Goal: Complete application form

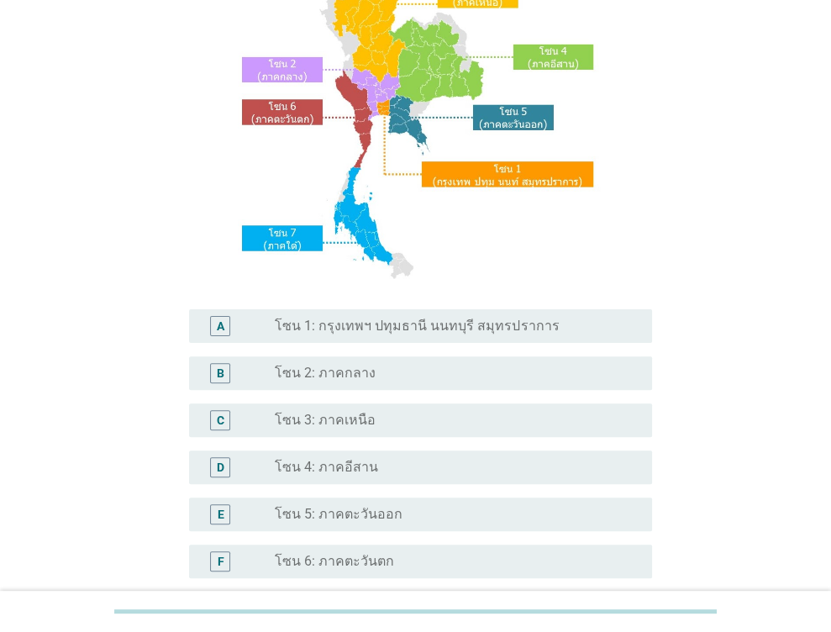
scroll to position [252, 0]
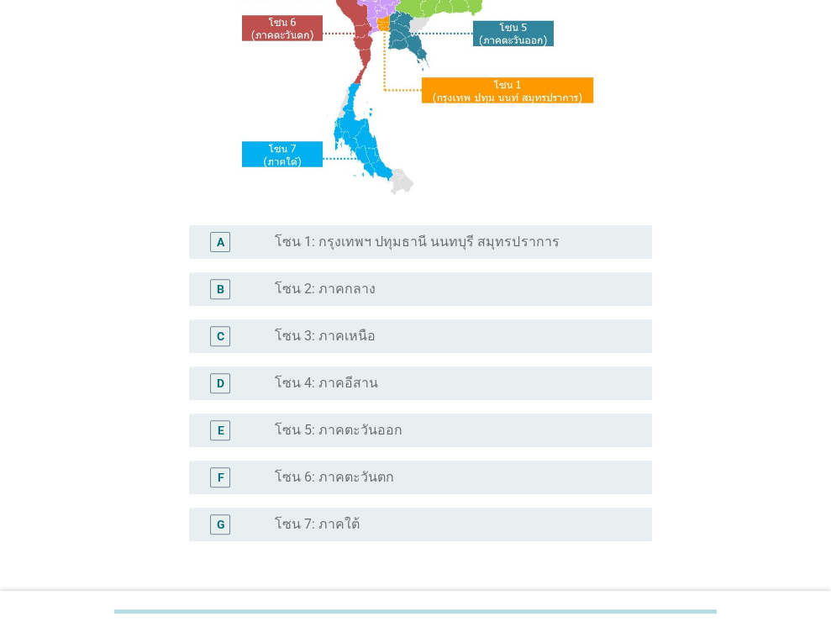
click at [352, 388] on label "โซน 4: ภาคอีสาน" at bounding box center [326, 383] width 103 height 17
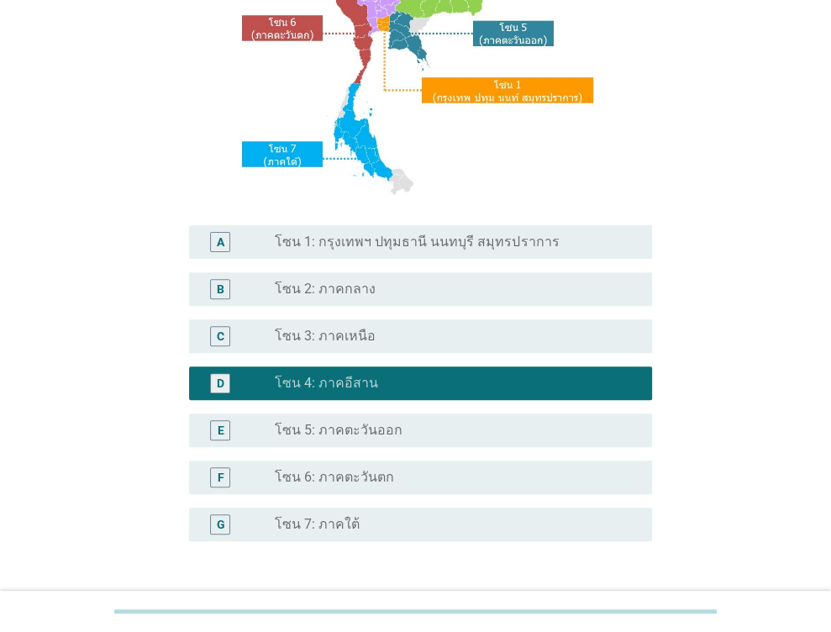
scroll to position [377, 0]
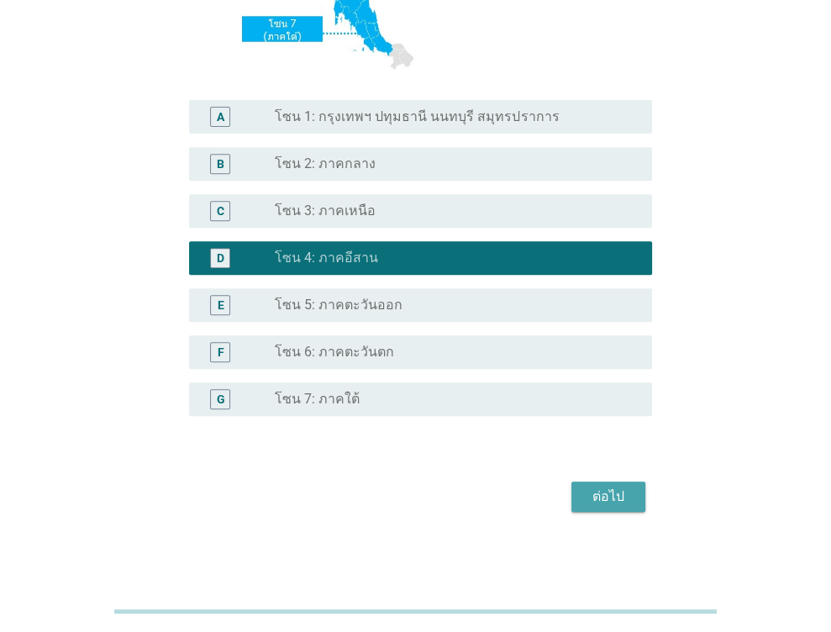
click at [610, 496] on div "ต่อไป" at bounding box center [608, 497] width 47 height 20
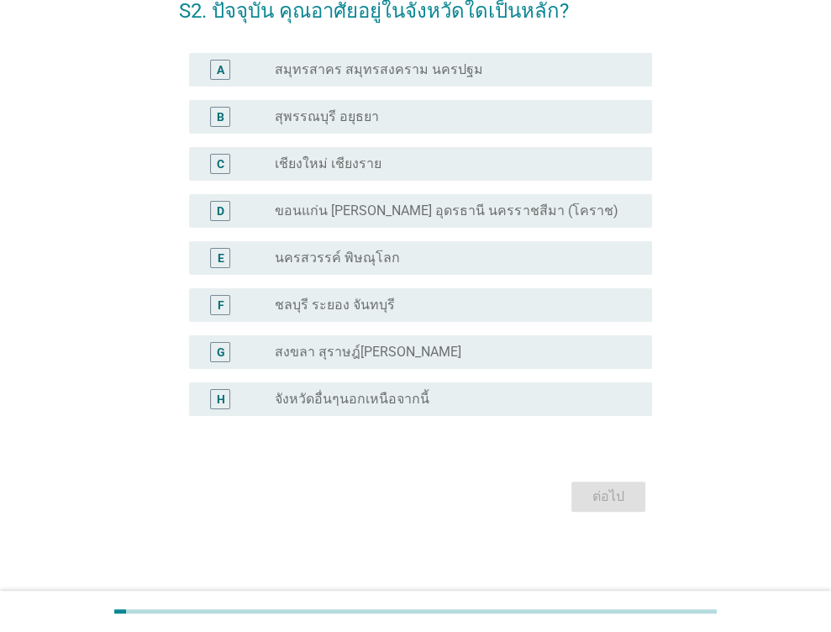
scroll to position [0, 0]
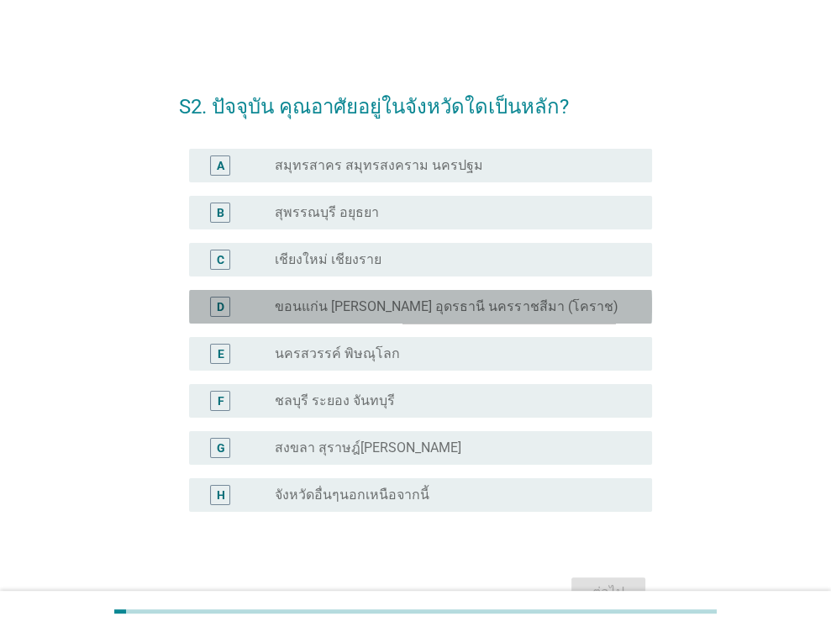
click at [347, 299] on label "ขอนแก่น [PERSON_NAME] อุดรธานี นครราชสีมา (โคราช)" at bounding box center [446, 306] width 343 height 17
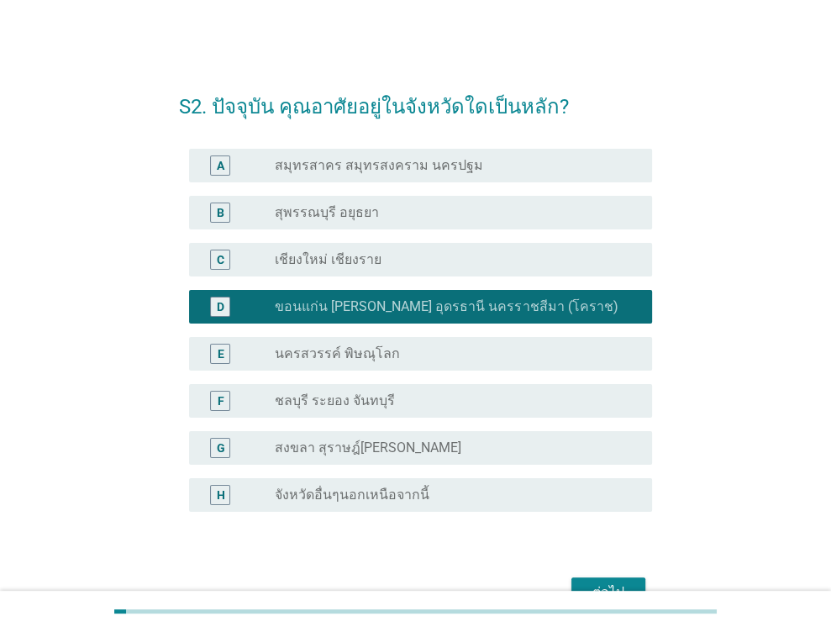
scroll to position [84, 0]
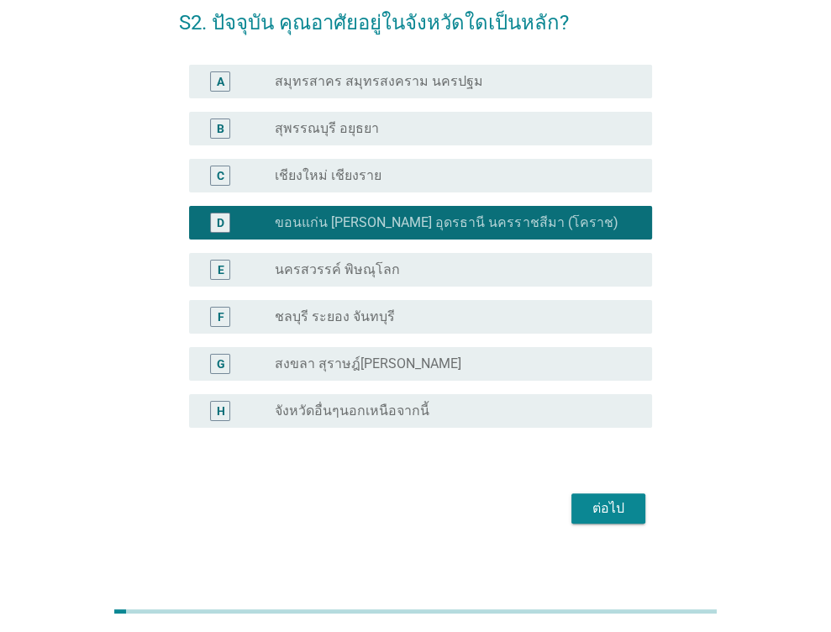
click at [609, 510] on div "ต่อไป" at bounding box center [608, 508] width 47 height 20
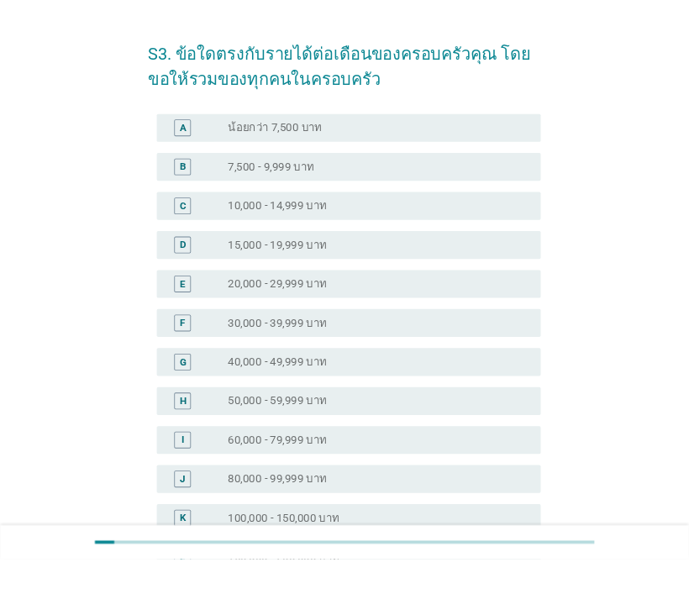
scroll to position [0, 0]
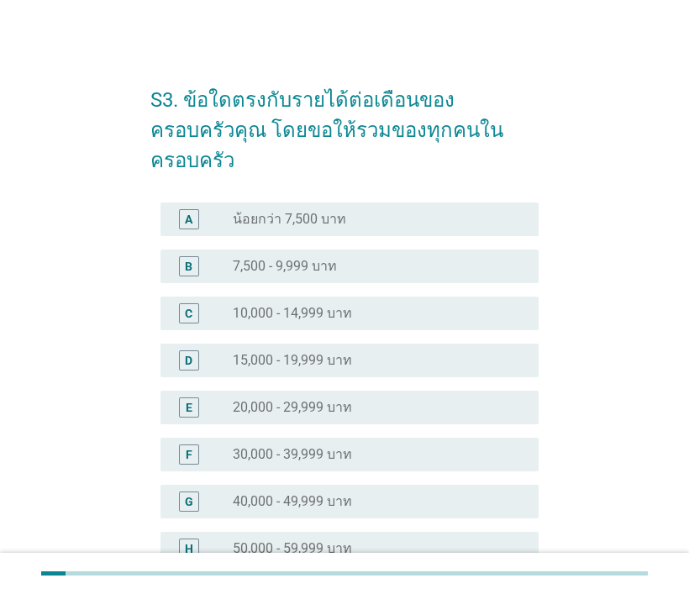
click at [360, 493] on div "radio_button_unchecked 40,000 - 49,999 บาท" at bounding box center [372, 501] width 279 height 17
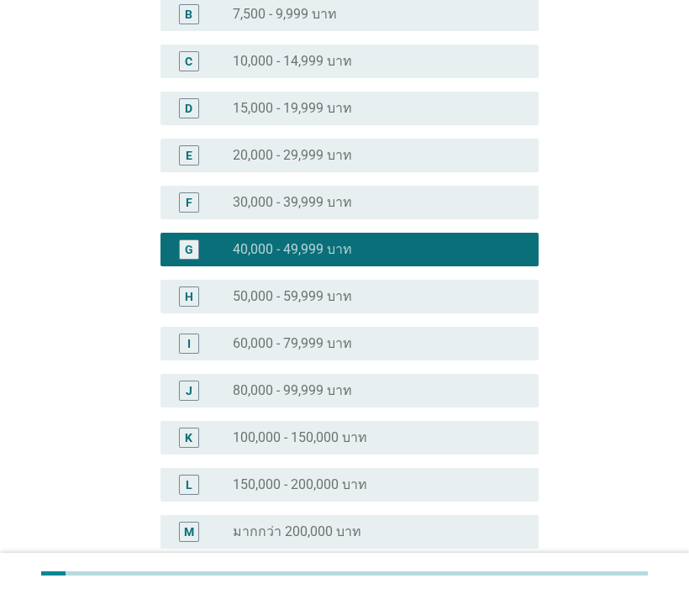
scroll to position [336, 0]
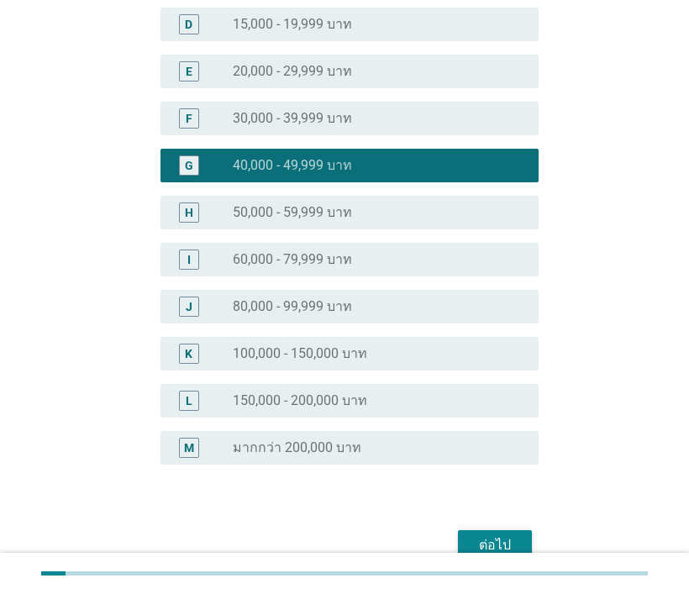
click at [515, 535] on div "ต่อไป" at bounding box center [495, 545] width 47 height 20
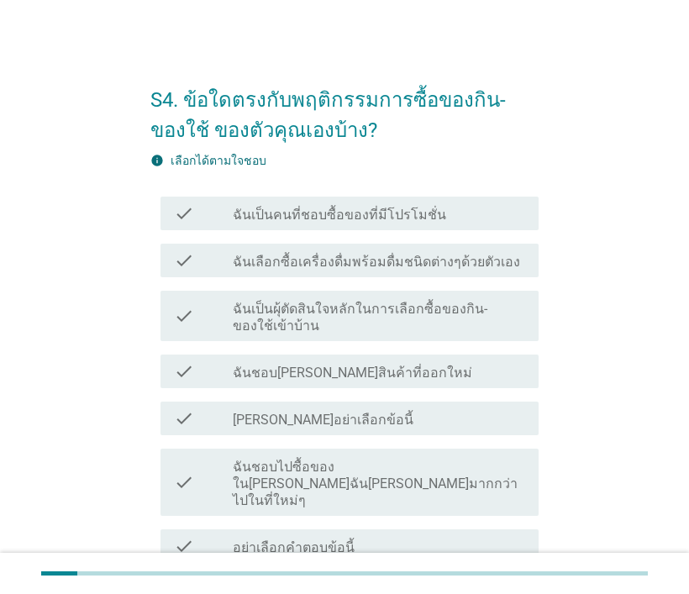
scroll to position [84, 0]
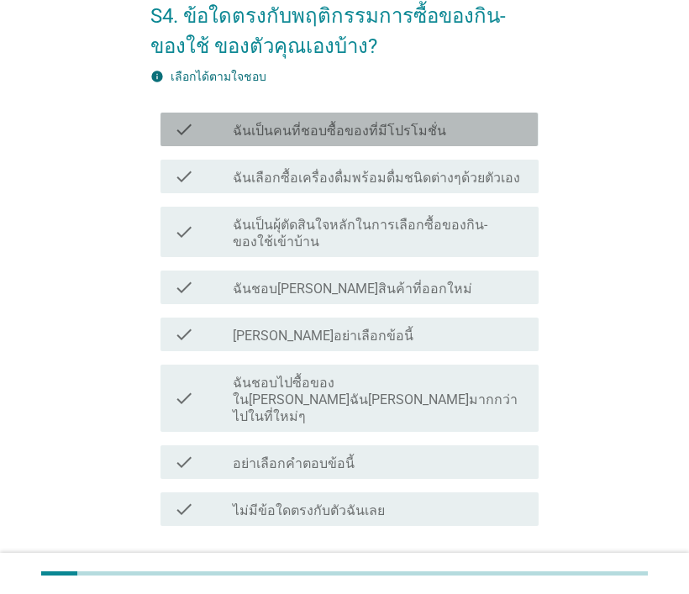
click at [313, 128] on label "ฉันเป็นคนที่ชอบซื้อของที่มีโปรโมชั่น" at bounding box center [340, 131] width 214 height 17
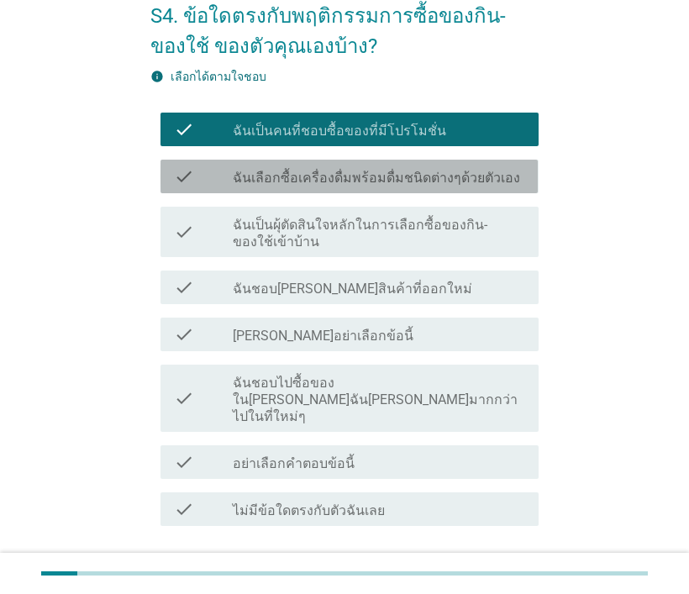
click at [295, 166] on div "check_box_outline_blank ฉันเลือกซื้อเครื่องดื่มพร้อมดื่มชนิดต่างๆด้วยตัวเอง" at bounding box center [379, 176] width 293 height 20
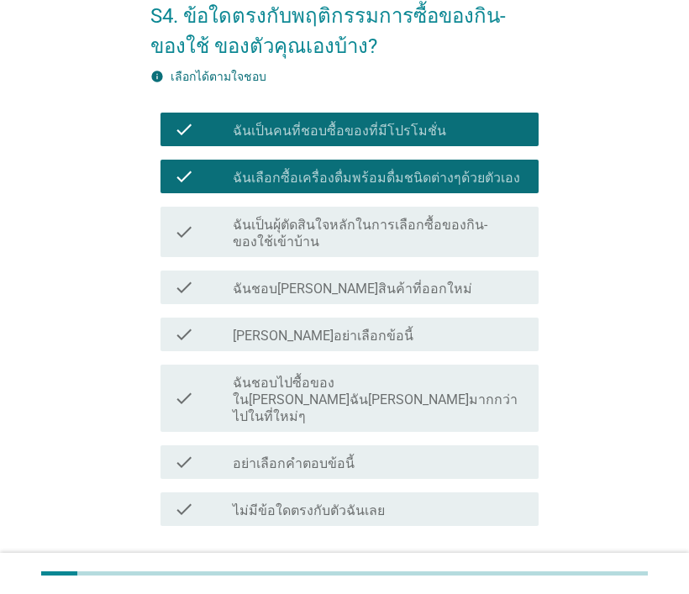
click at [281, 224] on label "ฉันเป็นผุ้ตัดสินใจหลักในการเลือกซื้อของกิน-ของใช้เข้าบ้าน" at bounding box center [379, 234] width 293 height 34
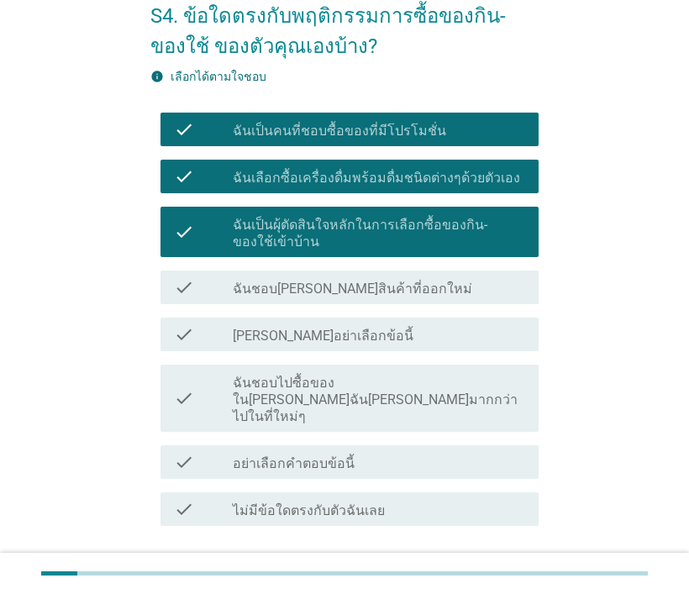
click at [280, 288] on label "ฉันชอบ[PERSON_NAME]สินค้าที่ออกใหม่" at bounding box center [353, 289] width 240 height 17
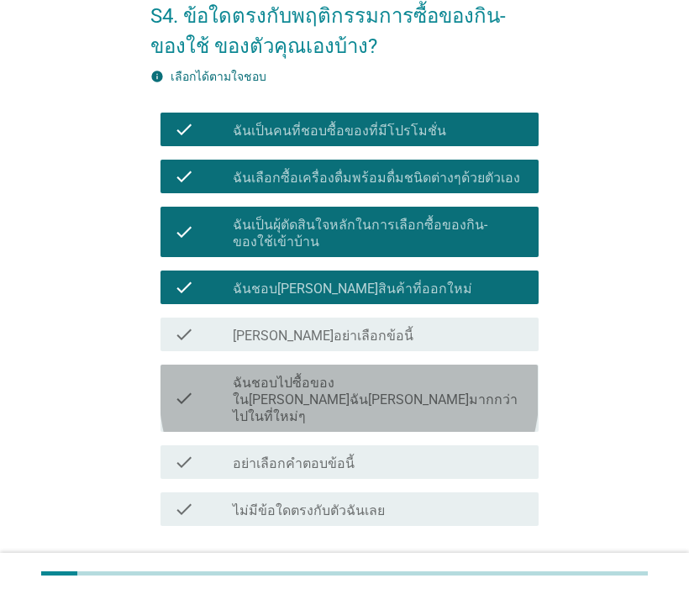
click at [279, 387] on label "ฉันชอบไปซื้อของใน[PERSON_NAME]ฉัน[PERSON_NAME]มากกว่าไปในที่ใหม่ๆ" at bounding box center [379, 400] width 293 height 50
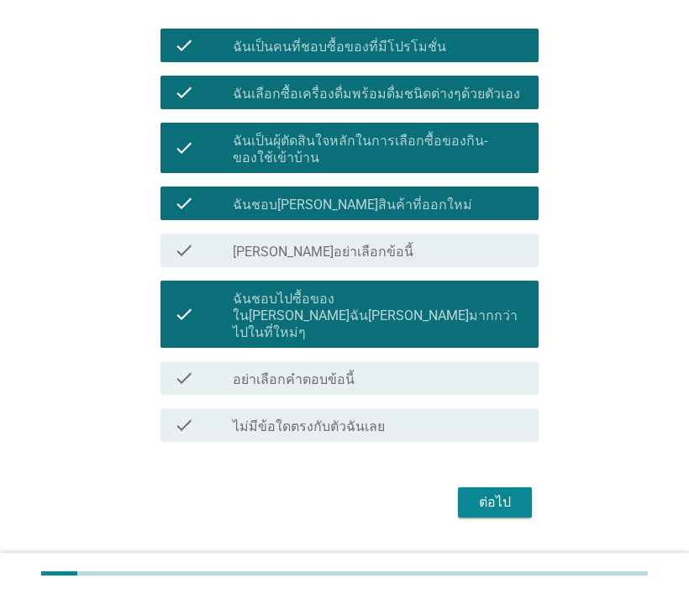
scroll to position [188, 0]
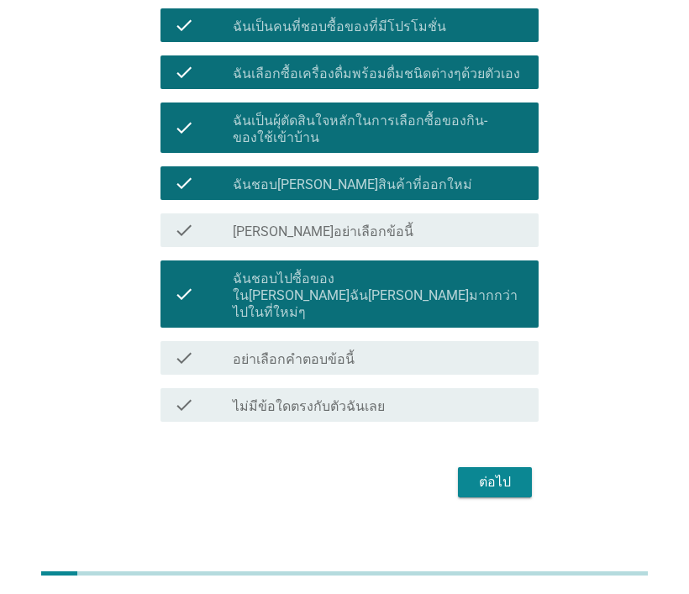
click at [509, 472] on div "ต่อไป" at bounding box center [495, 482] width 47 height 20
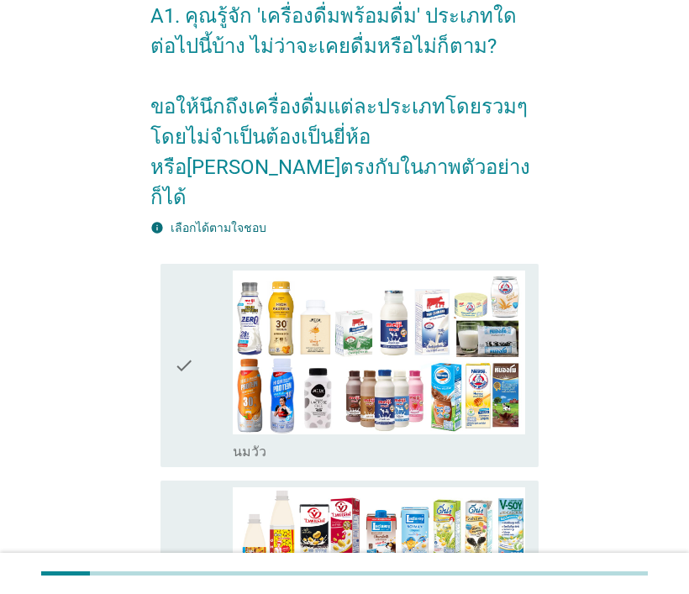
scroll to position [168, 0]
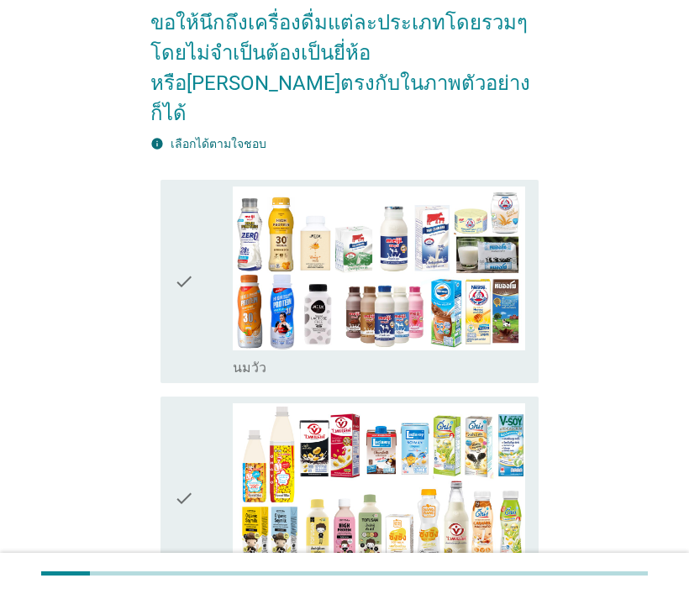
click at [172, 248] on div "check check_box_outline_blank [PERSON_NAME]" at bounding box center [349, 282] width 377 height 204
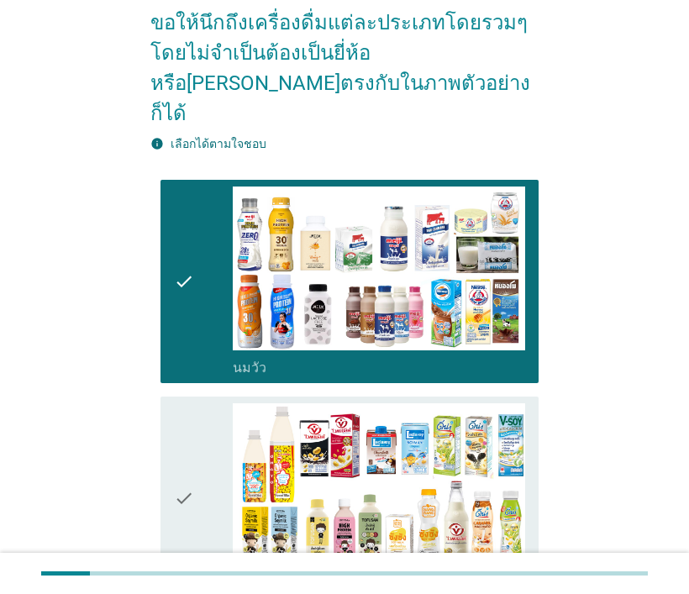
click at [183, 457] on icon "check" at bounding box center [184, 498] width 20 height 191
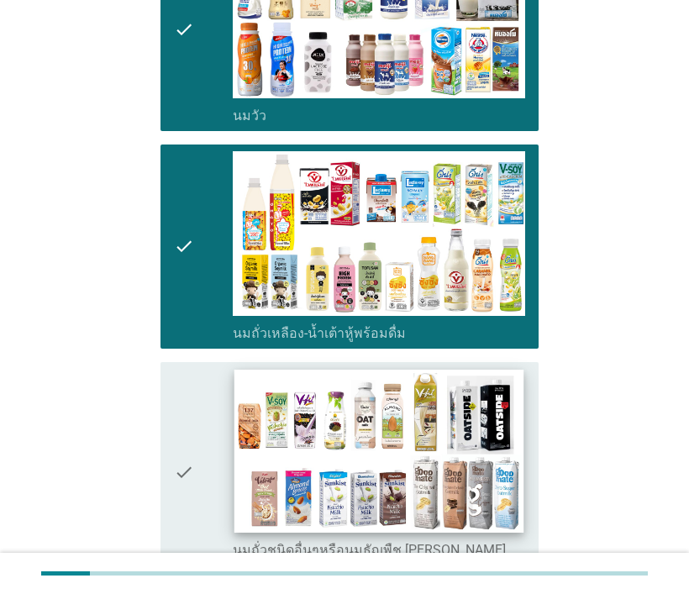
scroll to position [504, 0]
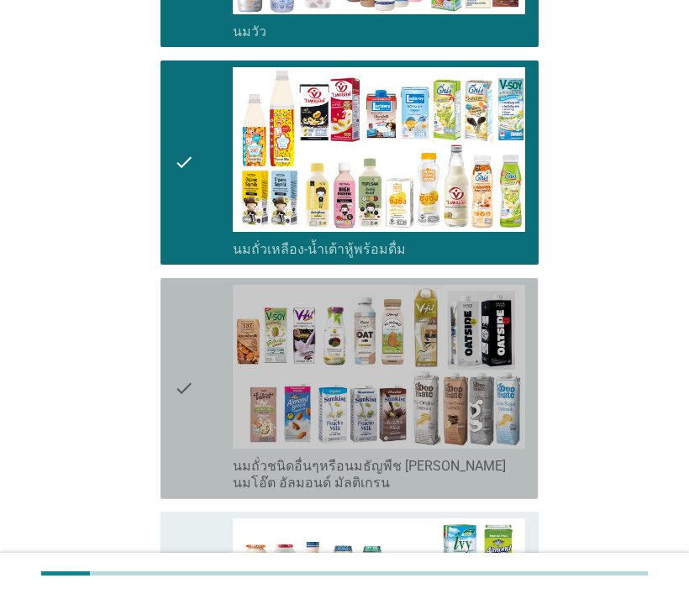
click at [185, 356] on icon "check" at bounding box center [184, 389] width 20 height 208
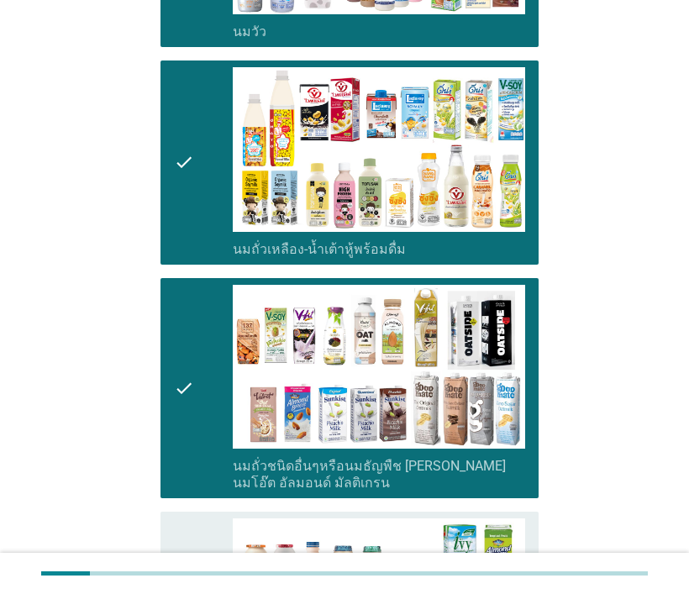
scroll to position [672, 0]
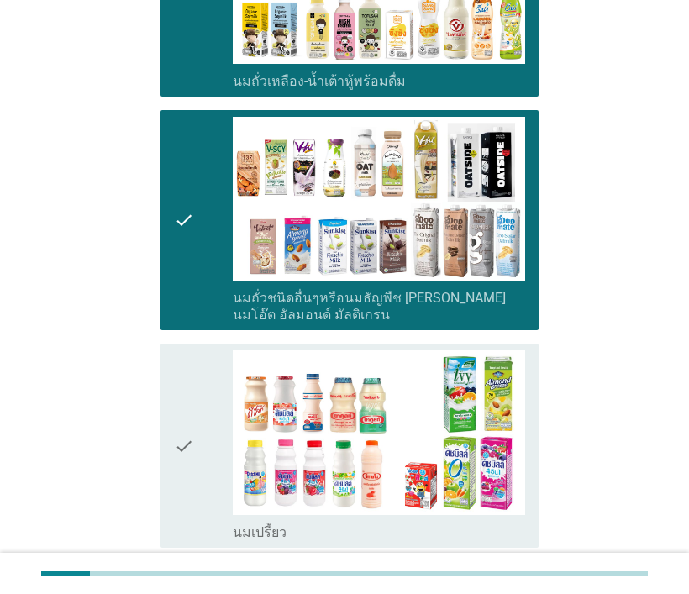
click at [191, 399] on icon "check" at bounding box center [184, 446] width 20 height 191
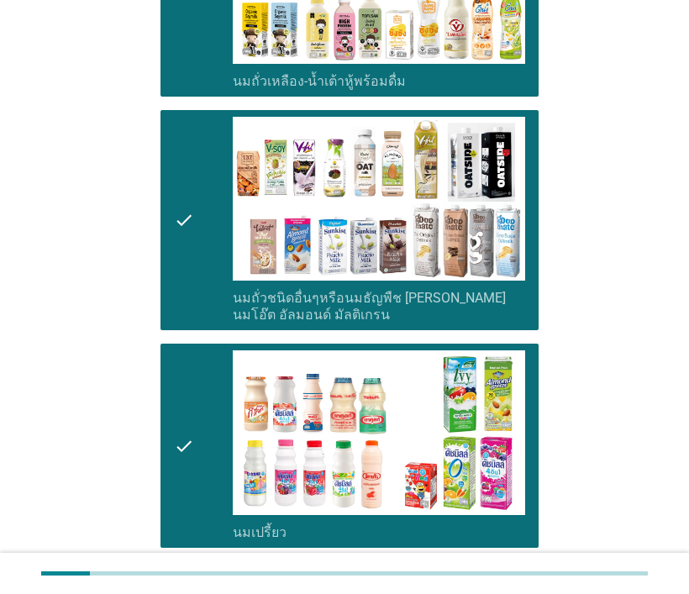
scroll to position [1009, 0]
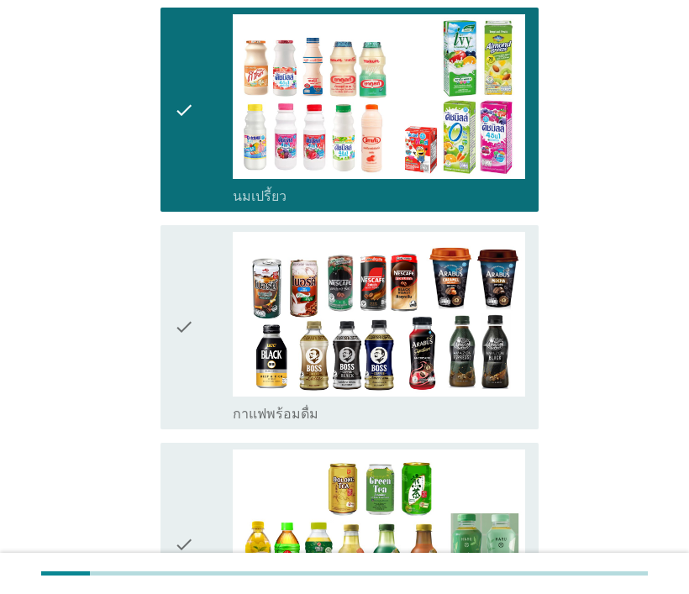
click at [187, 303] on icon "check" at bounding box center [184, 327] width 20 height 191
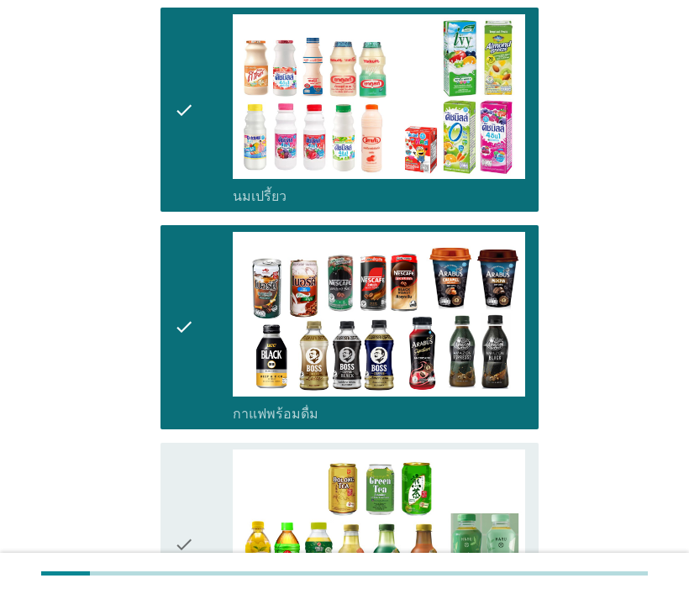
click at [185, 482] on icon "check" at bounding box center [184, 545] width 20 height 191
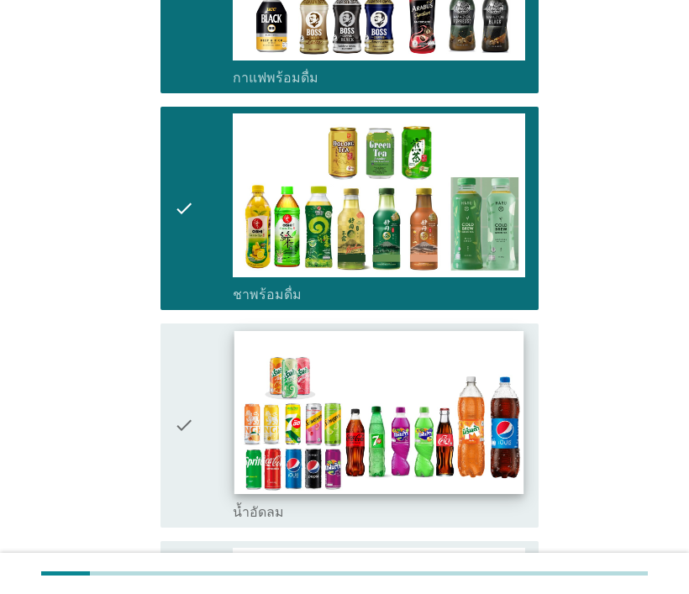
scroll to position [1513, 0]
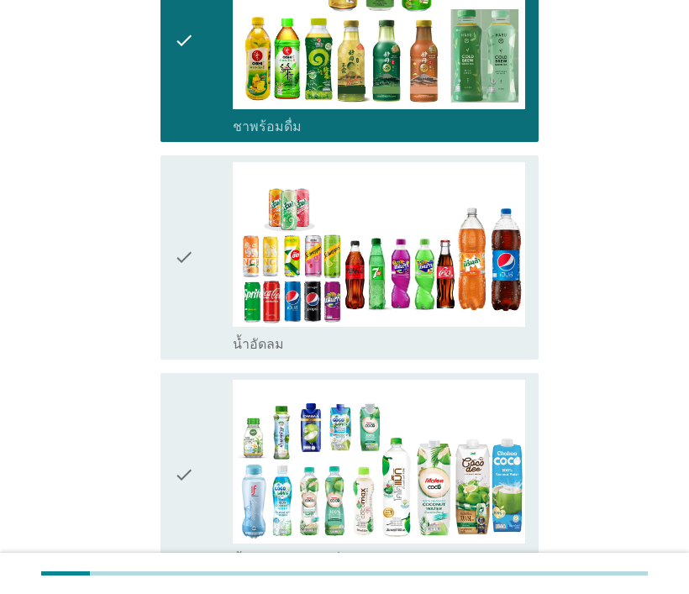
click at [172, 260] on div "check check_box_outline_blank น้ำอัดลม" at bounding box center [349, 258] width 377 height 204
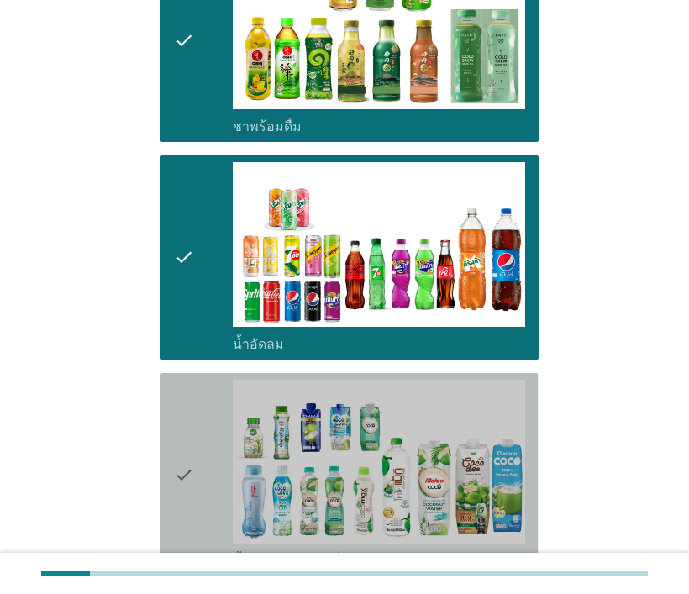
click at [189, 424] on icon "check" at bounding box center [184, 475] width 20 height 191
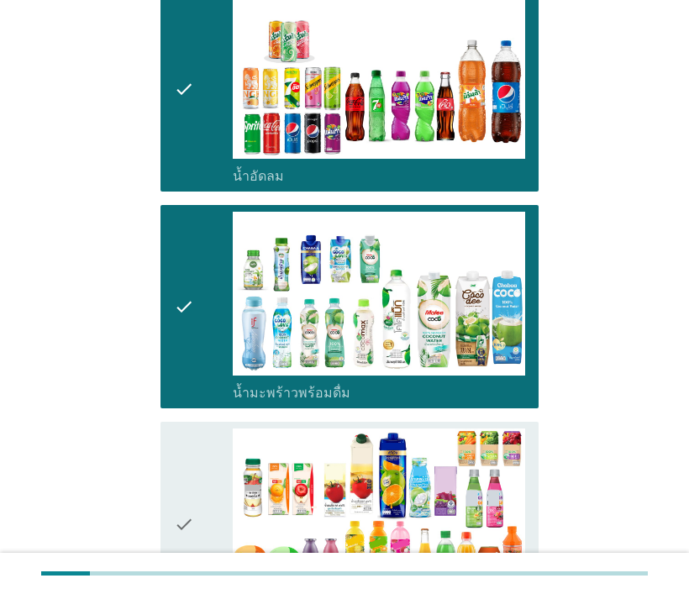
scroll to position [1849, 0]
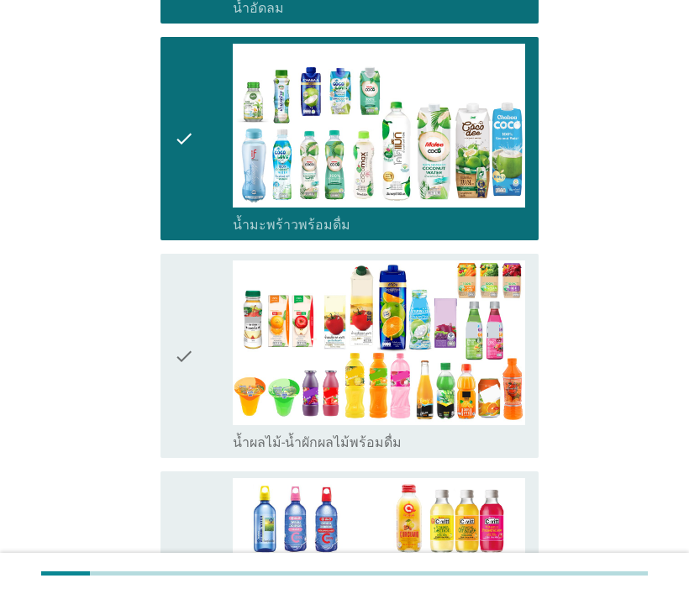
click at [177, 309] on icon "check" at bounding box center [184, 356] width 20 height 191
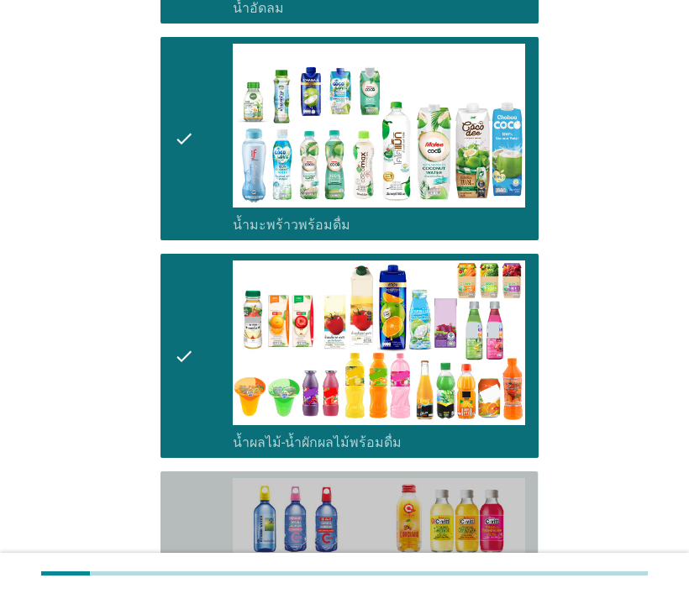
click at [188, 504] on icon "check" at bounding box center [184, 573] width 20 height 191
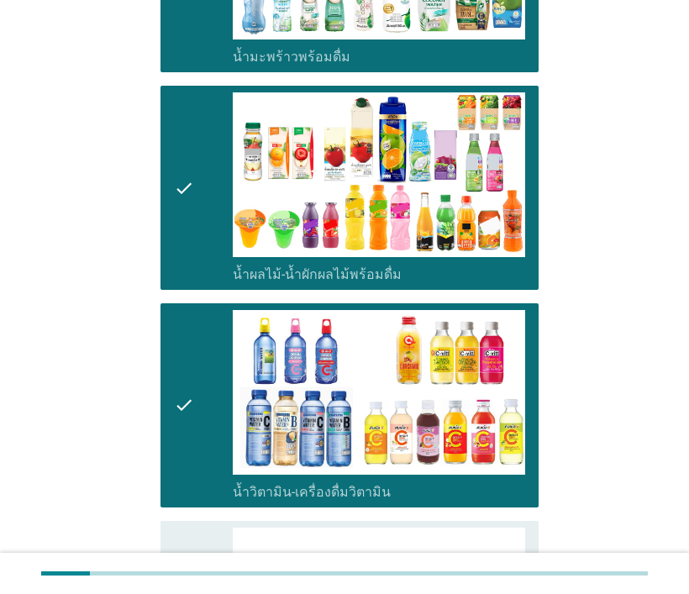
scroll to position [2185, 0]
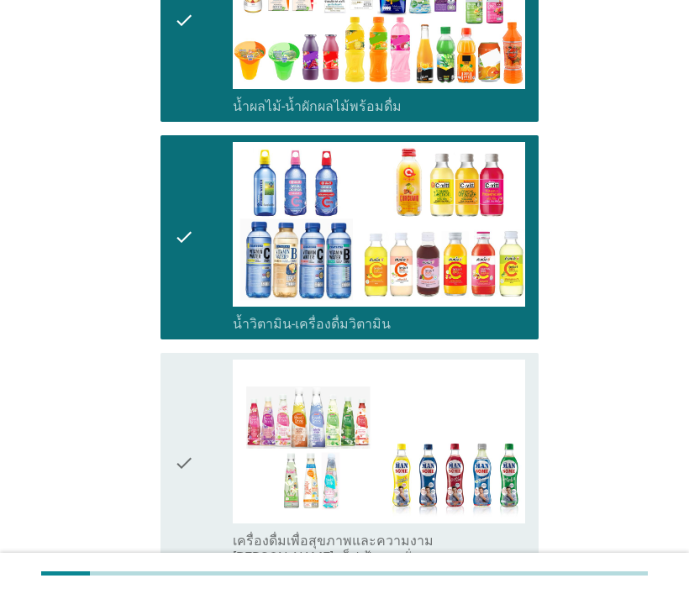
click at [165, 406] on div "check check_box_outline_blank เครื่องดื่มเพื่อสุขภาพและความงาม [PERSON_NAME] เซ…" at bounding box center [349, 463] width 377 height 221
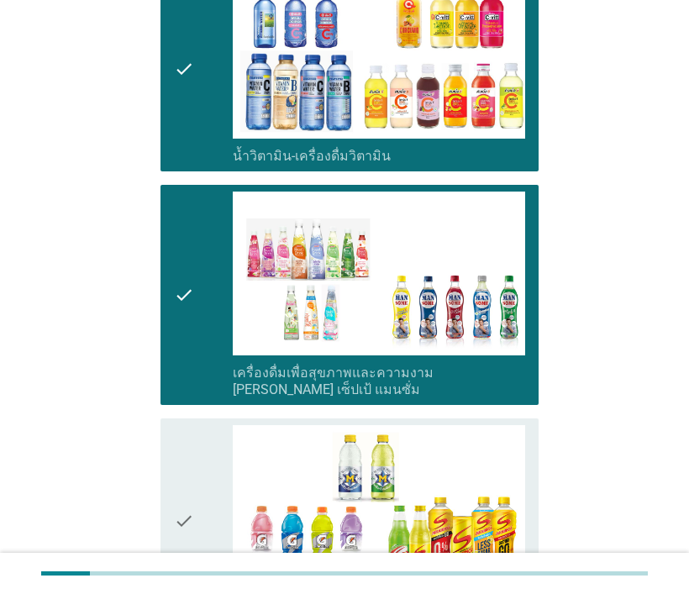
scroll to position [2522, 0]
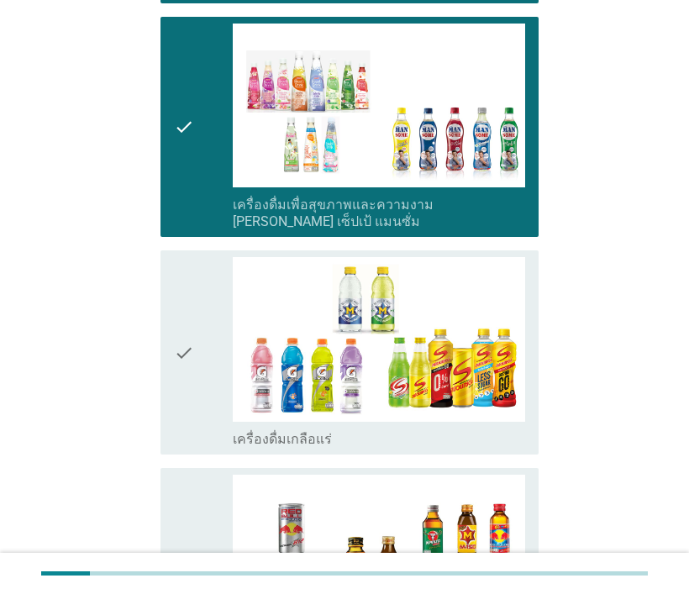
click at [172, 335] on div "check check_box_outline_blank เครื่องดื่มเกลือแร่" at bounding box center [349, 352] width 377 height 204
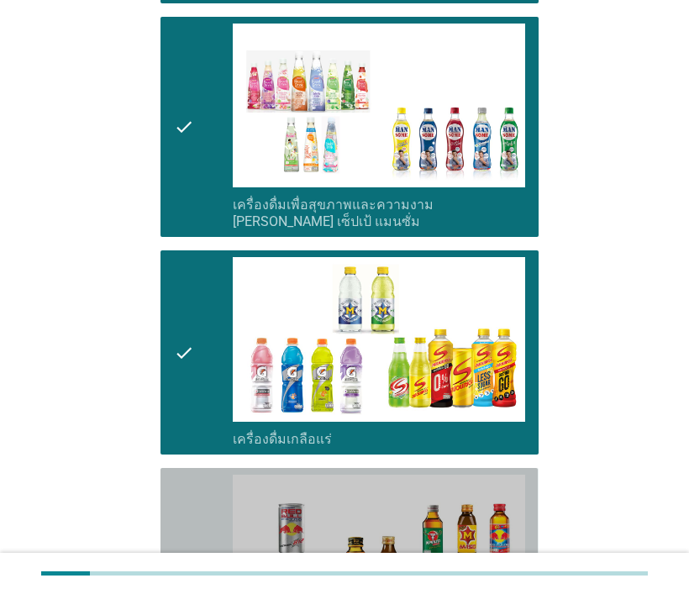
click at [182, 497] on icon "check" at bounding box center [184, 570] width 20 height 191
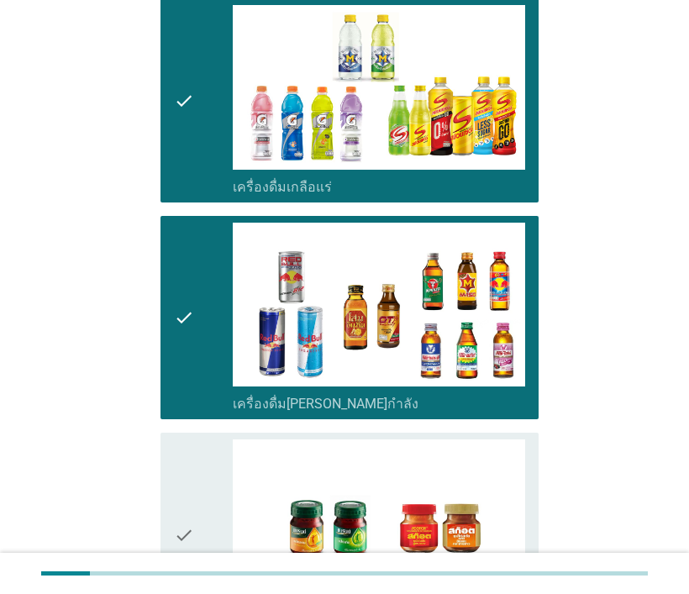
scroll to position [2858, 0]
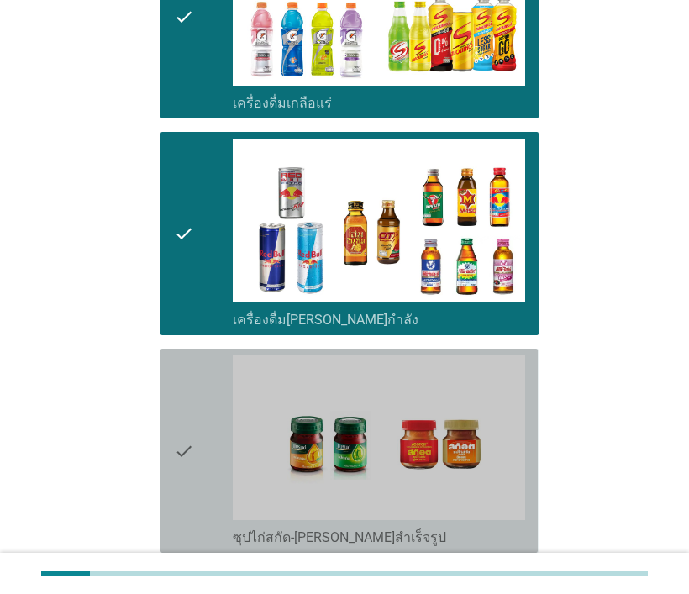
click at [183, 397] on icon "check" at bounding box center [184, 451] width 20 height 191
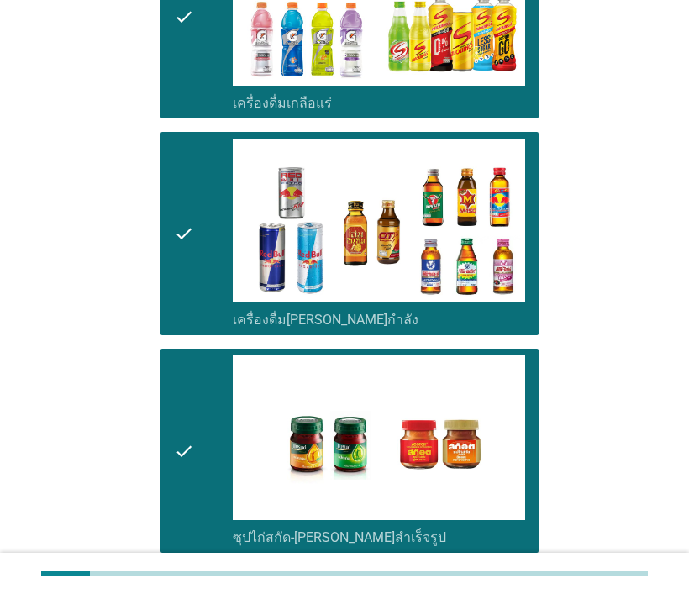
scroll to position [3016, 0]
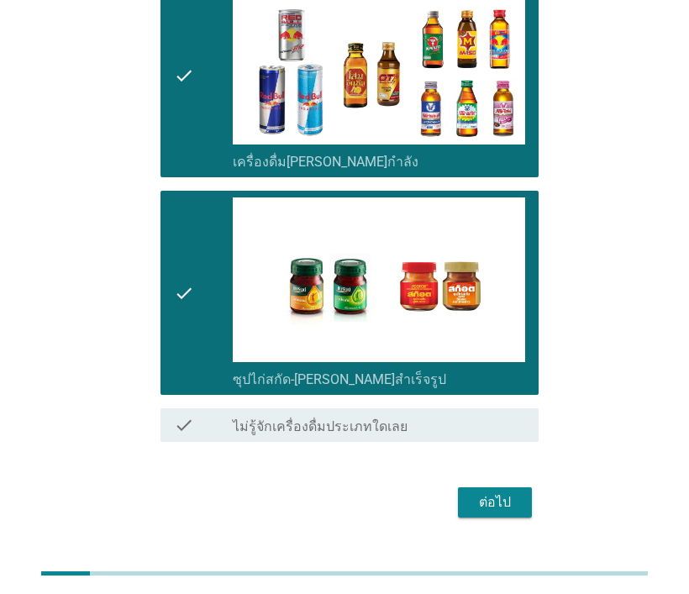
click at [506, 493] on div "ต่อไป" at bounding box center [495, 503] width 47 height 20
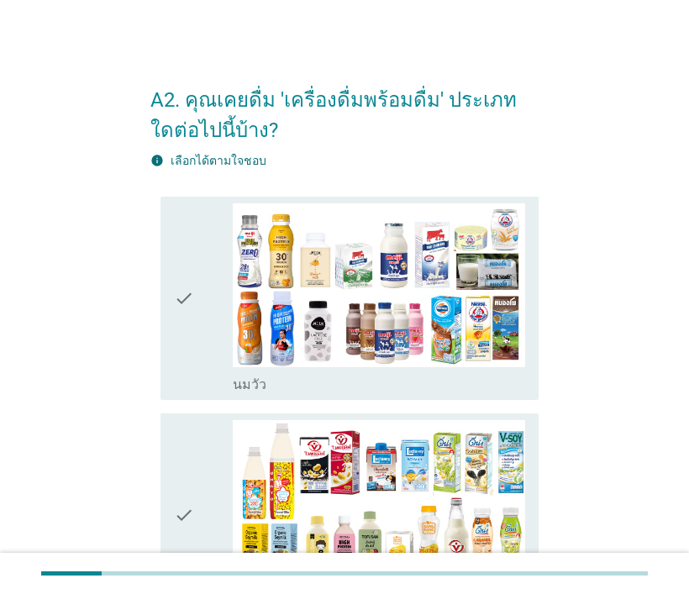
click at [192, 291] on icon "check" at bounding box center [184, 298] width 20 height 191
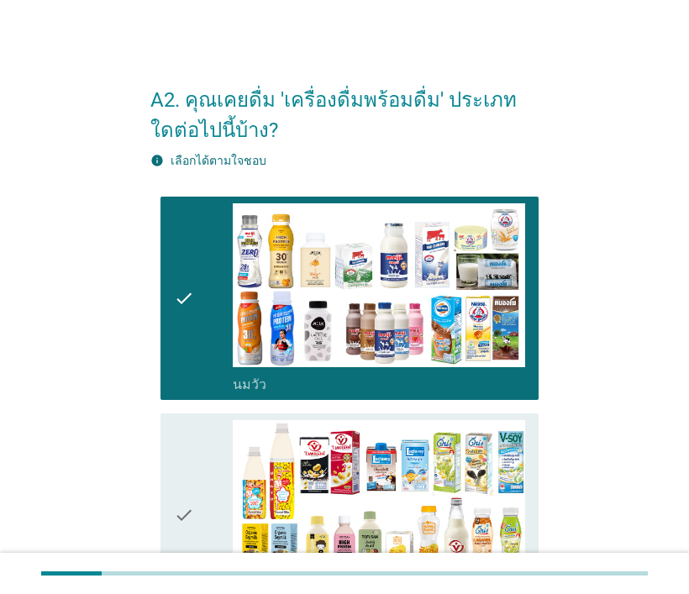
click at [179, 473] on icon "check" at bounding box center [184, 515] width 20 height 191
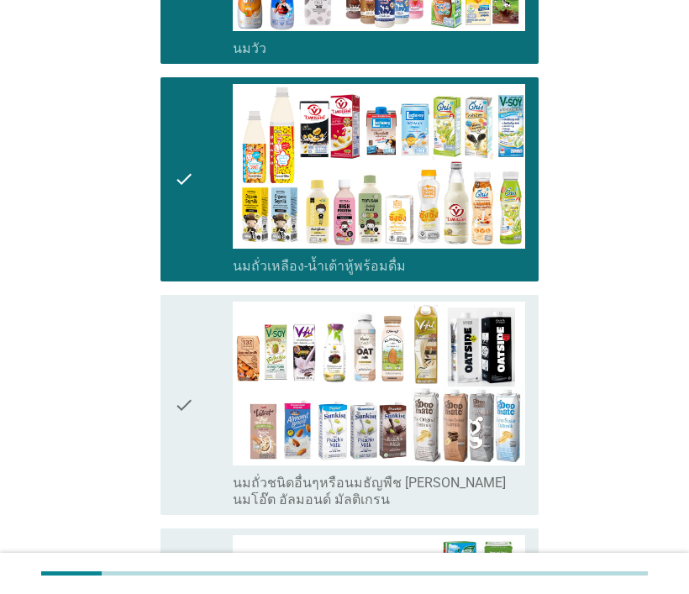
drag, startPoint x: 183, startPoint y: 351, endPoint x: 182, endPoint y: 420, distance: 68.9
click at [182, 351] on icon "check" at bounding box center [184, 406] width 20 height 208
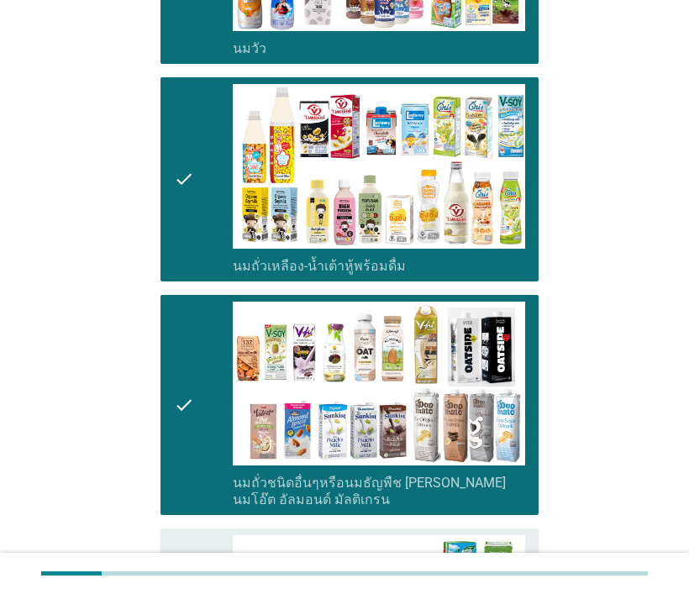
scroll to position [672, 0]
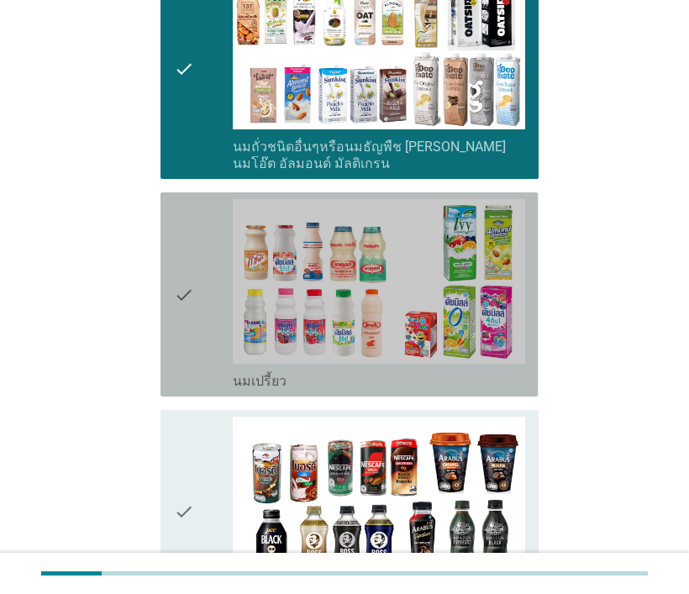
click at [171, 303] on div "check check_box_outline_blank นมเปรี้ยว" at bounding box center [349, 294] width 377 height 204
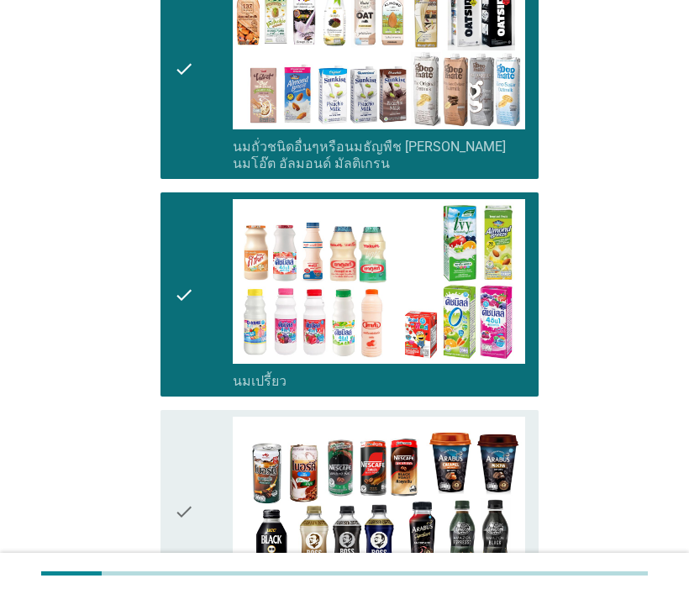
click at [166, 477] on div "check check_box_outline_blank กาแฟพร้อมดื่ม" at bounding box center [349, 512] width 377 height 204
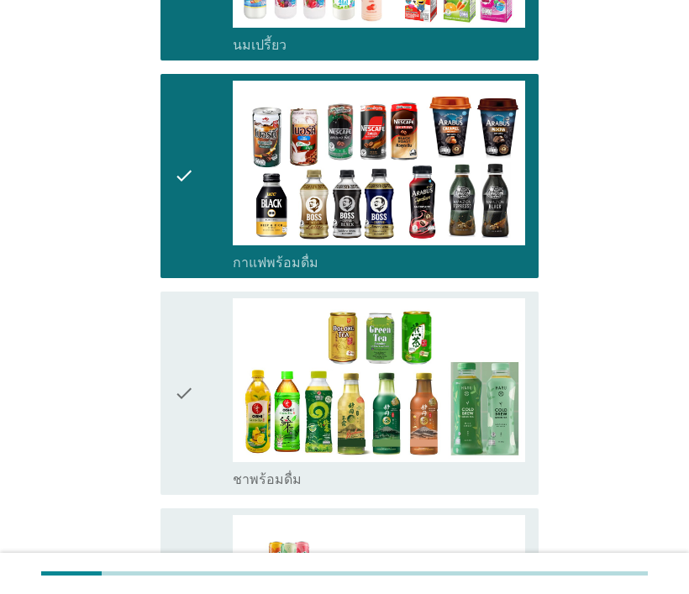
scroll to position [1093, 0]
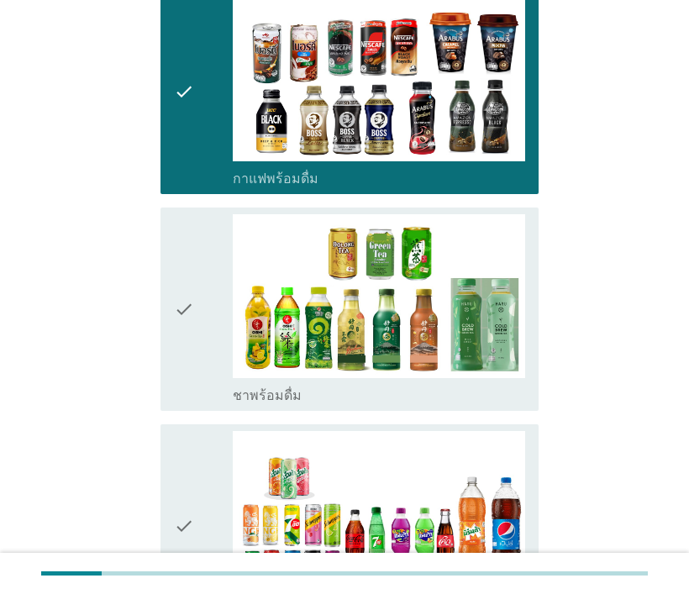
click at [177, 313] on icon "check" at bounding box center [184, 309] width 20 height 191
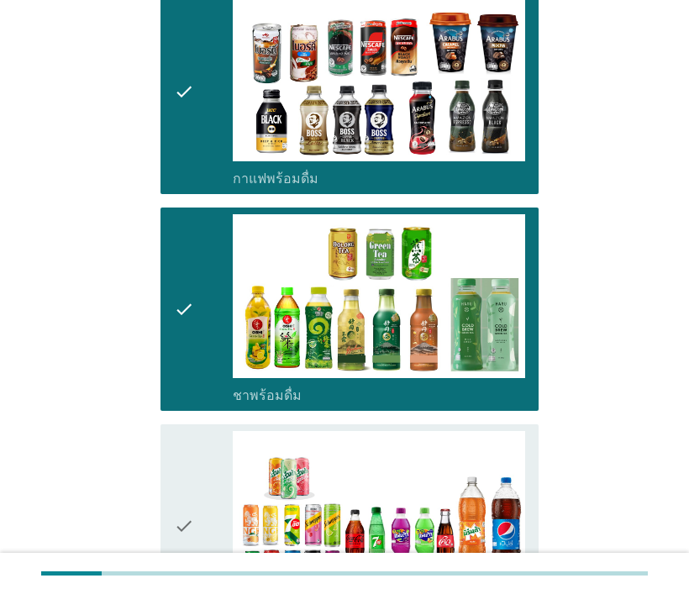
click at [168, 456] on div "check check_box_outline_blank น้ำอัดลม" at bounding box center [349, 526] width 377 height 204
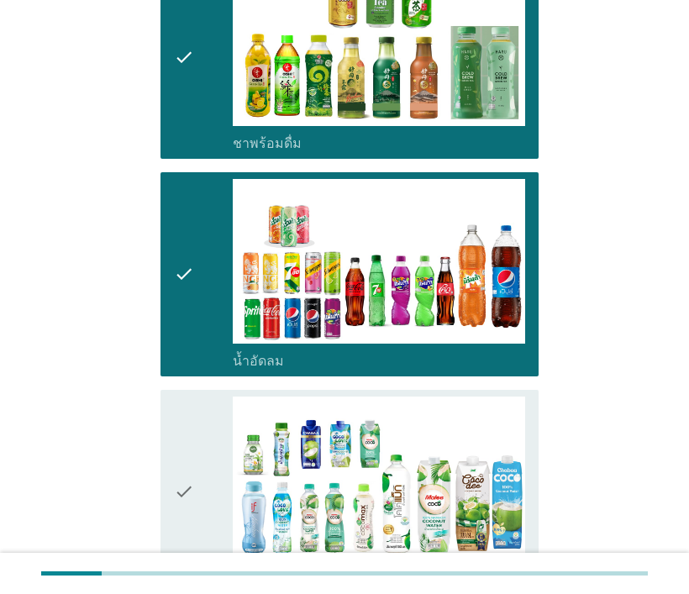
scroll to position [1513, 0]
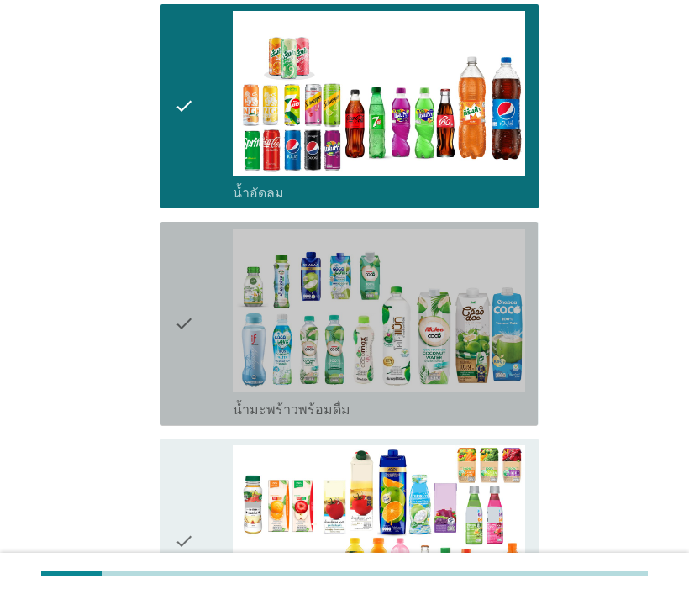
click at [171, 310] on div "check check_box_outline_blank น้ำมะพร้าวพร้อมดื่ม" at bounding box center [349, 324] width 377 height 204
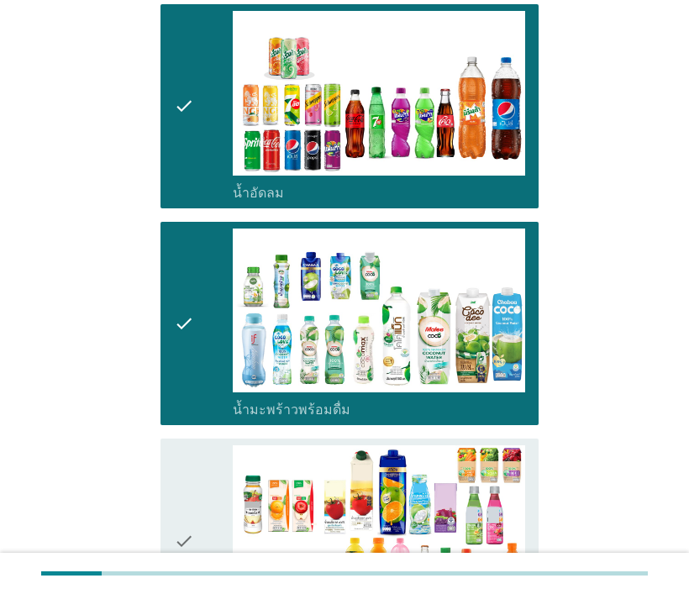
click at [182, 477] on icon "check" at bounding box center [184, 541] width 20 height 191
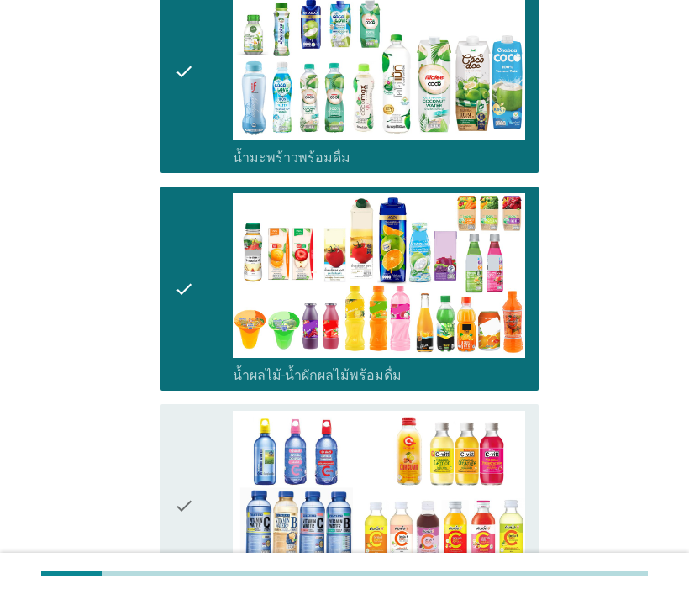
scroll to position [1933, 0]
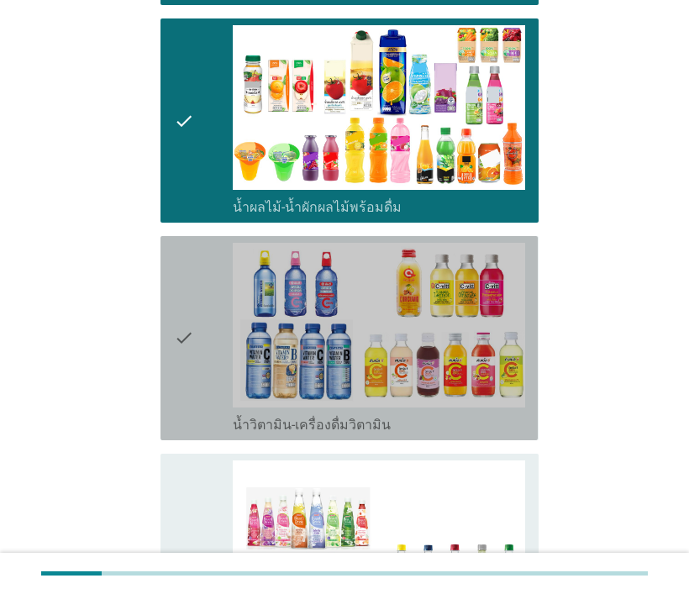
click at [192, 348] on icon "check" at bounding box center [184, 338] width 20 height 191
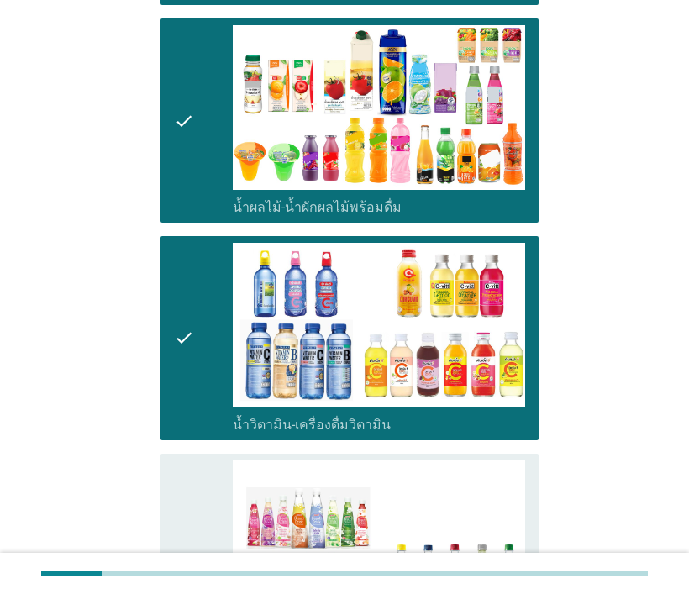
click at [181, 482] on icon "check" at bounding box center [184, 565] width 20 height 208
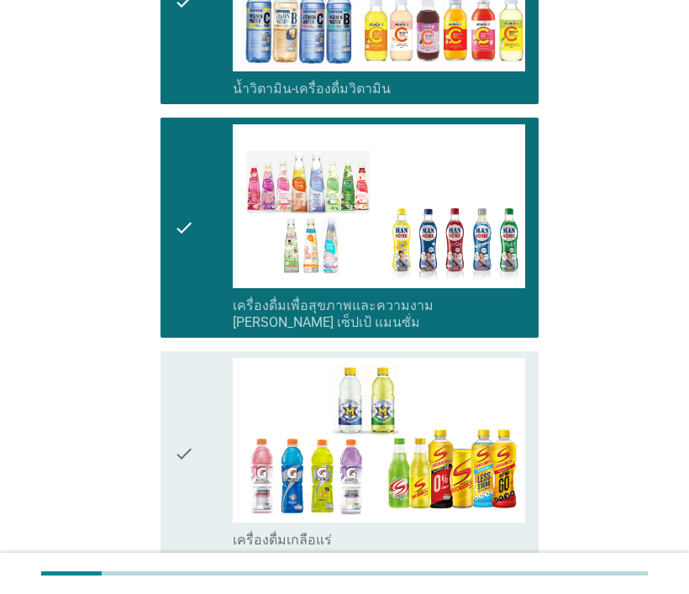
scroll to position [2354, 0]
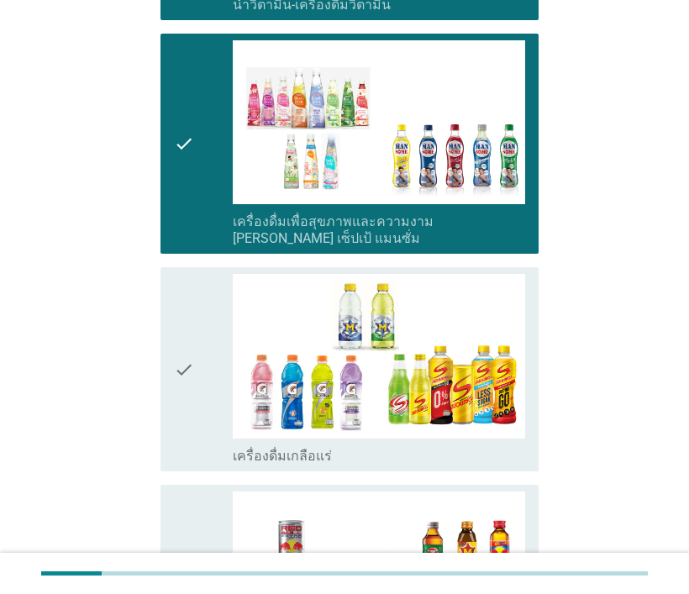
click at [177, 367] on icon "check" at bounding box center [184, 369] width 20 height 191
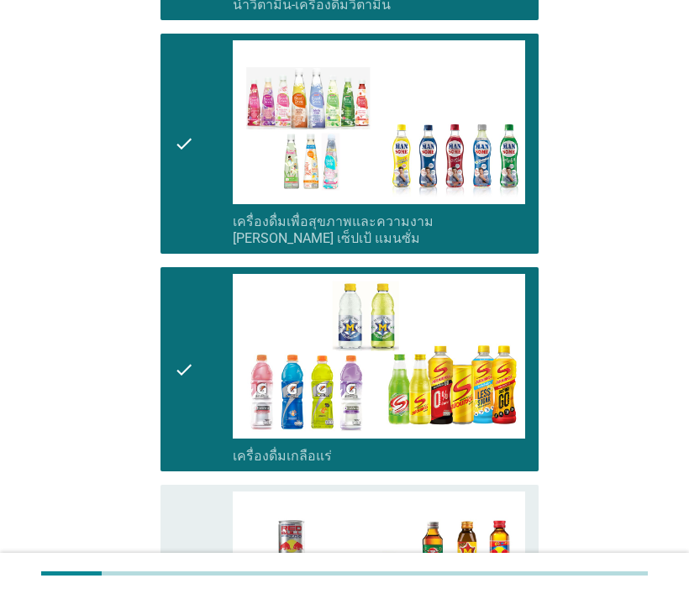
scroll to position [2606, 0]
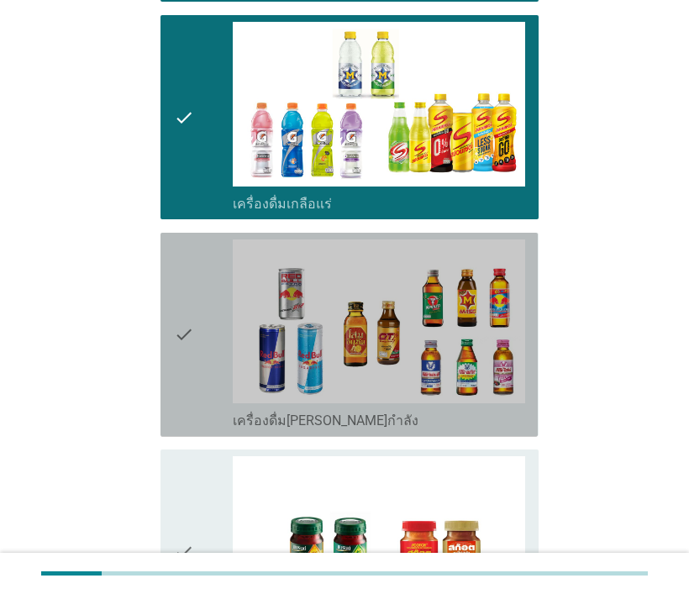
click at [180, 350] on icon "check" at bounding box center [184, 335] width 20 height 191
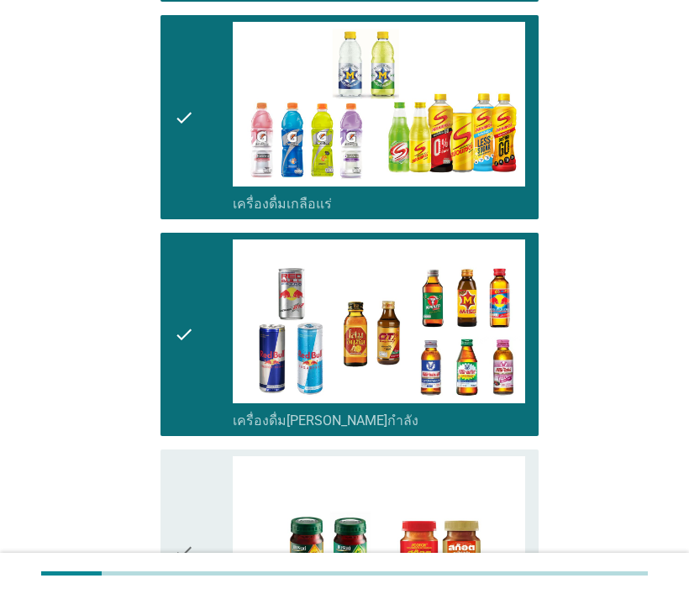
click at [182, 467] on icon "check" at bounding box center [184, 551] width 20 height 191
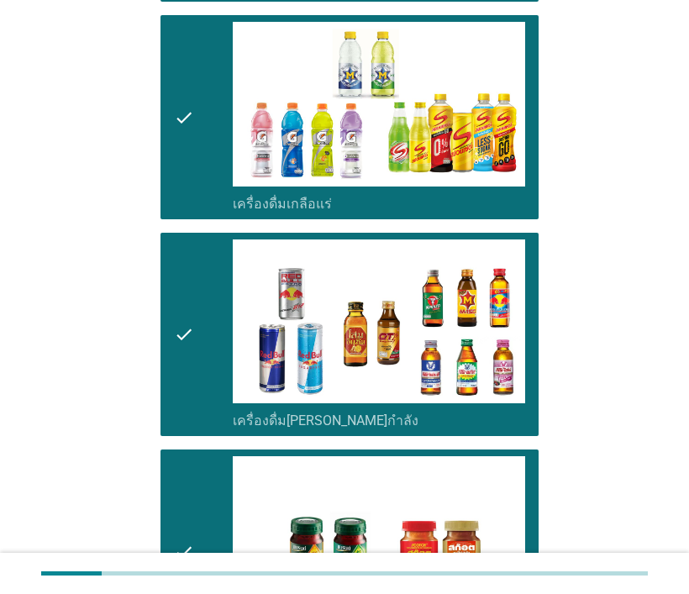
scroll to position [2895, 0]
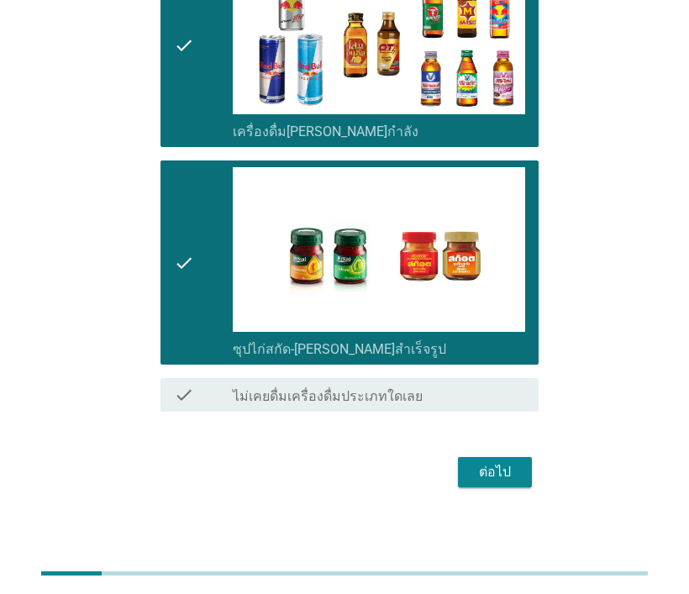
click at [493, 462] on div "ต่อไป" at bounding box center [495, 472] width 47 height 20
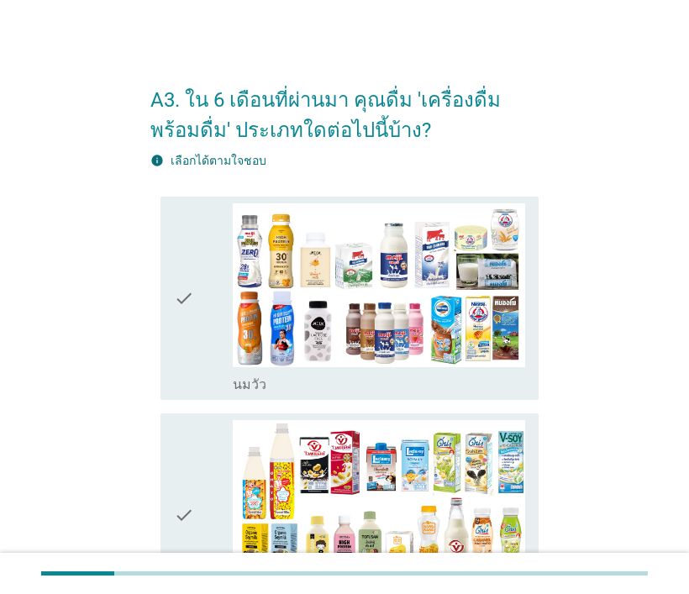
click at [186, 298] on icon "check" at bounding box center [184, 298] width 20 height 191
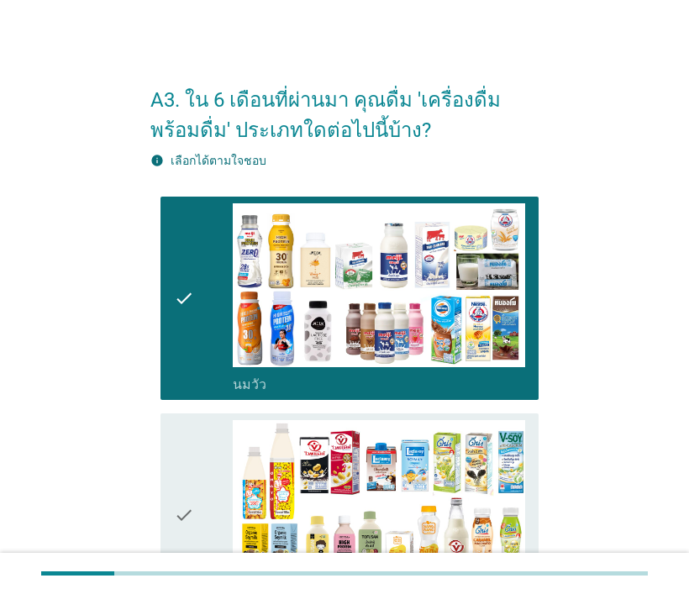
click at [185, 494] on icon "check" at bounding box center [184, 515] width 20 height 191
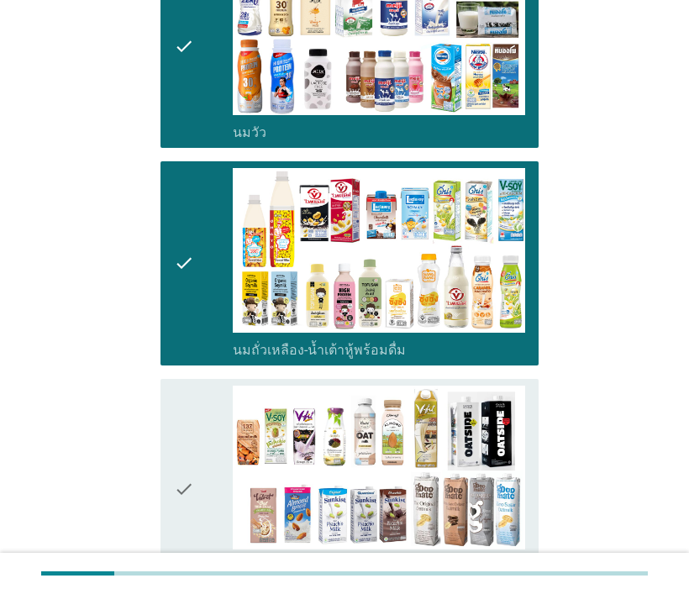
scroll to position [420, 0]
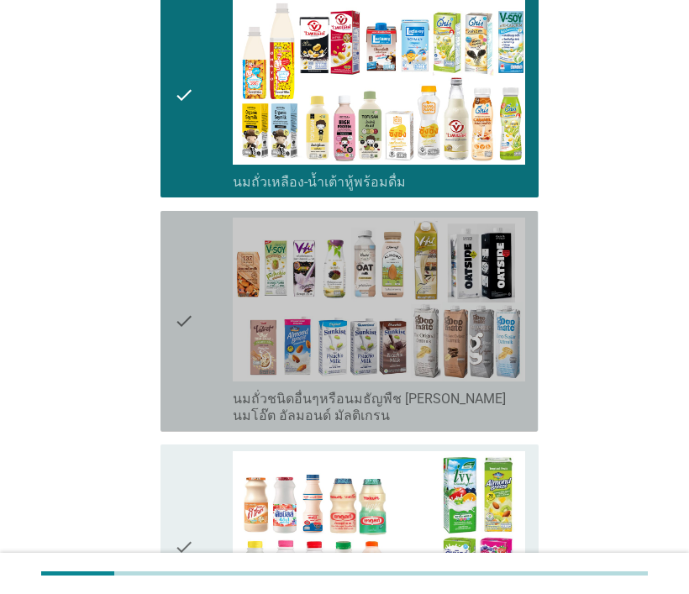
click at [177, 315] on icon "check" at bounding box center [184, 322] width 20 height 208
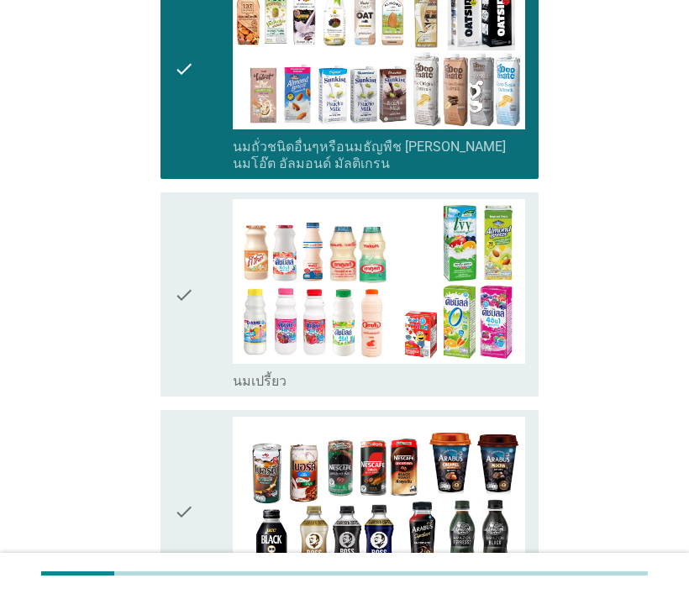
scroll to position [757, 0]
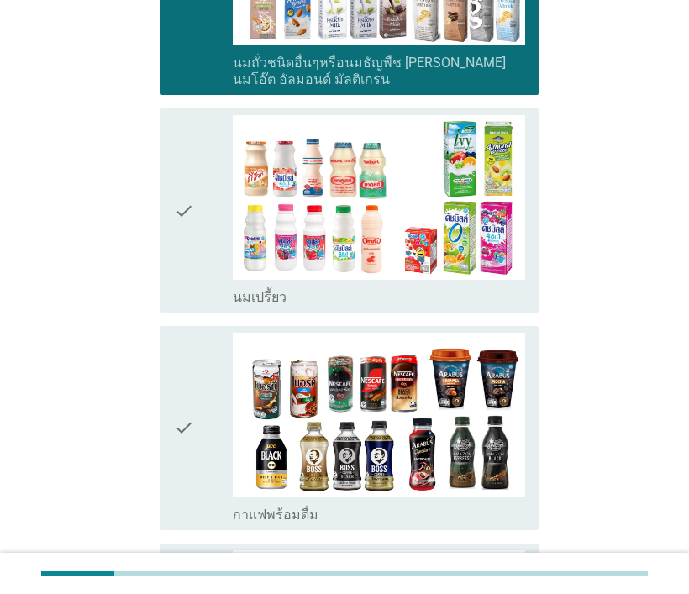
click at [181, 208] on icon "check" at bounding box center [184, 210] width 20 height 191
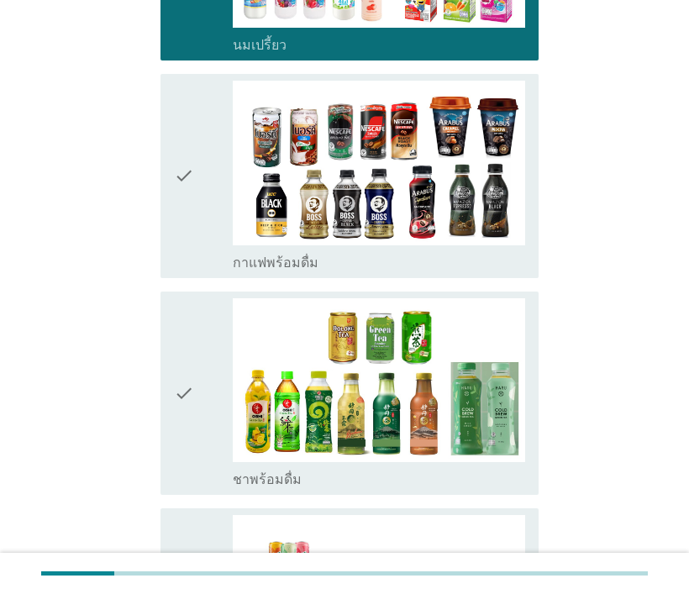
scroll to position [1093, 0]
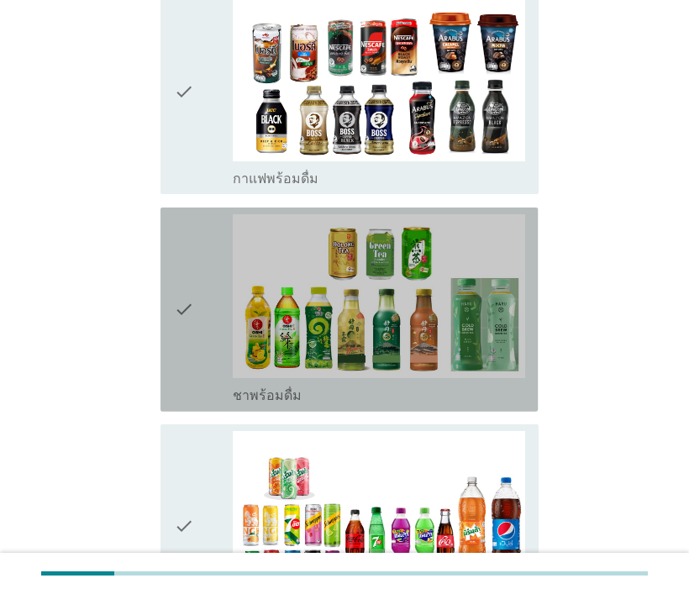
click at [186, 298] on icon "check" at bounding box center [184, 309] width 20 height 191
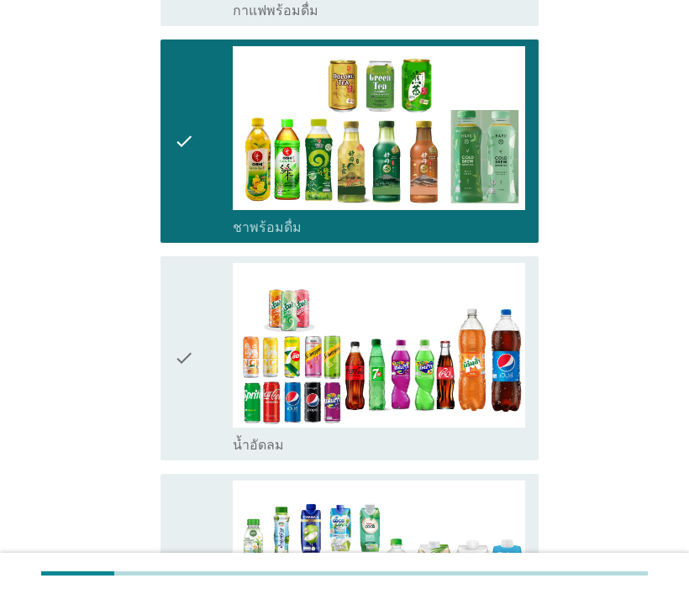
scroll to position [1345, 0]
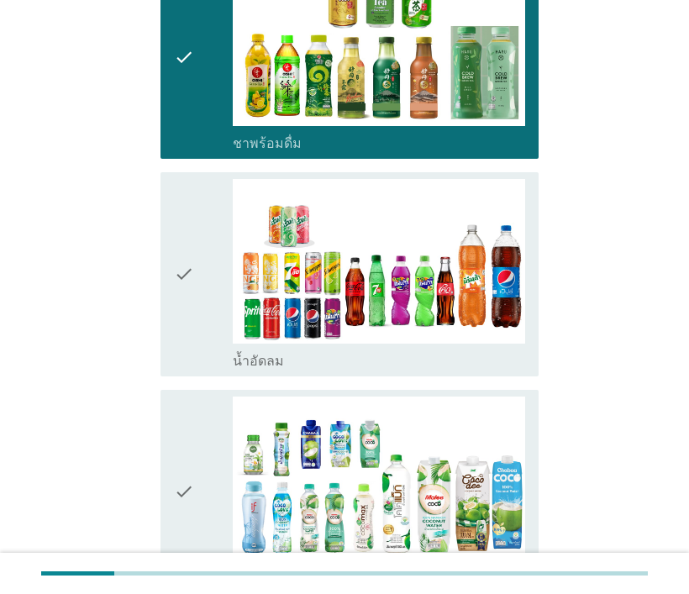
click at [174, 256] on icon "check" at bounding box center [184, 274] width 20 height 191
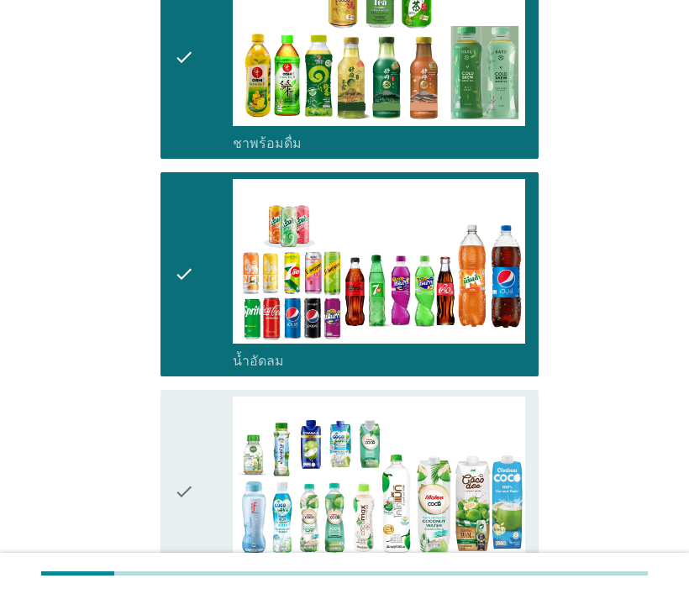
scroll to position [1597, 0]
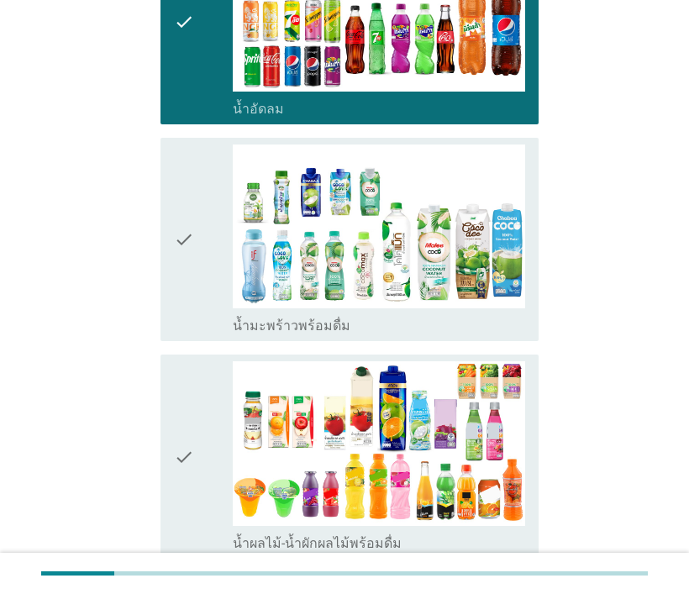
click at [171, 225] on div "check check_box_outline_blank น้ำมะพร้าวพร้อมดื่ม" at bounding box center [349, 240] width 377 height 204
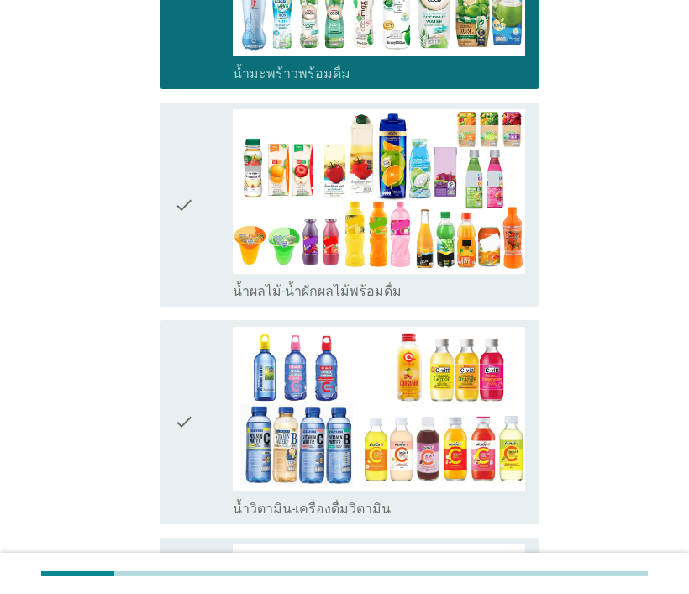
scroll to position [1933, 0]
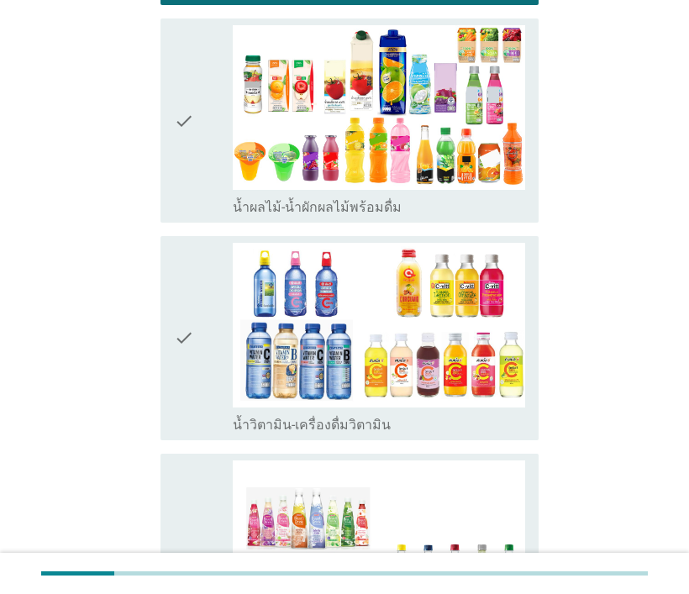
click at [179, 141] on icon "check" at bounding box center [184, 120] width 20 height 191
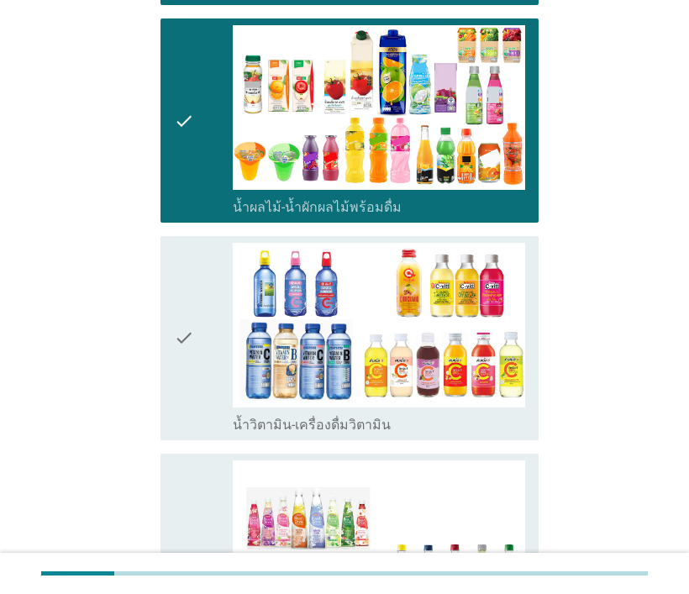
click at [200, 329] on div "check" at bounding box center [203, 338] width 59 height 191
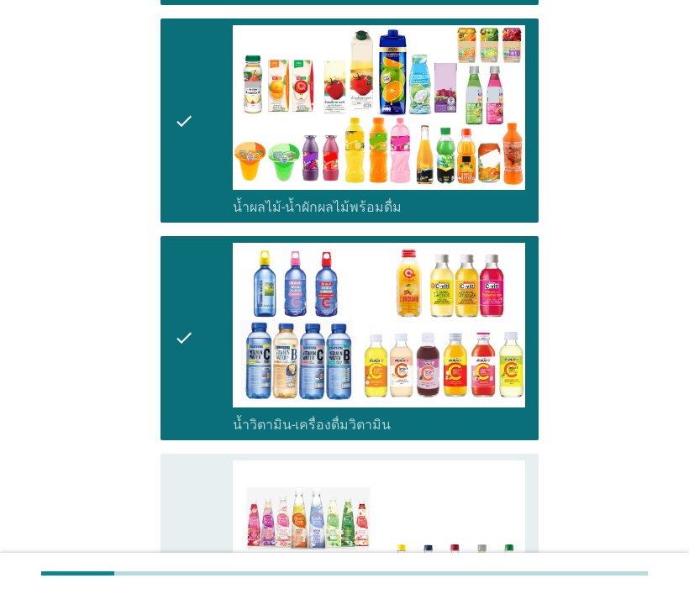
scroll to position [2185, 0]
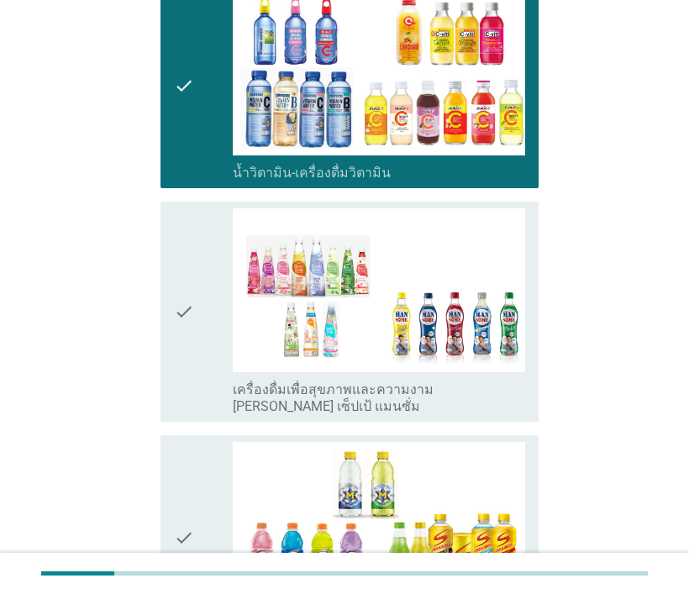
click at [195, 310] on div "check" at bounding box center [203, 312] width 59 height 208
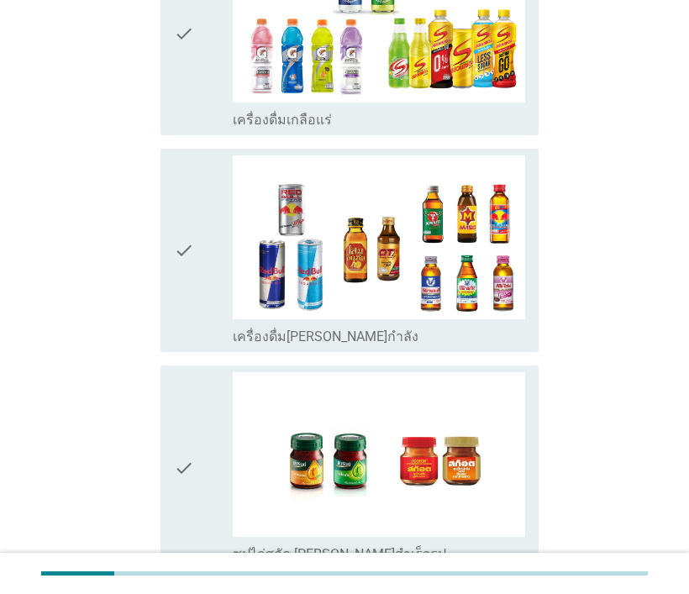
scroll to position [2858, 0]
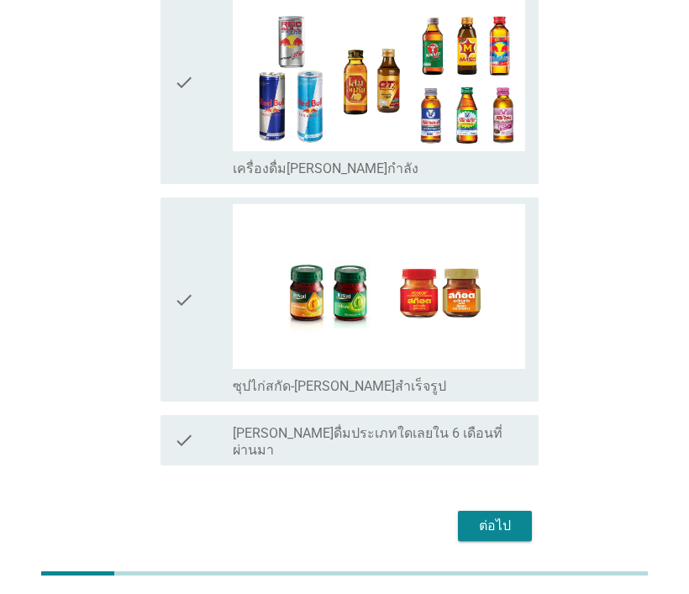
click at [177, 273] on icon "check" at bounding box center [184, 299] width 20 height 191
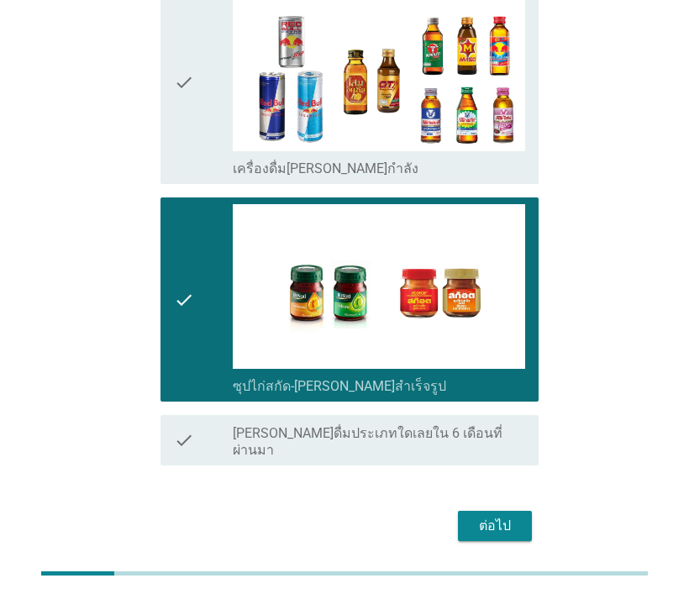
click at [500, 516] on div "ต่อไป" at bounding box center [495, 526] width 47 height 20
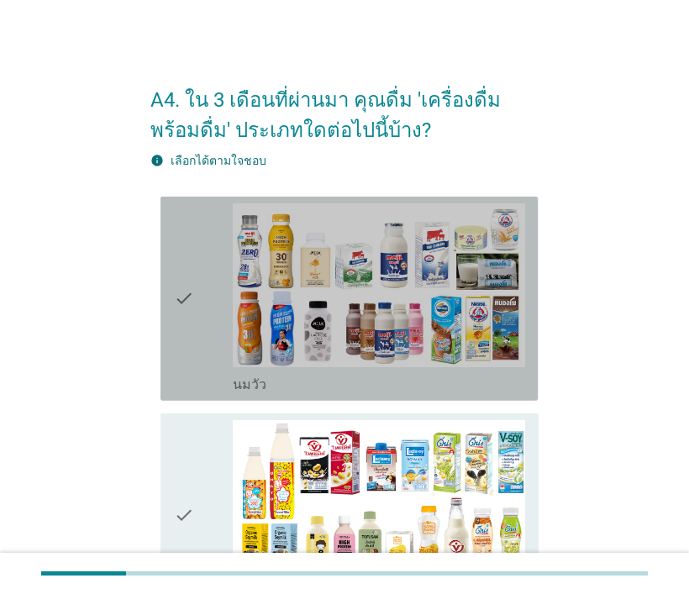
drag, startPoint x: 180, startPoint y: 302, endPoint x: 168, endPoint y: 399, distance: 98.2
click at [180, 301] on icon "check" at bounding box center [184, 298] width 20 height 191
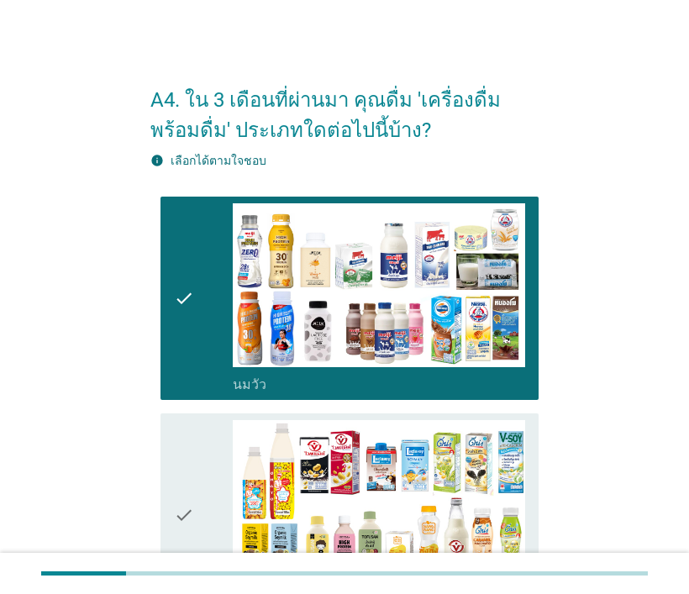
click at [170, 440] on div "check check_box_outline_blank นมถั่วเหลือง-น้ำเต้าหู้พร้อมดื่ม" at bounding box center [349, 516] width 377 height 204
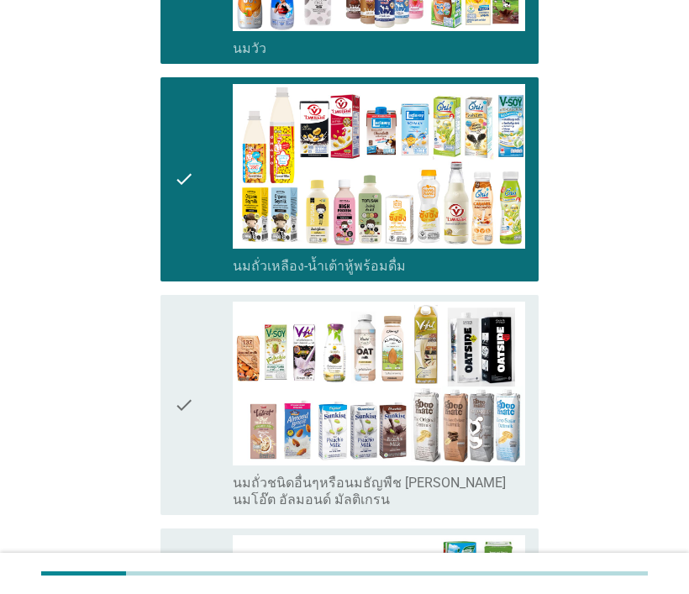
scroll to position [420, 0]
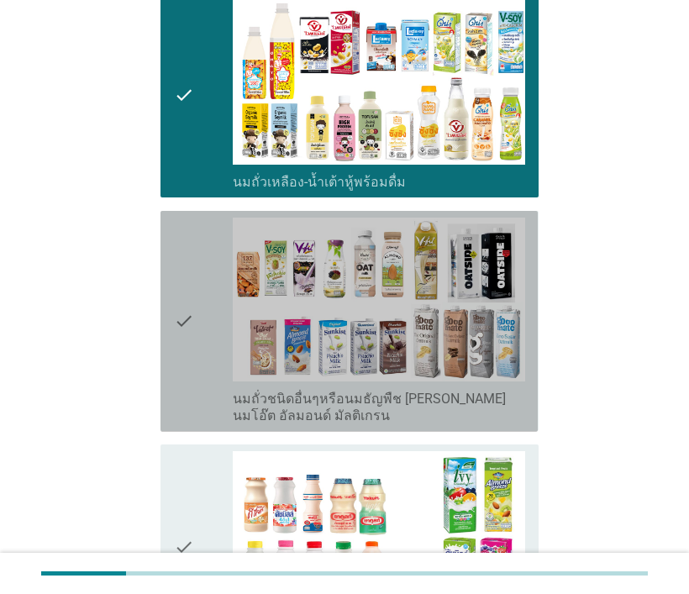
click at [172, 267] on div "check check_box_outline_blank นมถั่วชนิดอื่นๆหรือนมธัญพืช [PERSON_NAME] นมโอ๊ต …" at bounding box center [349, 321] width 377 height 221
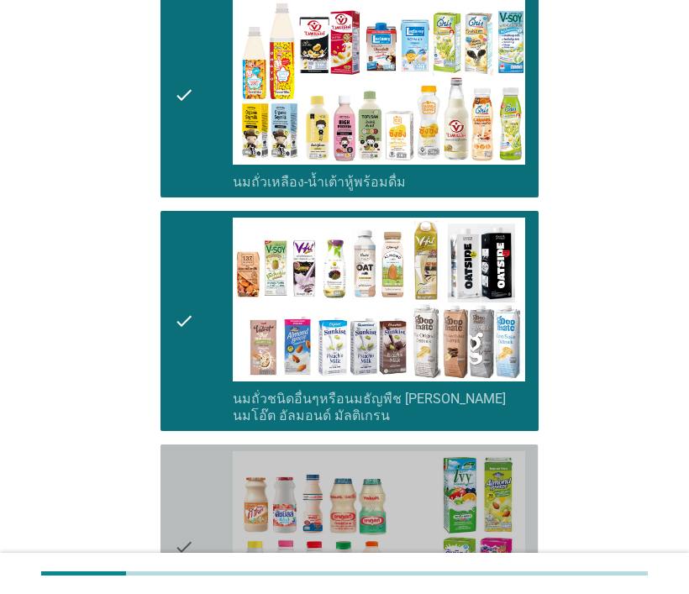
click at [191, 468] on icon "check" at bounding box center [184, 546] width 20 height 191
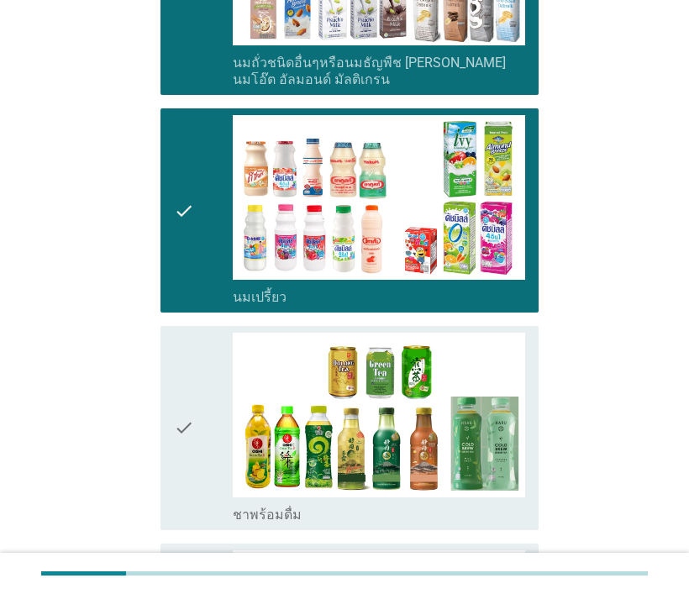
scroll to position [841, 0]
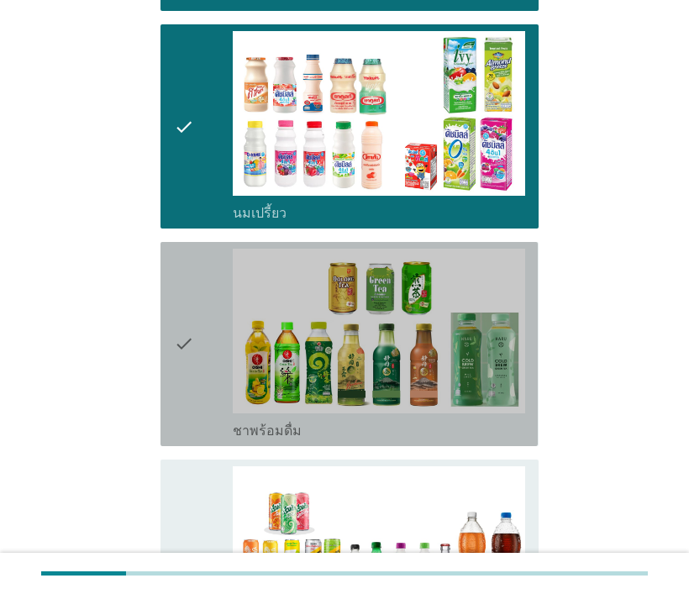
click at [175, 325] on icon "check" at bounding box center [184, 344] width 20 height 191
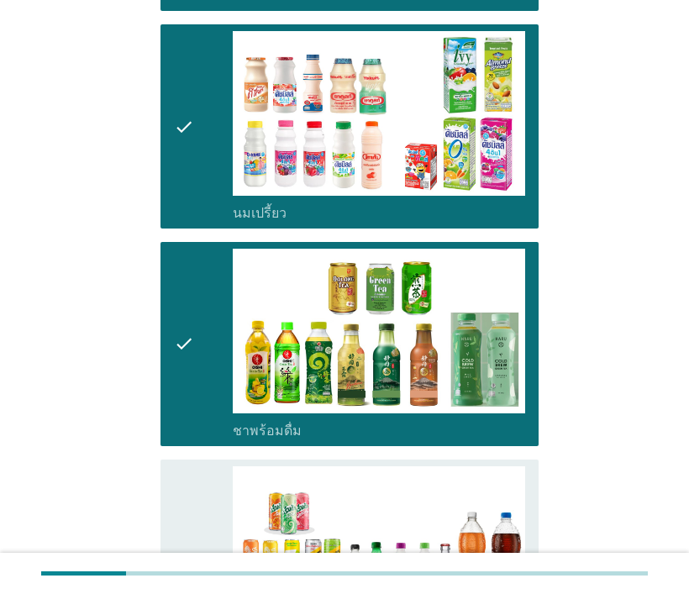
scroll to position [1177, 0]
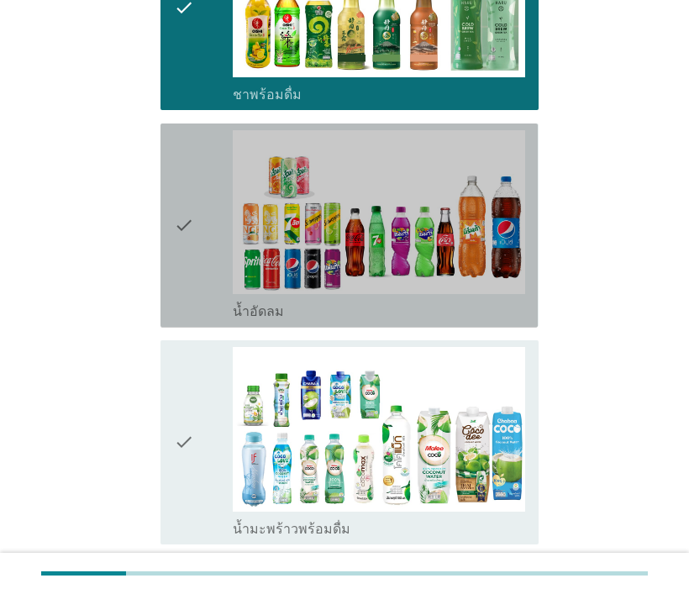
click at [183, 229] on icon "check" at bounding box center [184, 225] width 20 height 191
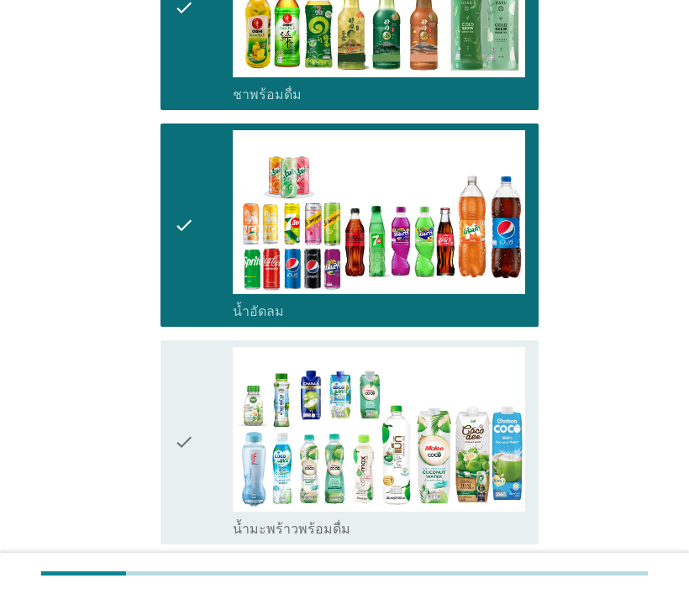
click at [177, 383] on icon "check" at bounding box center [184, 442] width 20 height 191
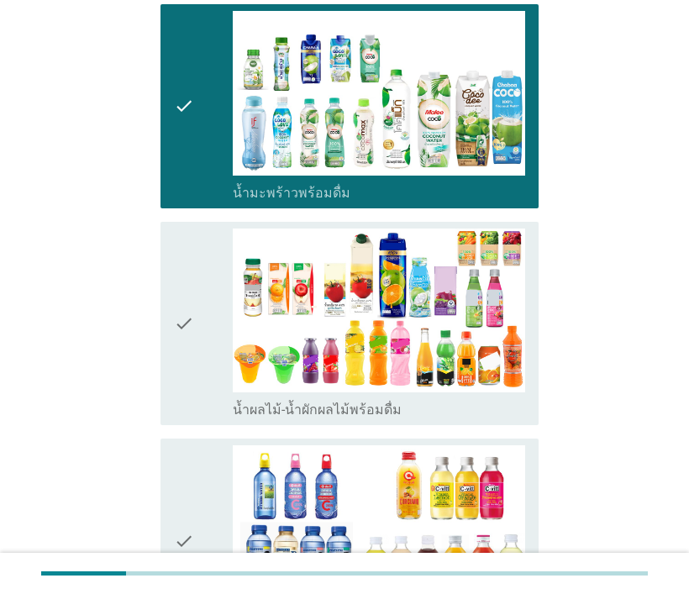
scroll to position [1597, 0]
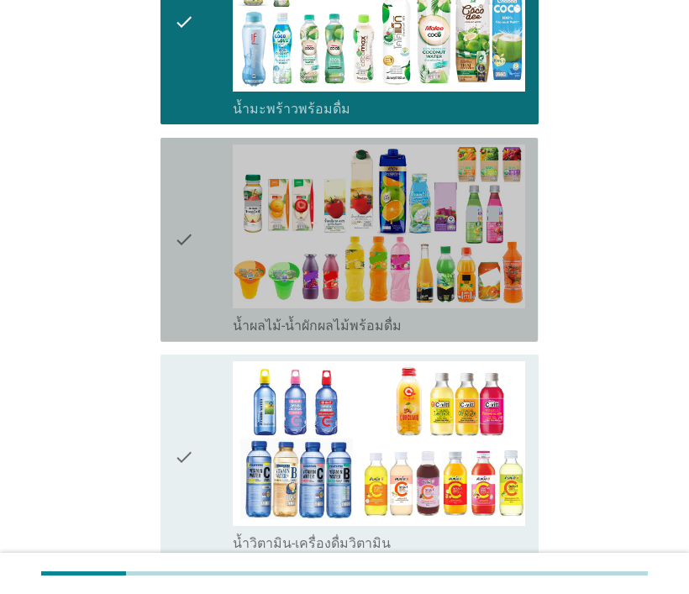
click at [177, 276] on icon "check" at bounding box center [184, 240] width 20 height 191
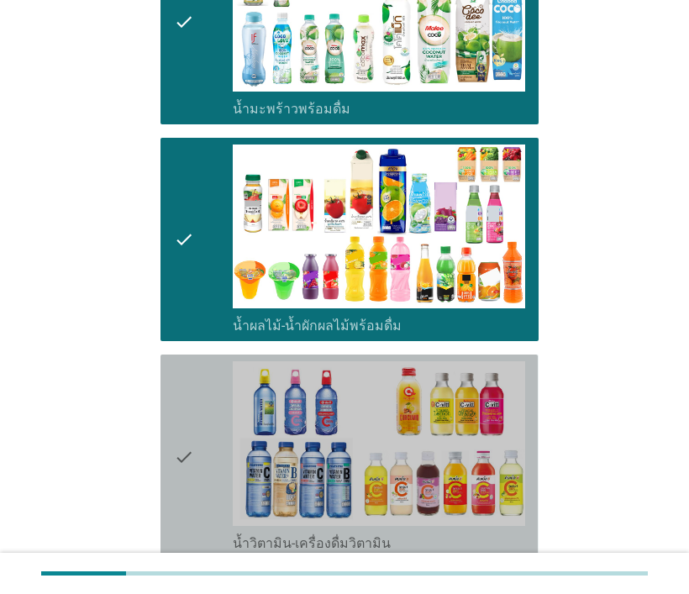
click at [187, 419] on icon "check" at bounding box center [184, 456] width 20 height 191
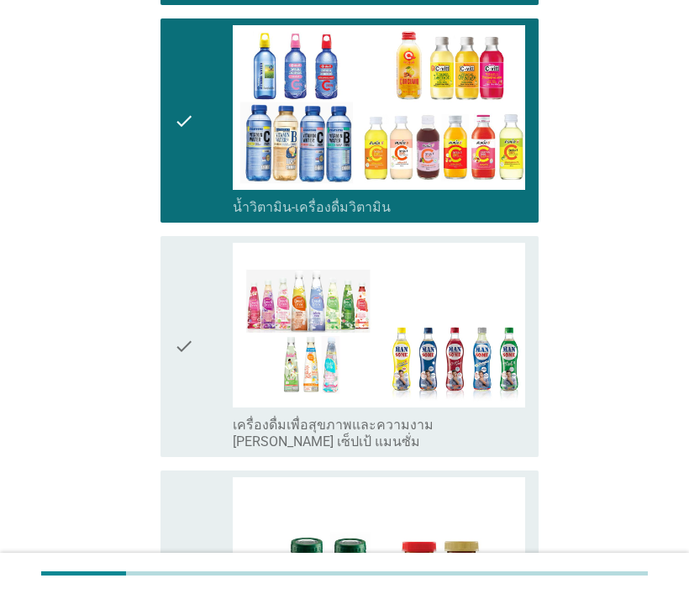
scroll to position [2017, 0]
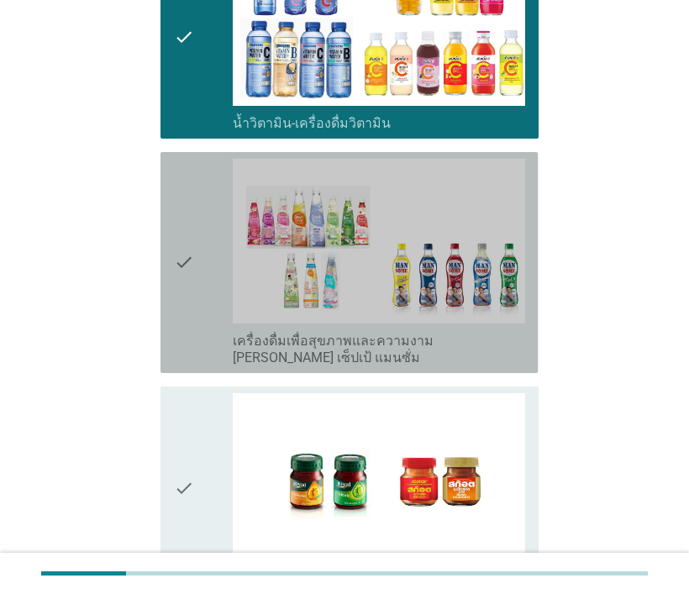
click at [186, 286] on icon "check" at bounding box center [184, 263] width 20 height 208
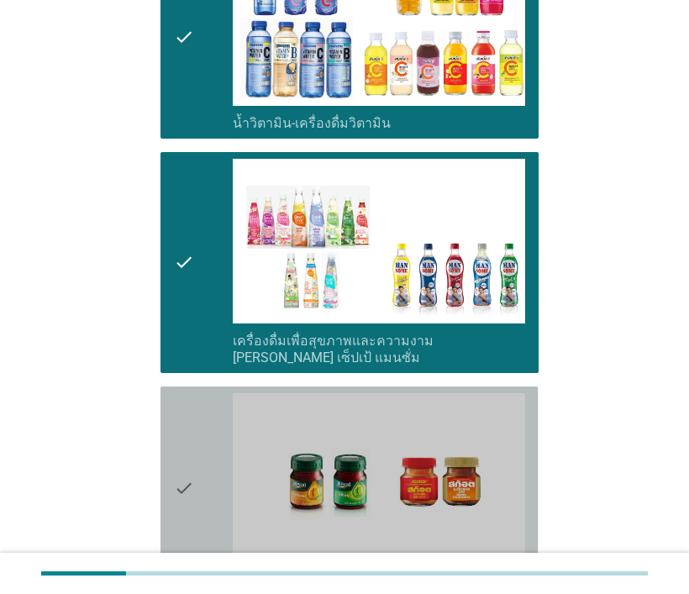
click at [175, 437] on icon "check" at bounding box center [184, 488] width 20 height 191
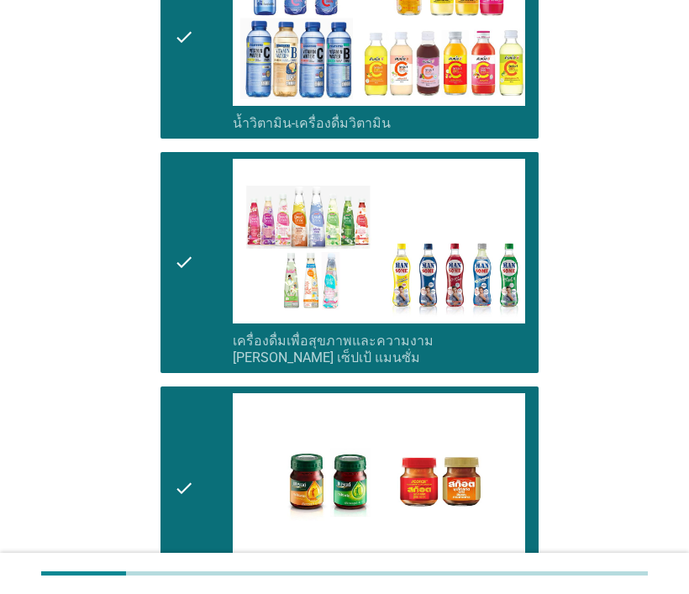
scroll to position [2243, 0]
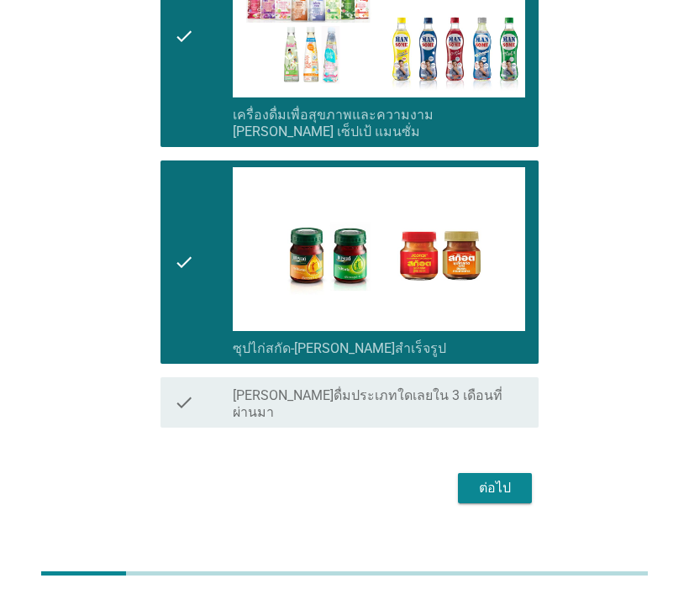
click at [485, 478] on div "ต่อไป" at bounding box center [495, 488] width 47 height 20
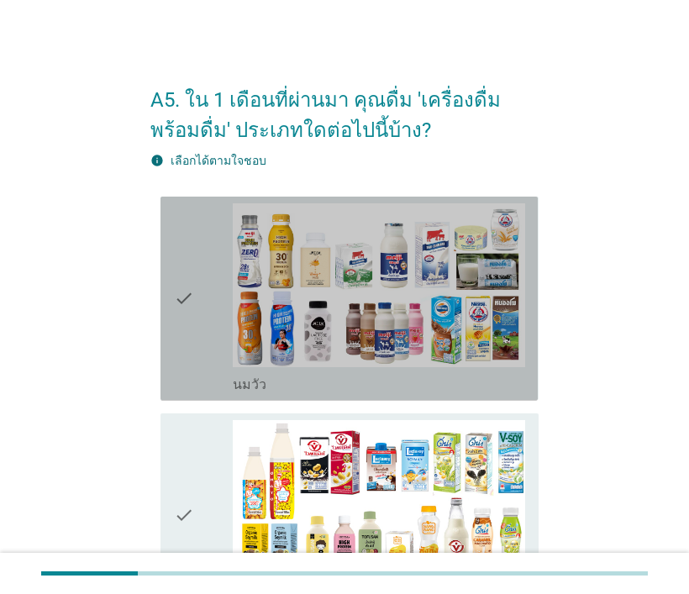
click at [183, 304] on icon "check" at bounding box center [184, 298] width 20 height 191
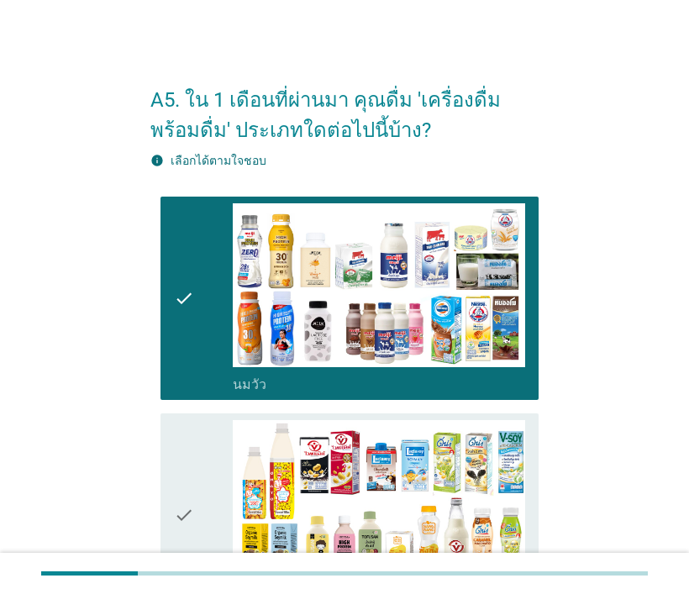
click at [177, 458] on icon "check" at bounding box center [184, 515] width 20 height 191
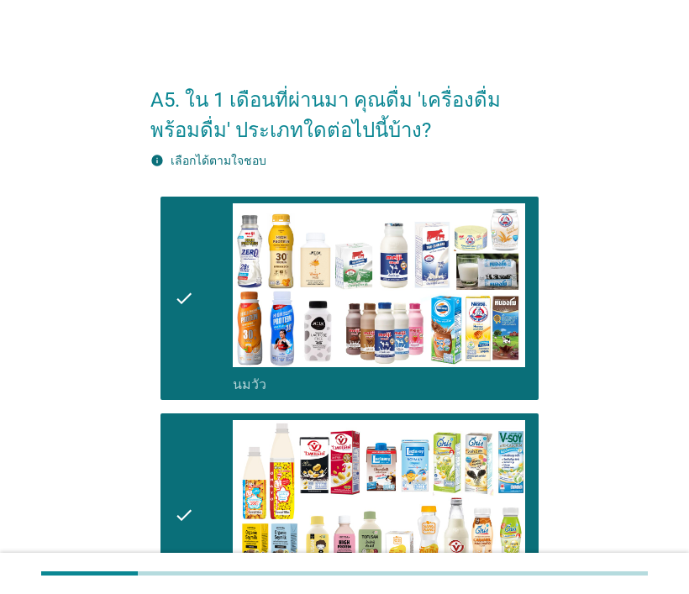
scroll to position [420, 0]
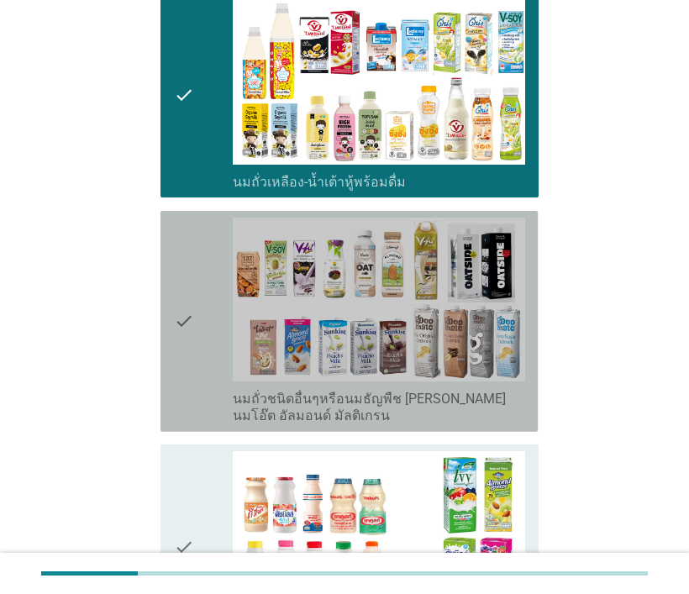
click at [192, 301] on icon "check" at bounding box center [184, 322] width 20 height 208
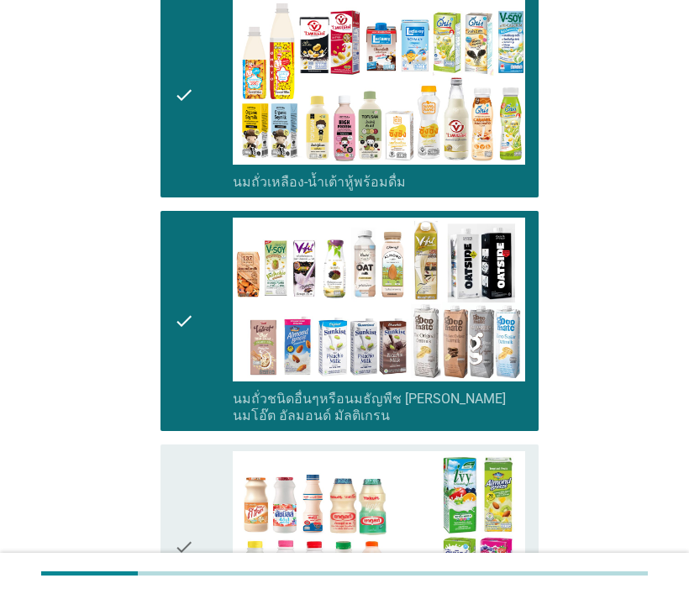
click at [167, 448] on div "check check_box_outline_blank นมเปรี้ยว" at bounding box center [349, 547] width 377 height 204
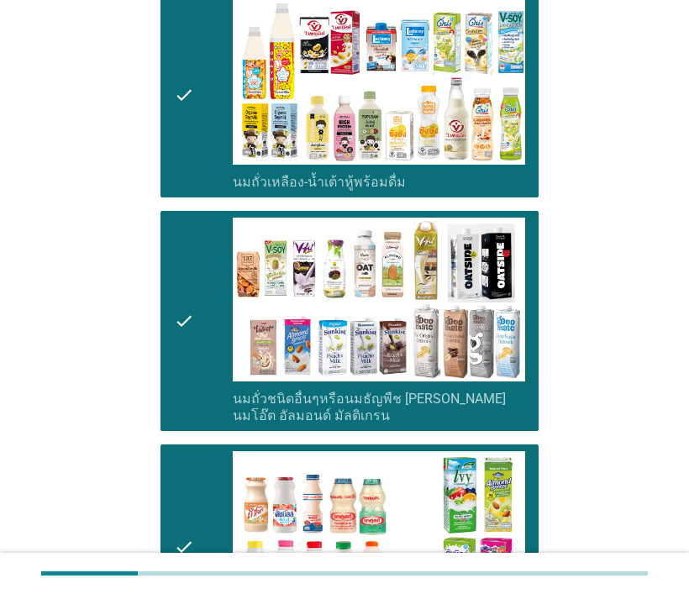
scroll to position [841, 0]
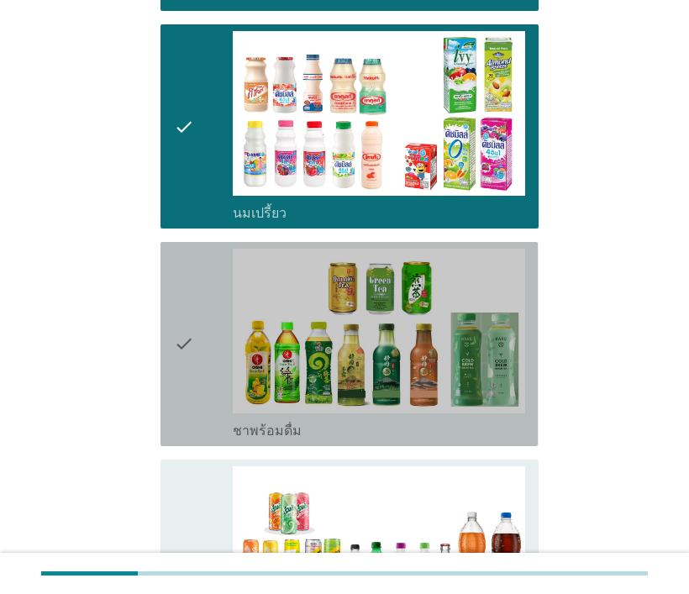
click at [192, 312] on icon "check" at bounding box center [184, 344] width 20 height 191
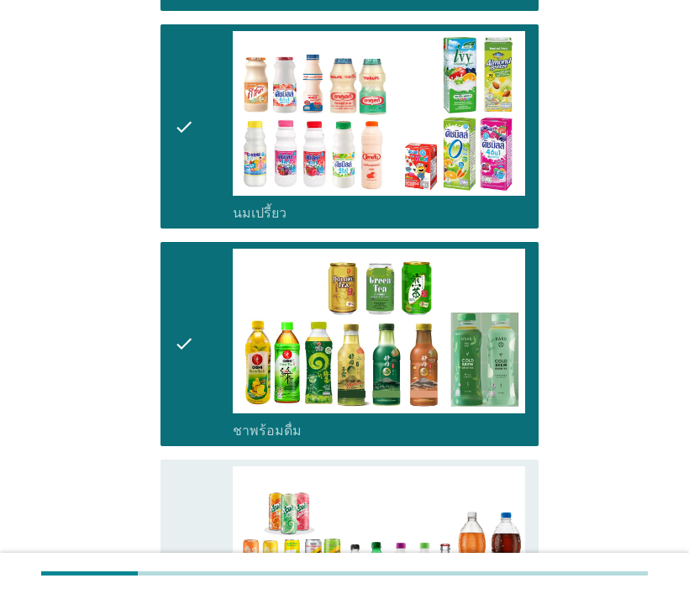
scroll to position [1093, 0]
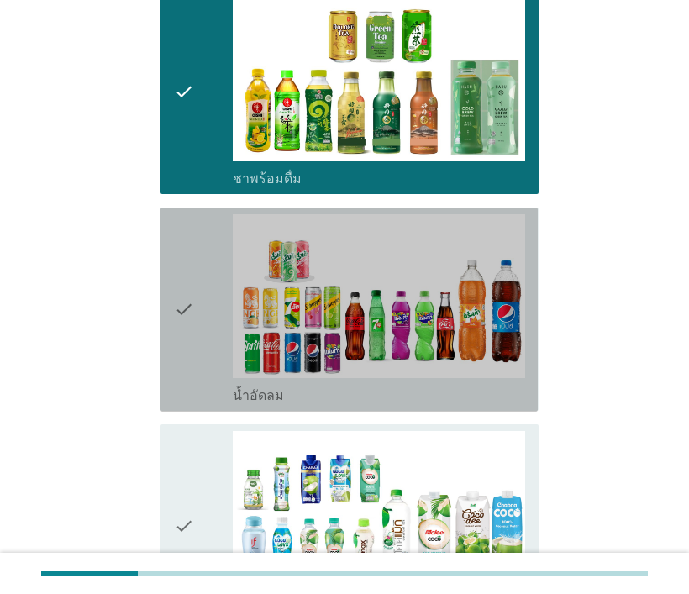
click at [170, 268] on div "check check_box น้ำอัดลม" at bounding box center [349, 310] width 377 height 204
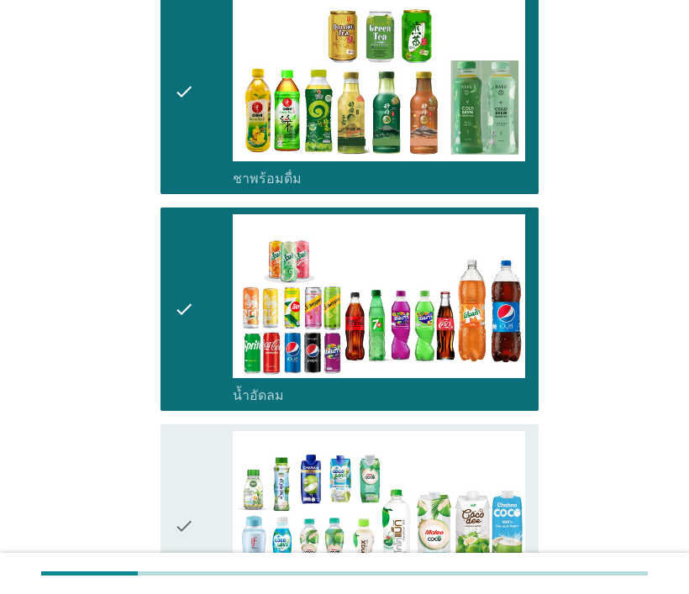
scroll to position [1261, 0]
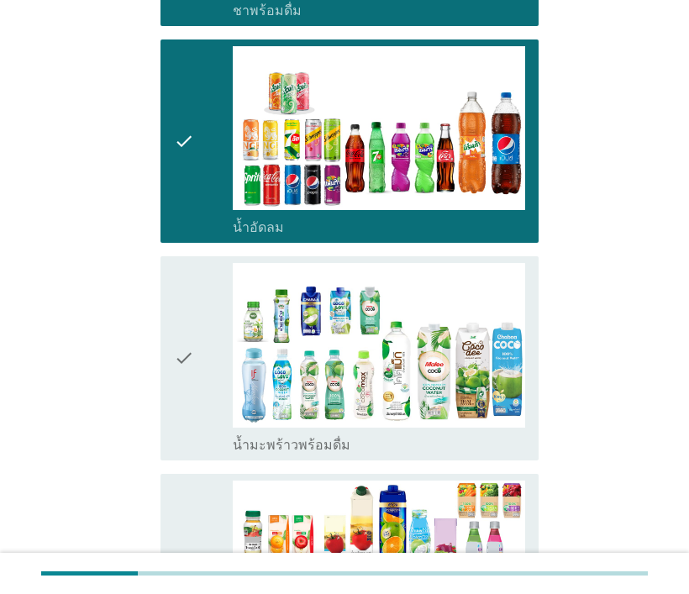
click at [168, 355] on div "check check_box น้ำมะพร้าวพร้อมดื่ม" at bounding box center [349, 358] width 377 height 204
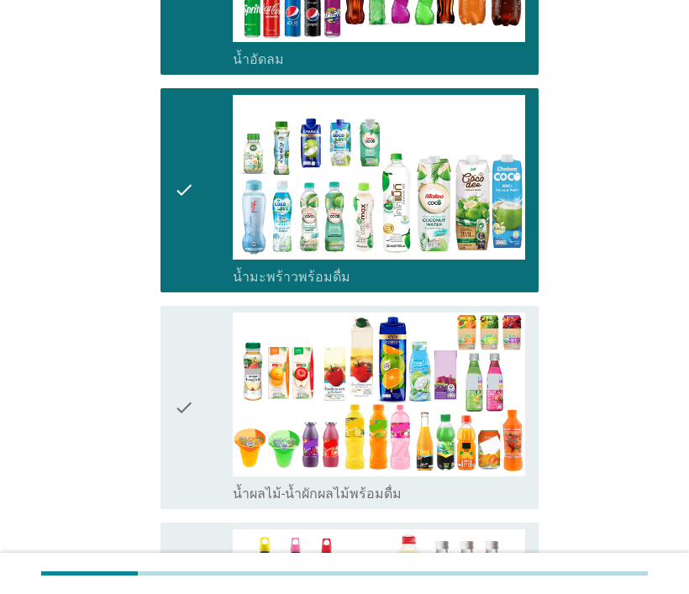
scroll to position [1513, 0]
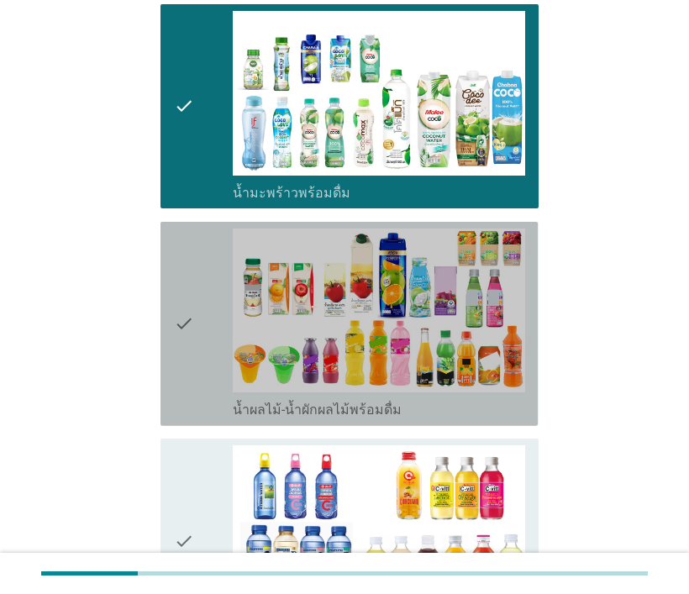
click at [177, 325] on icon "check" at bounding box center [184, 324] width 20 height 191
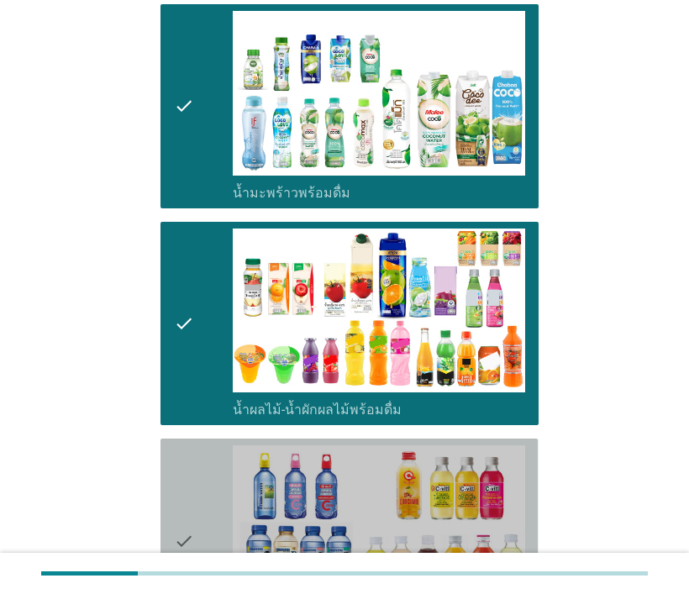
click at [187, 471] on icon "check" at bounding box center [184, 541] width 20 height 191
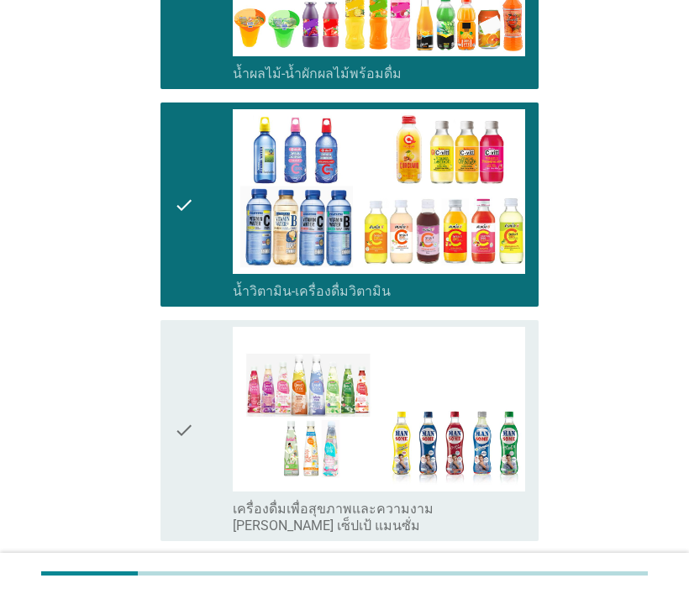
scroll to position [1933, 0]
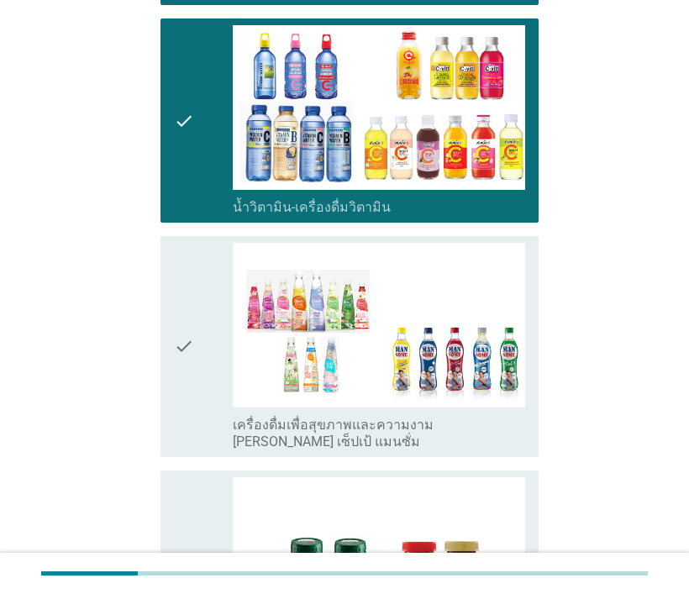
click at [181, 342] on icon "check" at bounding box center [184, 347] width 20 height 208
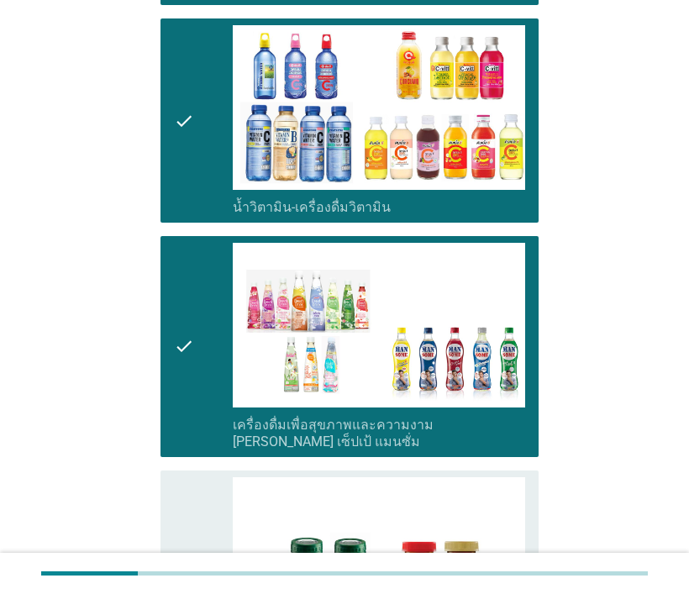
scroll to position [2185, 0]
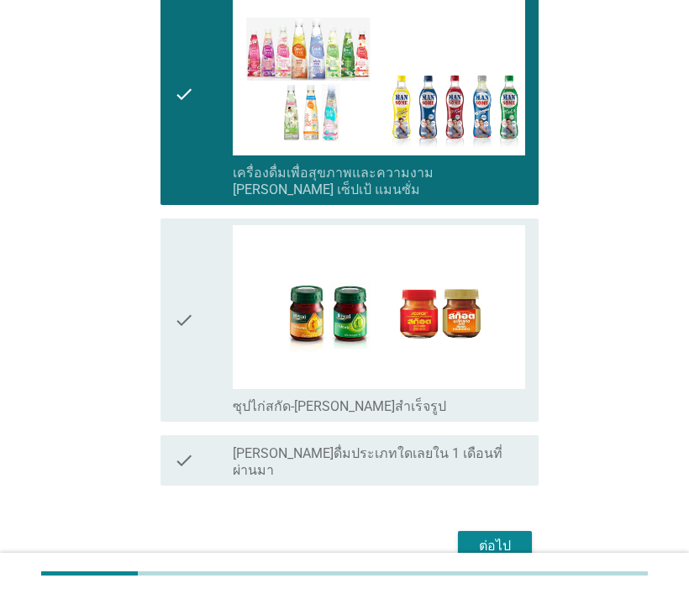
click at [505, 536] on div "ต่อไป" at bounding box center [495, 546] width 47 height 20
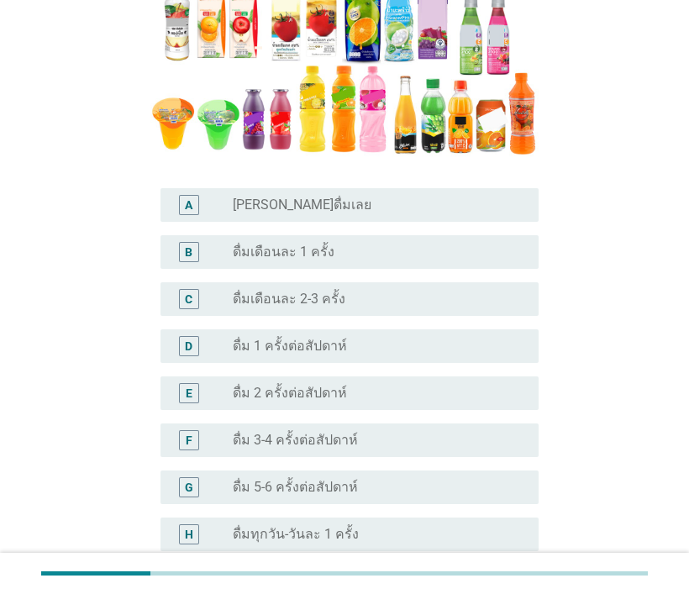
scroll to position [0, 0]
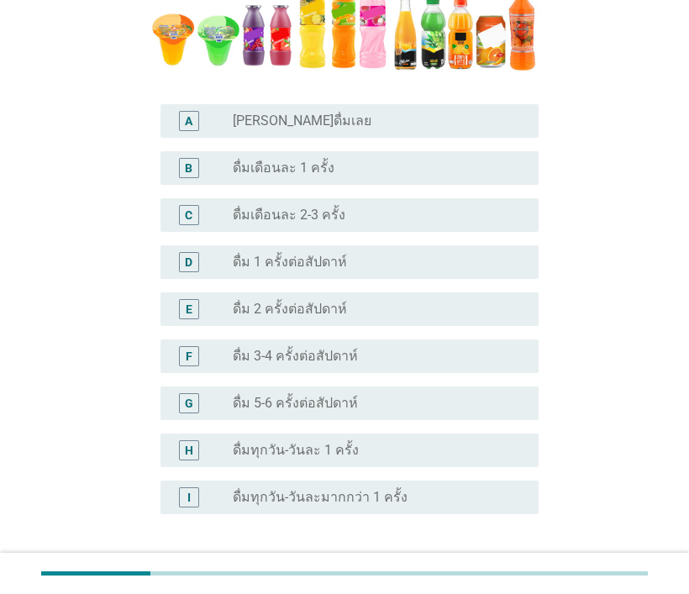
click at [235, 396] on label "ดื่ม 5-6 ครั้งต่อสัปดาห์" at bounding box center [295, 403] width 125 height 17
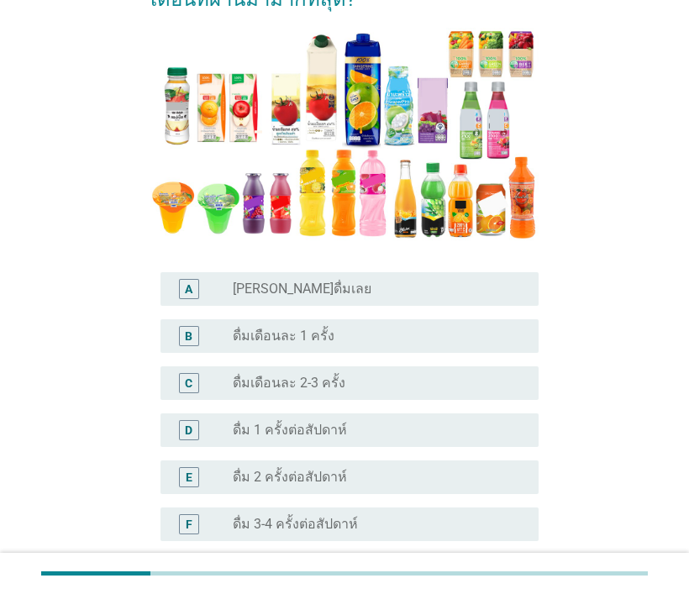
scroll to position [168, 0]
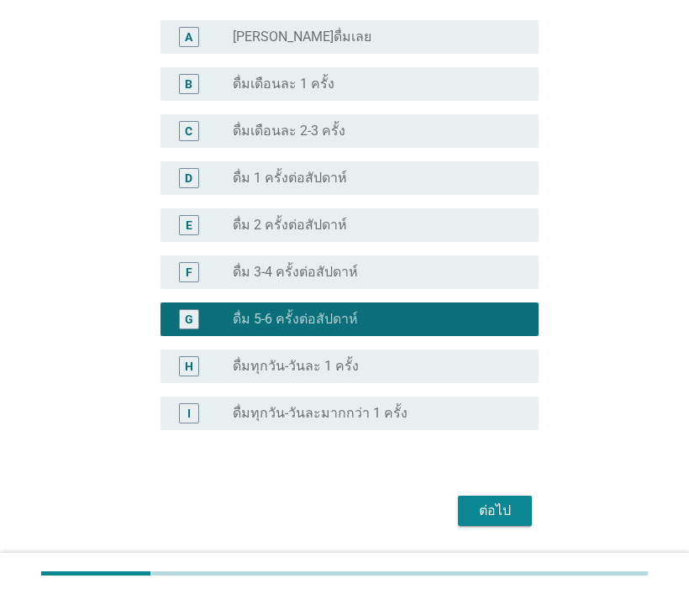
click at [512, 515] on div "ต่อไป" at bounding box center [495, 511] width 47 height 20
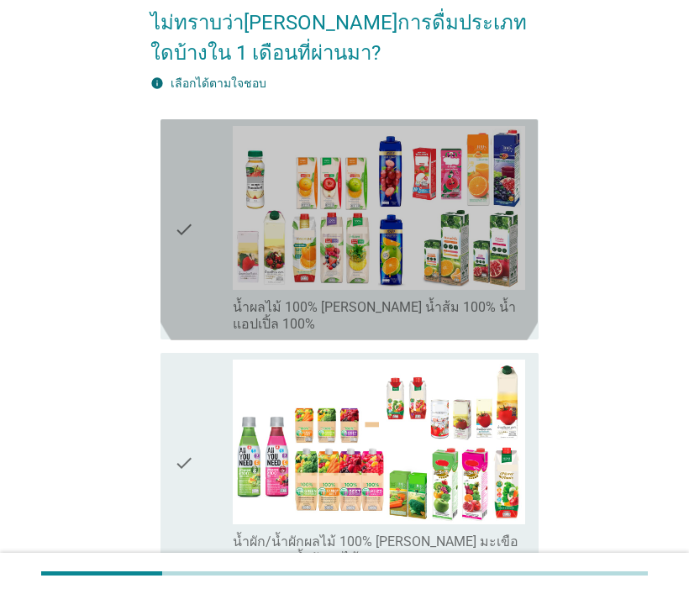
click at [182, 218] on icon "check" at bounding box center [184, 230] width 20 height 208
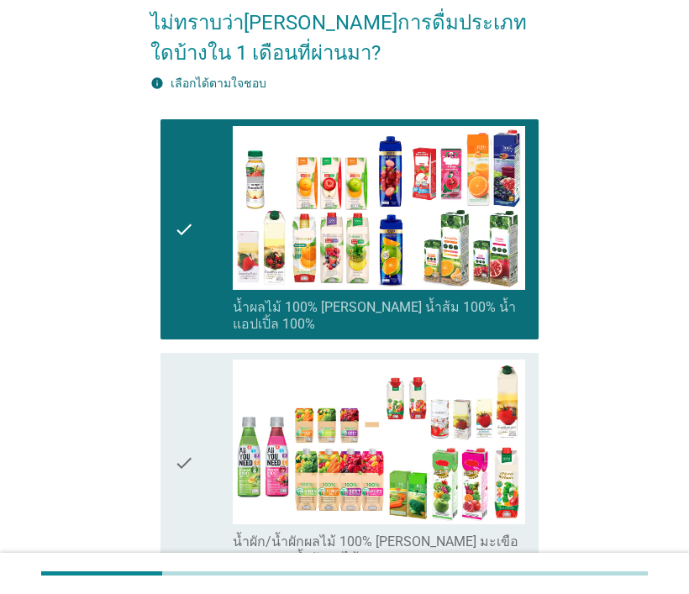
click at [179, 450] on icon "check" at bounding box center [184, 464] width 20 height 208
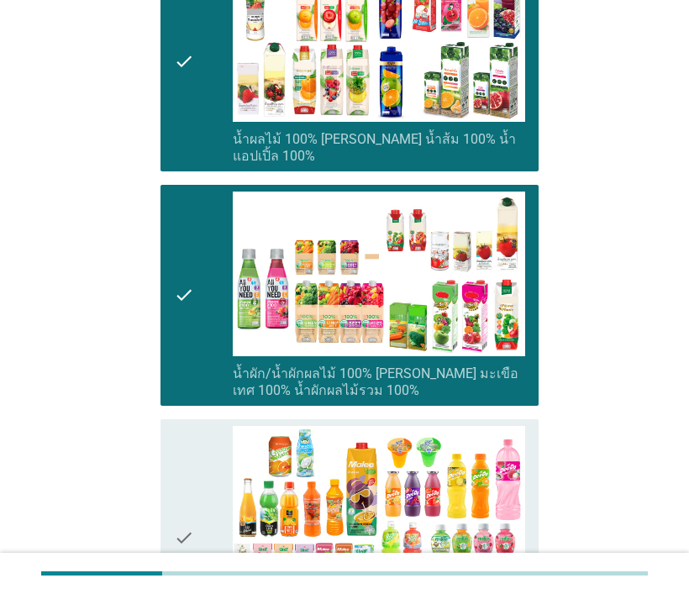
scroll to position [420, 0]
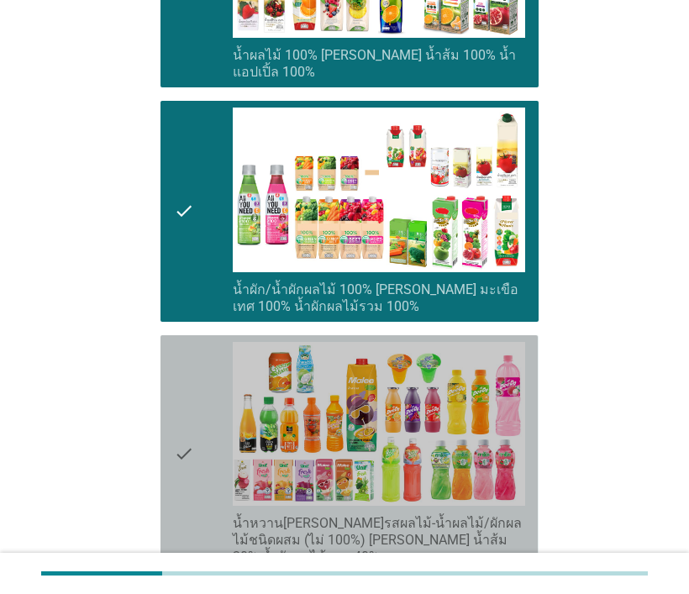
click at [178, 430] on icon "check" at bounding box center [184, 454] width 20 height 224
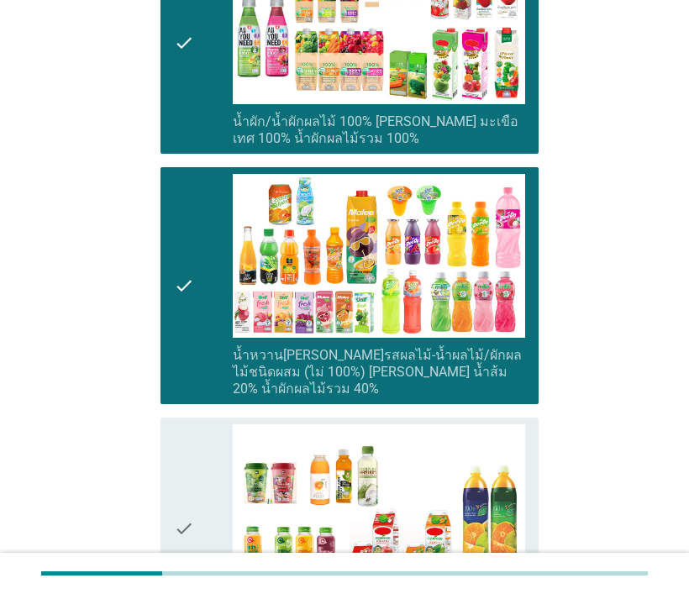
scroll to position [672, 0]
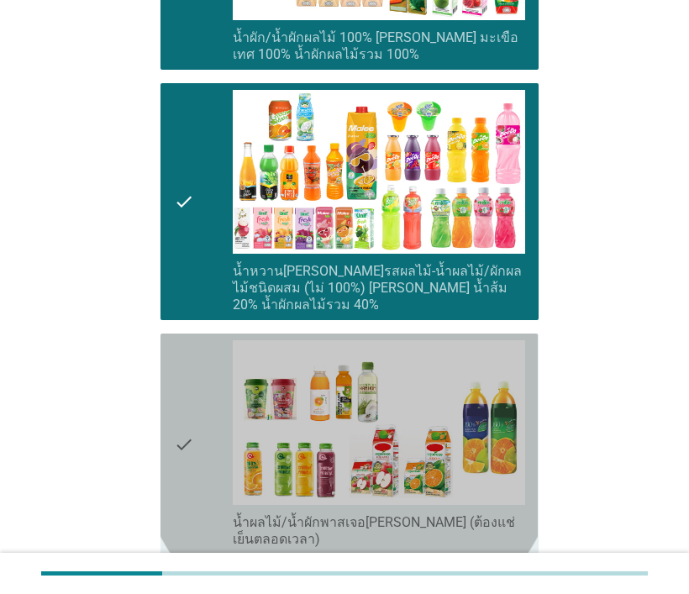
click at [183, 406] on icon "check" at bounding box center [184, 444] width 20 height 208
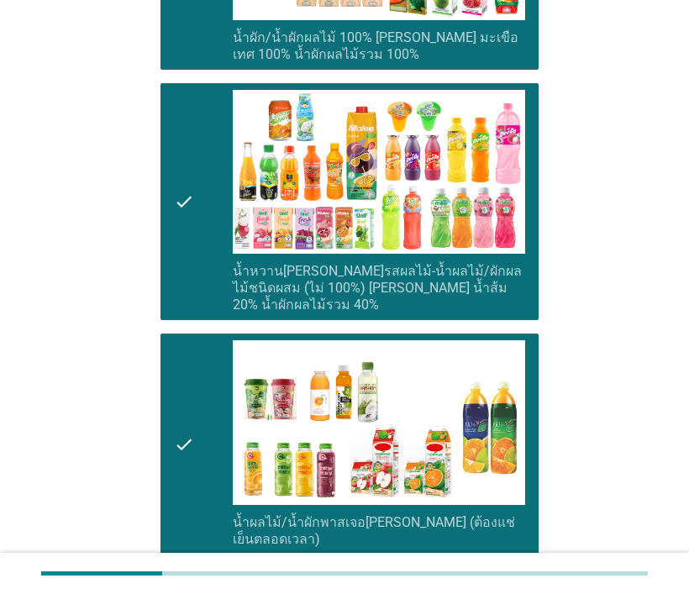
scroll to position [864, 0]
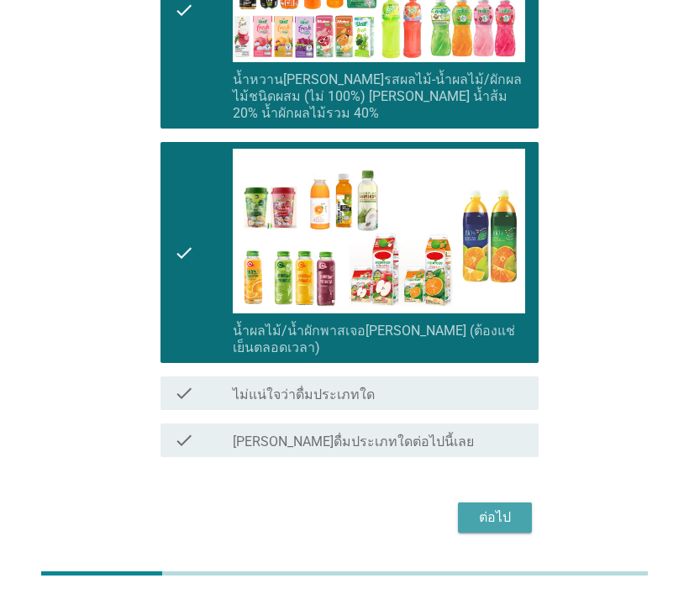
click at [491, 508] on div "ต่อไป" at bounding box center [495, 518] width 47 height 20
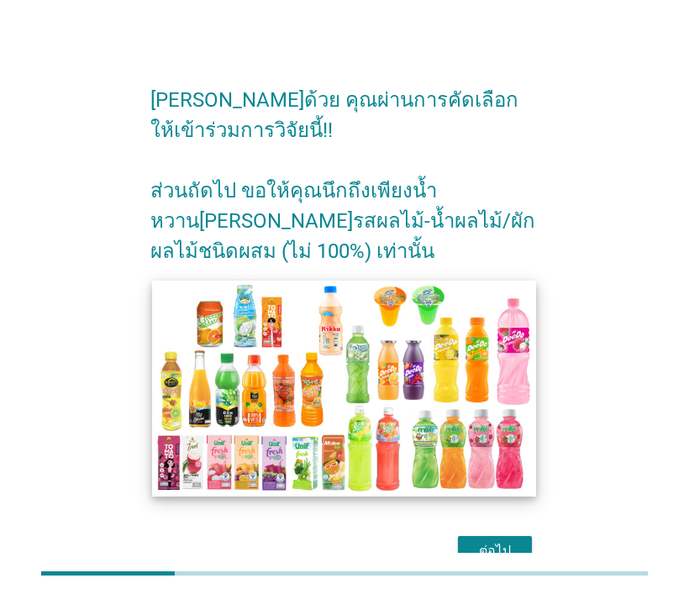
scroll to position [86, 0]
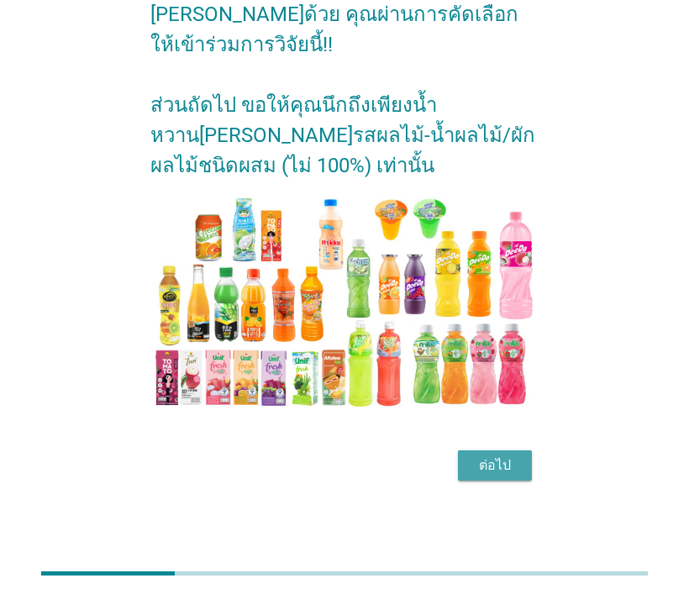
click at [511, 463] on div "ต่อไป" at bounding box center [495, 466] width 47 height 20
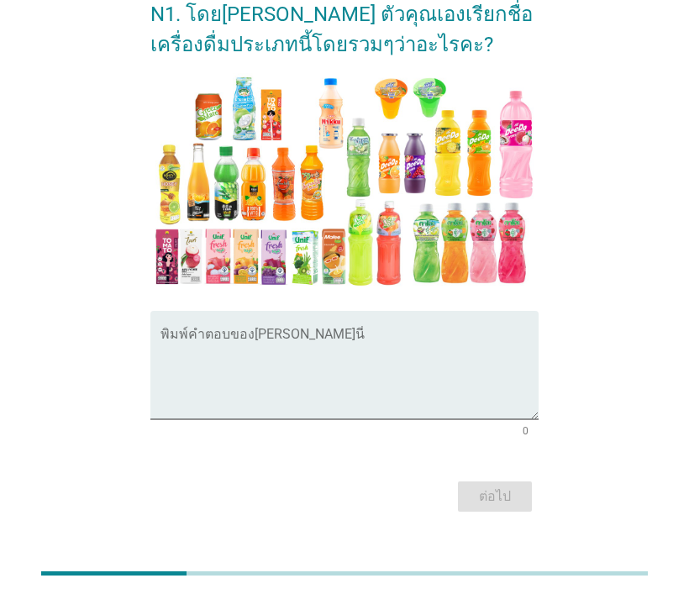
scroll to position [0, 0]
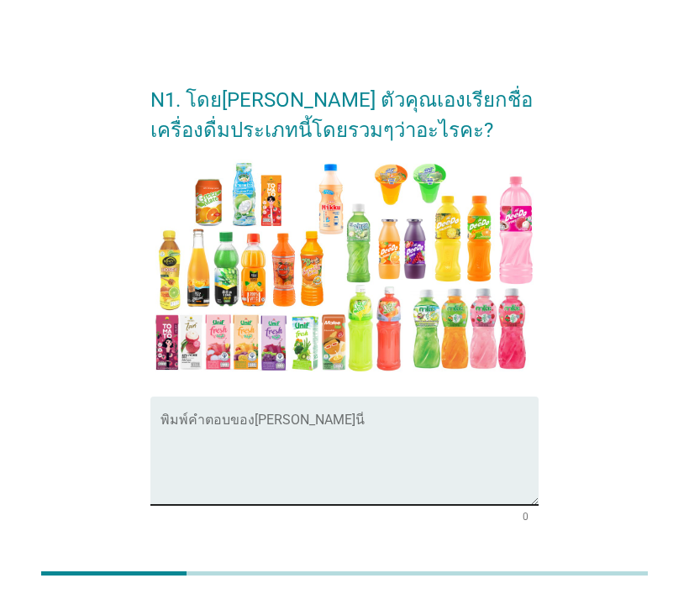
click at [182, 423] on textarea "พิมพ์คำตอบของคุณ ที่นี่" at bounding box center [349, 461] width 377 height 88
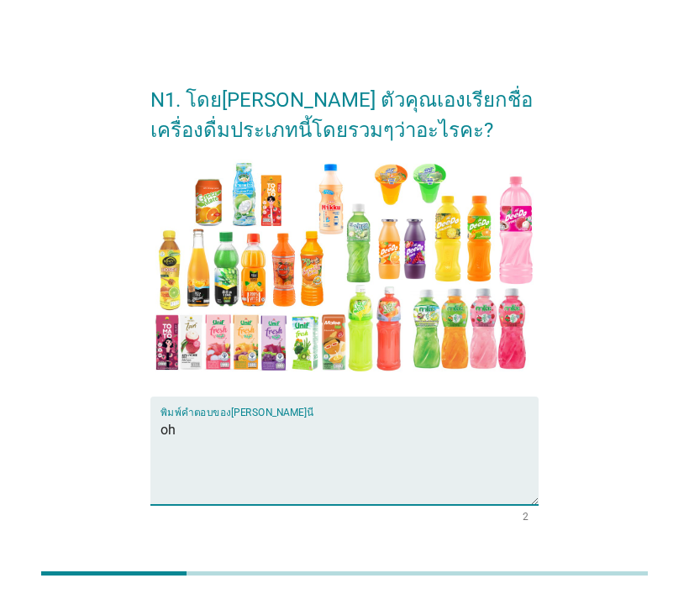
type textarea "o"
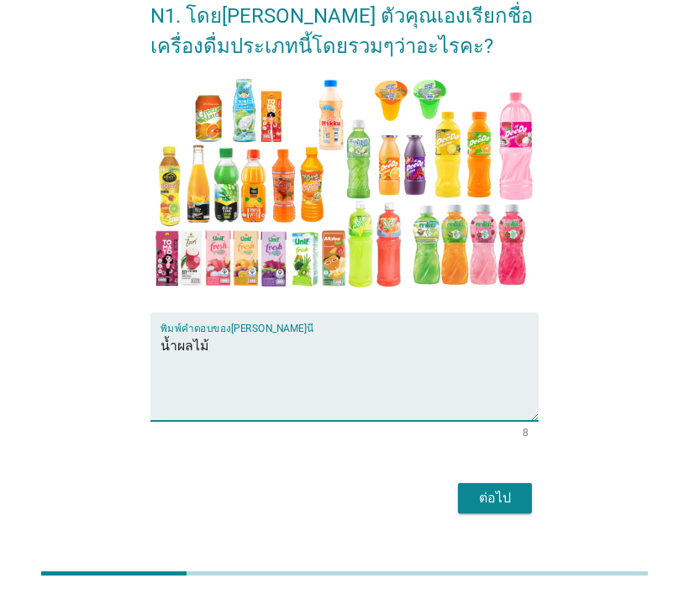
type textarea "น้ำผลไม้"
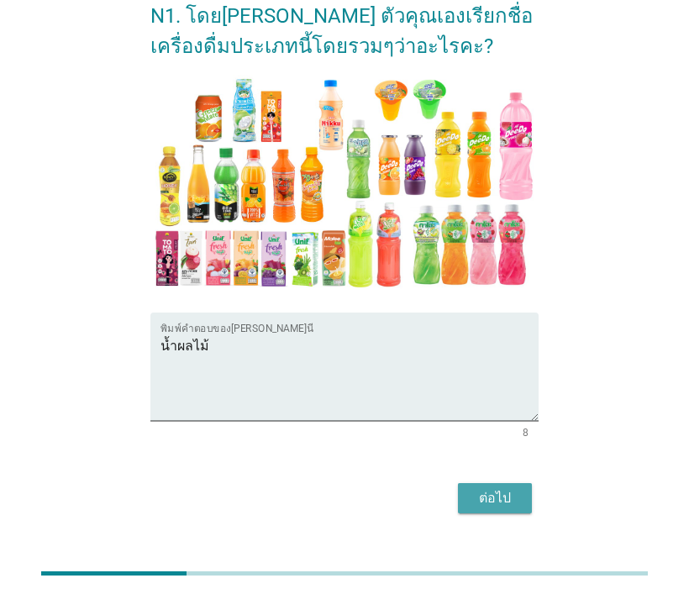
click at [486, 497] on div "ต่อไป" at bounding box center [495, 498] width 47 height 20
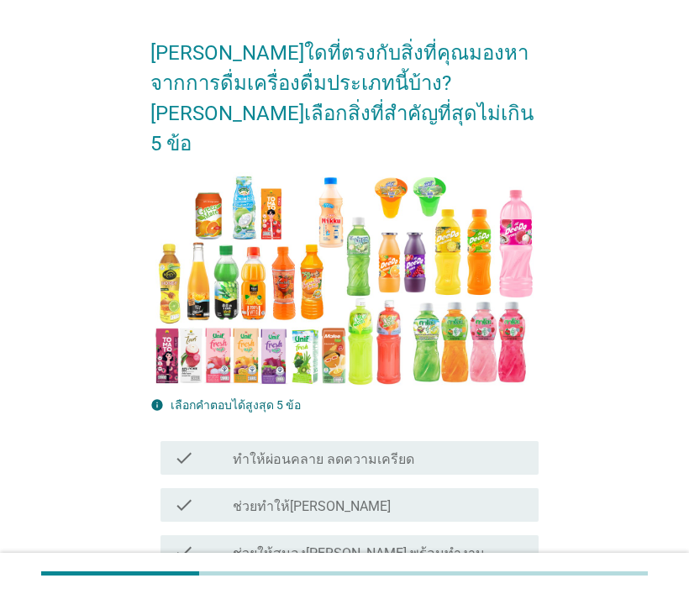
scroll to position [252, 0]
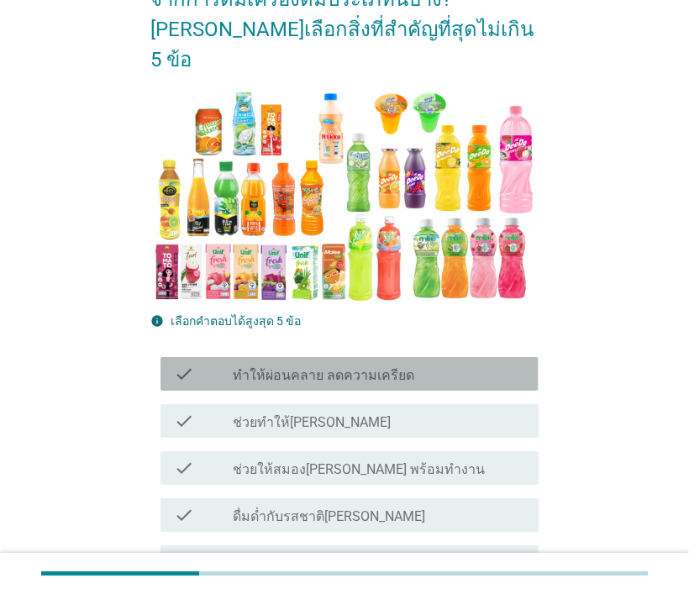
click at [192, 364] on icon "check" at bounding box center [184, 374] width 20 height 20
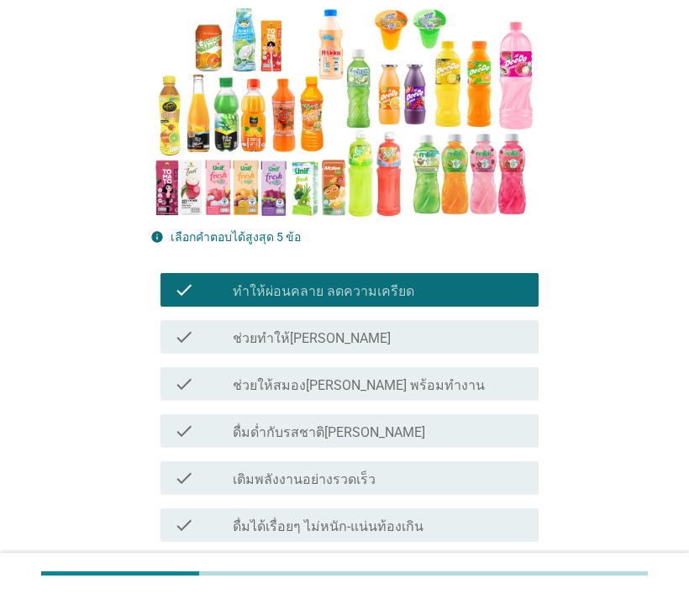
scroll to position [420, 0]
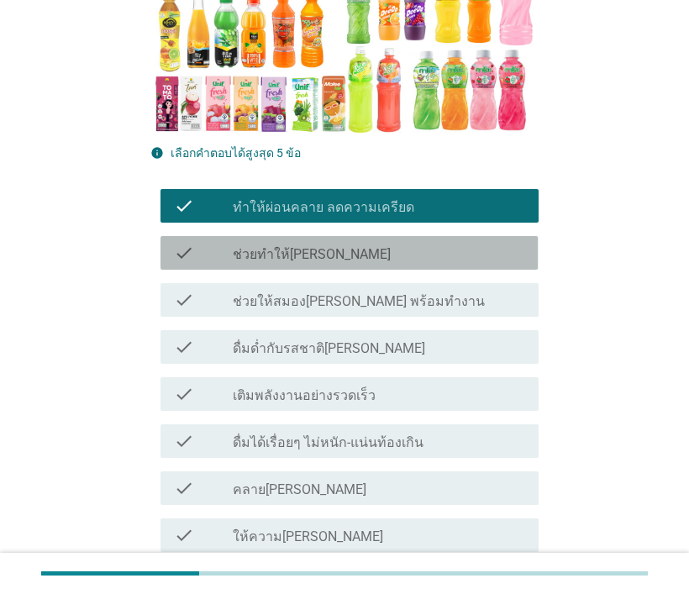
click at [203, 236] on div "check check_box_outline_blank ช่วยทำให้[PERSON_NAME]" at bounding box center [349, 253] width 377 height 34
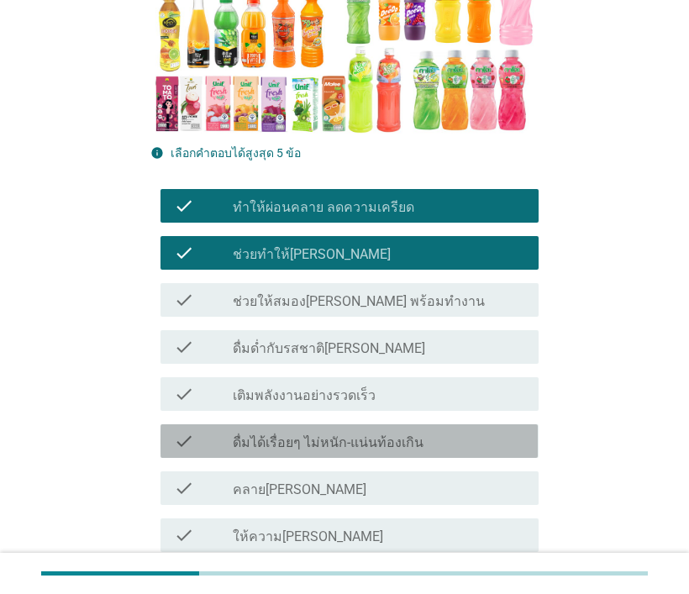
click at [184, 431] on icon "check" at bounding box center [184, 441] width 20 height 20
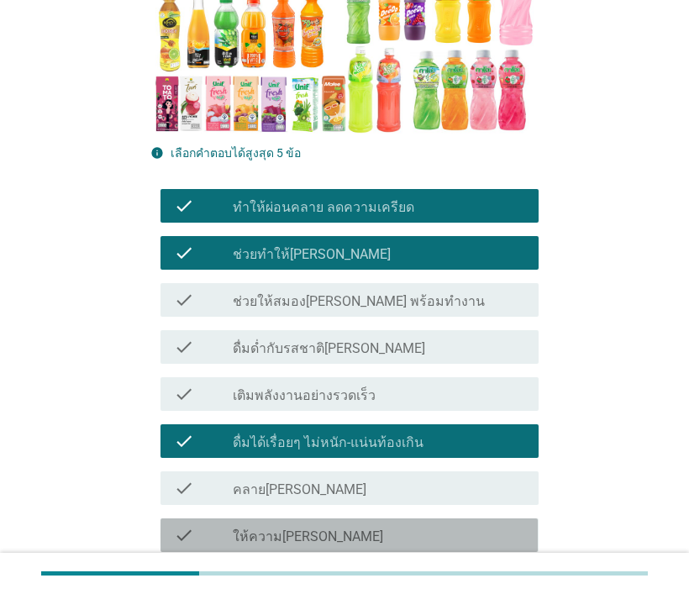
click at [181, 525] on icon "check" at bounding box center [184, 535] width 20 height 20
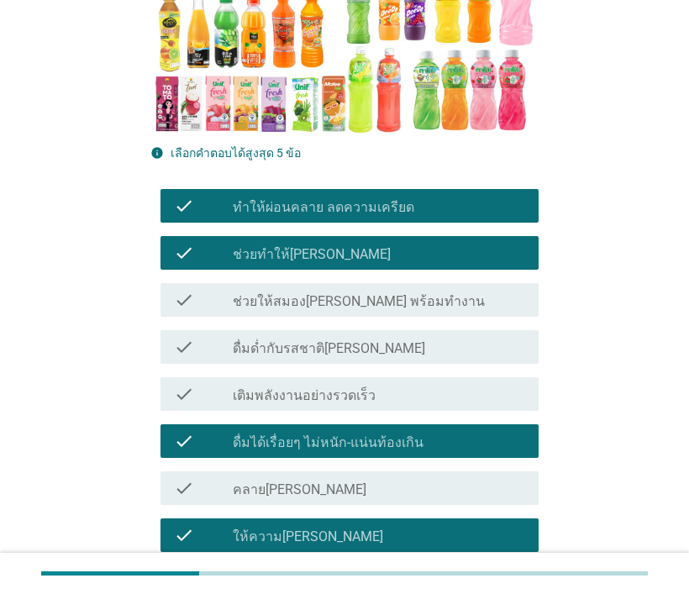
click at [187, 431] on icon "check" at bounding box center [184, 441] width 20 height 20
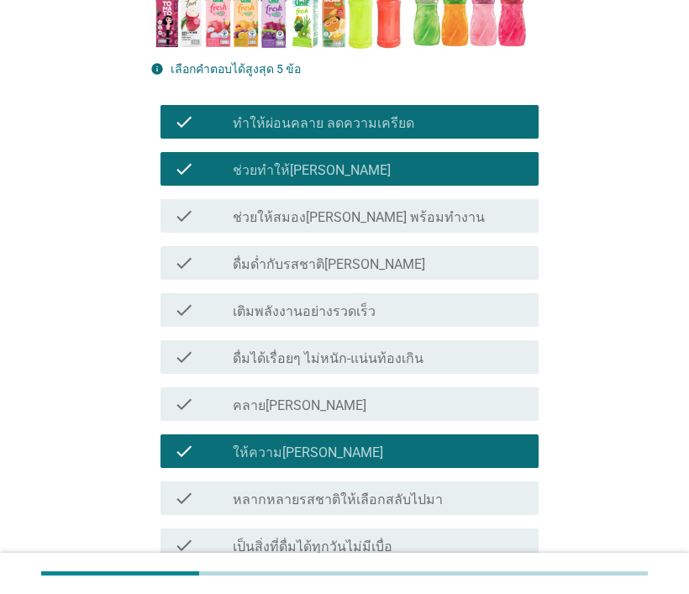
scroll to position [588, 0]
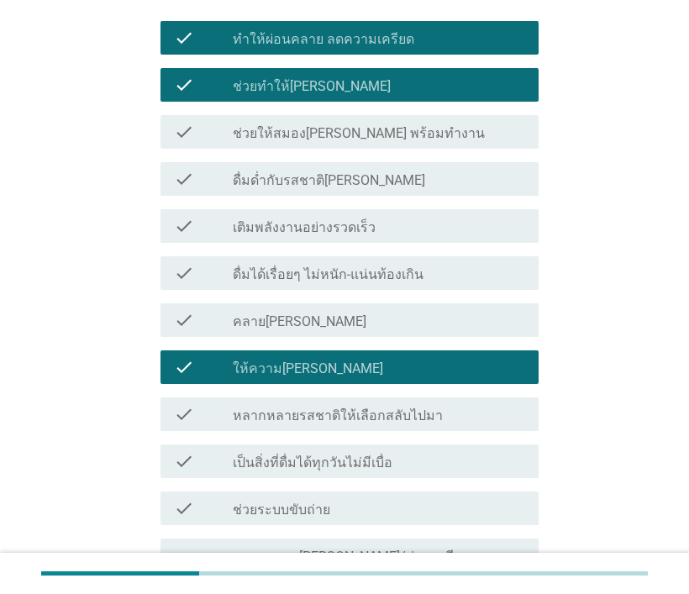
click at [175, 404] on icon "check" at bounding box center [184, 414] width 20 height 20
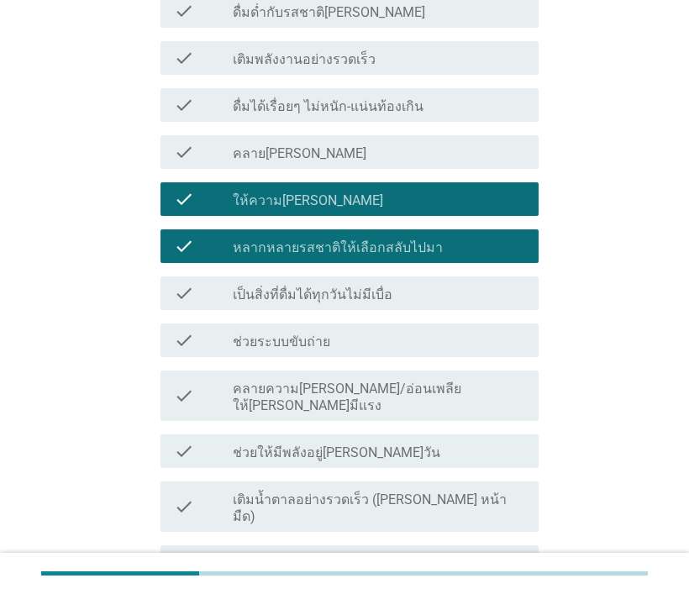
scroll to position [841, 0]
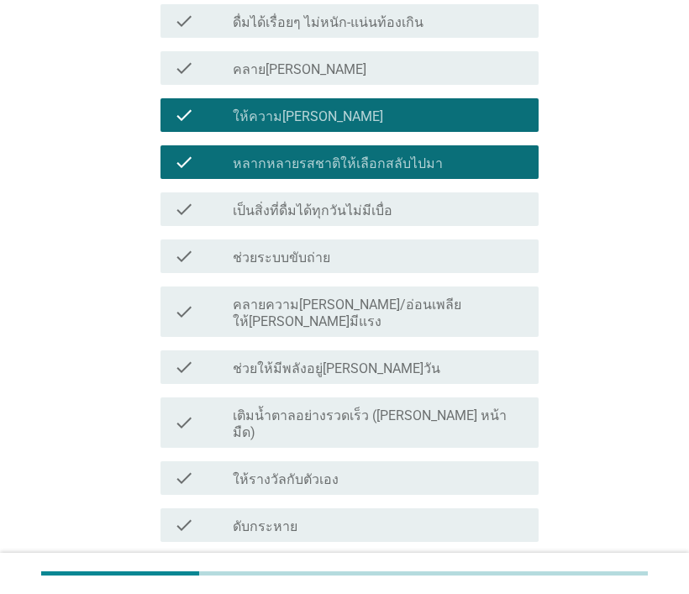
click at [187, 515] on icon "check" at bounding box center [184, 525] width 20 height 20
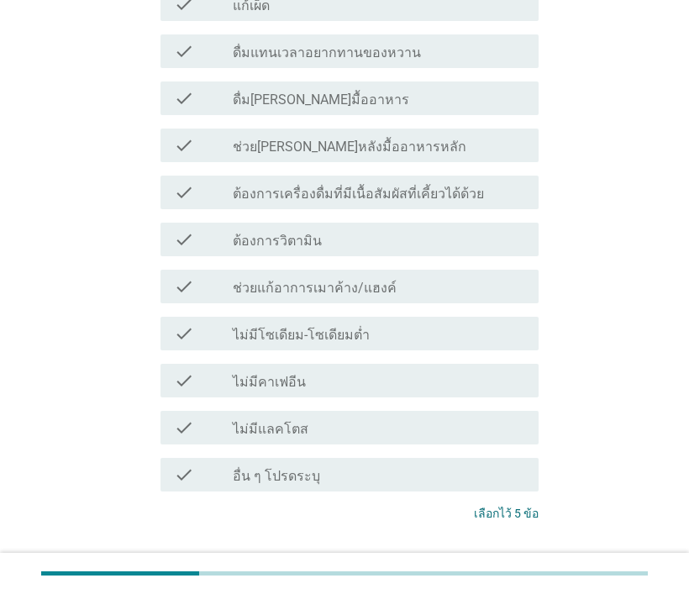
scroll to position [1644, 0]
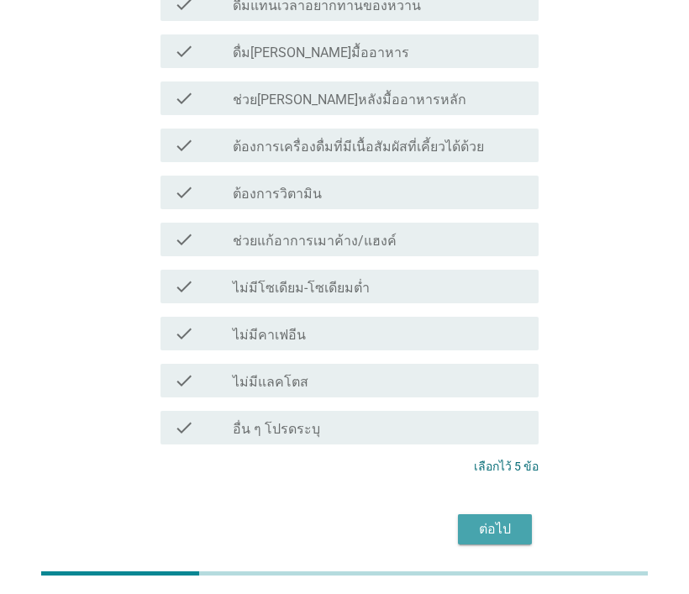
click at [504, 519] on div "ต่อไป" at bounding box center [495, 529] width 47 height 20
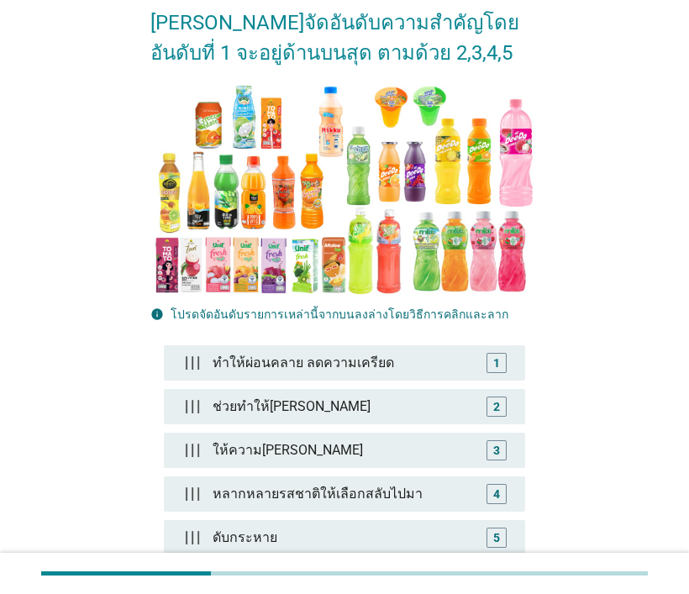
scroll to position [252, 0]
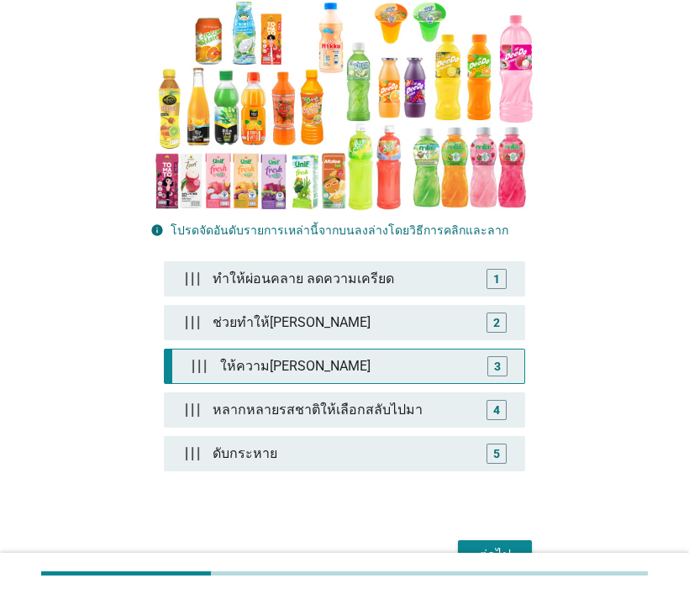
click at [498, 365] on div "3" at bounding box center [497, 366] width 7 height 18
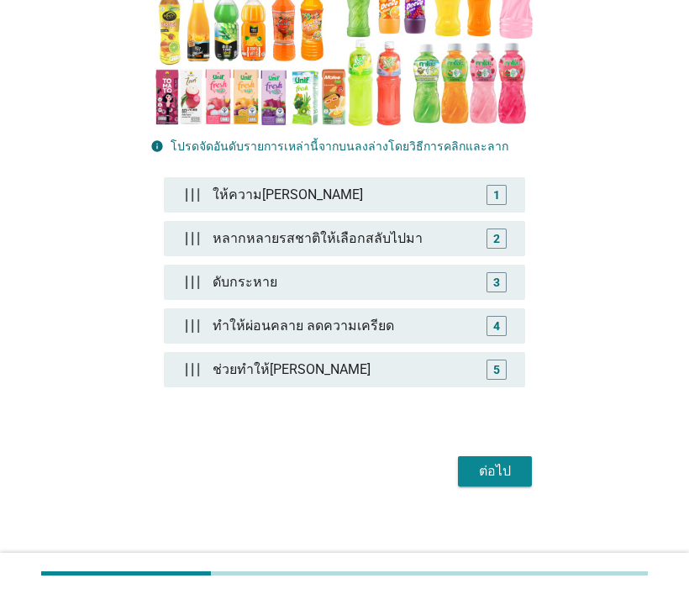
scroll to position [340, 0]
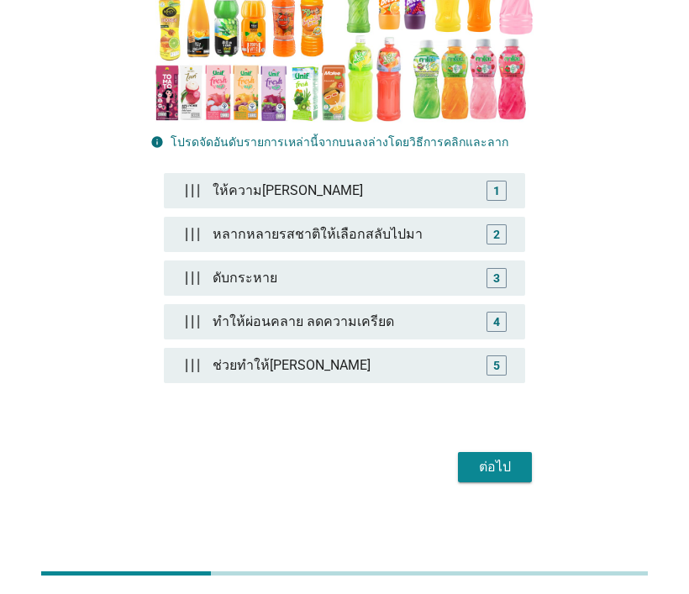
click at [502, 463] on div "ต่อไป" at bounding box center [495, 467] width 47 height 20
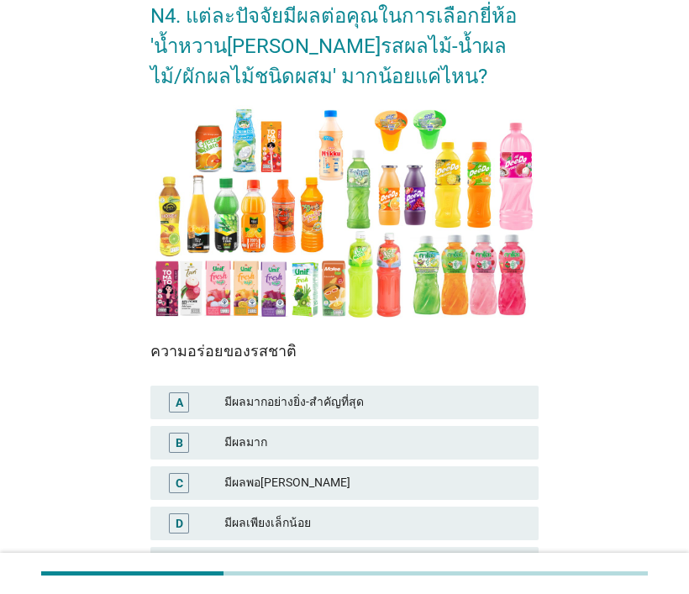
scroll to position [168, 0]
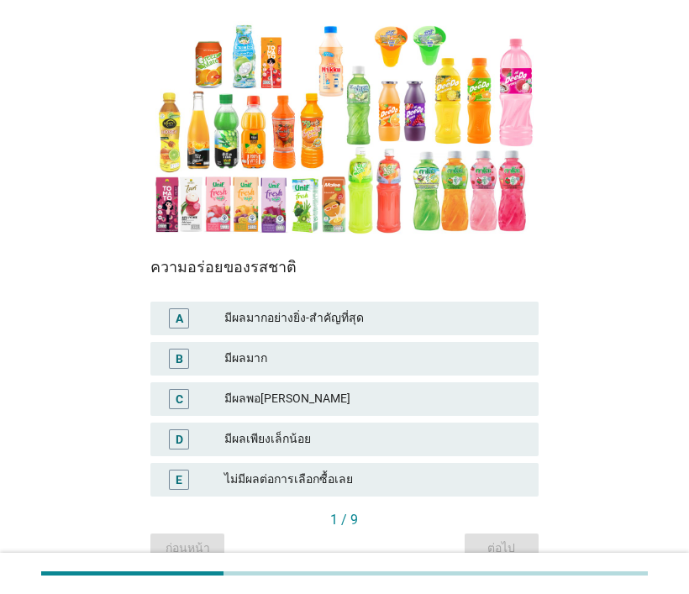
click at [412, 319] on div "มีผลมากอย่างยิ่ง-สำคัญที่สุด" at bounding box center [374, 318] width 301 height 20
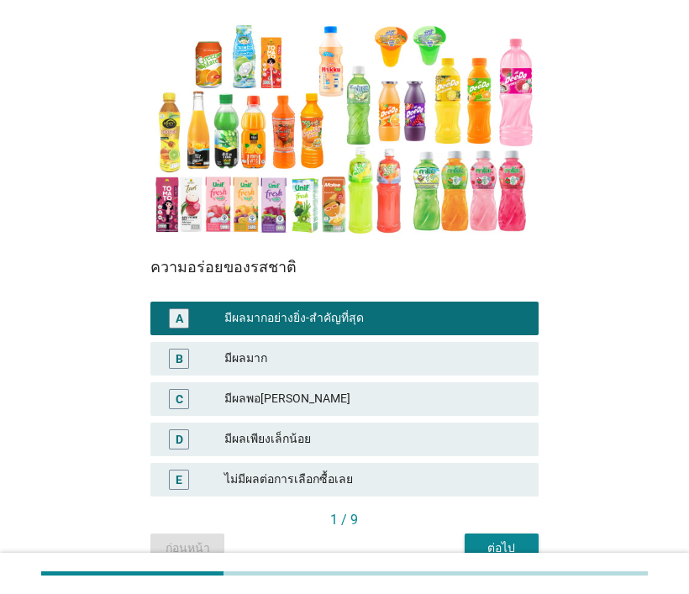
scroll to position [246, 0]
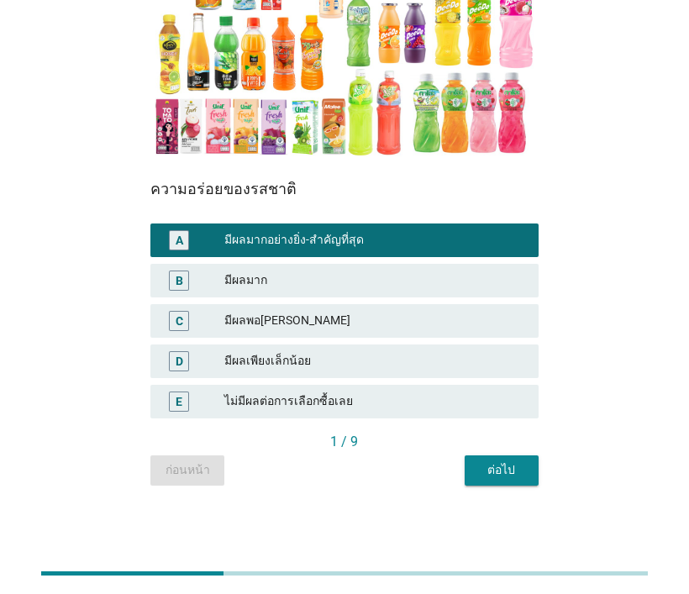
click at [516, 466] on div "ต่อไป" at bounding box center [501, 470] width 47 height 18
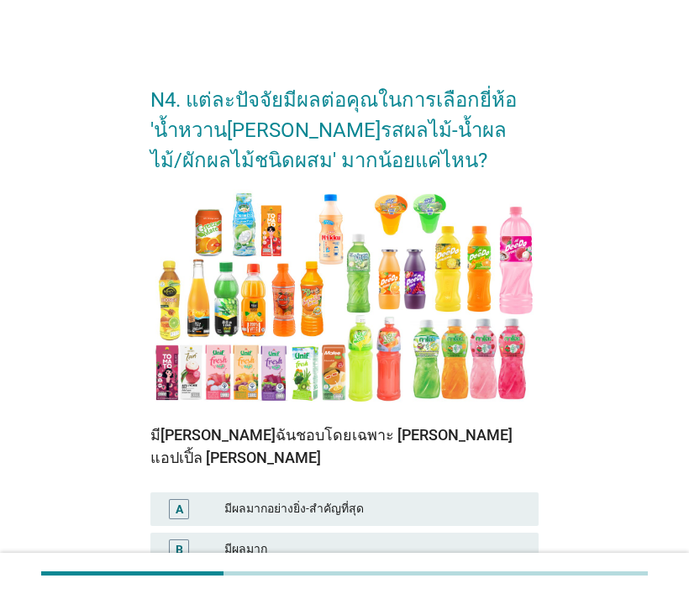
scroll to position [84, 0]
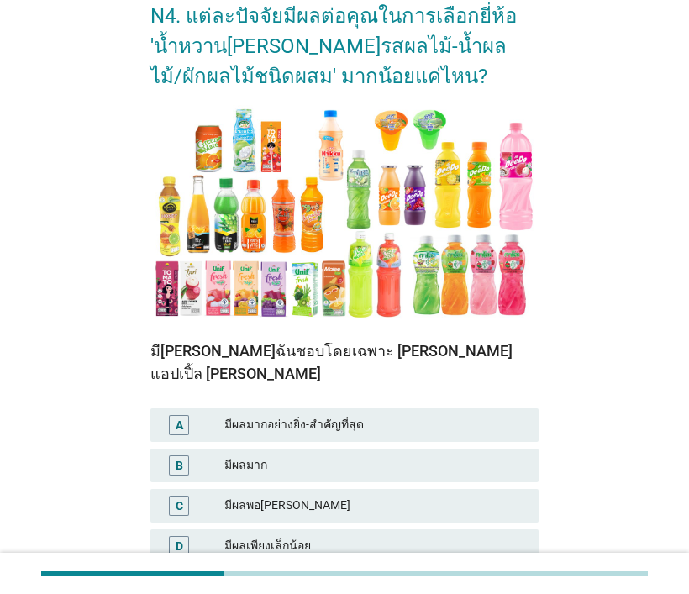
click at [414, 415] on div "มีผลมากอย่างยิ่ง-สำคัญที่สุด" at bounding box center [374, 425] width 301 height 20
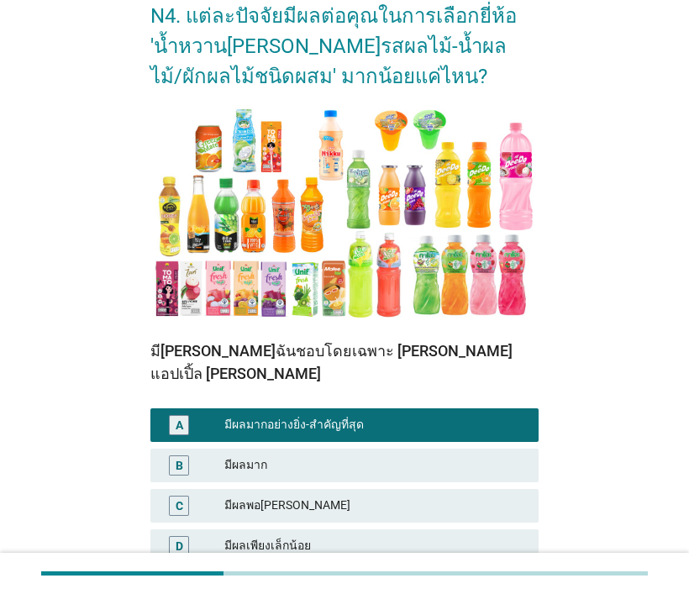
scroll to position [246, 0]
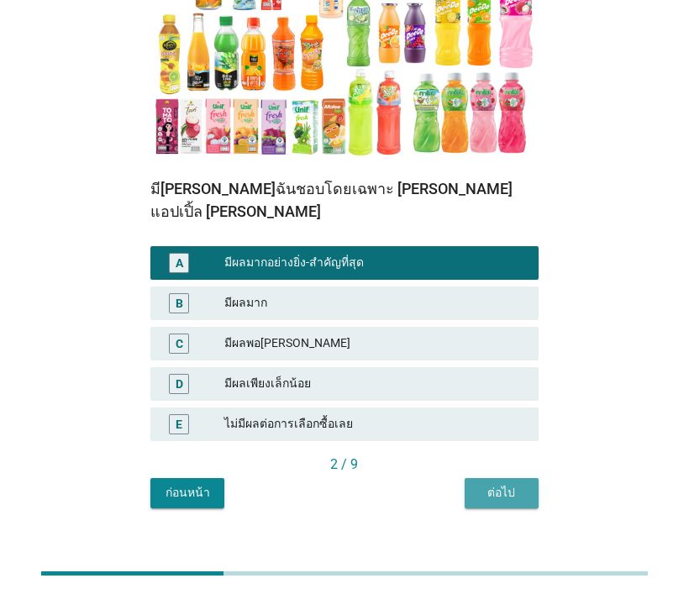
click at [516, 484] on div "ต่อไป" at bounding box center [501, 493] width 47 height 18
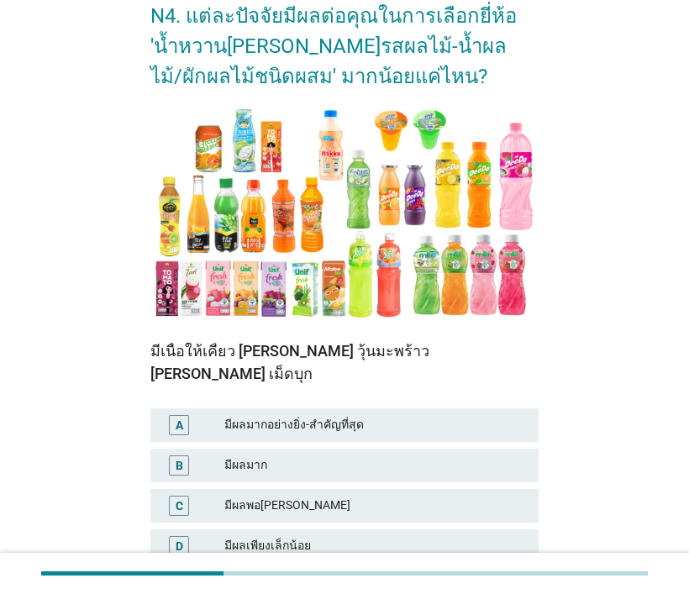
scroll to position [168, 0]
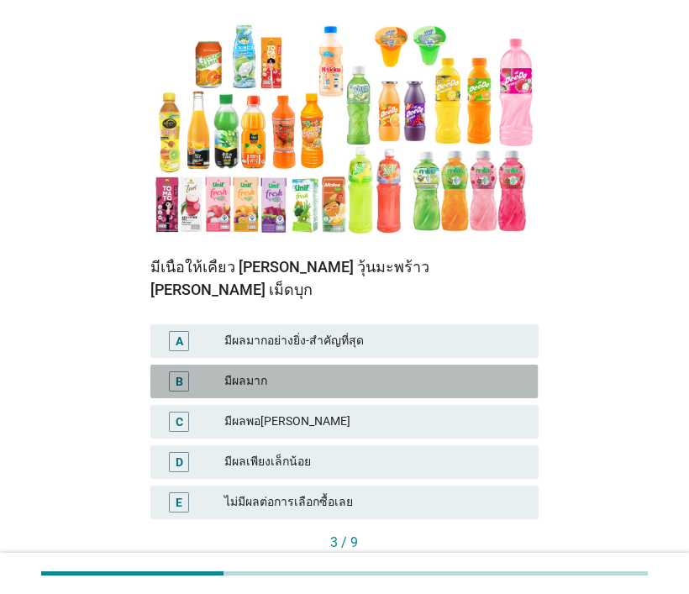
click at [435, 372] on div "มีผลมาก" at bounding box center [374, 382] width 301 height 20
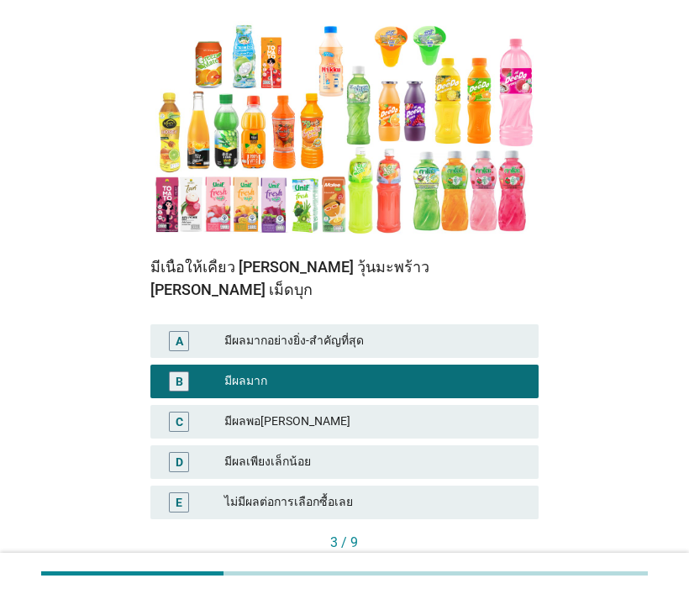
scroll to position [246, 0]
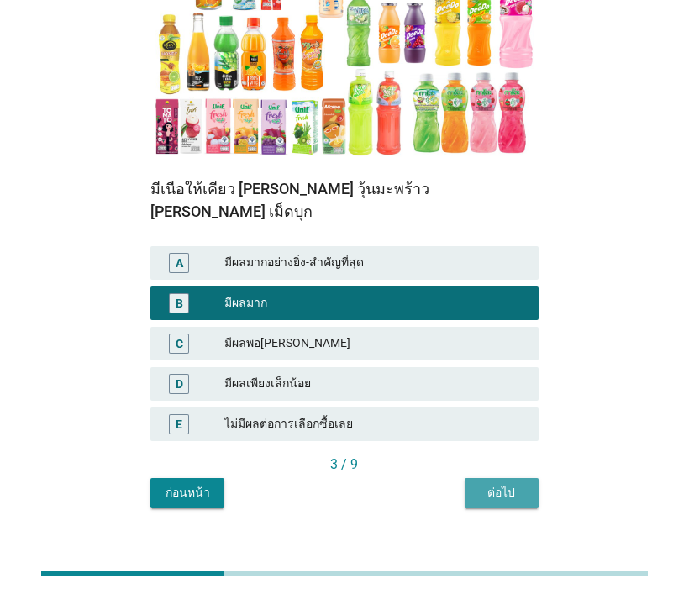
click at [519, 484] on div "ต่อไป" at bounding box center [501, 493] width 47 height 18
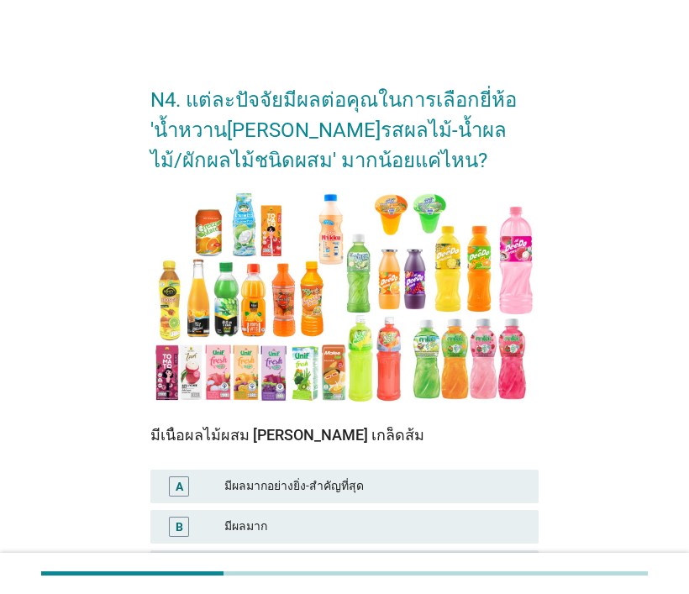
scroll to position [84, 0]
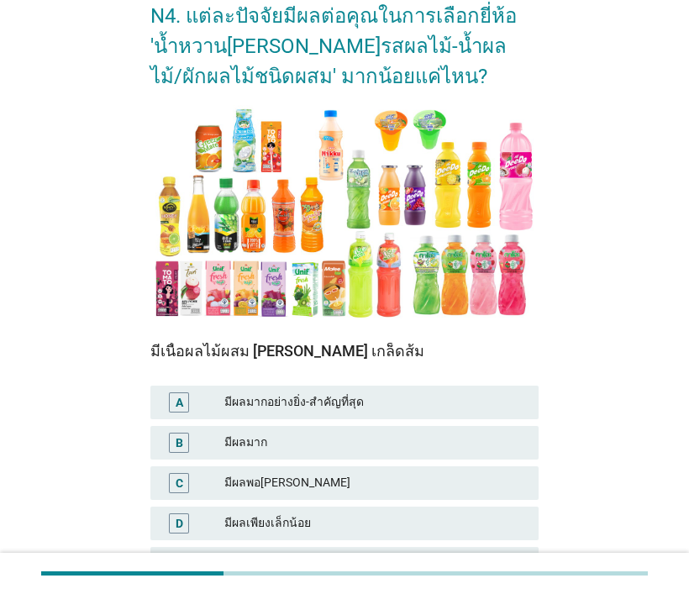
click at [451, 437] on div "มีผลมาก" at bounding box center [374, 443] width 301 height 20
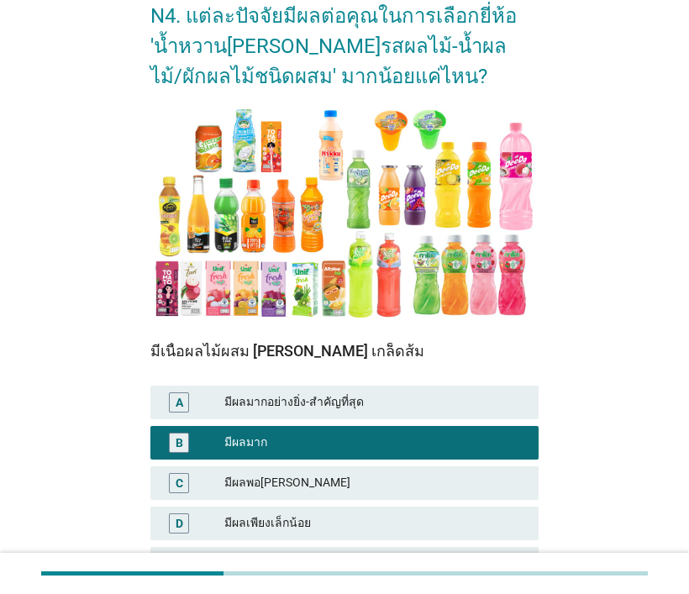
scroll to position [246, 0]
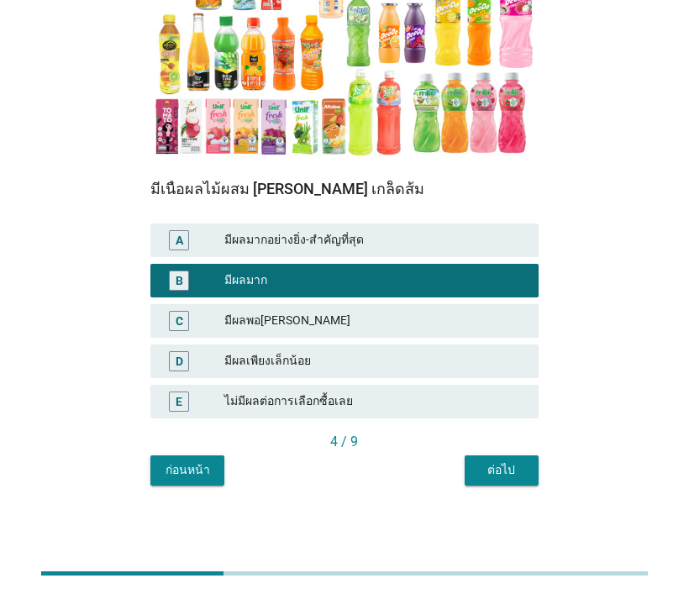
click at [488, 461] on div "ต่อไป" at bounding box center [501, 470] width 47 height 18
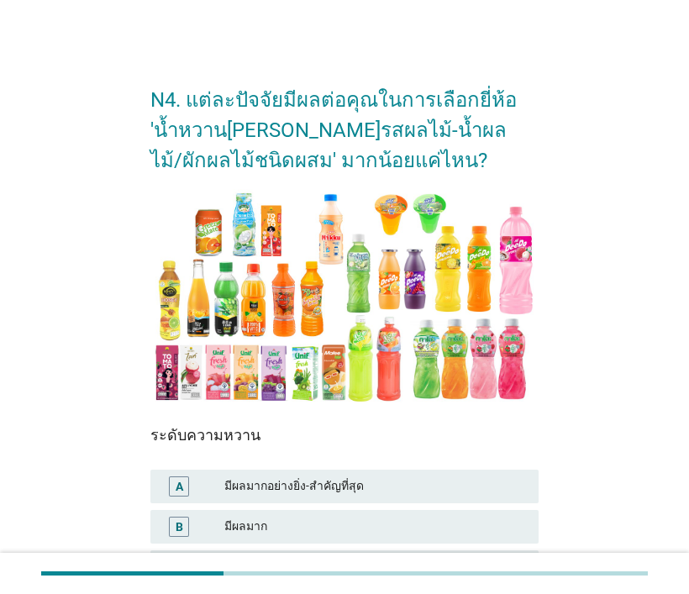
scroll to position [84, 0]
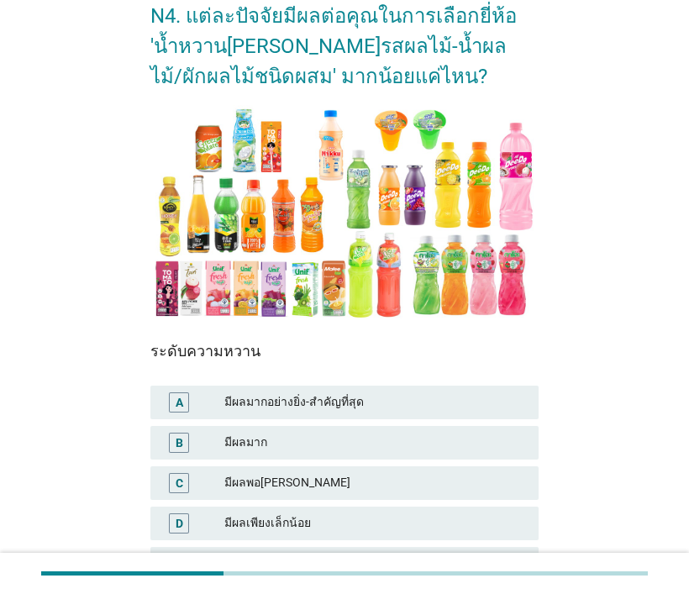
click at [477, 430] on div "B มีผลมาก" at bounding box center [344, 443] width 388 height 34
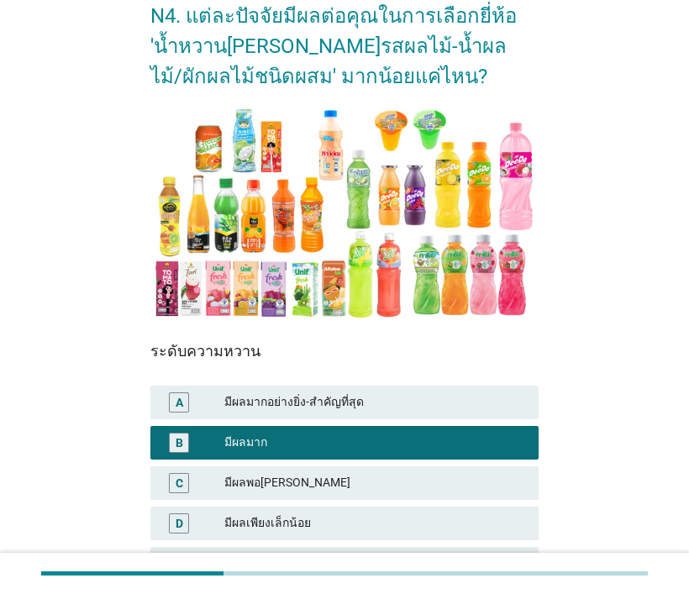
scroll to position [246, 0]
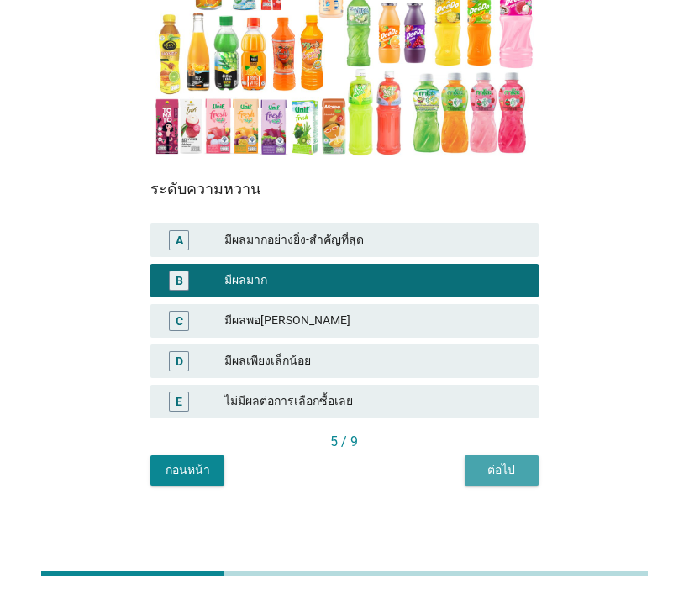
click at [514, 467] on div "ต่อไป" at bounding box center [501, 470] width 47 height 18
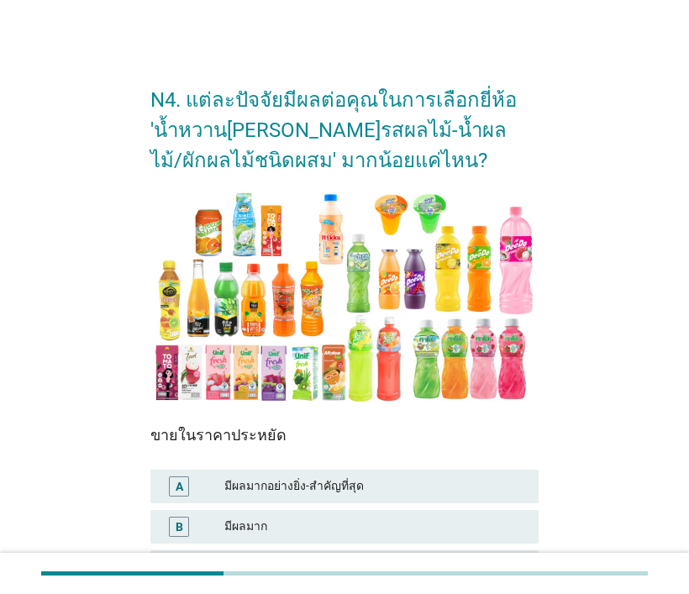
scroll to position [84, 0]
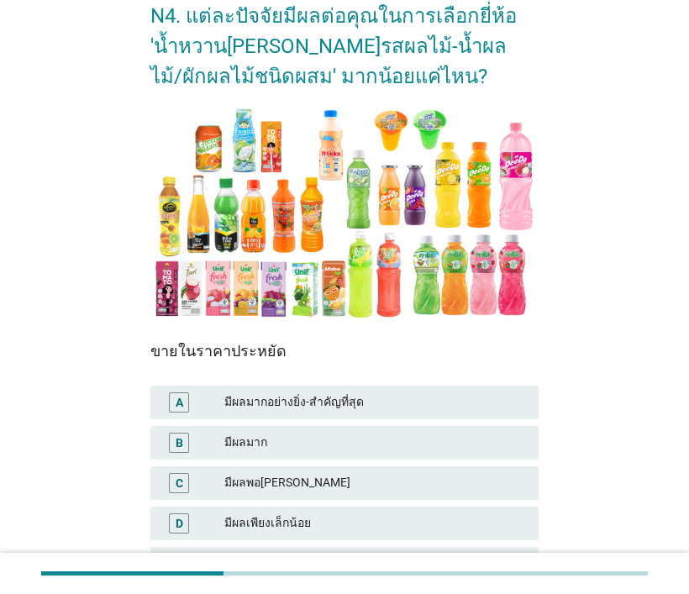
click at [437, 476] on div "มีผลพอ[PERSON_NAME]" at bounding box center [374, 483] width 301 height 20
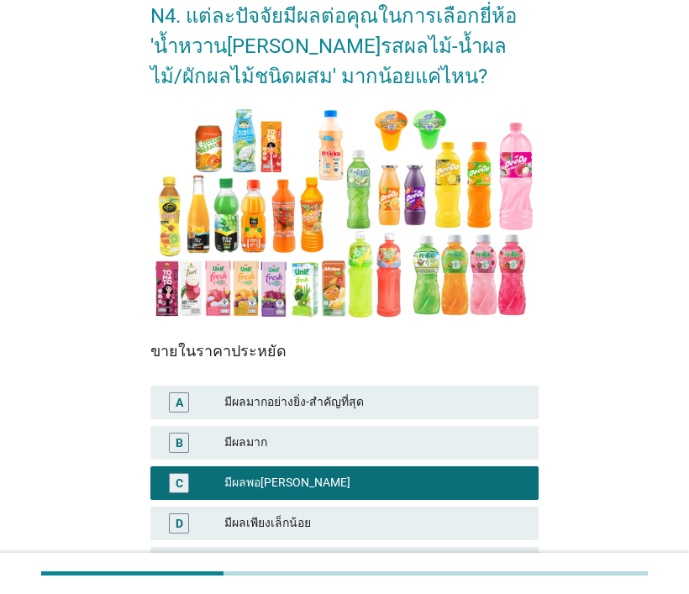
scroll to position [168, 0]
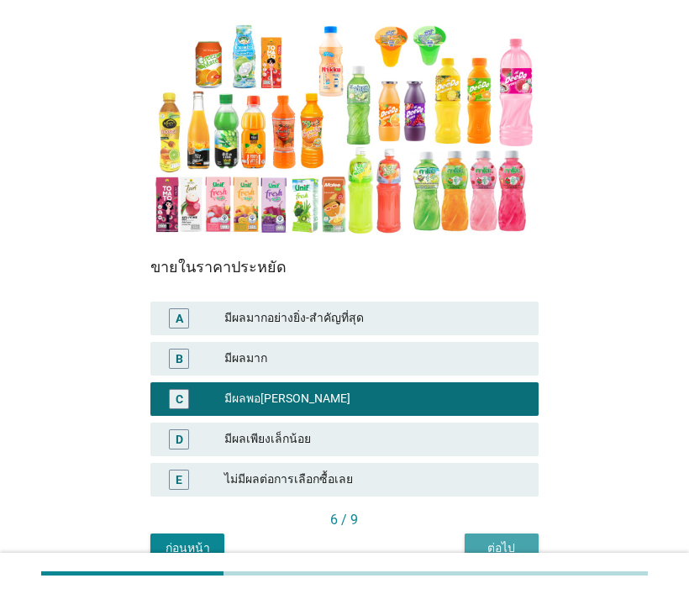
click at [494, 540] on div "ต่อไป" at bounding box center [501, 549] width 47 height 18
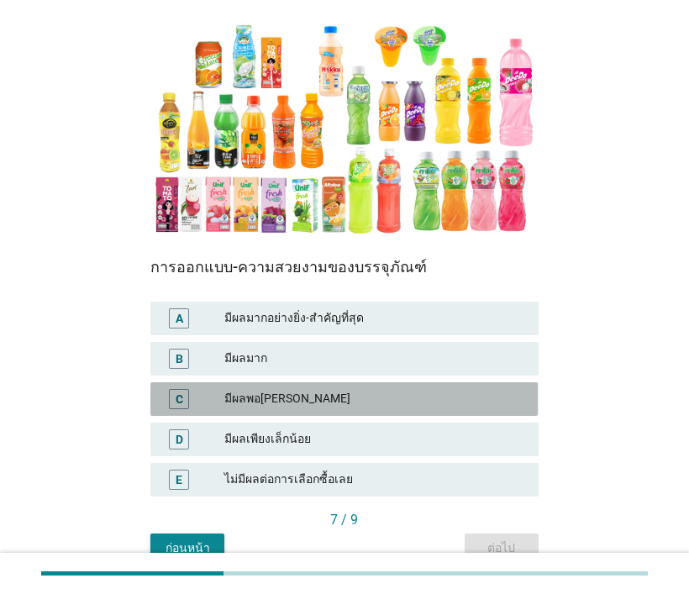
click at [358, 393] on div "มีผลพอ[PERSON_NAME]" at bounding box center [374, 399] width 301 height 20
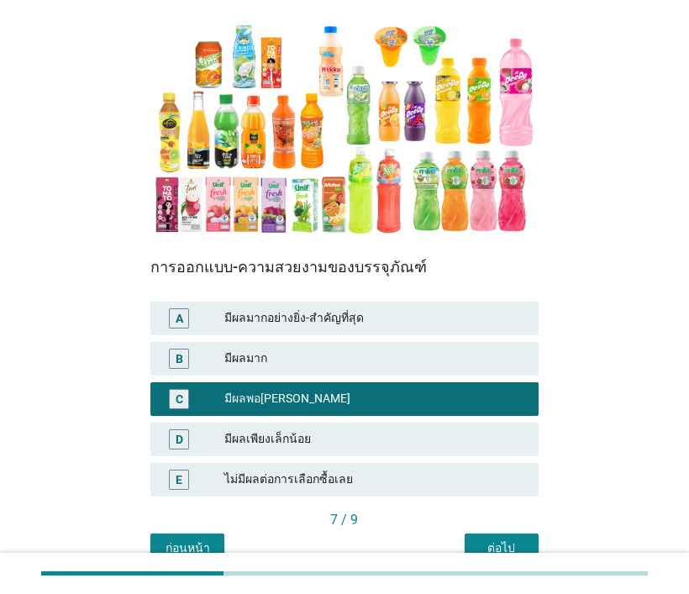
scroll to position [246, 0]
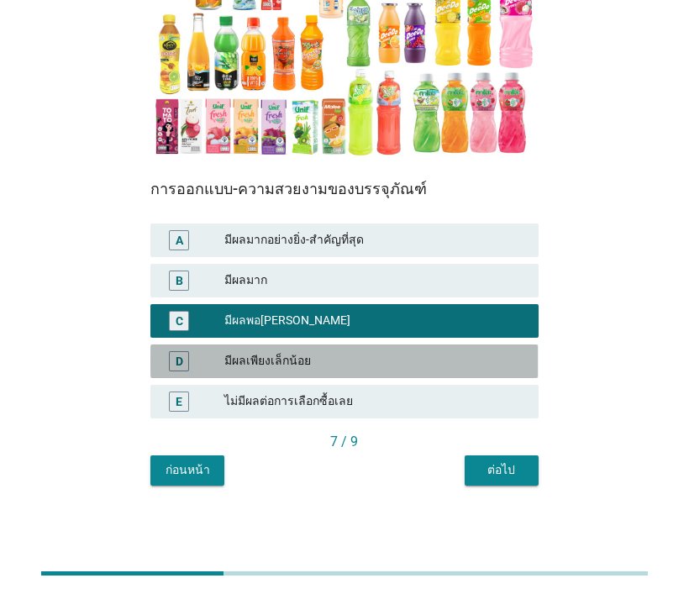
click at [368, 346] on div "D มีผลเพียงเล็กน้อย" at bounding box center [344, 362] width 388 height 34
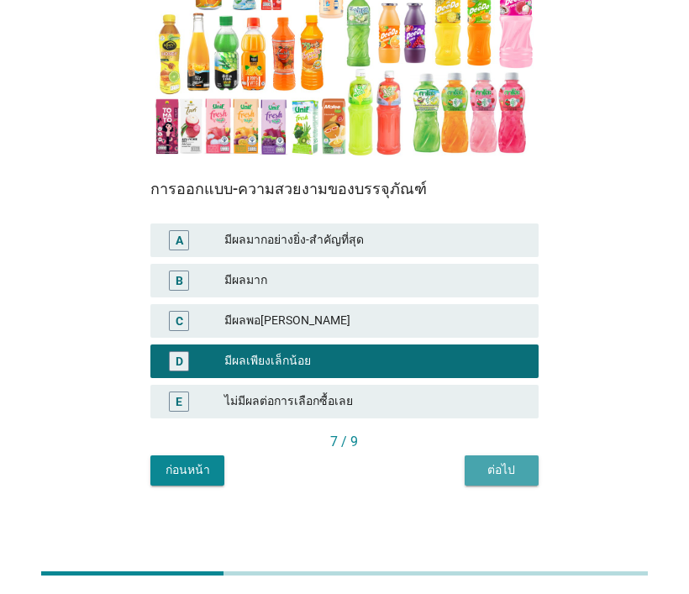
click at [522, 465] on div "ต่อไป" at bounding box center [501, 470] width 47 height 18
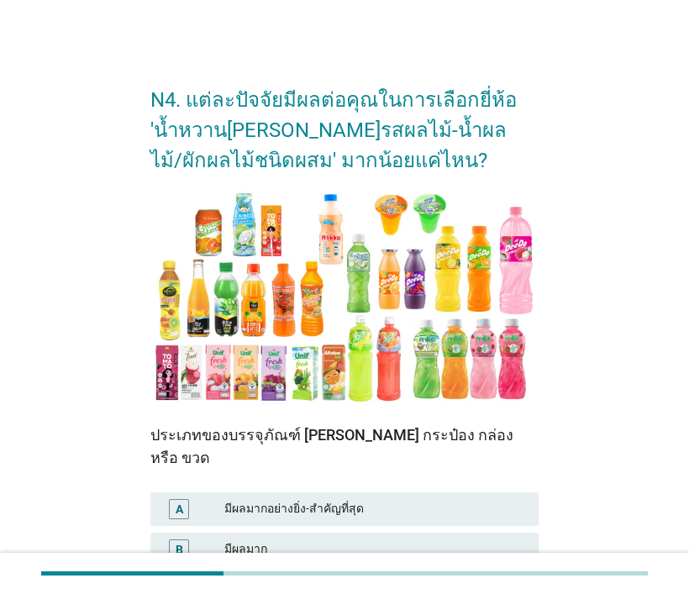
scroll to position [84, 0]
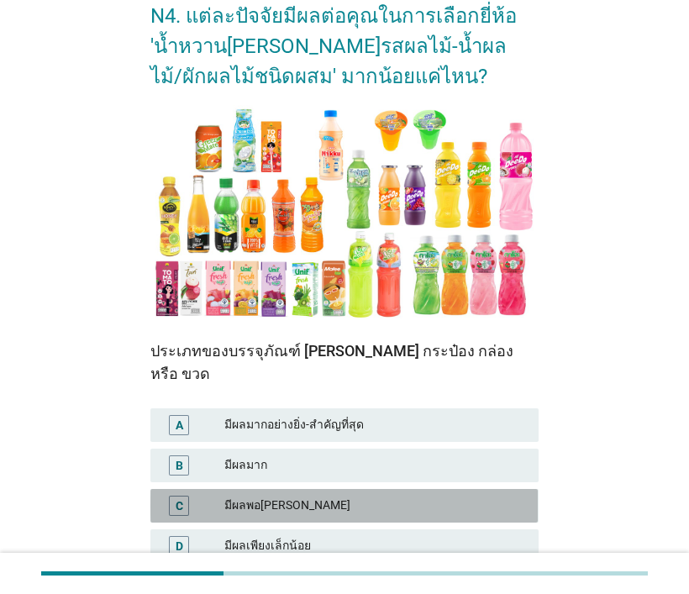
click at [380, 496] on div "มีผลพอ[PERSON_NAME]" at bounding box center [374, 506] width 301 height 20
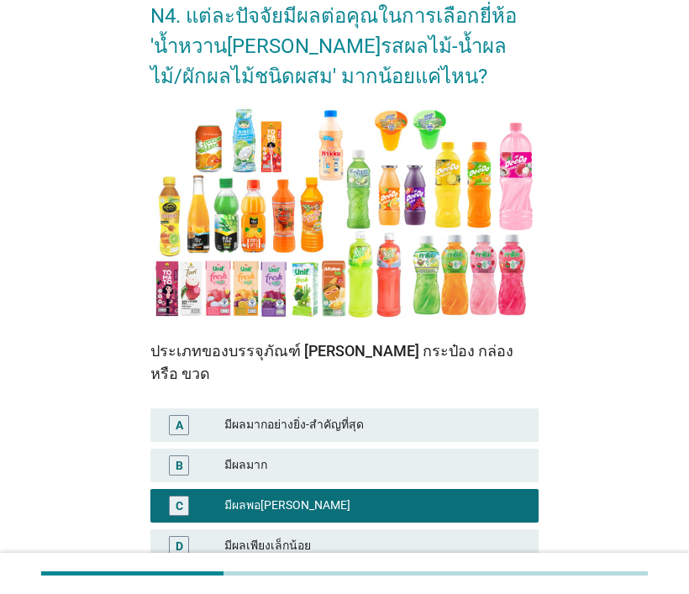
scroll to position [246, 0]
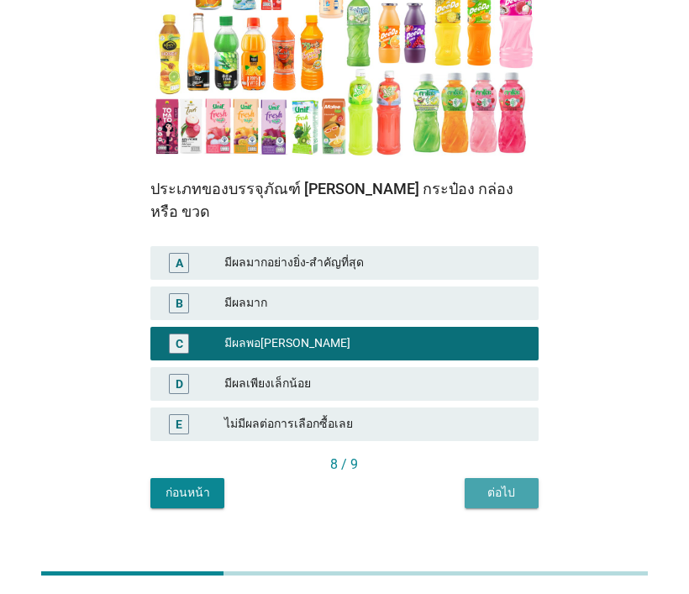
click at [504, 484] on div "ต่อไป" at bounding box center [501, 493] width 47 height 18
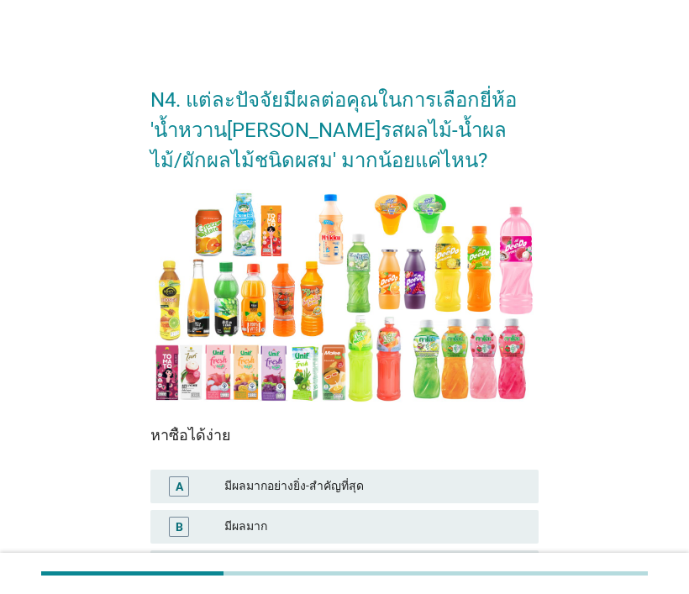
scroll to position [84, 0]
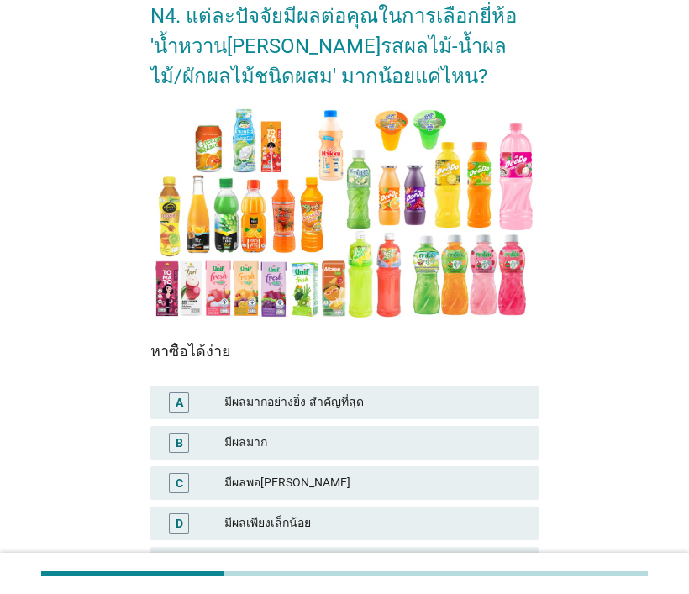
click at [437, 403] on div "มีผลมากอย่างยิ่ง-สำคัญที่สุด" at bounding box center [374, 403] width 301 height 20
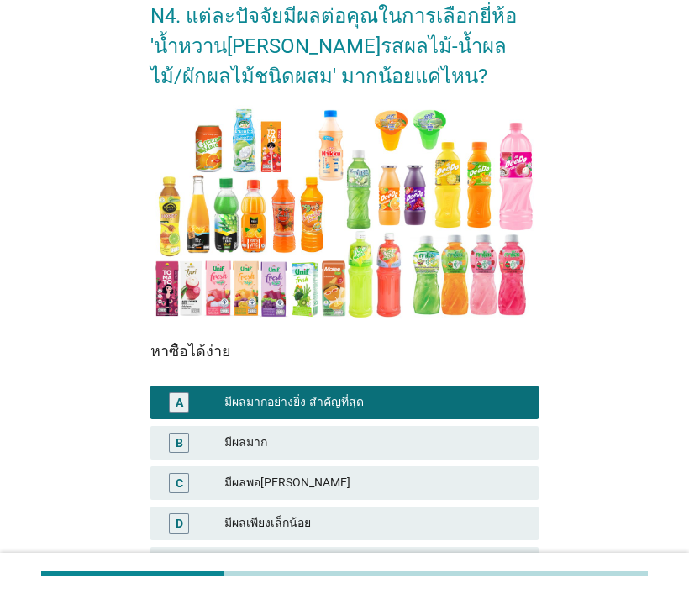
scroll to position [246, 0]
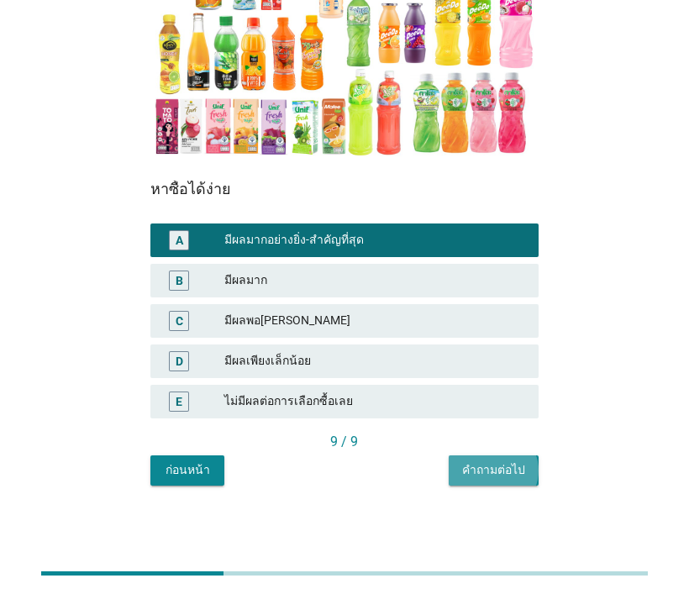
click at [505, 470] on div "คำถามต่อไป" at bounding box center [493, 470] width 63 height 18
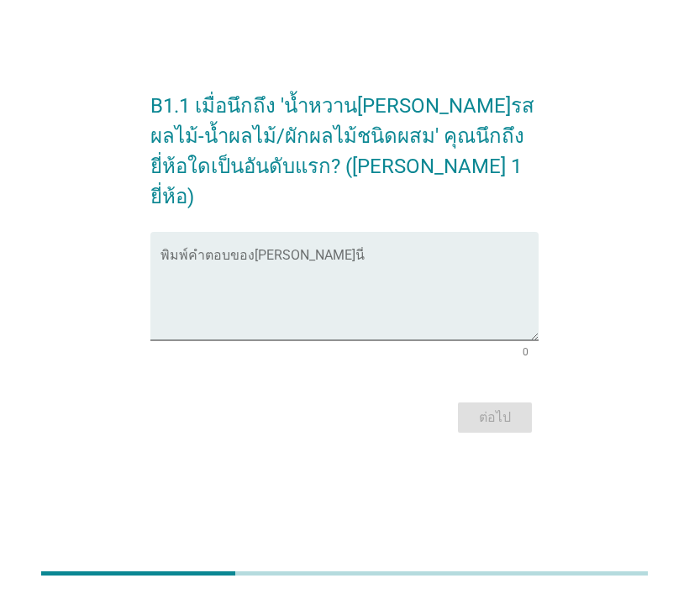
scroll to position [0, 0]
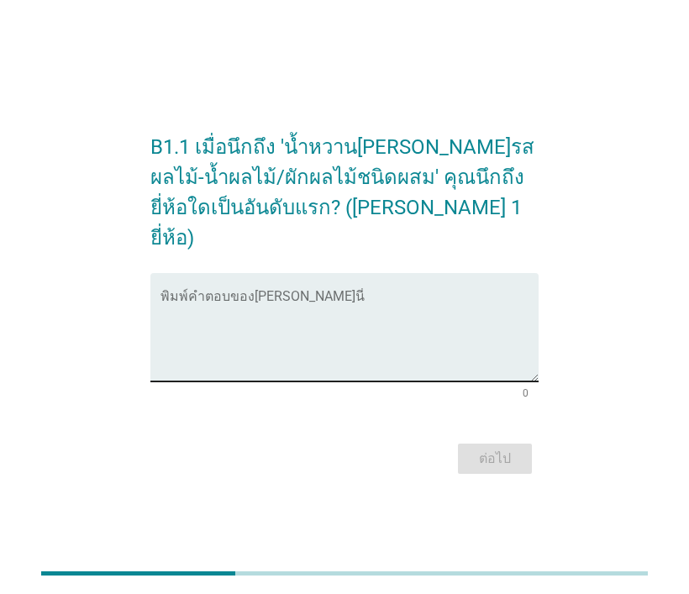
click at [241, 293] on textarea "พิมพ์คำตอบของคุณ ที่นี่" at bounding box center [349, 337] width 377 height 88
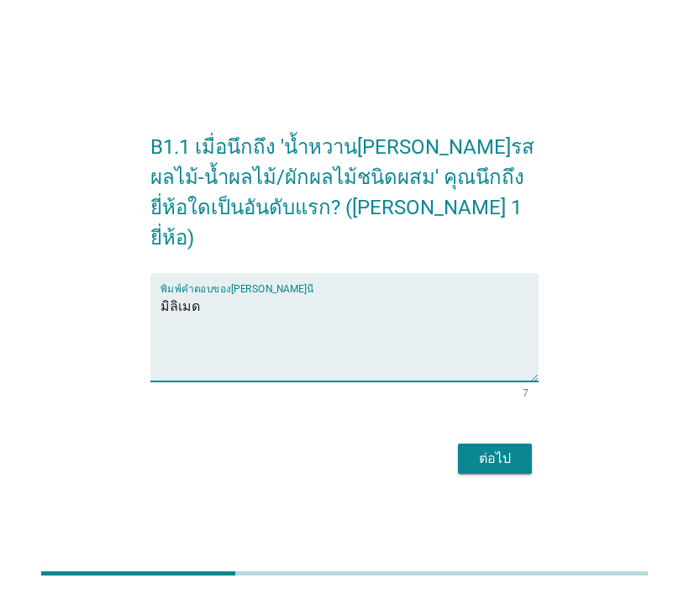
type textarea "มิลิเมด"
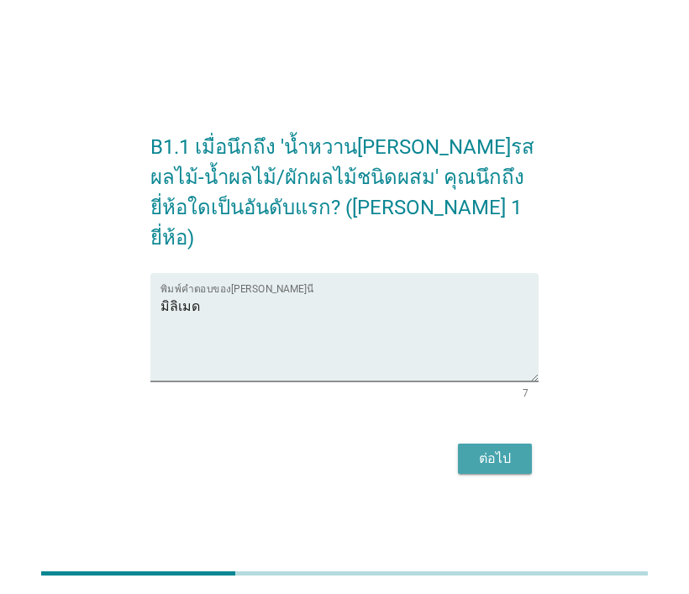
click at [501, 451] on div "ต่อไป" at bounding box center [495, 459] width 47 height 20
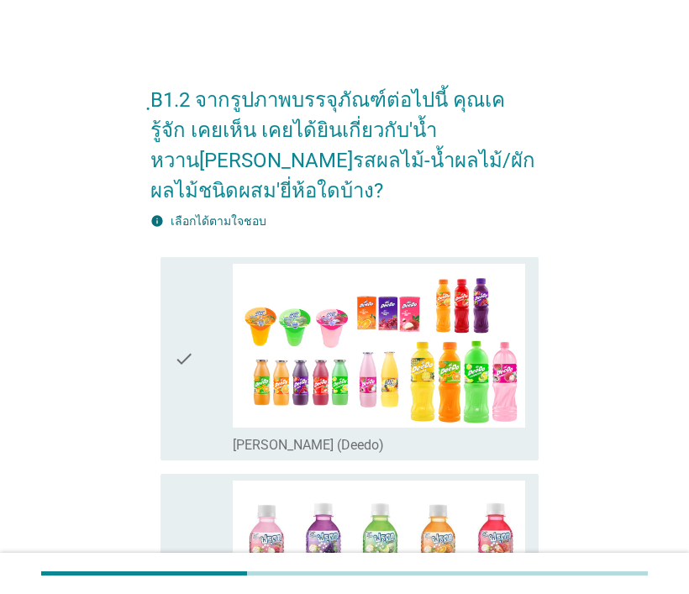
click at [187, 337] on icon "check" at bounding box center [184, 359] width 20 height 191
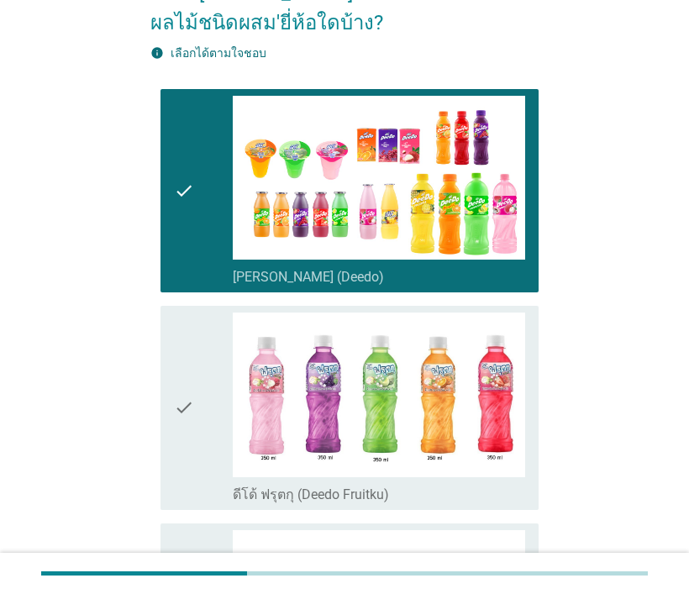
scroll to position [252, 0]
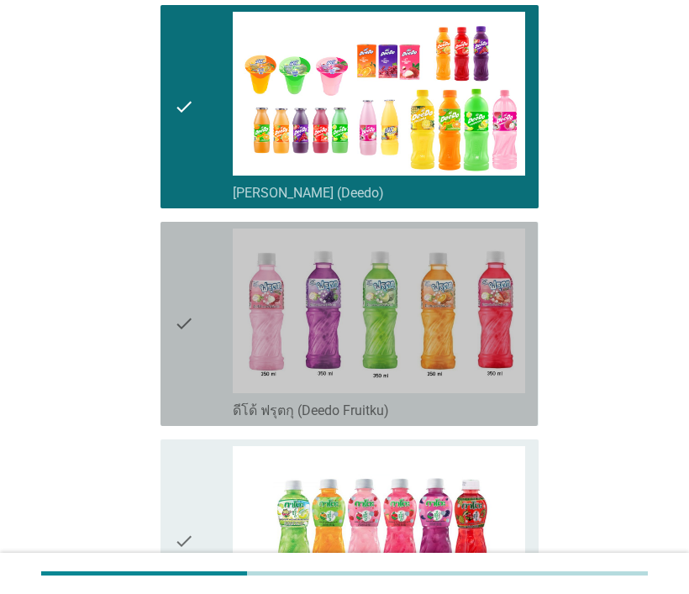
click at [181, 289] on icon "check" at bounding box center [184, 324] width 20 height 191
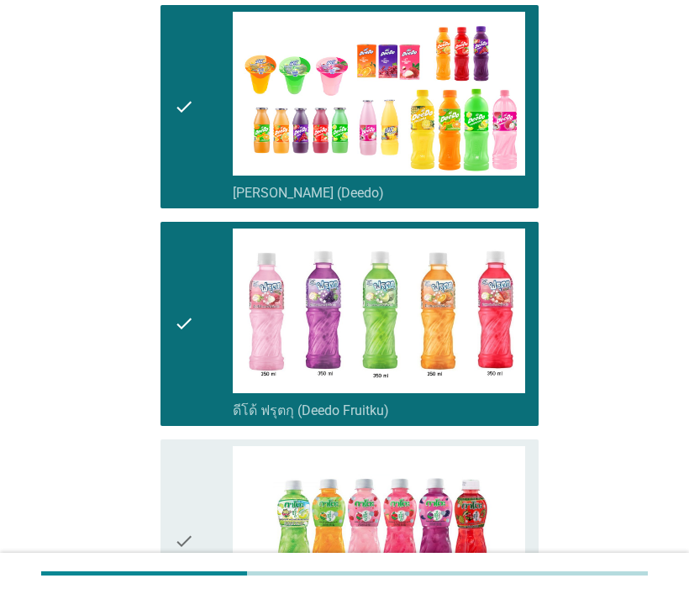
scroll to position [420, 0]
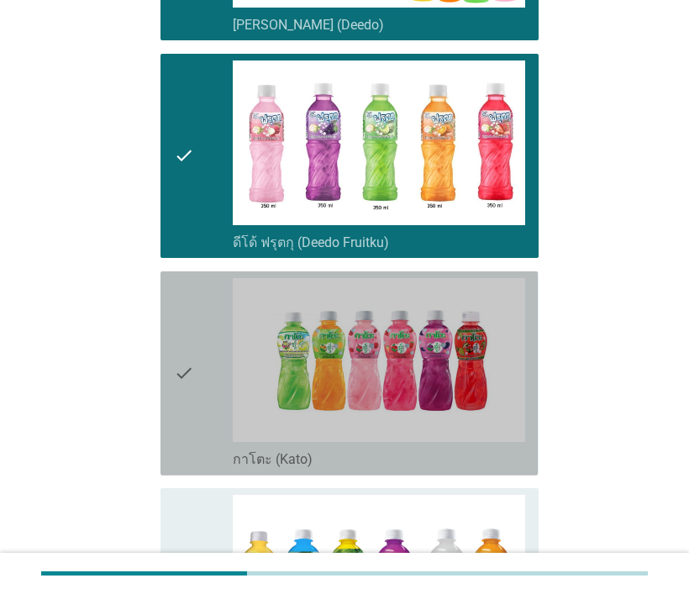
click at [171, 349] on div "check check_box_outline_blank กาโตะ (Kato)" at bounding box center [349, 374] width 377 height 204
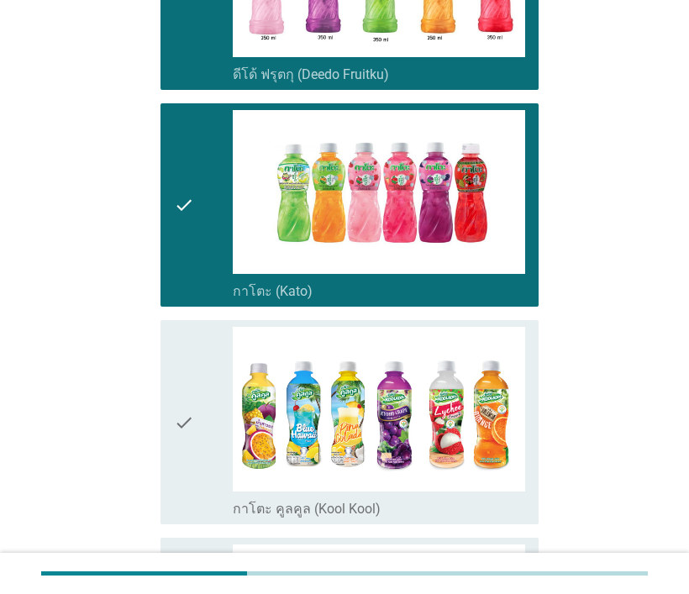
scroll to position [672, 0]
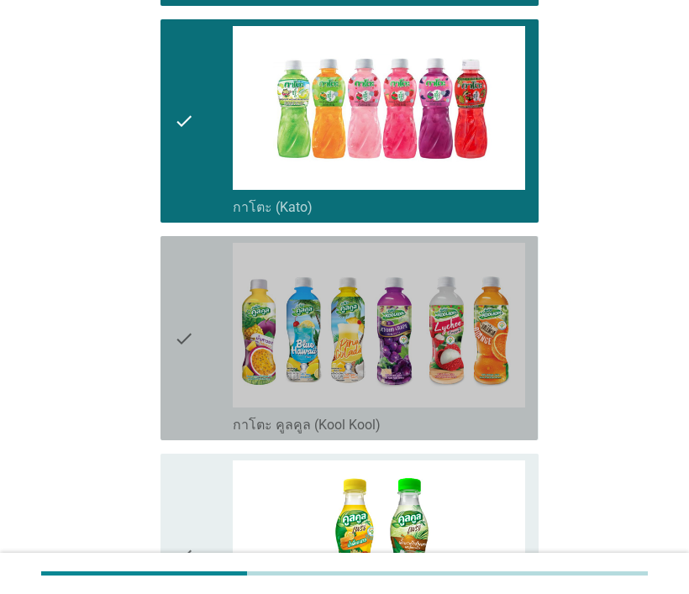
click at [185, 319] on icon "check" at bounding box center [184, 338] width 20 height 191
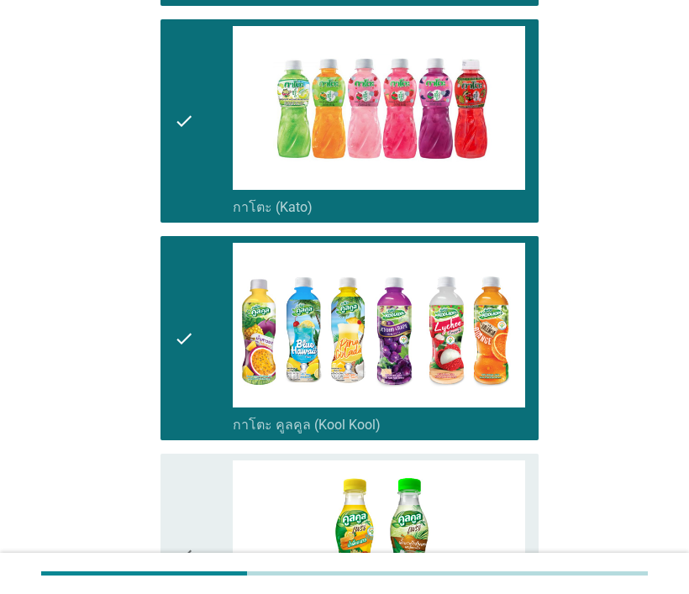
scroll to position [841, 0]
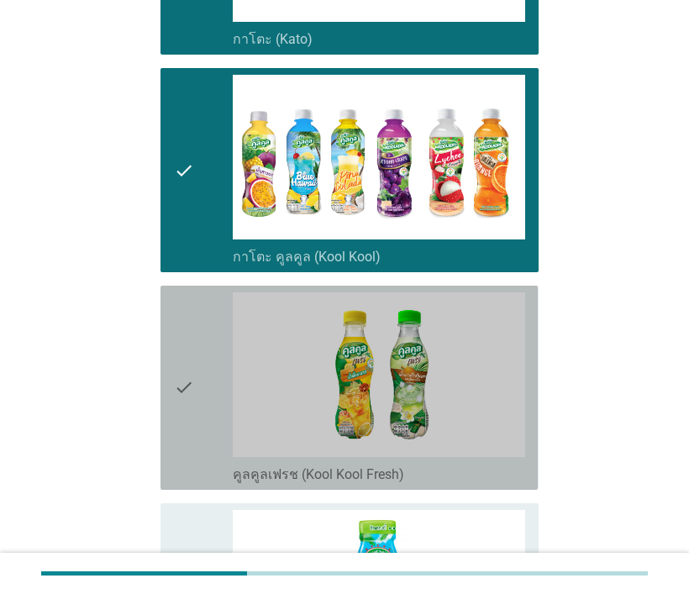
click at [171, 324] on div "check check_box_outline_blank คูลคูลเฟรช (Kool Kool Fresh)" at bounding box center [349, 388] width 377 height 204
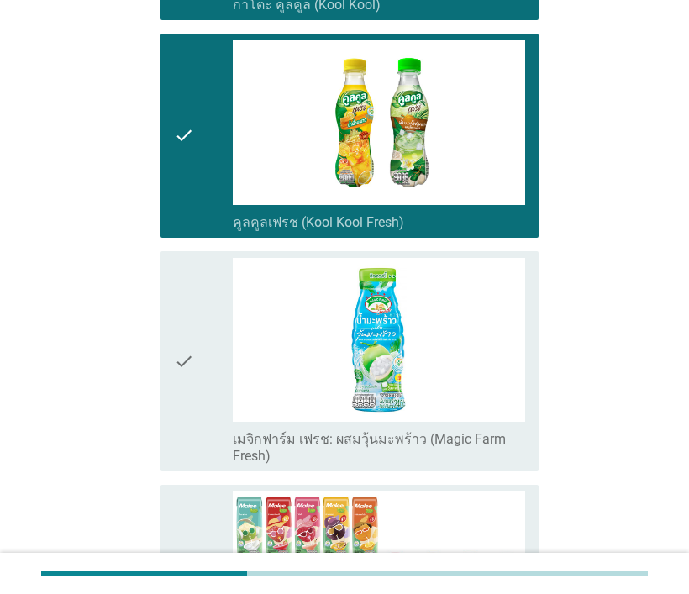
scroll to position [1177, 0]
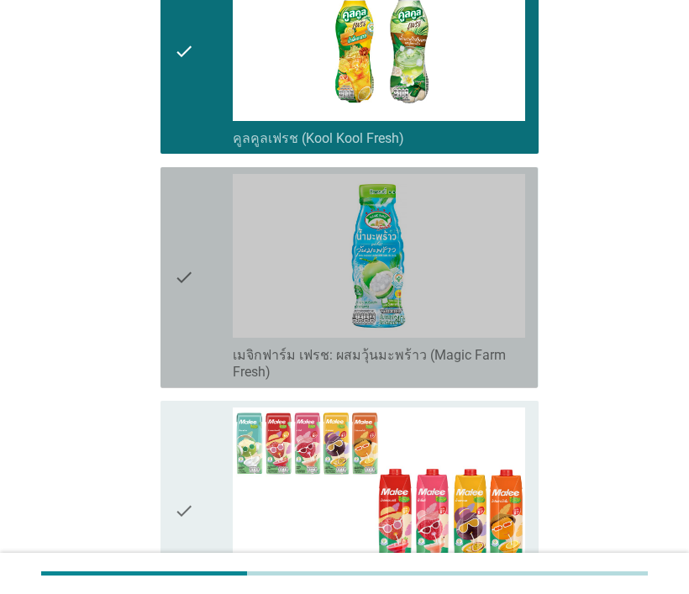
click at [177, 248] on icon "check" at bounding box center [184, 278] width 20 height 208
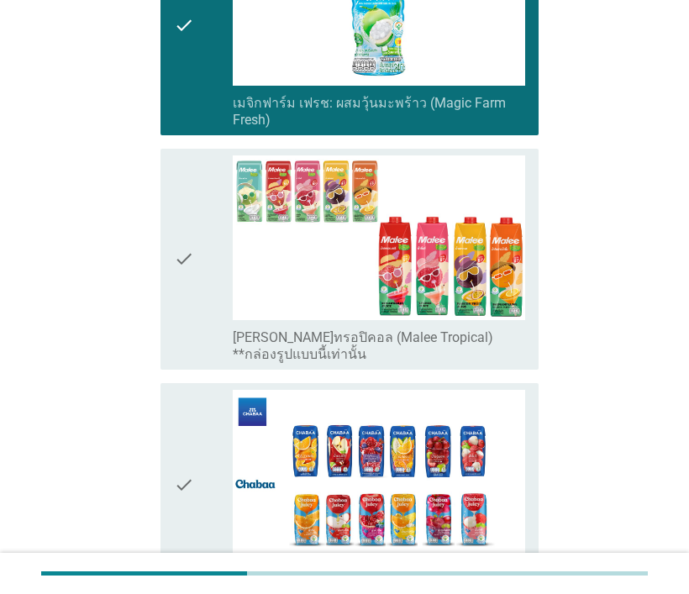
scroll to position [1513, 0]
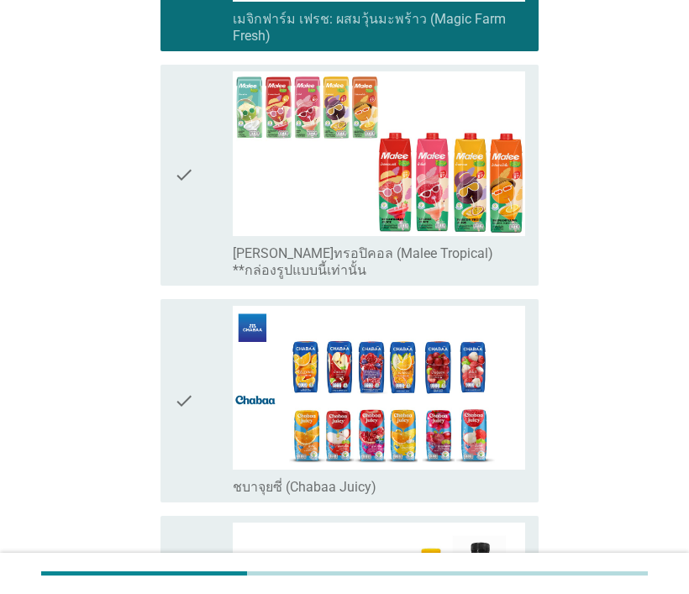
click at [168, 140] on div "check check_box_outline_blank [PERSON_NAME]ทรอปิคอล (Malee Tropical) **กล่องรูป…" at bounding box center [349, 175] width 377 height 221
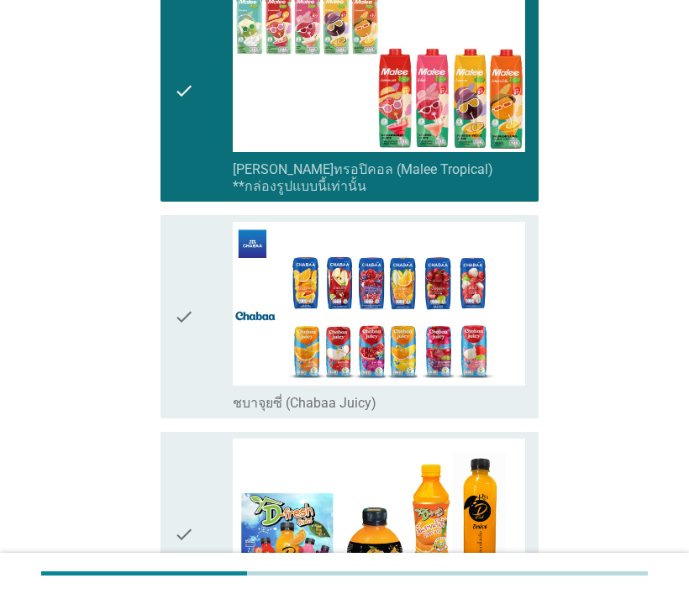
scroll to position [1681, 0]
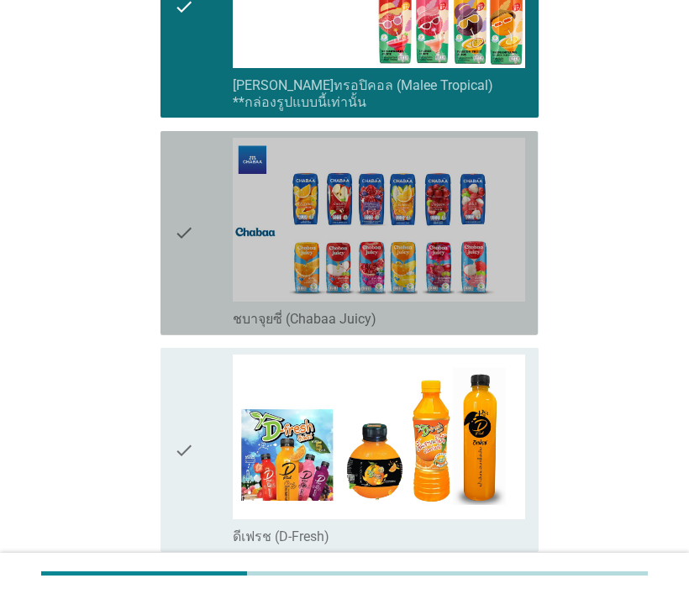
click at [177, 198] on icon "check" at bounding box center [184, 233] width 20 height 191
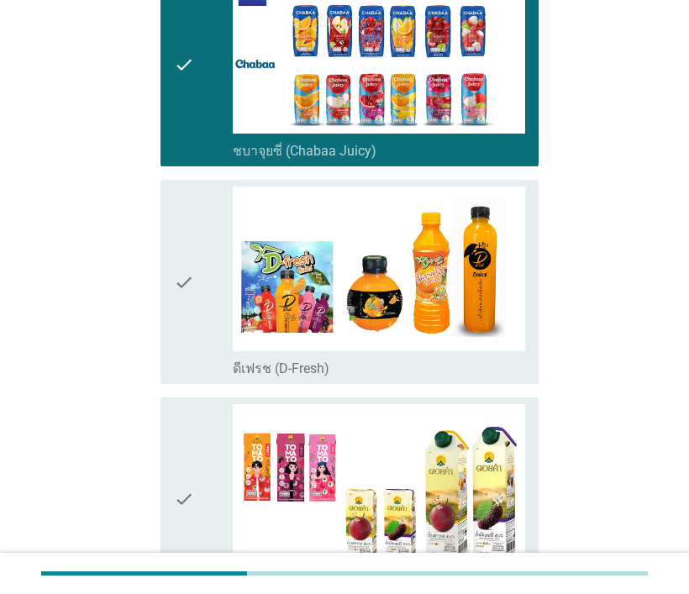
scroll to position [1933, 0]
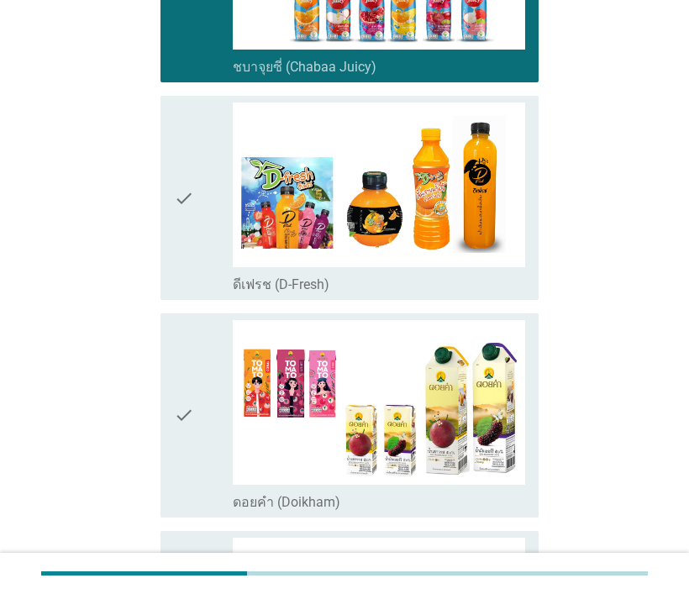
click at [185, 166] on icon "check" at bounding box center [184, 198] width 20 height 191
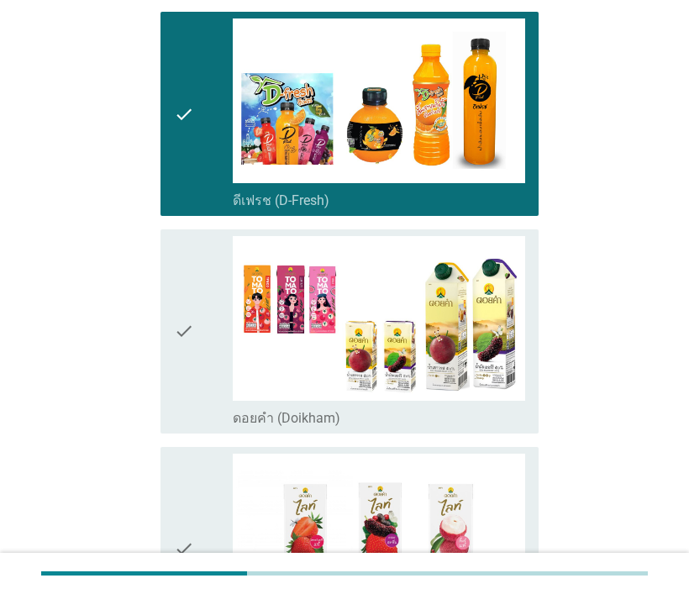
scroll to position [2101, 0]
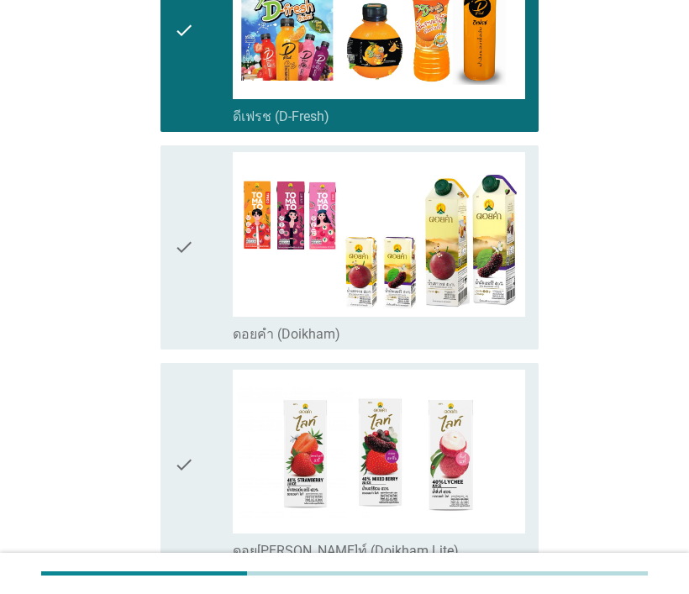
click at [174, 208] on icon "check" at bounding box center [184, 247] width 20 height 191
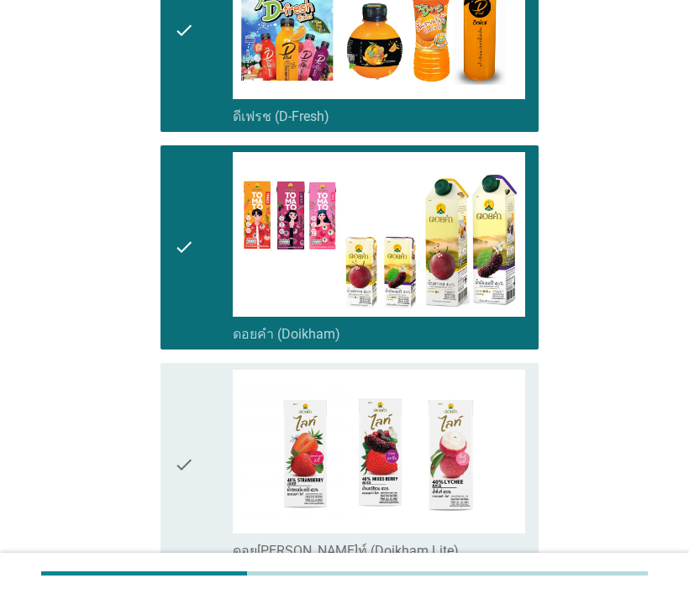
scroll to position [2270, 0]
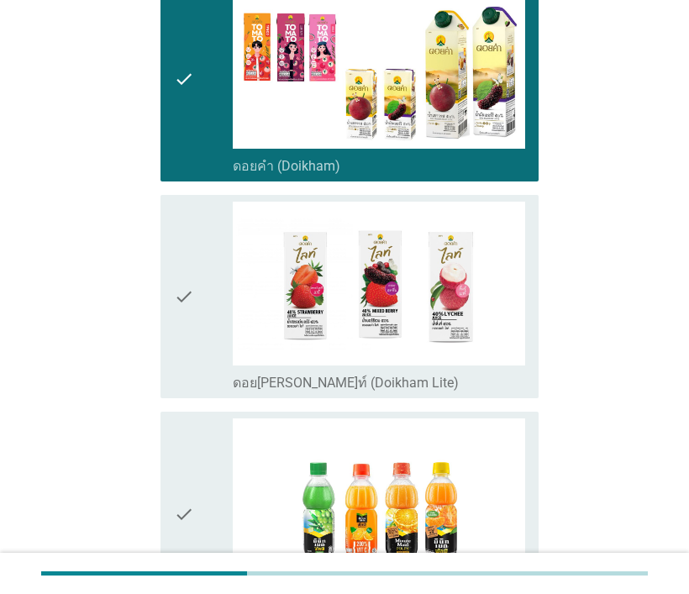
click at [175, 249] on icon "check" at bounding box center [184, 297] width 20 height 191
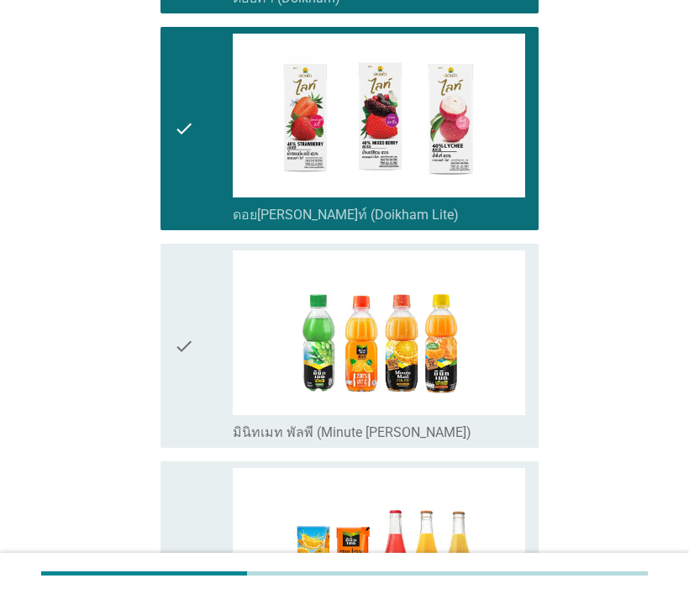
scroll to position [2606, 0]
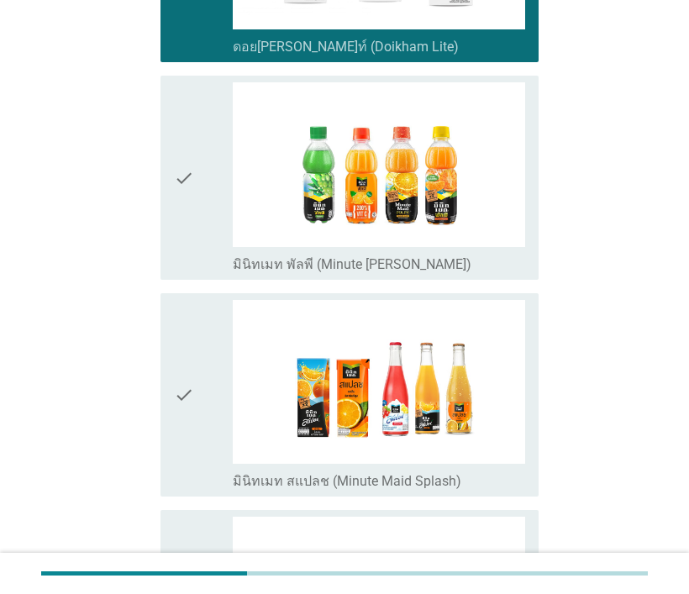
click at [175, 143] on icon "check" at bounding box center [184, 177] width 20 height 191
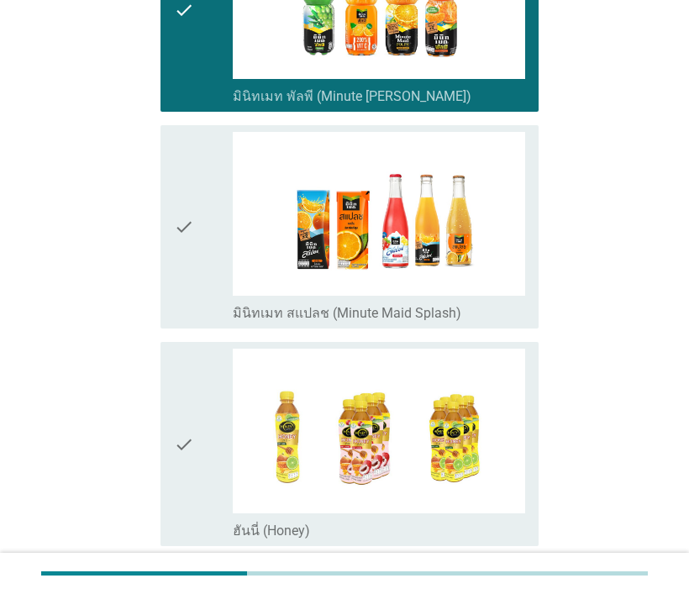
scroll to position [2858, 0]
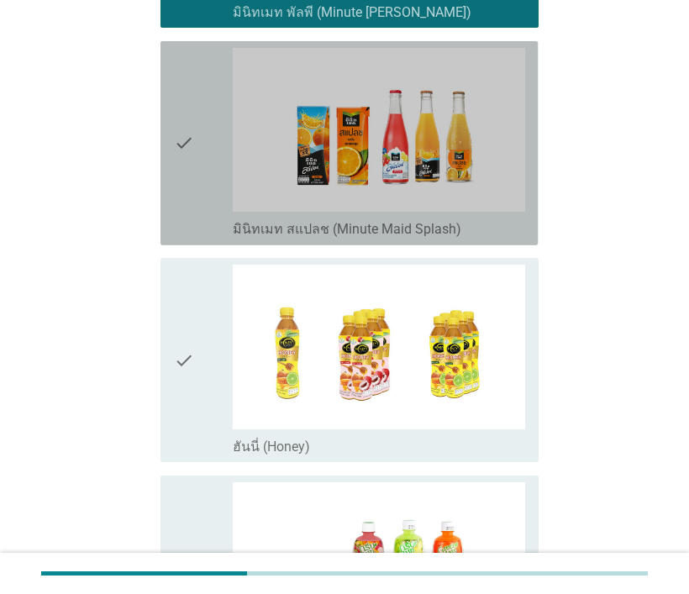
click at [182, 103] on icon "check" at bounding box center [184, 143] width 20 height 191
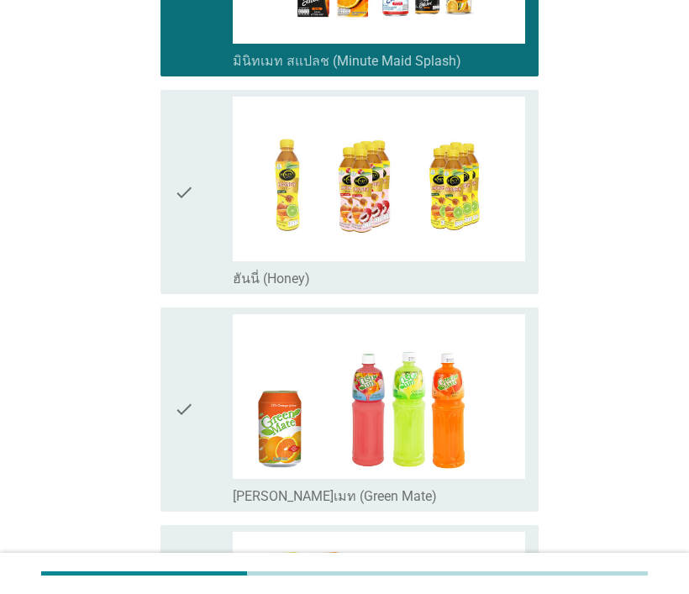
scroll to position [3110, 0]
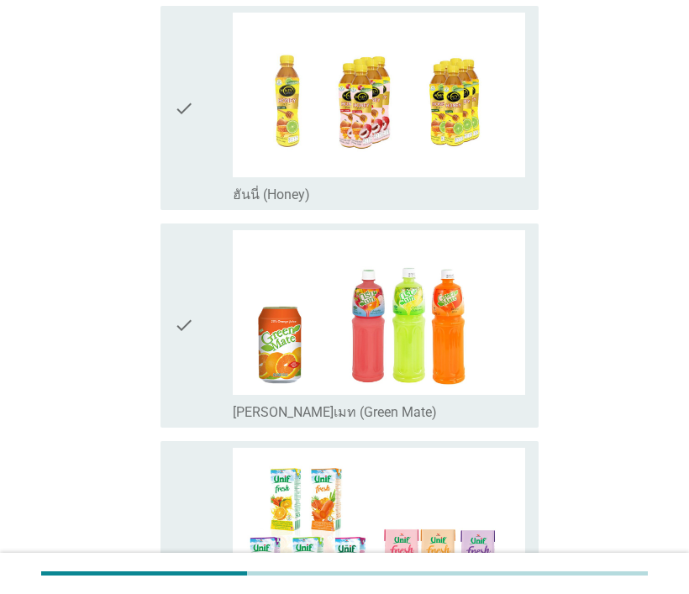
click at [181, 82] on icon "check" at bounding box center [184, 108] width 20 height 191
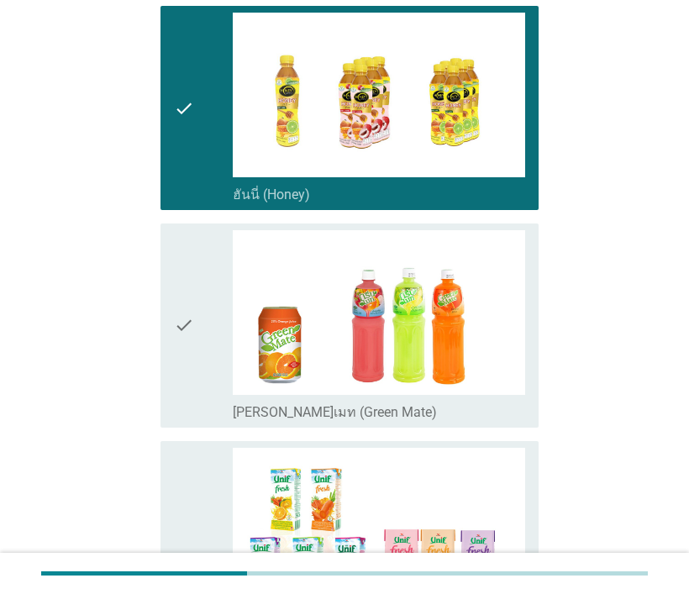
click at [188, 285] on icon "check" at bounding box center [184, 325] width 20 height 191
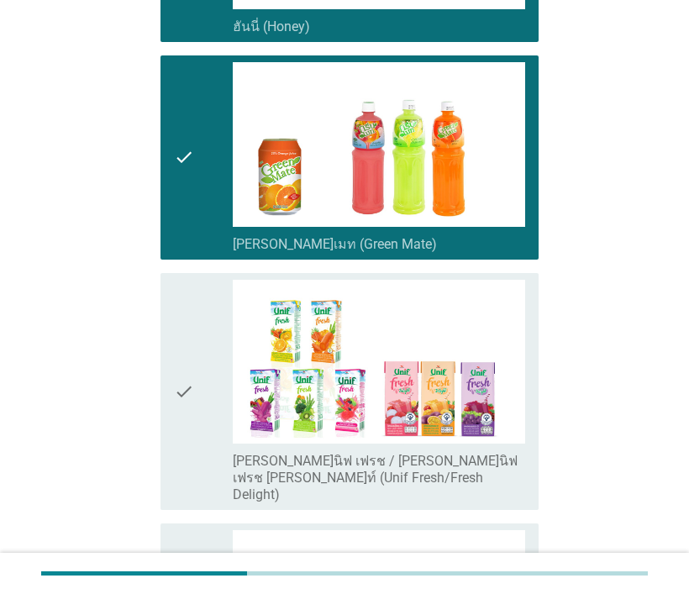
scroll to position [3362, 0]
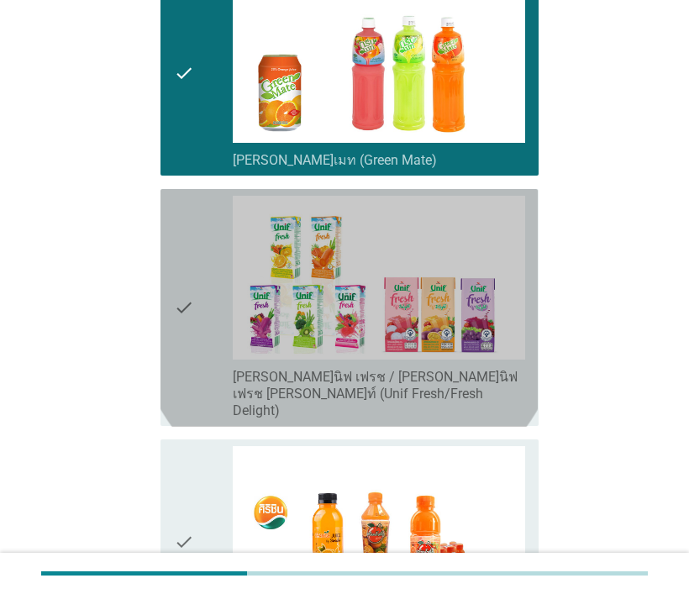
click at [177, 249] on icon "check" at bounding box center [184, 308] width 20 height 224
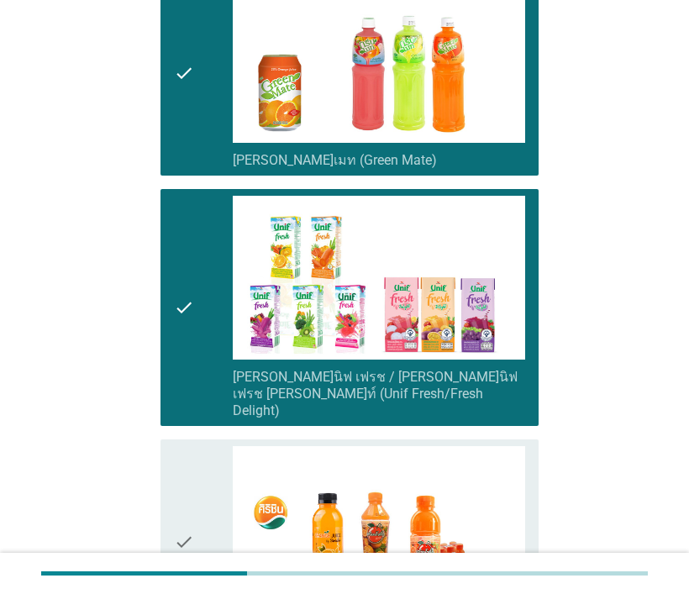
scroll to position [3530, 0]
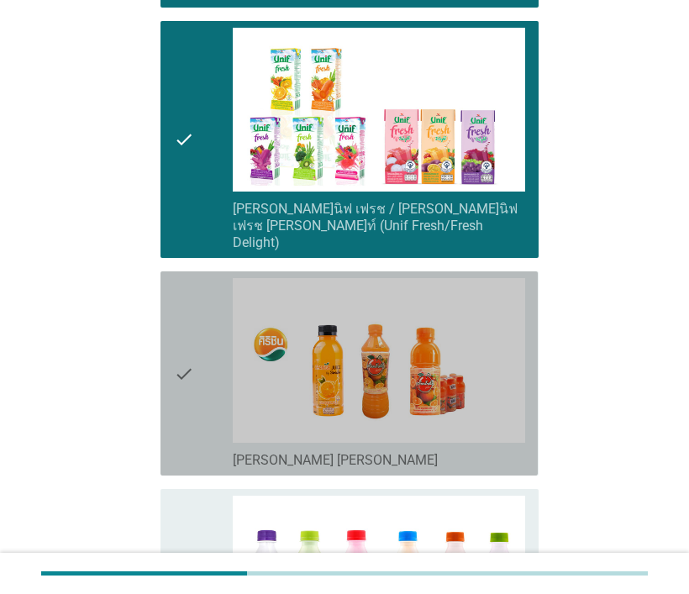
click at [182, 312] on icon "check" at bounding box center [184, 373] width 20 height 191
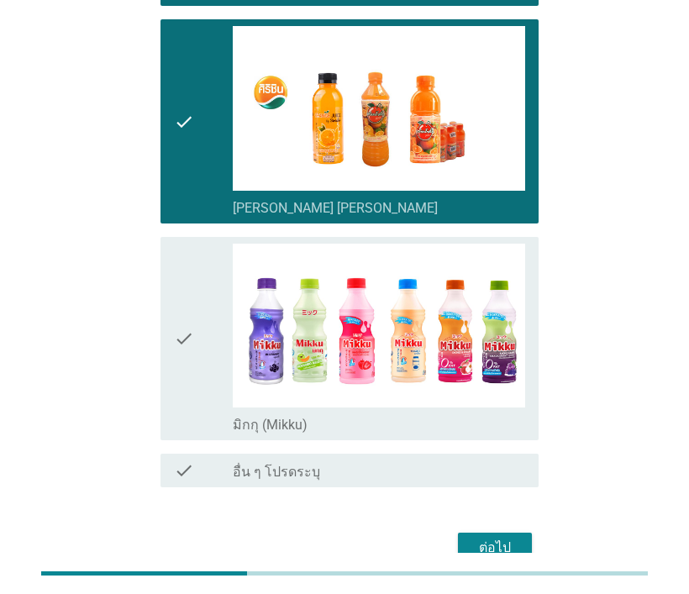
scroll to position [3809, 0]
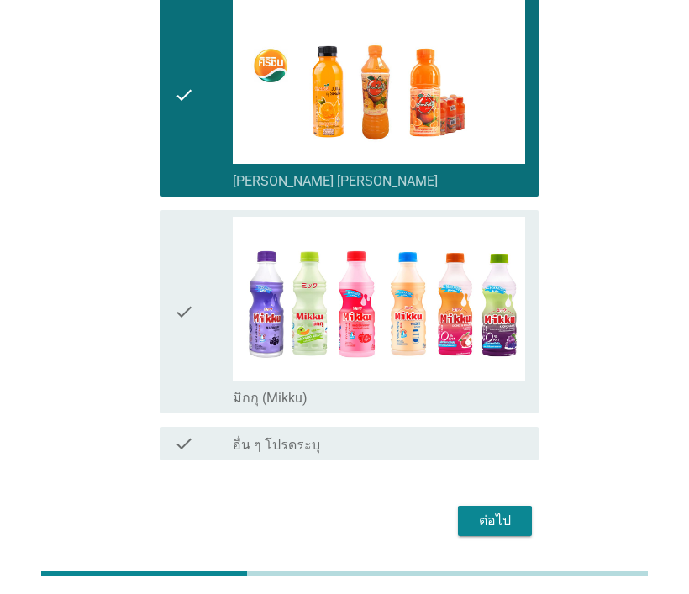
click at [184, 249] on icon "check" at bounding box center [184, 312] width 20 height 191
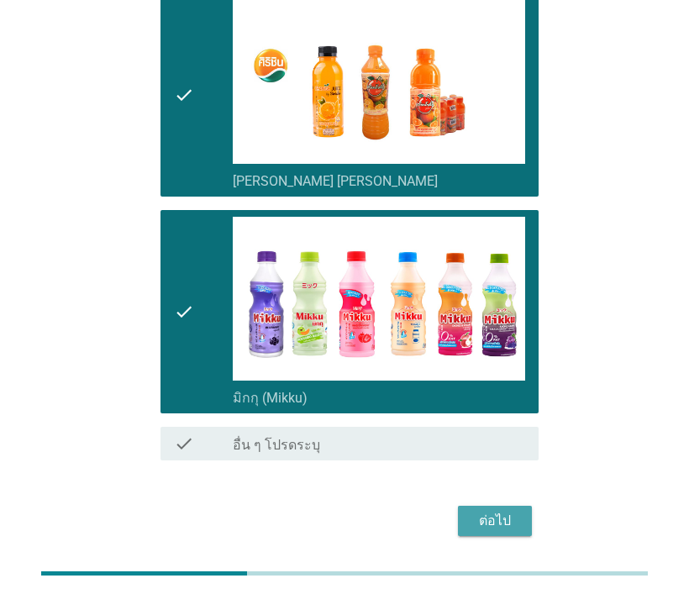
click at [489, 511] on div "ต่อไป" at bounding box center [495, 521] width 47 height 20
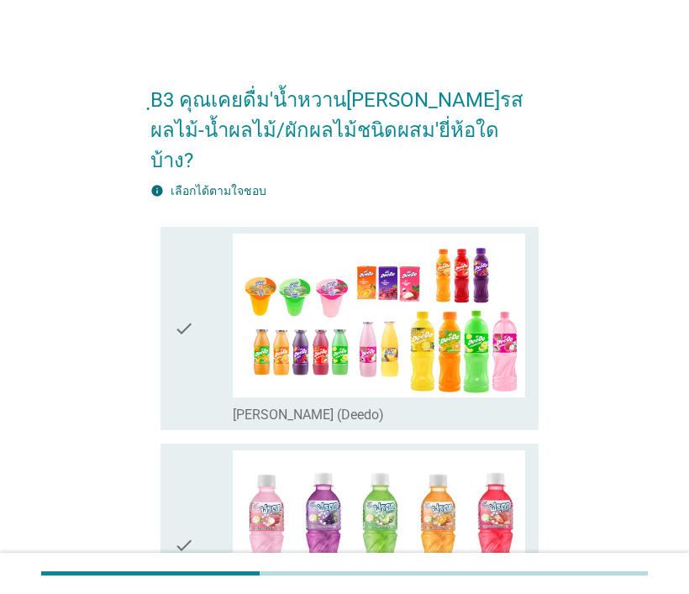
scroll to position [84, 0]
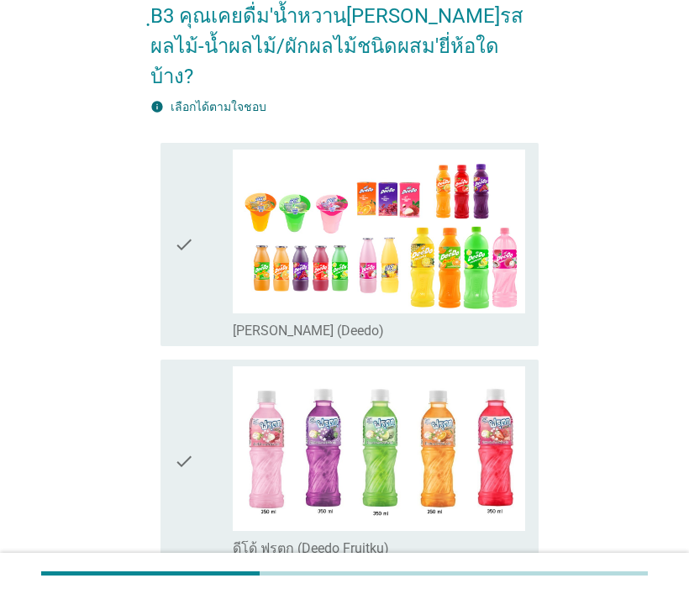
click at [177, 207] on icon "check" at bounding box center [184, 245] width 20 height 191
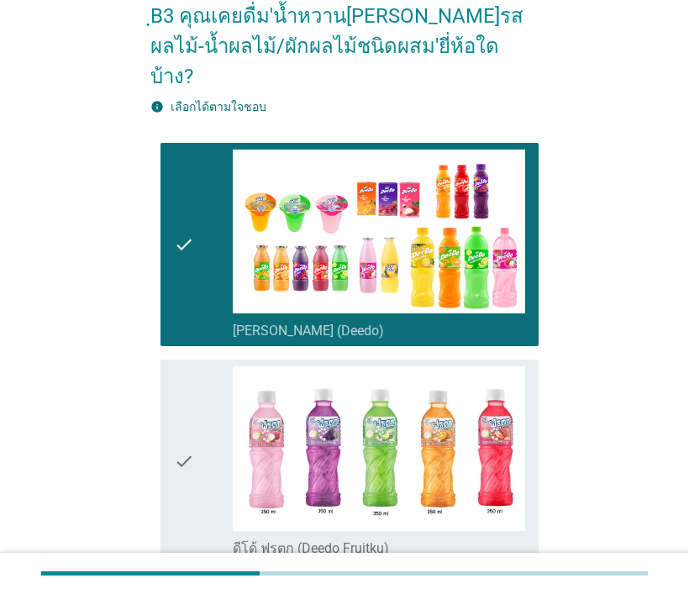
click at [171, 430] on div "check check_box_outline_blank ดีโด้ ฟรุตกุ (Deedo Fruitku)" at bounding box center [349, 462] width 377 height 204
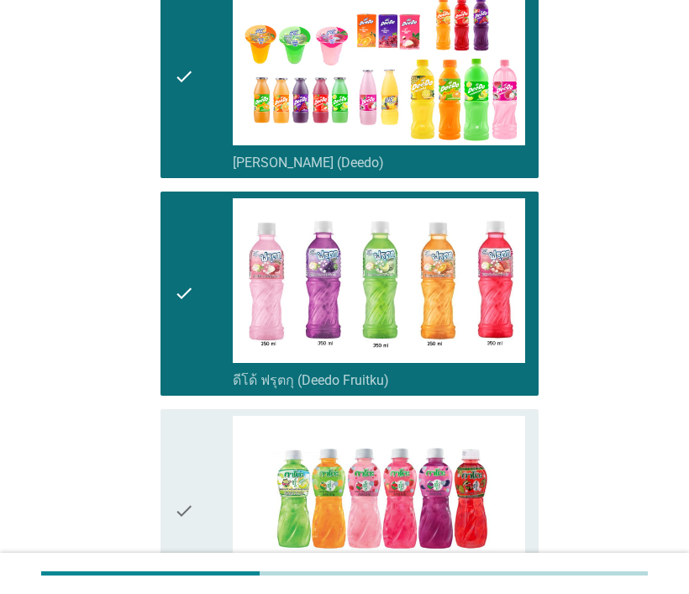
scroll to position [336, 0]
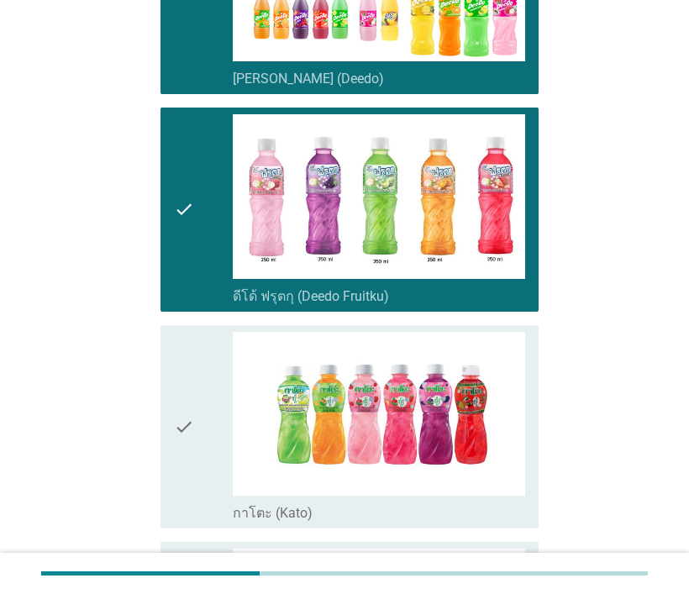
click at [179, 401] on icon "check" at bounding box center [184, 427] width 20 height 191
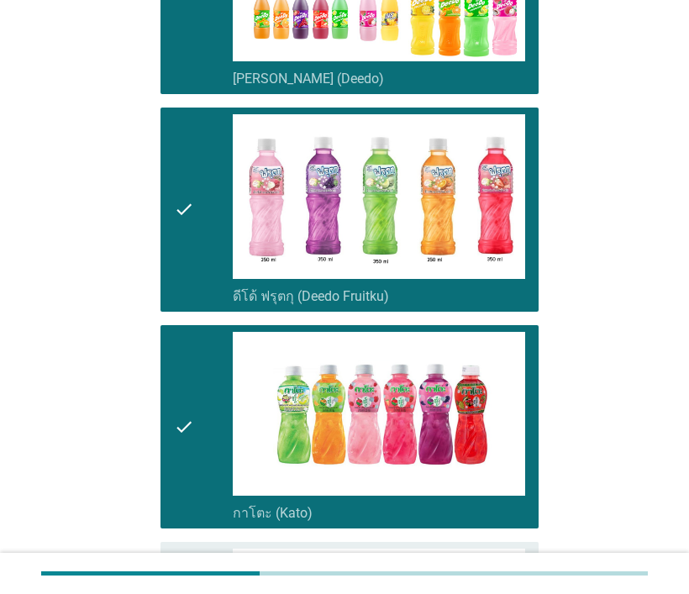
scroll to position [588, 0]
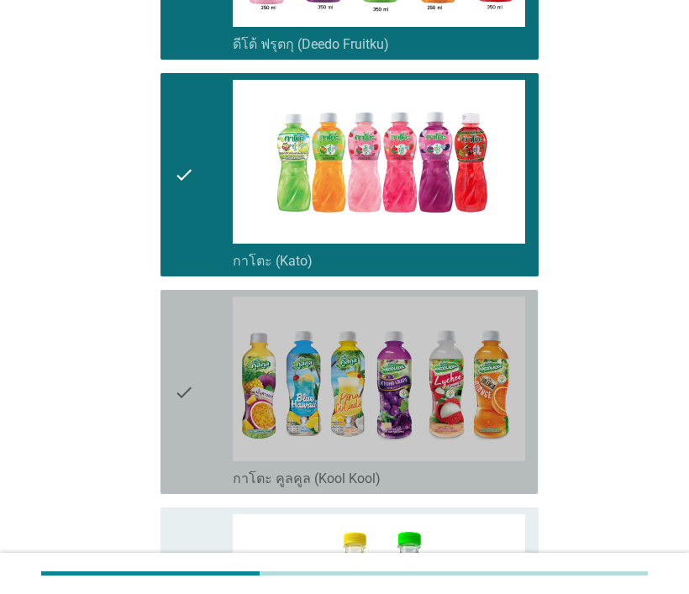
click at [177, 362] on icon "check" at bounding box center [184, 392] width 20 height 191
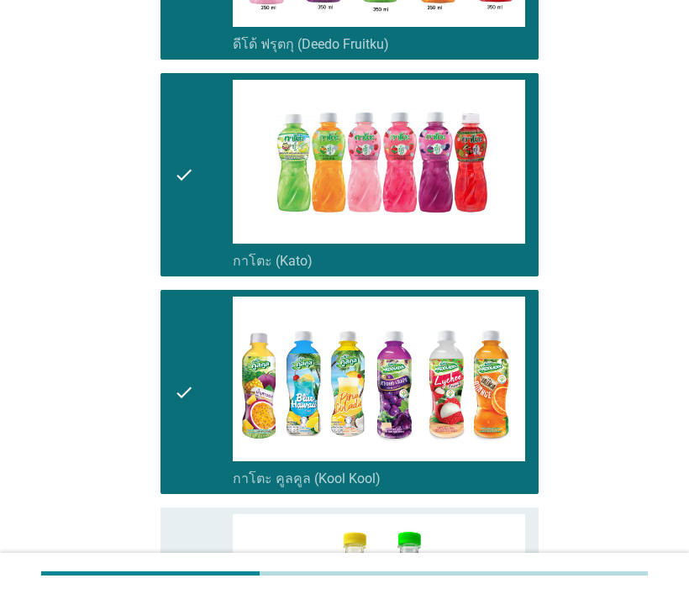
scroll to position [841, 0]
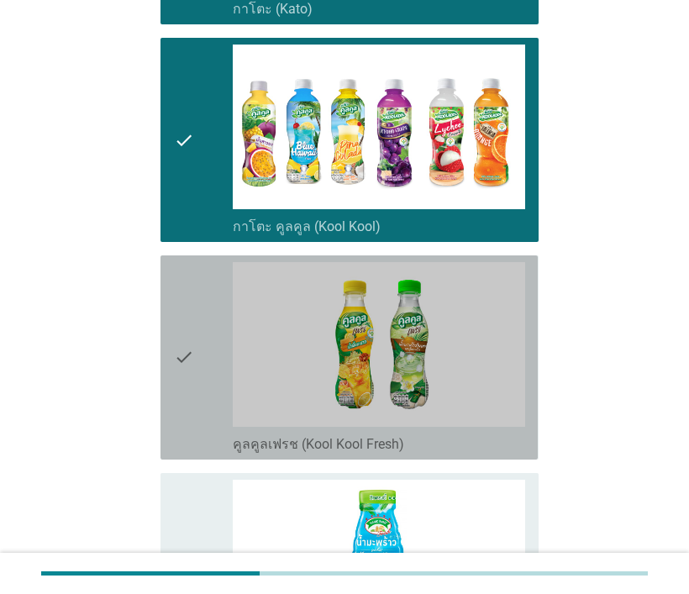
click at [169, 303] on div "check check_box_outline_blank คูลคูลเฟรช (Kool Kool Fresh)" at bounding box center [349, 358] width 377 height 204
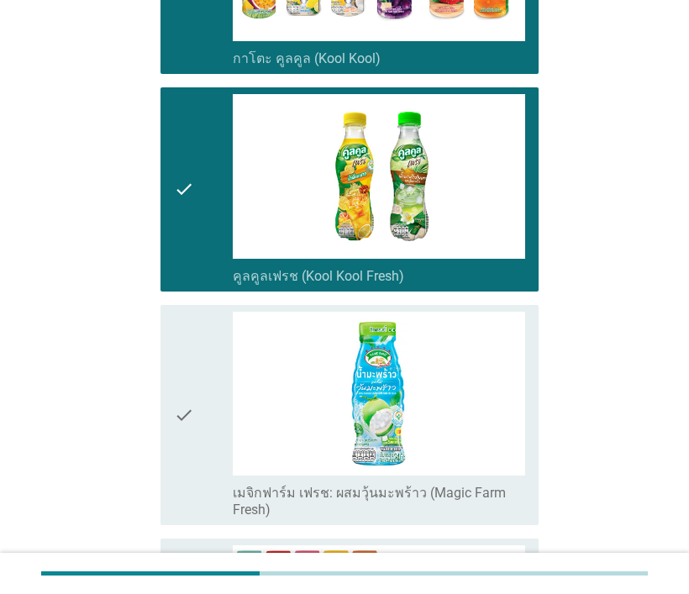
scroll to position [1093, 0]
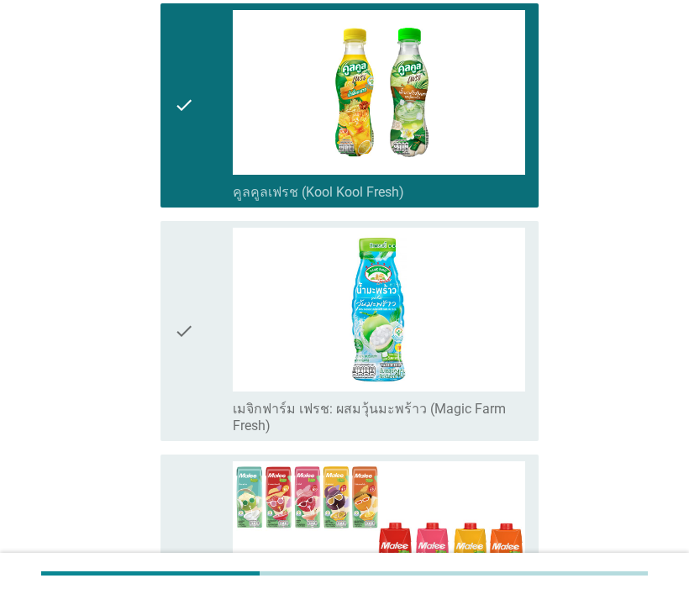
click at [173, 293] on div "check check_box_outline_blank เมจิกฟาร์ม เฟรช: ผสมวุ้นมะพร้าว (Magic Farm Fresh)" at bounding box center [349, 331] width 377 height 221
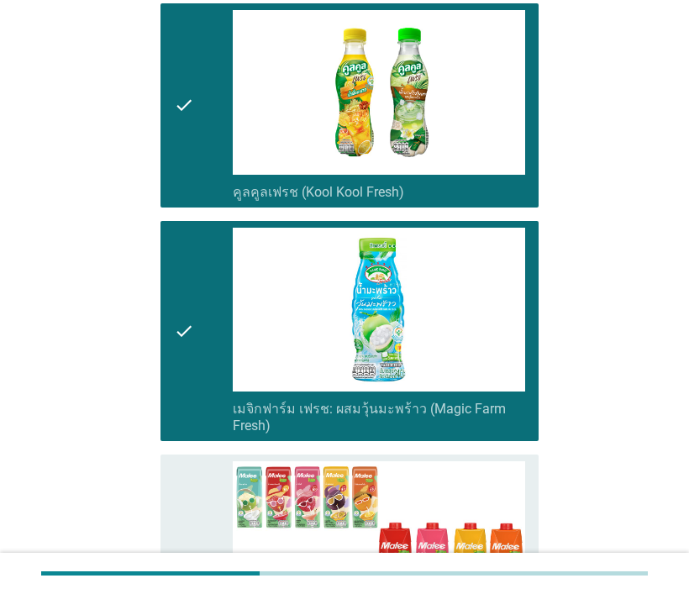
scroll to position [1261, 0]
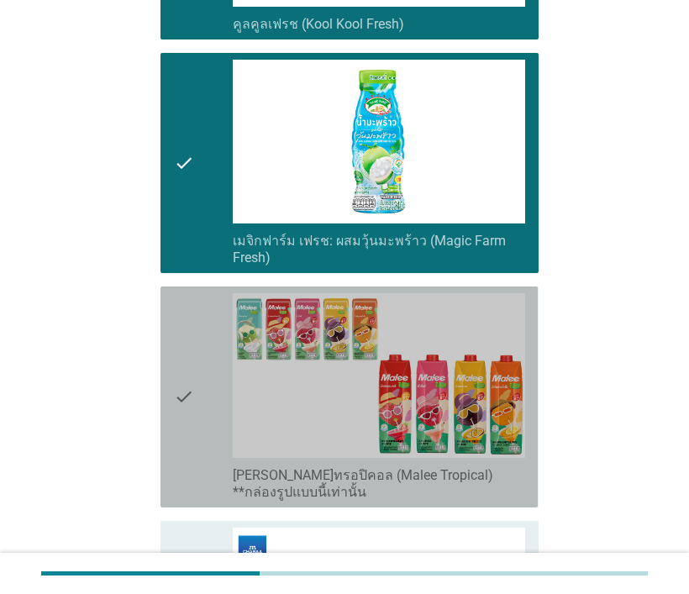
click at [166, 323] on div "check check_box_outline_blank [PERSON_NAME]ทรอปิคอล (Malee Tropical) **กล่องรูป…" at bounding box center [349, 397] width 377 height 221
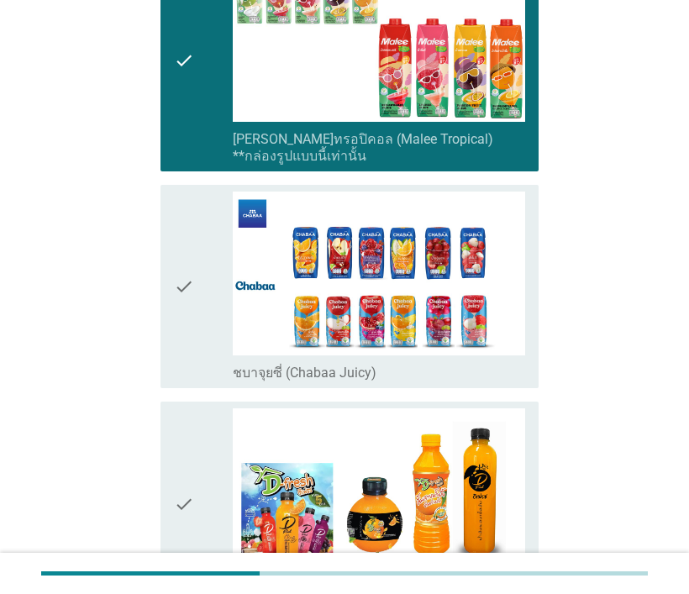
scroll to position [1681, 0]
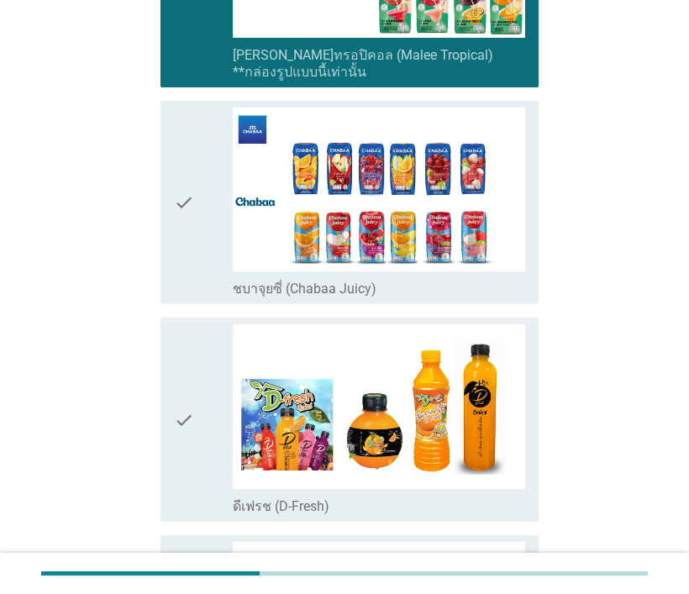
click at [174, 377] on icon "check" at bounding box center [184, 419] width 20 height 191
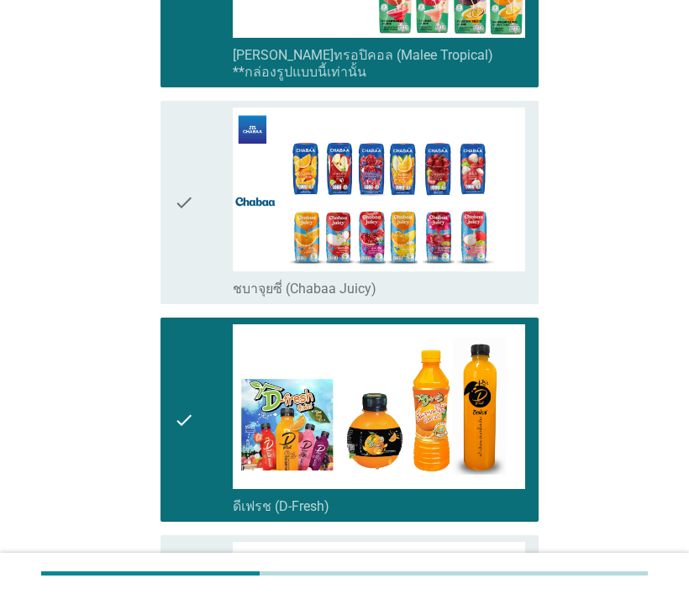
click at [177, 179] on icon "check" at bounding box center [184, 203] width 20 height 191
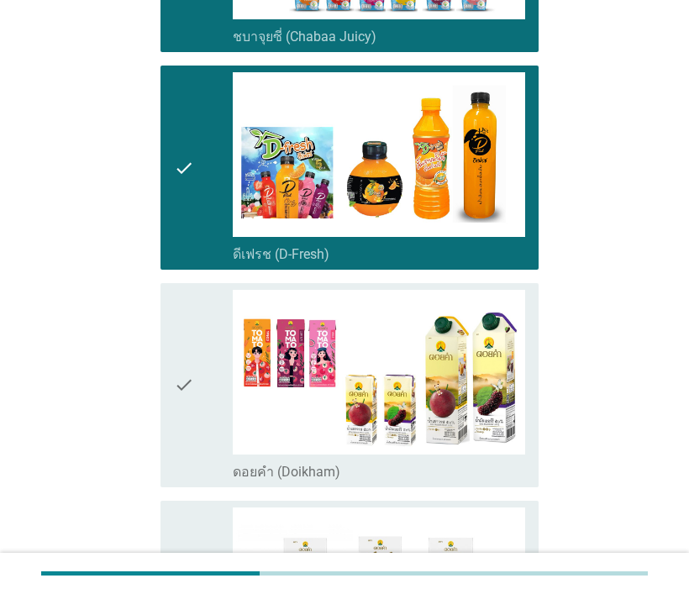
scroll to position [2017, 0]
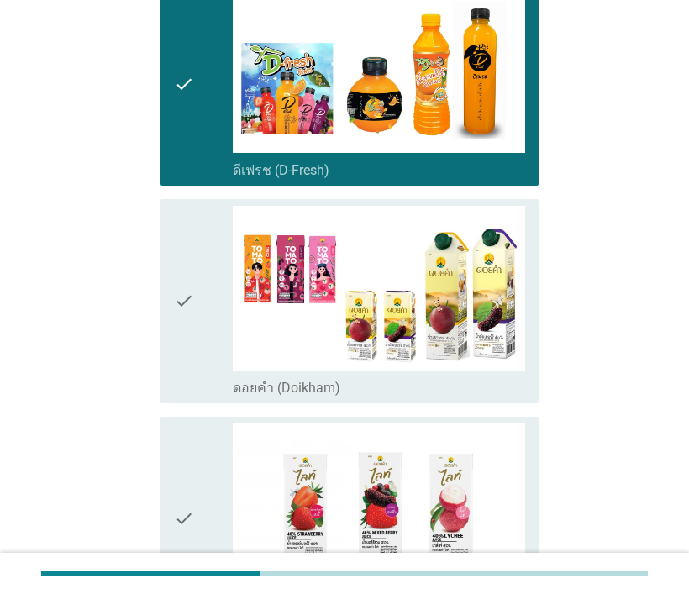
click at [179, 270] on icon "check" at bounding box center [184, 301] width 20 height 191
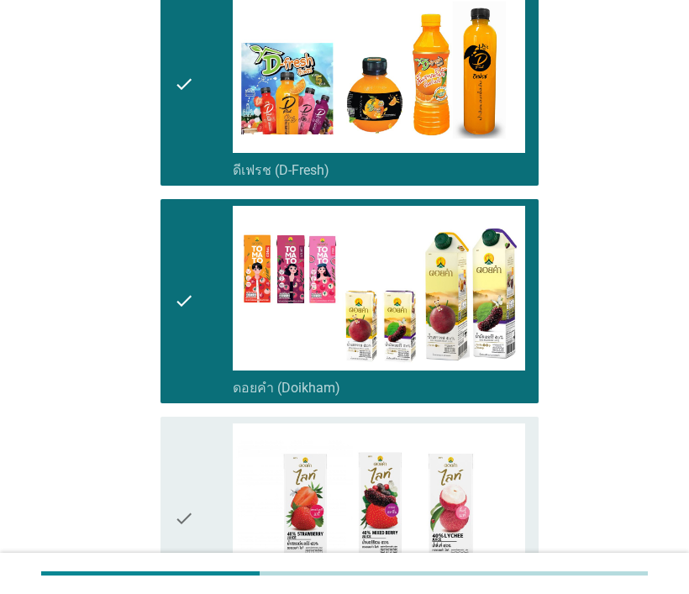
scroll to position [2185, 0]
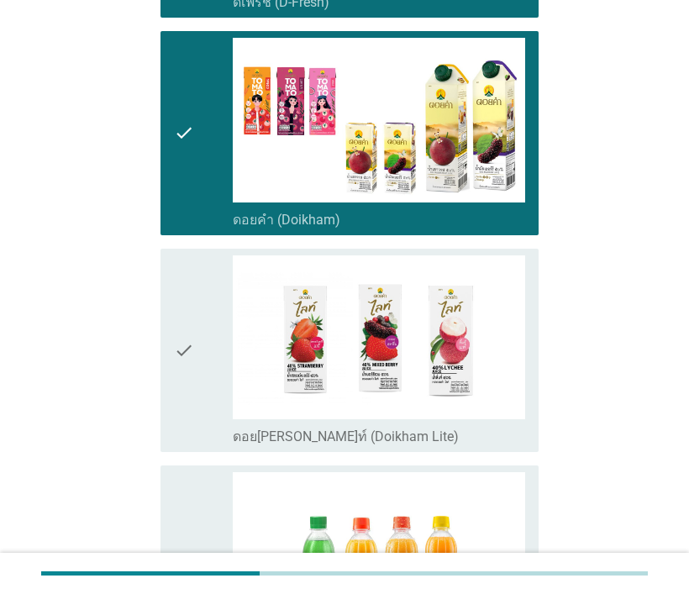
click at [172, 322] on div "check check_box_outline_blank ดอย[PERSON_NAME]ท์ (Doikham Lite)" at bounding box center [349, 351] width 377 height 204
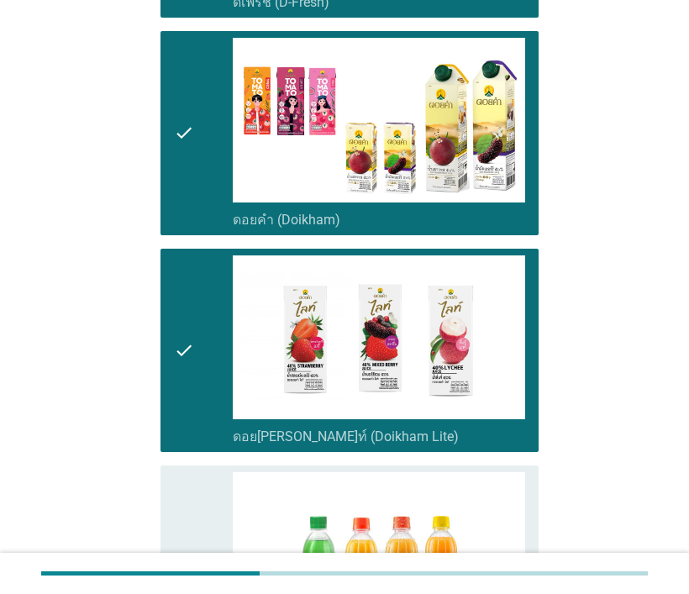
scroll to position [2354, 0]
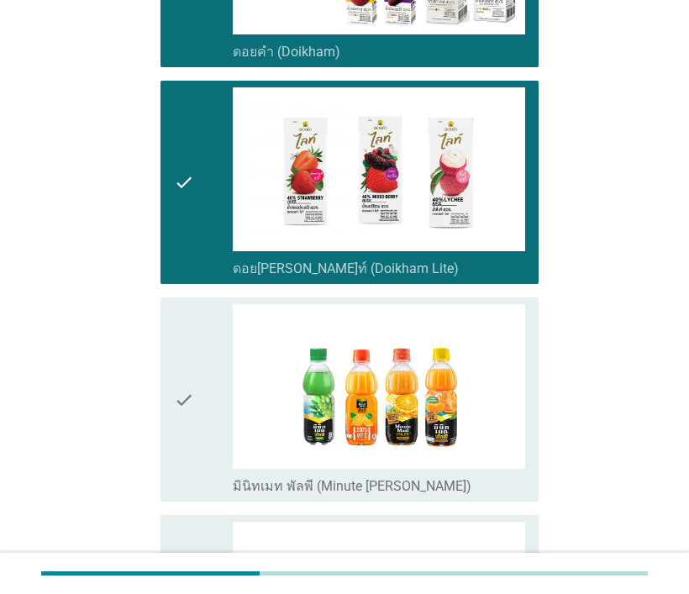
click at [183, 332] on icon "check" at bounding box center [184, 399] width 20 height 191
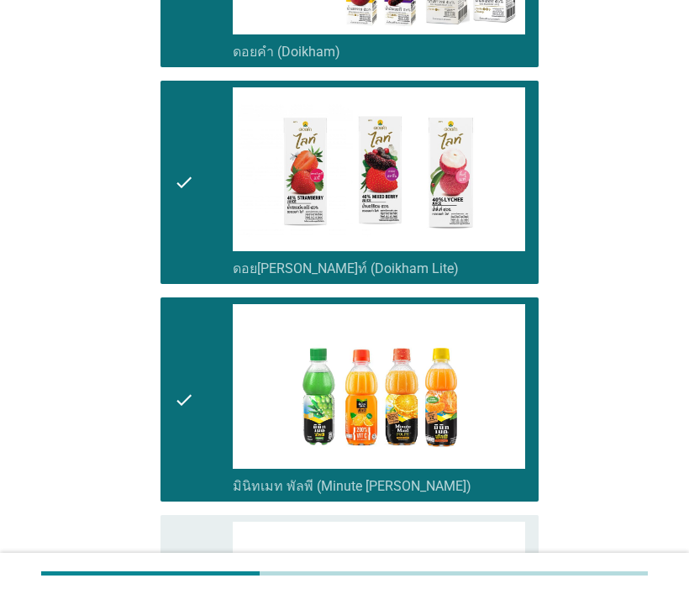
scroll to position [2606, 0]
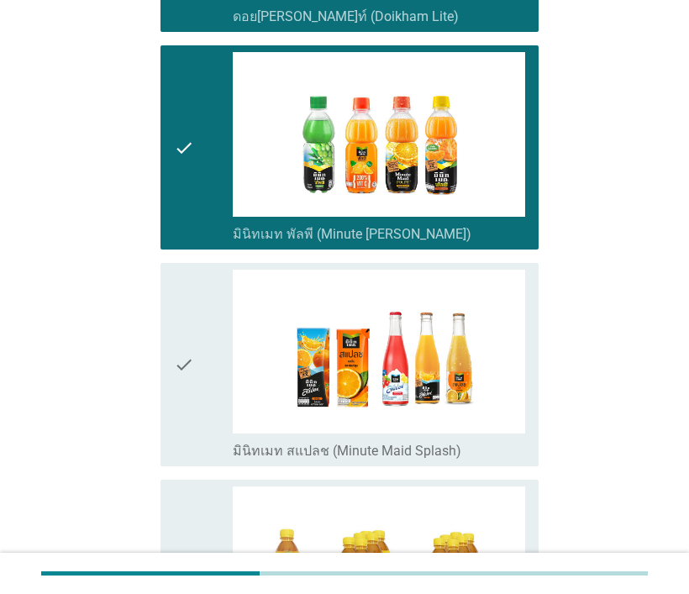
click at [175, 321] on icon "check" at bounding box center [184, 365] width 20 height 191
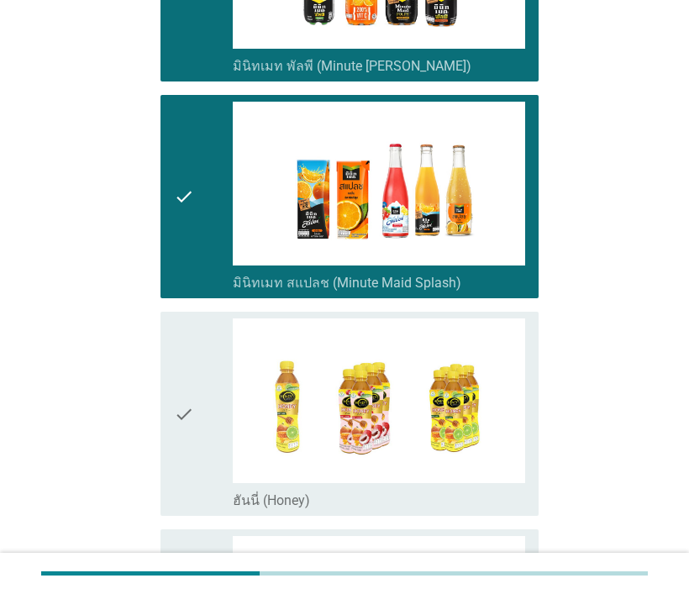
scroll to position [2858, 0]
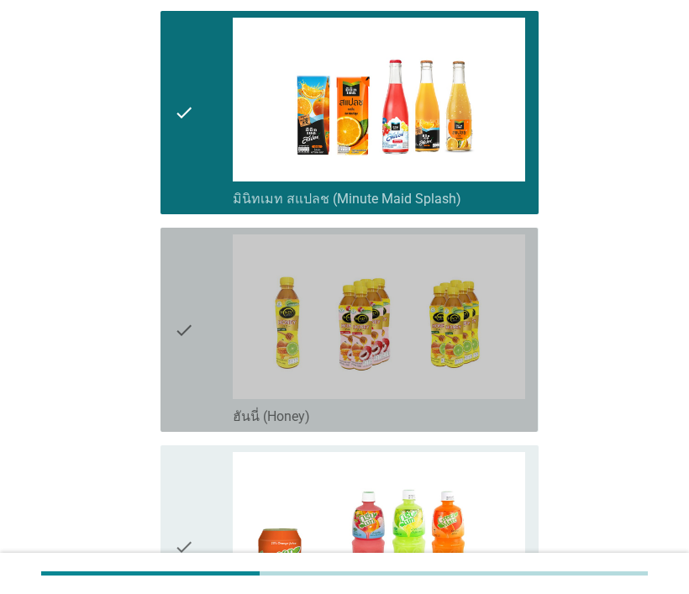
click at [178, 300] on icon "check" at bounding box center [184, 330] width 20 height 191
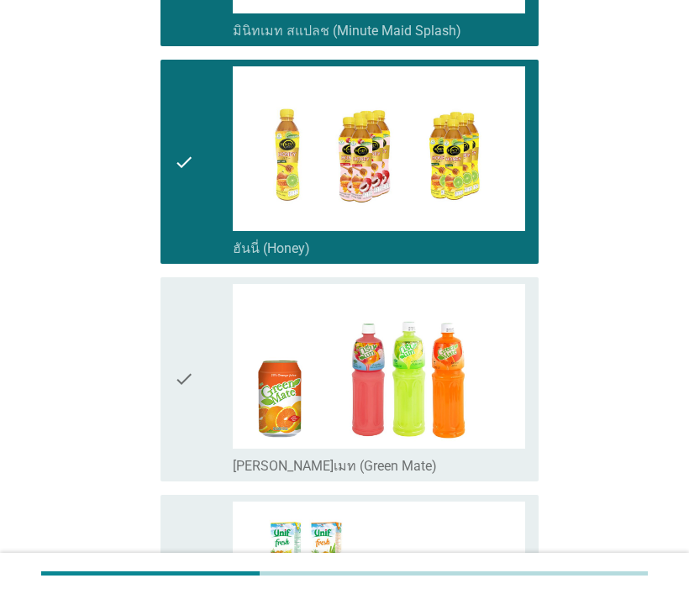
scroll to position [3110, 0]
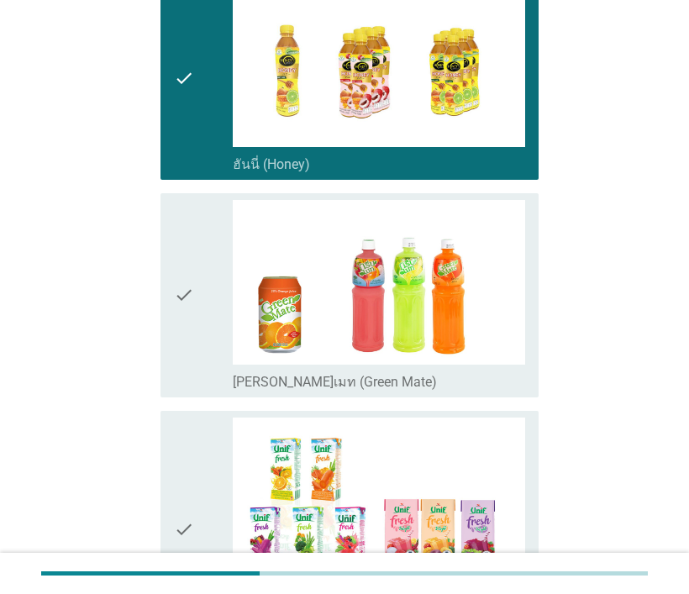
click at [185, 270] on icon "check" at bounding box center [184, 295] width 20 height 191
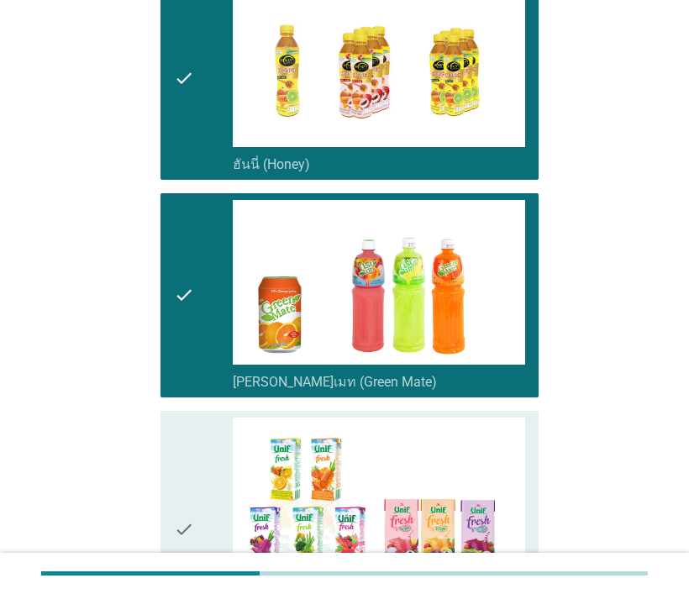
scroll to position [3278, 0]
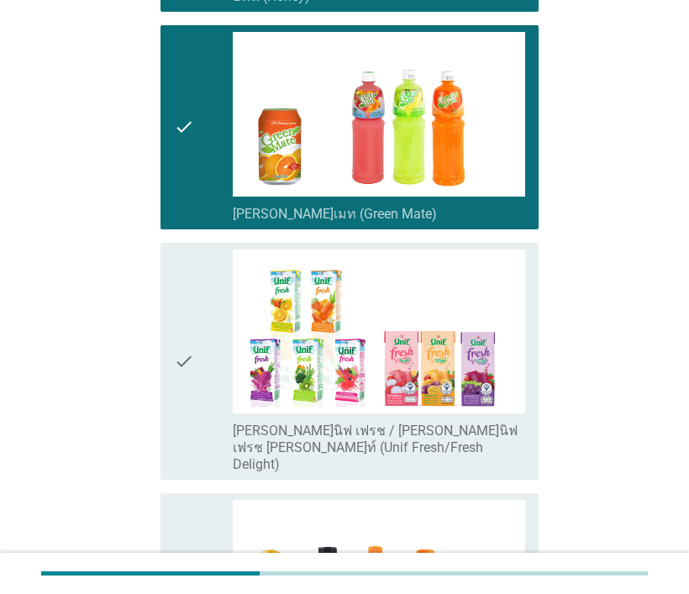
click at [181, 320] on icon "check" at bounding box center [184, 362] width 20 height 224
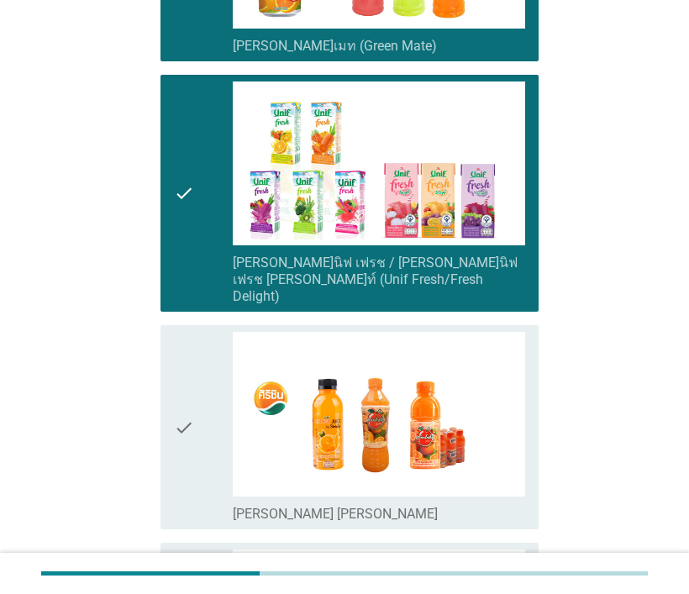
scroll to position [3530, 0]
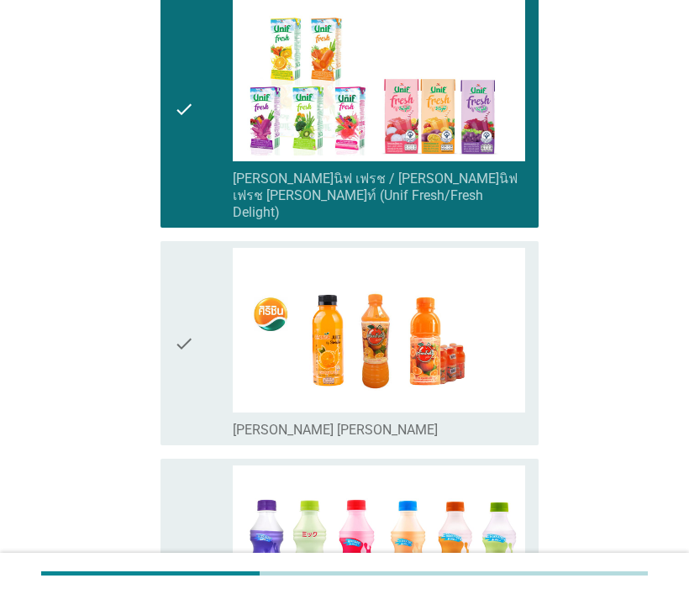
click at [178, 285] on icon "check" at bounding box center [184, 343] width 20 height 191
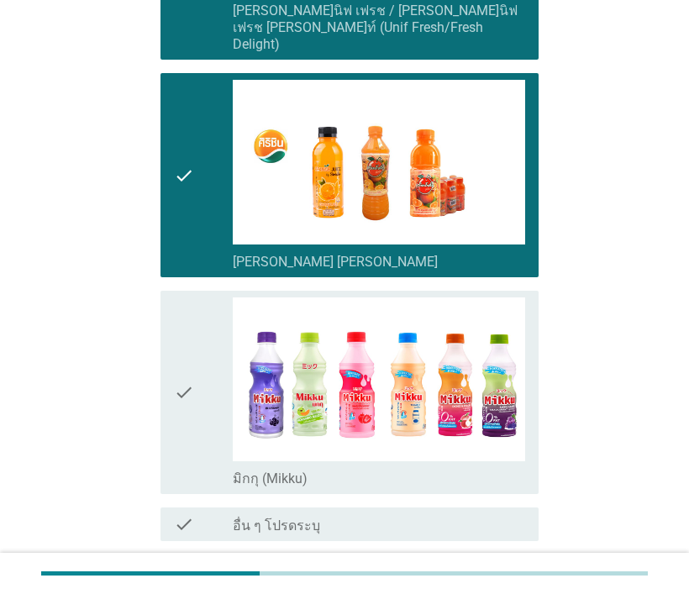
scroll to position [3779, 0]
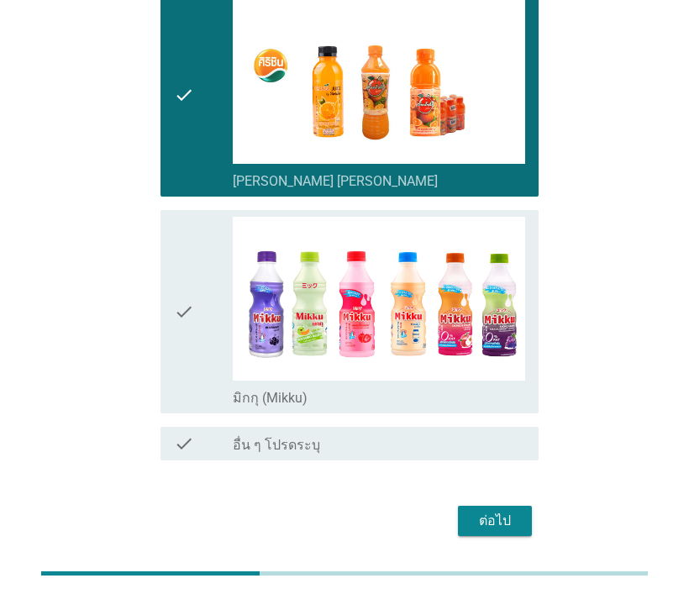
click at [175, 259] on icon "check" at bounding box center [184, 312] width 20 height 191
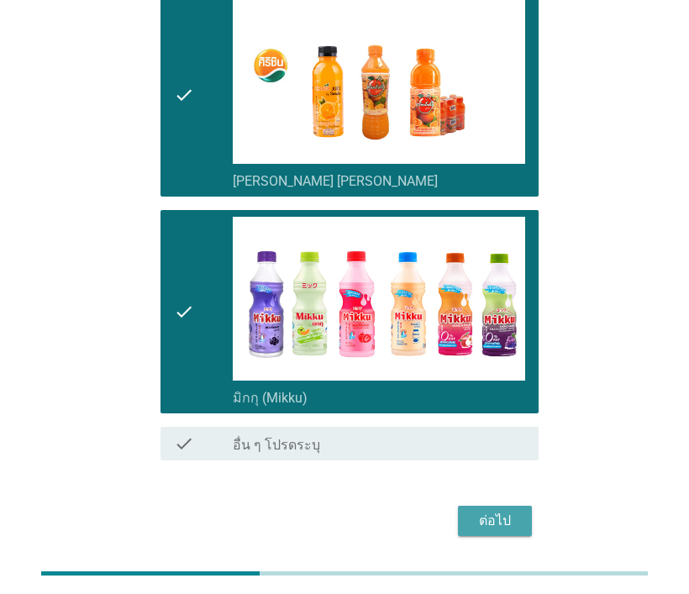
click at [485, 511] on div "ต่อไป" at bounding box center [495, 521] width 47 height 20
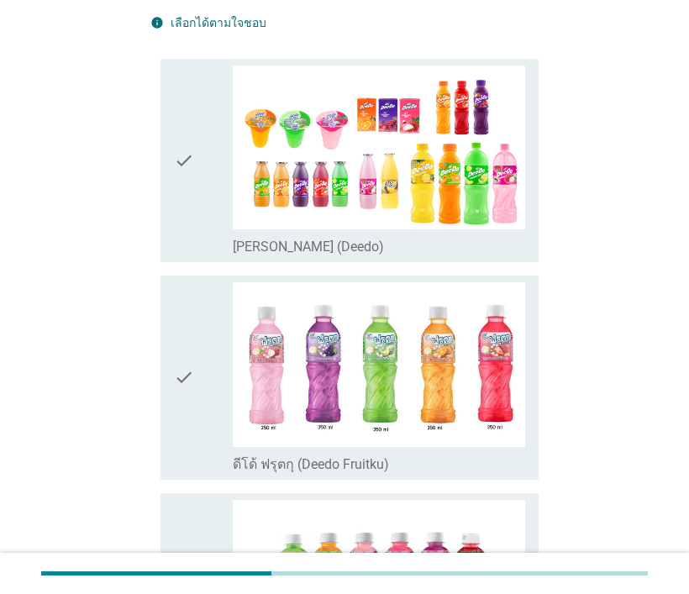
scroll to position [252, 0]
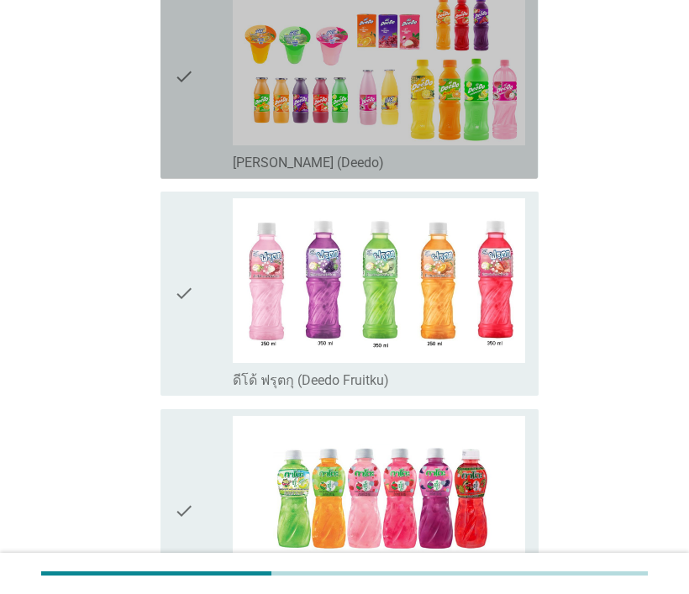
drag, startPoint x: 175, startPoint y: 76, endPoint x: 165, endPoint y: 103, distance: 28.7
click at [173, 77] on div "check check_box_outline_blank [PERSON_NAME] (Deedo)" at bounding box center [349, 77] width 377 height 204
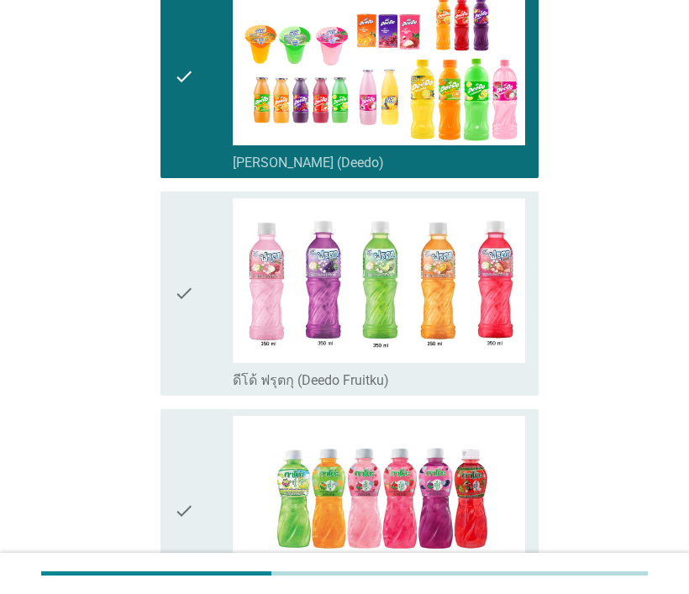
click at [186, 278] on icon "check" at bounding box center [184, 293] width 20 height 191
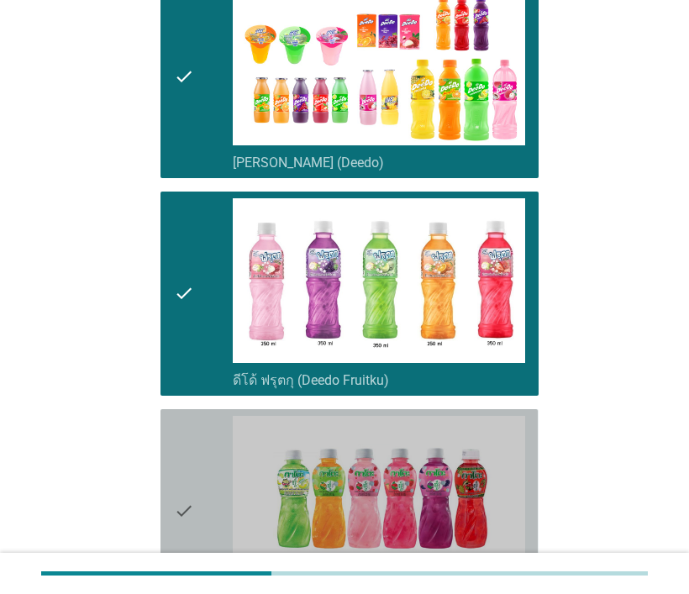
click at [179, 472] on icon "check" at bounding box center [184, 511] width 20 height 191
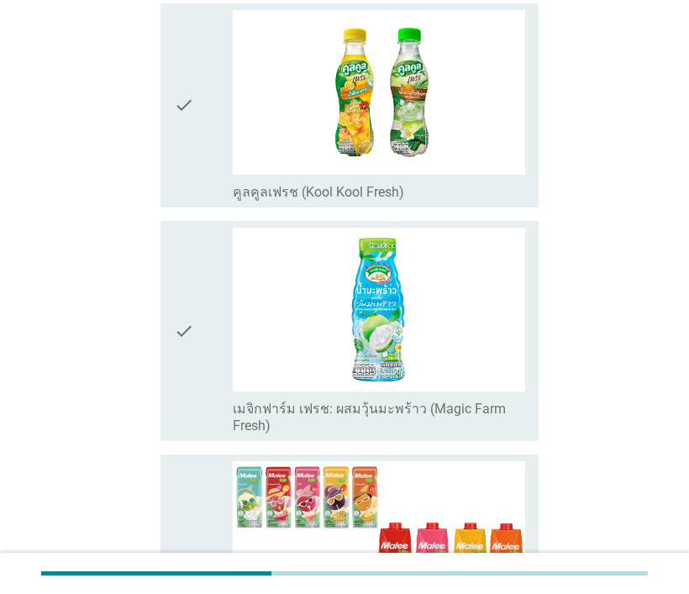
scroll to position [1177, 0]
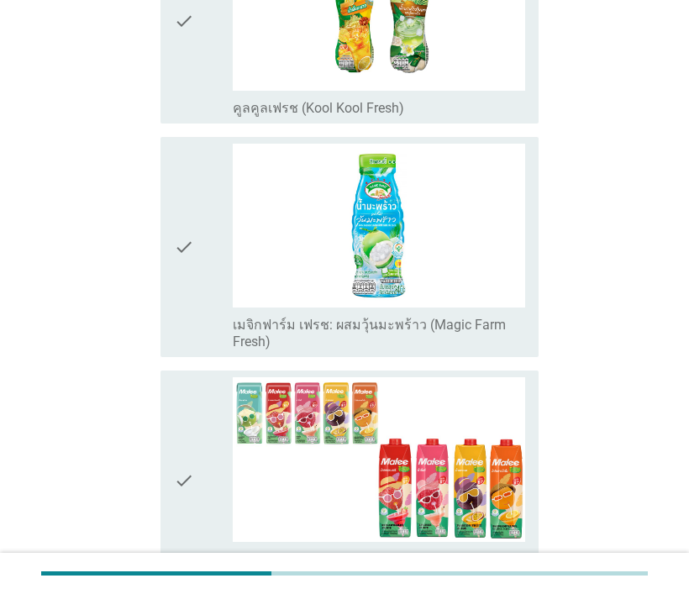
click at [171, 232] on div "check check_box_outline_blank เมจิกฟาร์ม เฟรช: ผสมวุ้นมะพร้าว (Magic Farm Fresh)" at bounding box center [349, 247] width 377 height 221
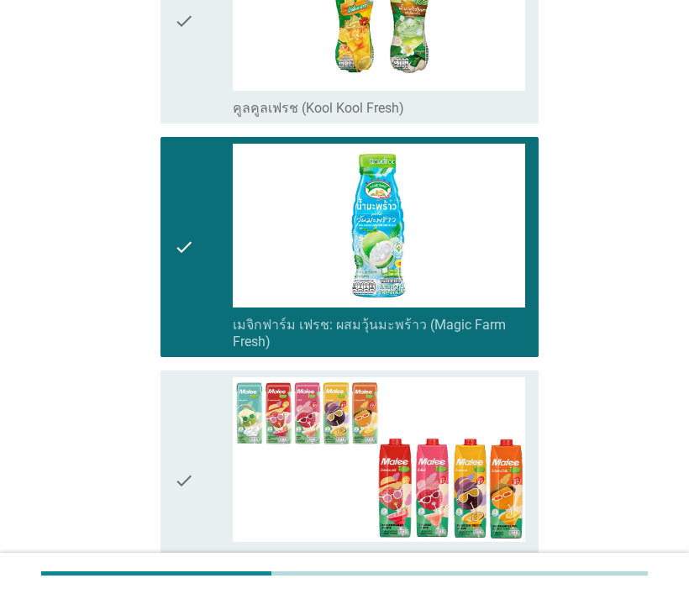
scroll to position [1345, 0]
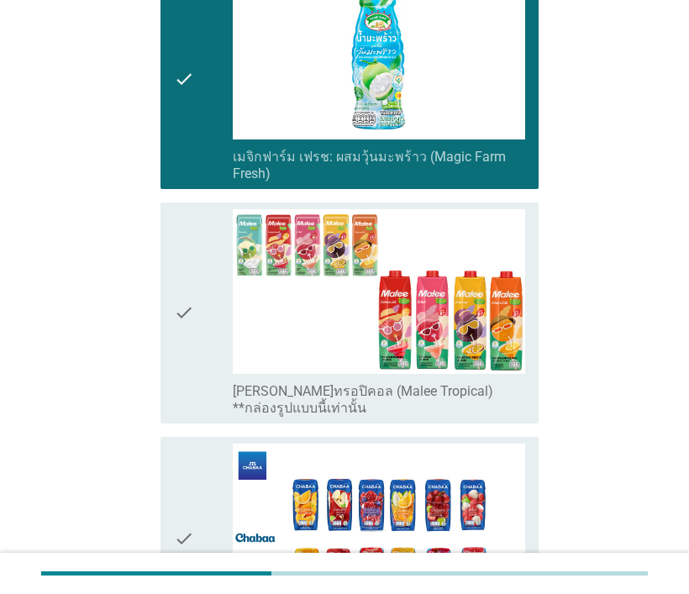
click at [181, 277] on icon "check" at bounding box center [184, 313] width 20 height 208
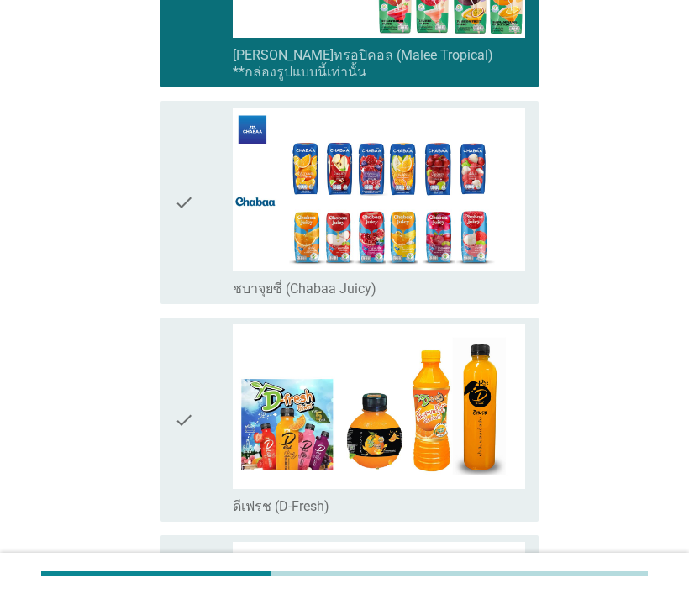
scroll to position [1765, 0]
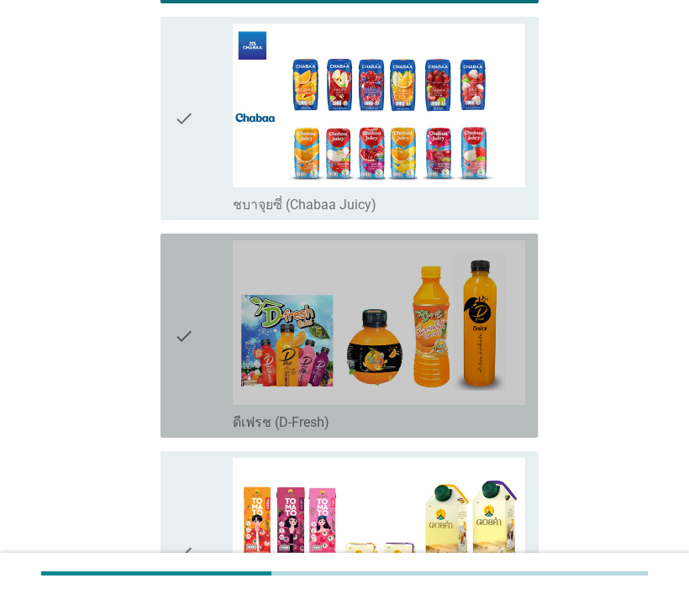
click at [165, 319] on div "check check_box_outline_blank ดีเฟรช (D-Fresh)" at bounding box center [349, 336] width 377 height 204
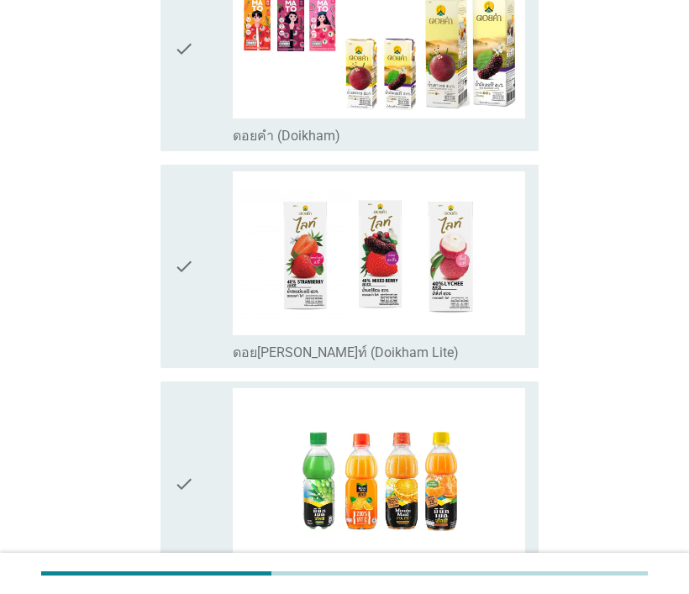
scroll to position [2438, 0]
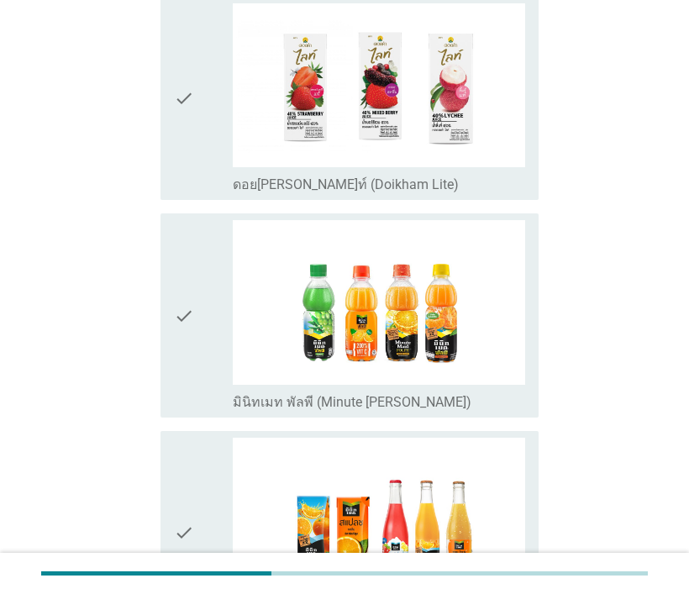
click at [172, 316] on div "check check_box_outline_blank มินิทเมท พัลพี (Minute [PERSON_NAME])" at bounding box center [349, 316] width 377 height 204
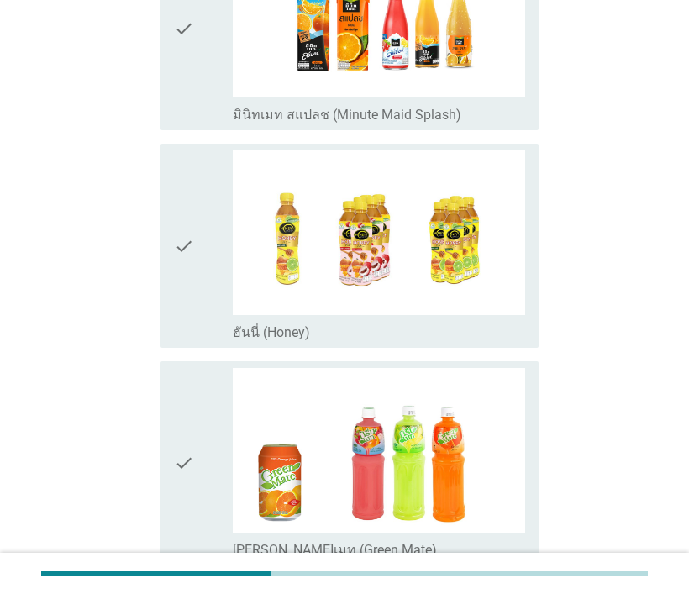
scroll to position [3110, 0]
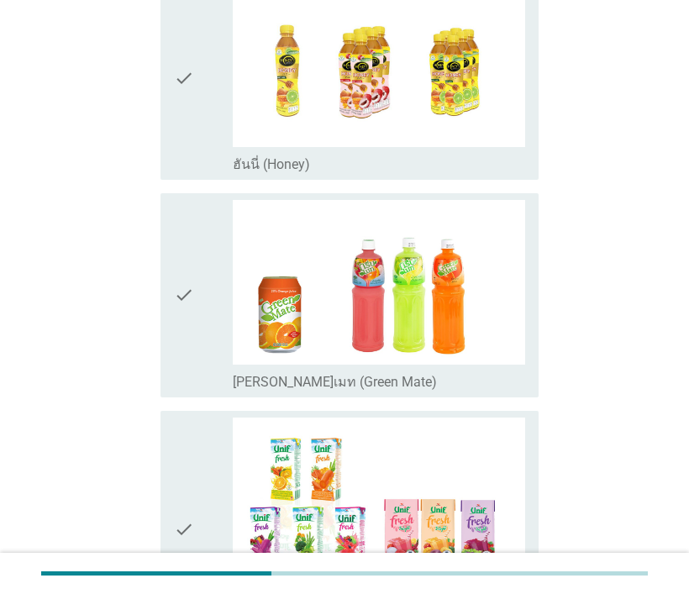
click at [174, 315] on icon "check" at bounding box center [184, 295] width 20 height 191
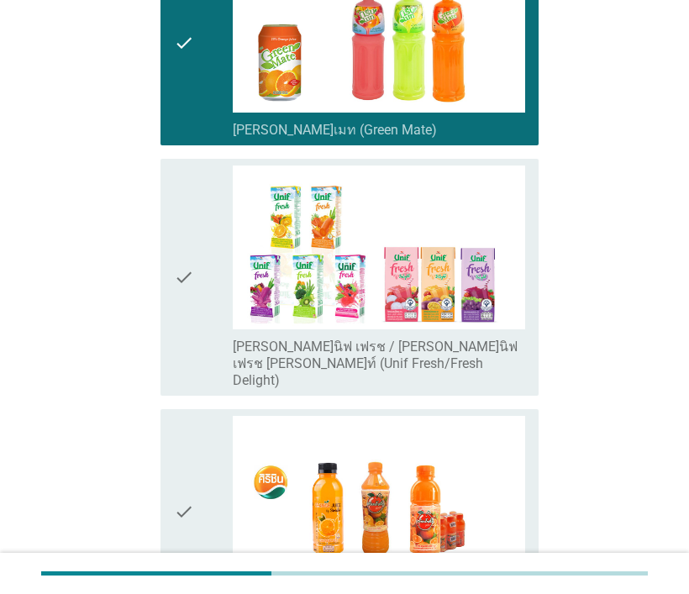
scroll to position [3446, 0]
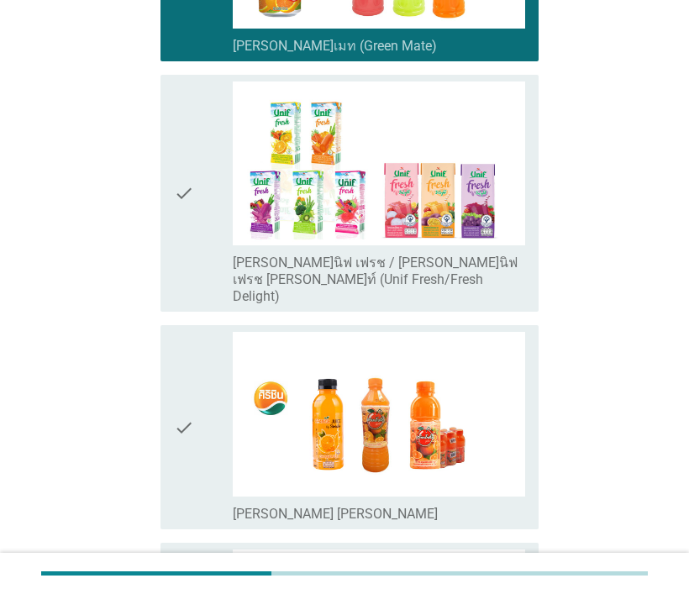
click at [175, 197] on icon "check" at bounding box center [184, 194] width 20 height 224
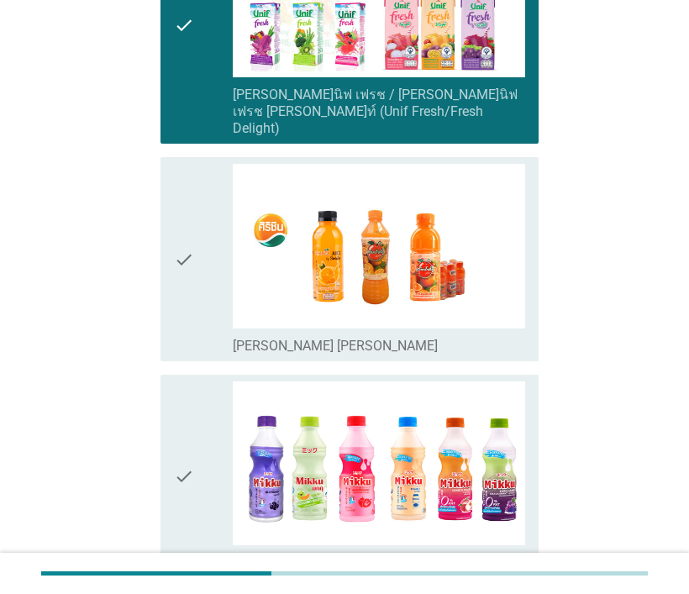
scroll to position [3699, 0]
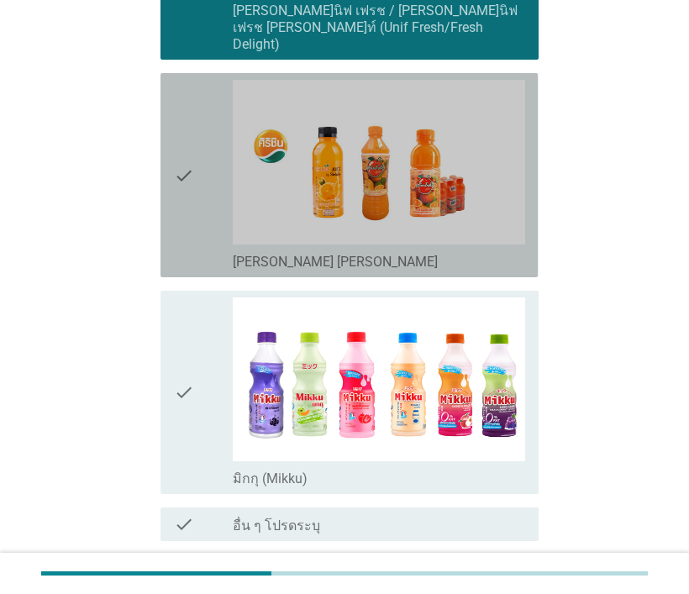
click at [169, 201] on div "check check_box_outline_blank [PERSON_NAME] [PERSON_NAME]" at bounding box center [349, 175] width 377 height 204
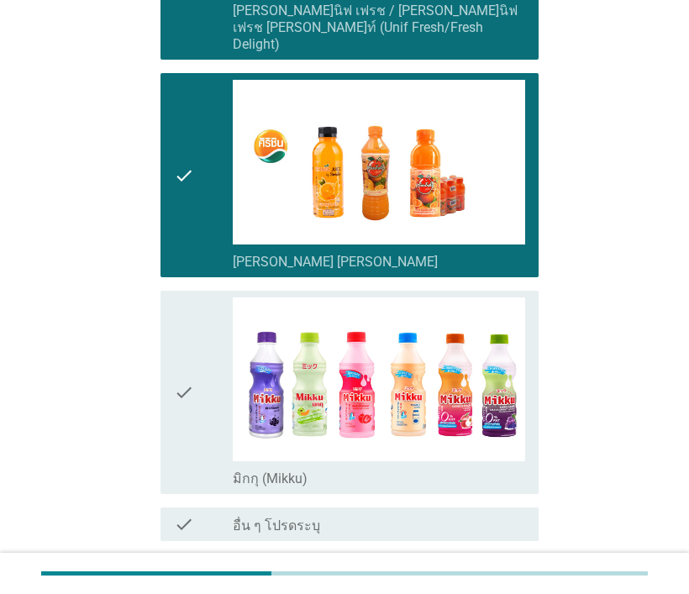
scroll to position [3783, 0]
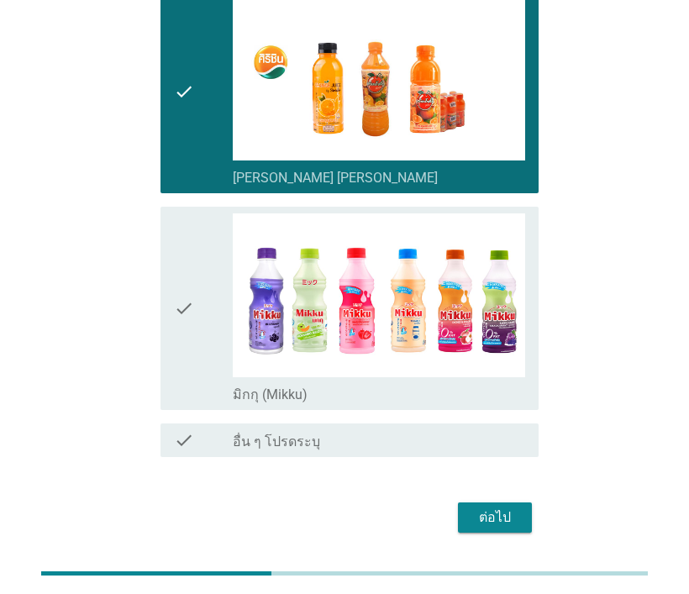
click at [173, 281] on div "check check_box_outline_blank มิกกุ (Mikku)" at bounding box center [349, 309] width 377 height 204
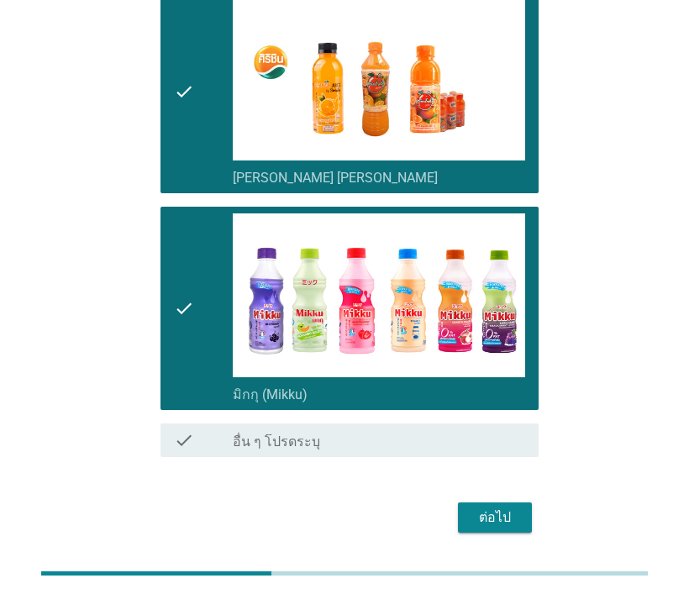
click at [497, 508] on div "ต่อไป" at bounding box center [495, 518] width 47 height 20
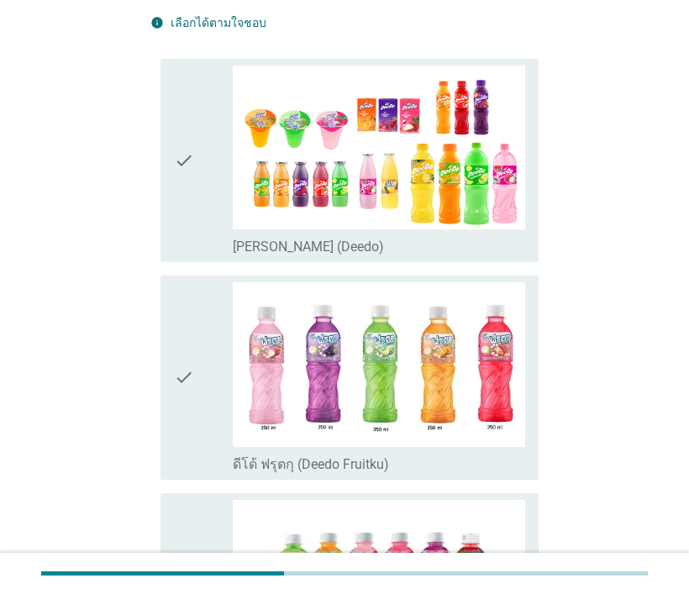
scroll to position [252, 0]
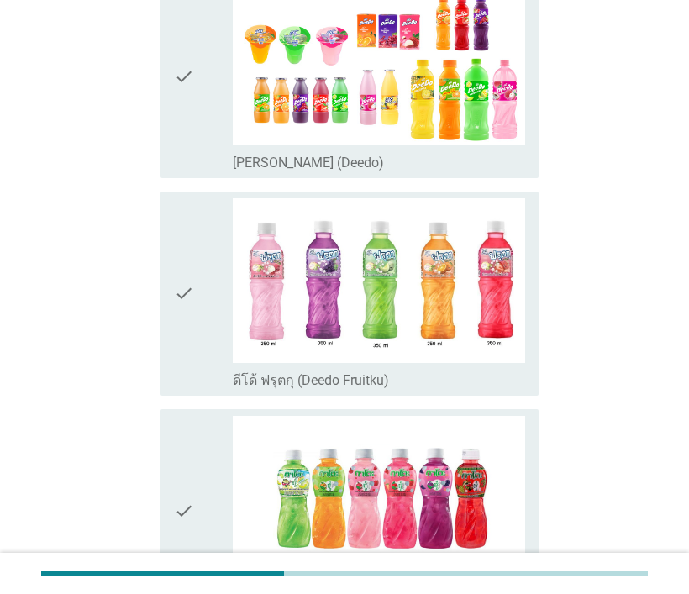
click at [168, 493] on div "check check_box_outline_blank กาโตะ (Kato)" at bounding box center [349, 511] width 377 height 204
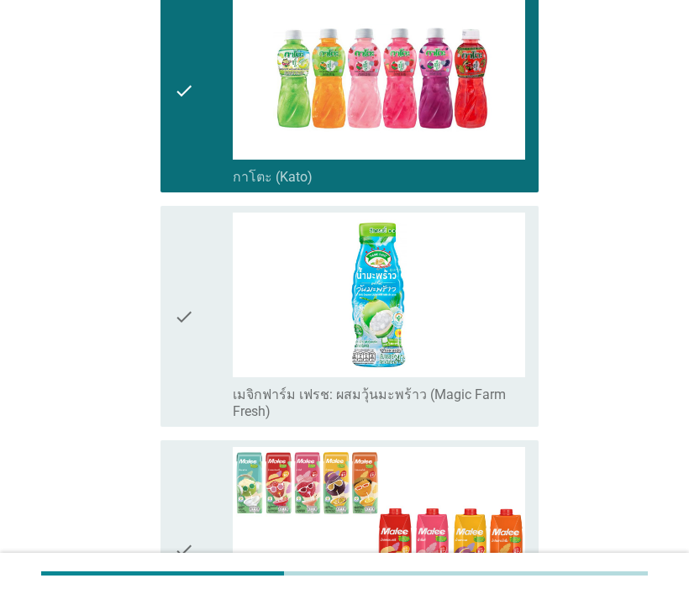
scroll to position [841, 0]
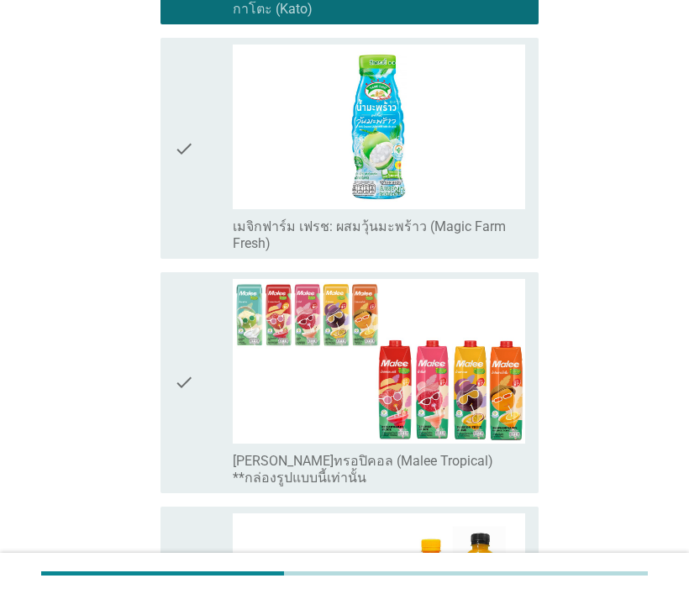
click at [185, 152] on icon "check" at bounding box center [184, 149] width 20 height 208
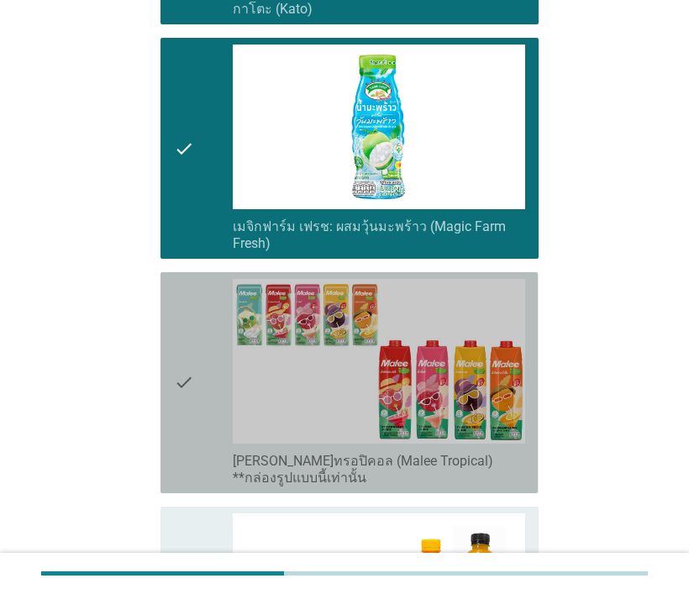
click at [173, 359] on div "check check_box [PERSON_NAME]ทรอปิคอล (Malee Tropical) **กล่องรูปแบบนี้เท่านั้น" at bounding box center [349, 382] width 377 height 221
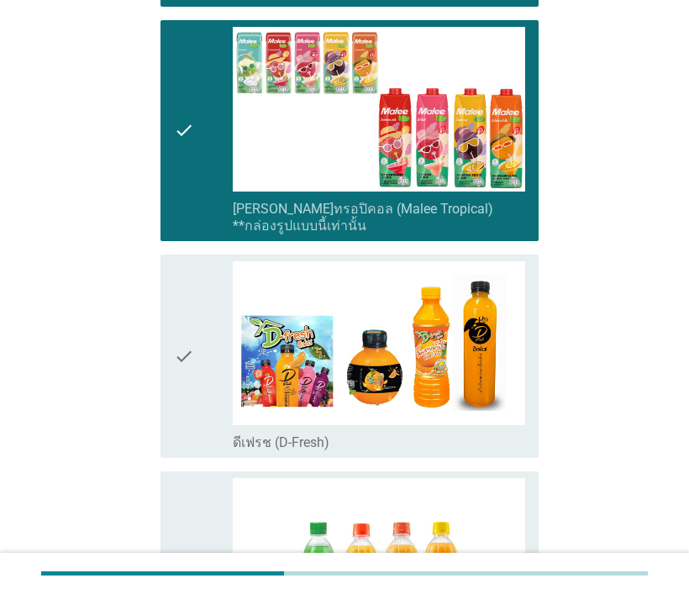
scroll to position [1261, 0]
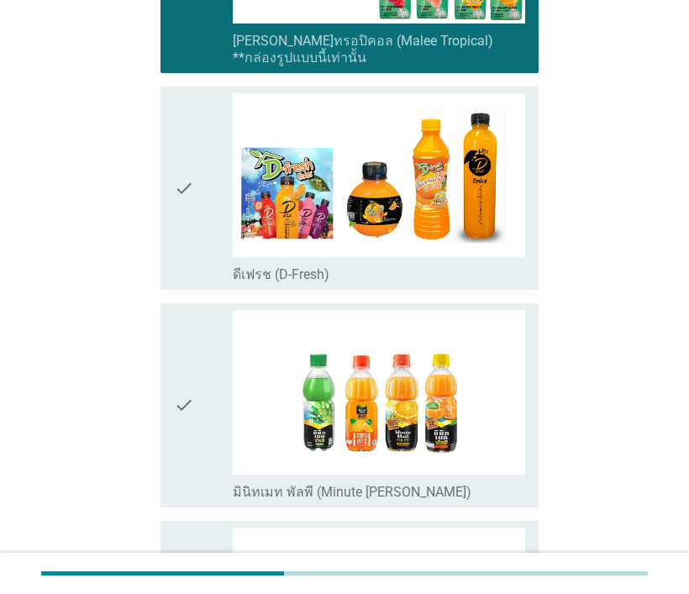
click at [165, 388] on div "check check_box มินิทเมท พัลพี (Minute [PERSON_NAME])" at bounding box center [349, 405] width 377 height 204
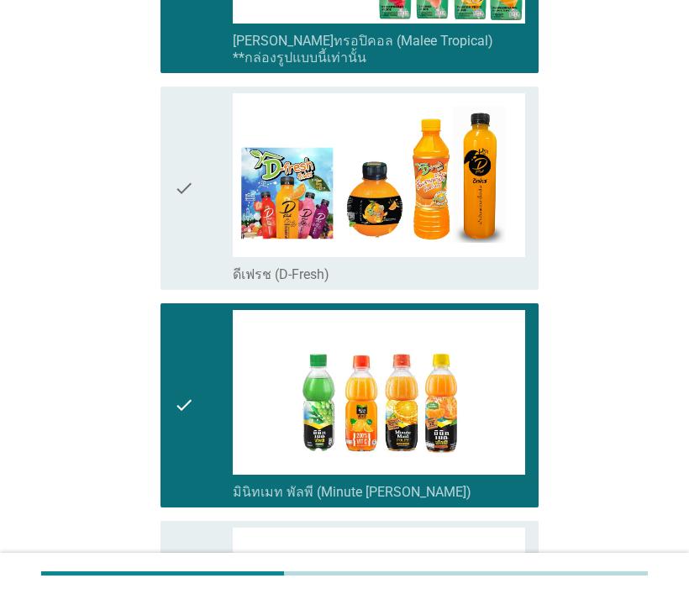
scroll to position [1597, 0]
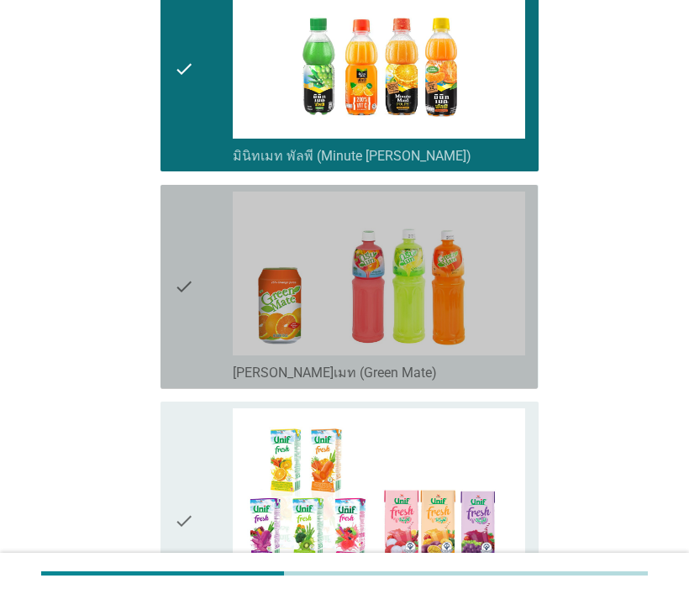
click at [186, 317] on icon "check" at bounding box center [184, 287] width 20 height 191
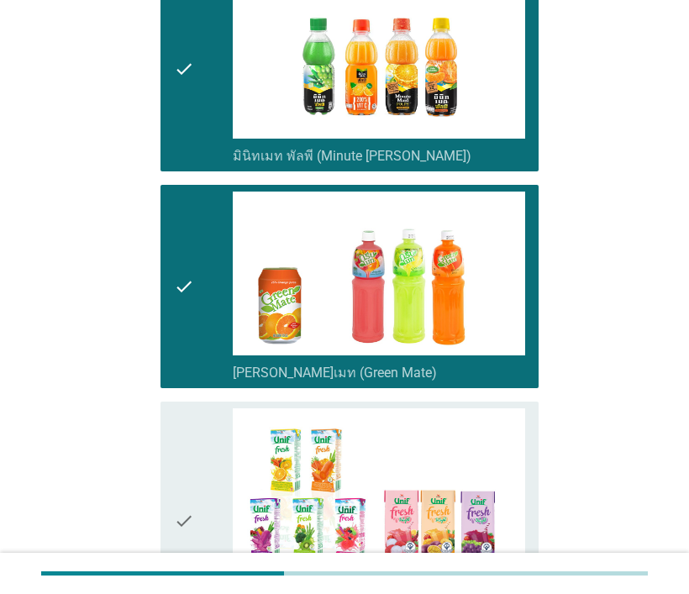
scroll to position [1681, 0]
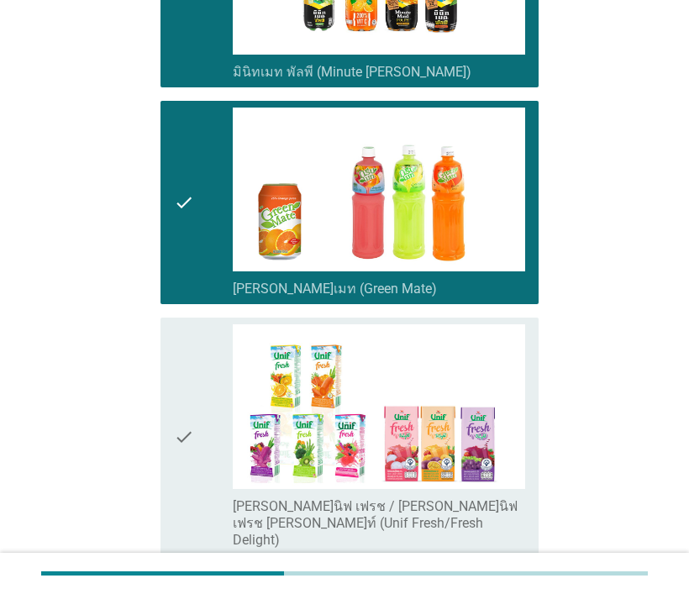
click at [191, 419] on icon "check" at bounding box center [184, 436] width 20 height 224
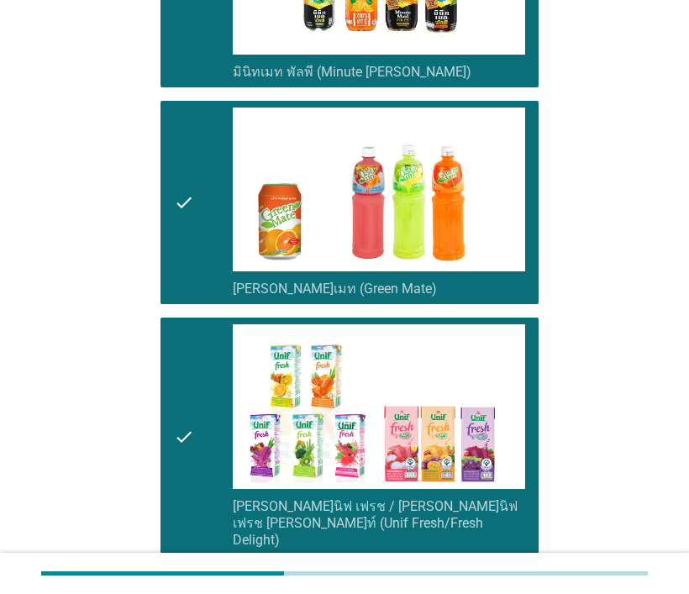
scroll to position [1933, 0]
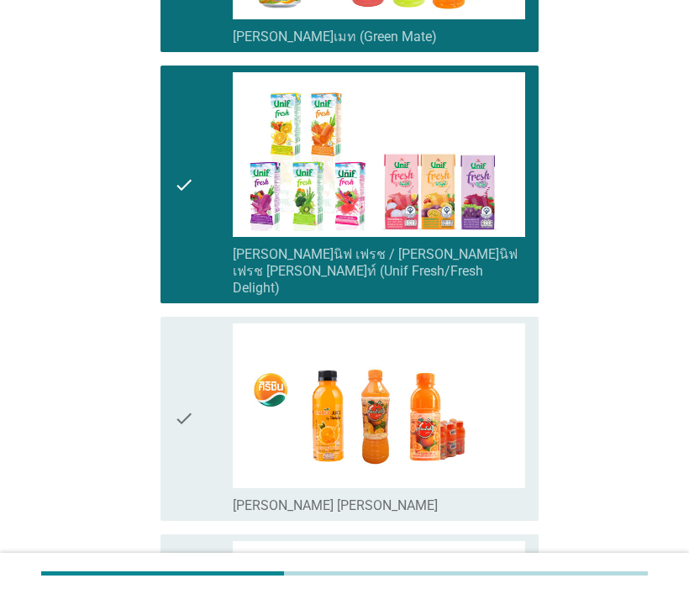
click at [176, 397] on icon "check" at bounding box center [184, 419] width 20 height 191
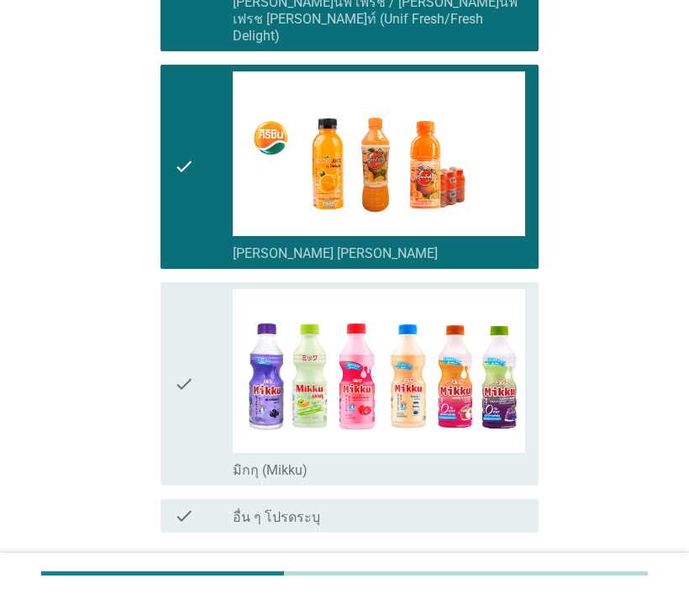
scroll to position [2270, 0]
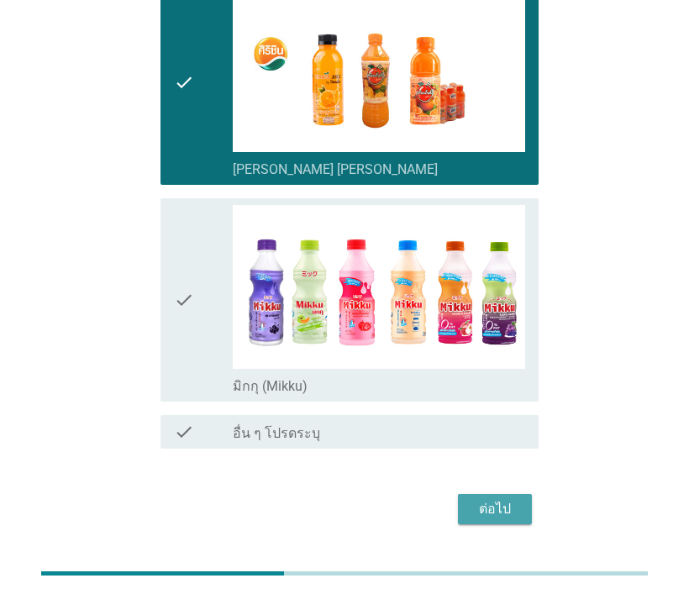
click at [503, 499] on div "ต่อไป" at bounding box center [495, 509] width 47 height 20
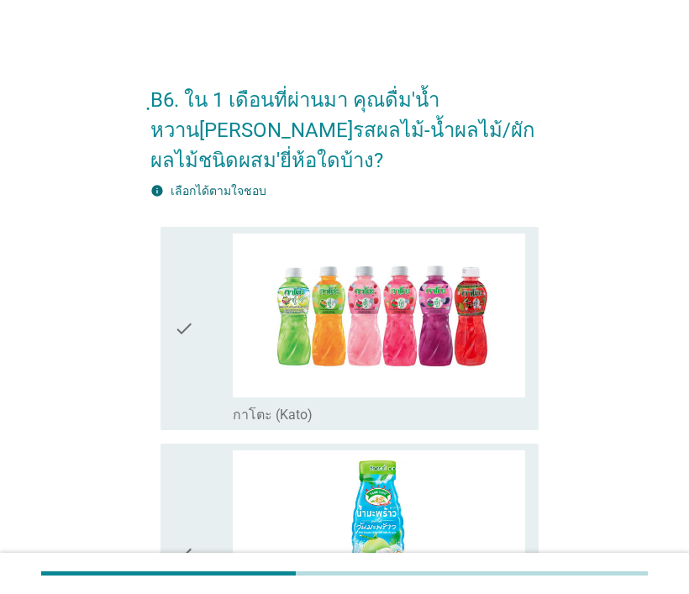
scroll to position [84, 0]
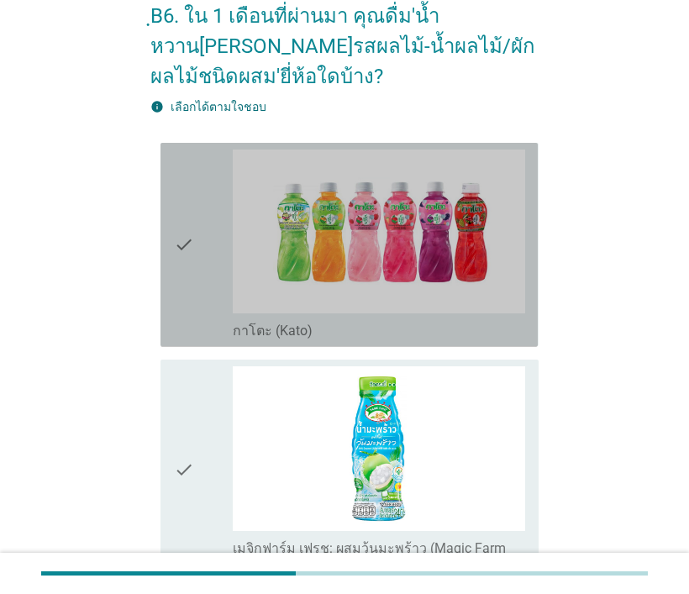
click at [174, 234] on icon "check" at bounding box center [184, 245] width 20 height 191
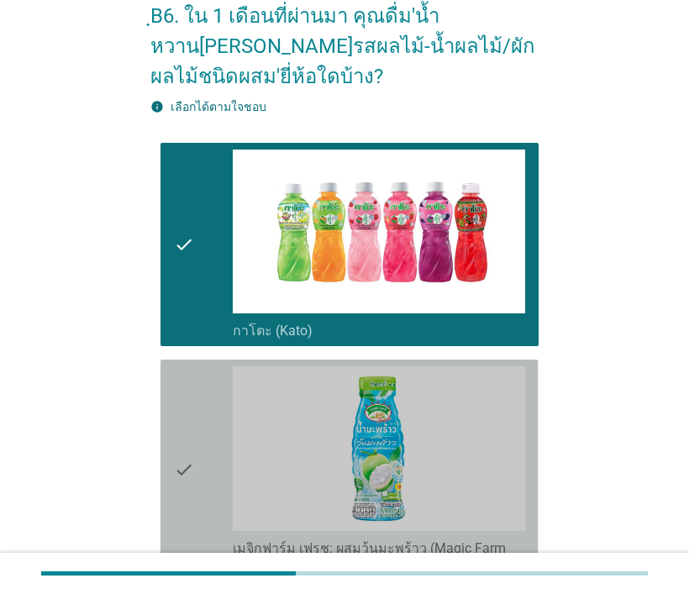
click at [173, 432] on div "check check_box เมจิกฟาร์ม เฟรช: ผสมวุ้นมะพร้าว (Magic Farm Fresh)" at bounding box center [349, 470] width 377 height 221
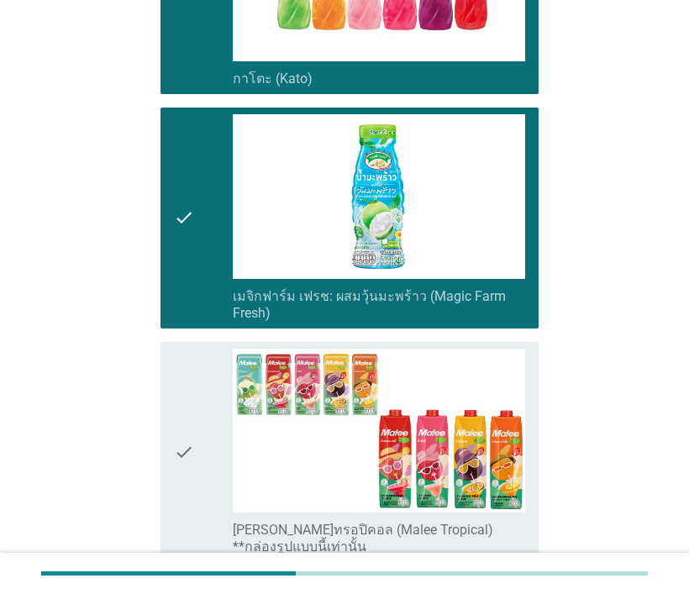
scroll to position [420, 0]
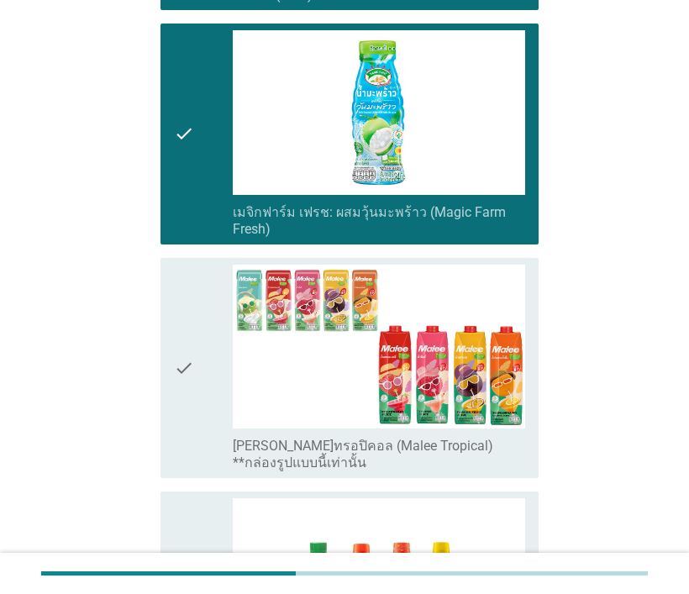
click at [182, 369] on icon "check" at bounding box center [184, 369] width 20 height 208
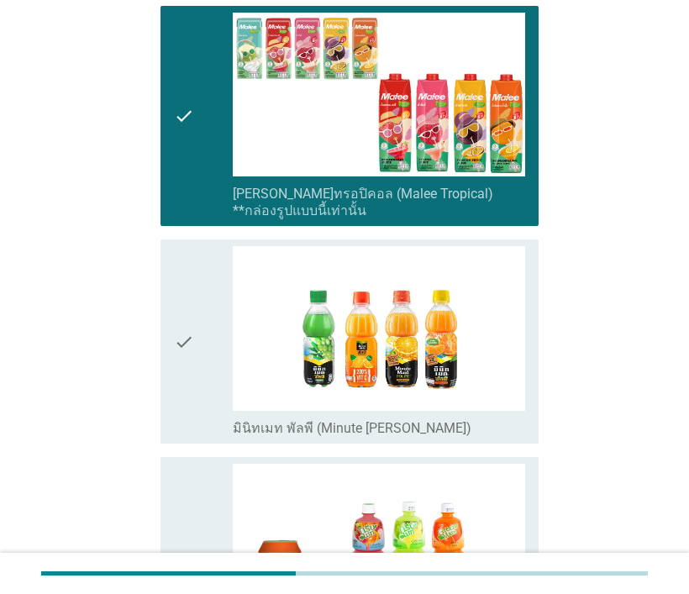
scroll to position [757, 0]
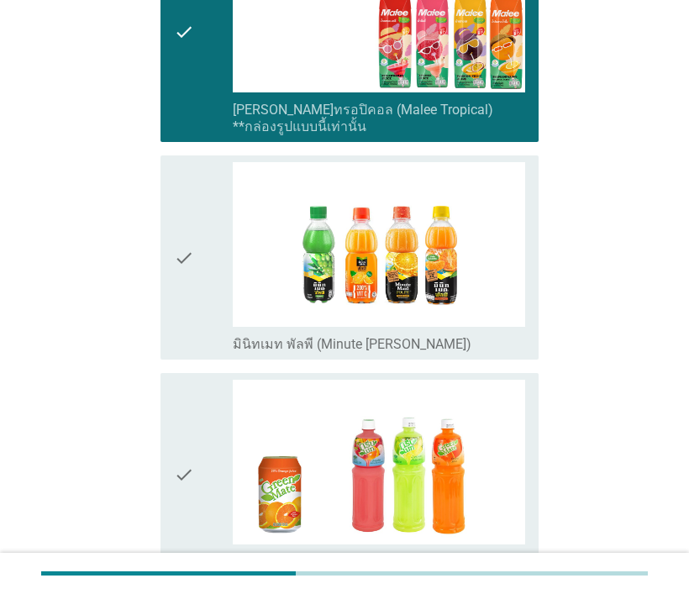
click at [181, 263] on icon "check" at bounding box center [184, 257] width 20 height 191
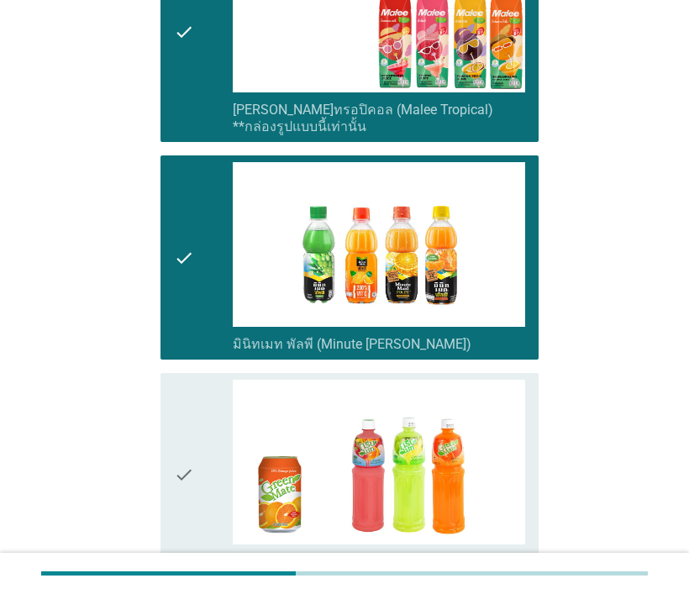
click at [185, 441] on icon "check" at bounding box center [184, 475] width 20 height 191
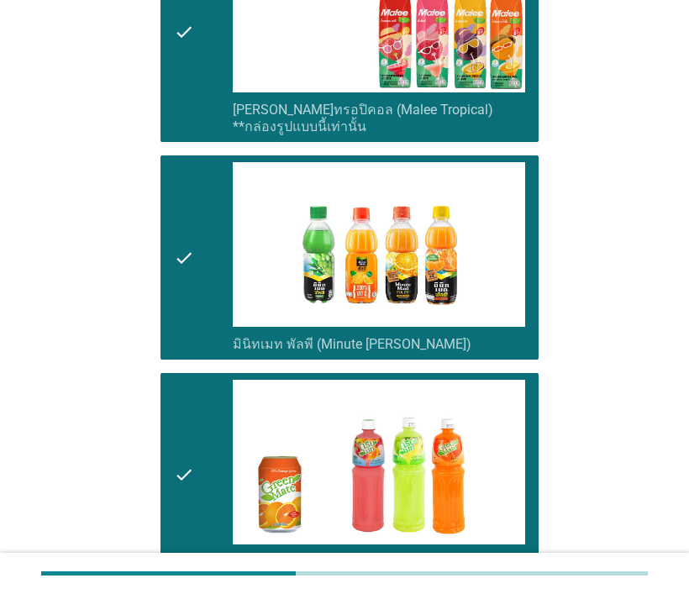
scroll to position [1093, 0]
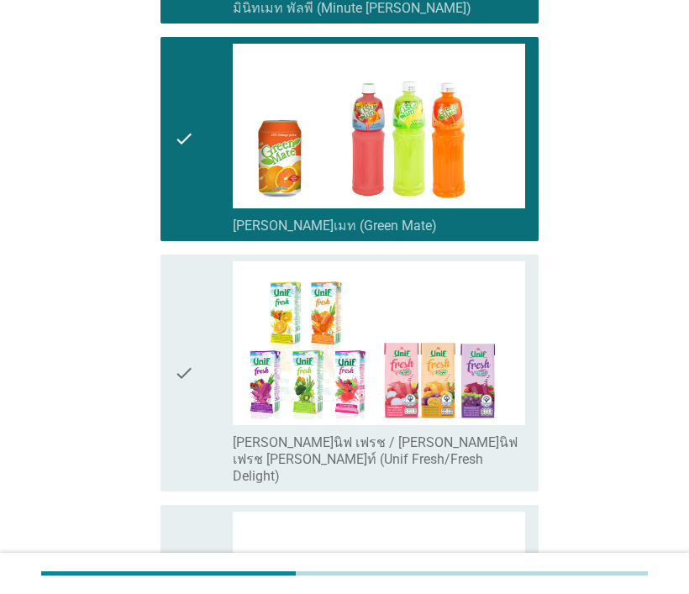
click at [195, 382] on div "check" at bounding box center [203, 373] width 59 height 224
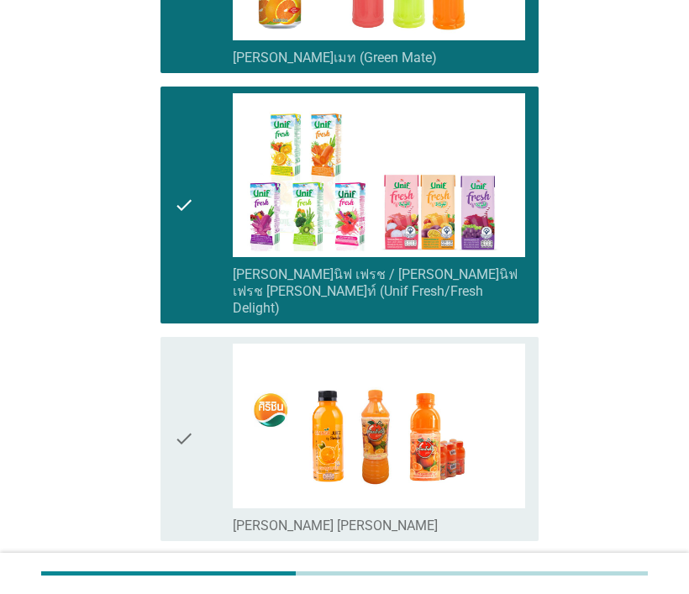
scroll to position [1345, 0]
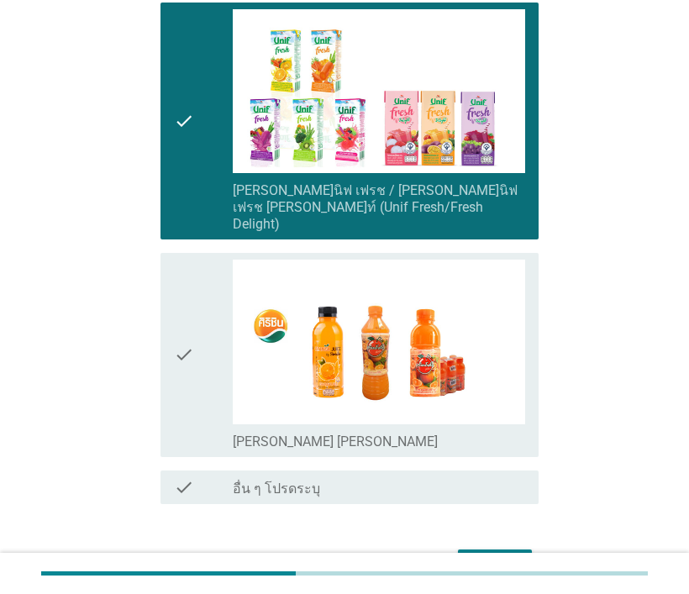
click at [198, 357] on div "check" at bounding box center [203, 355] width 59 height 191
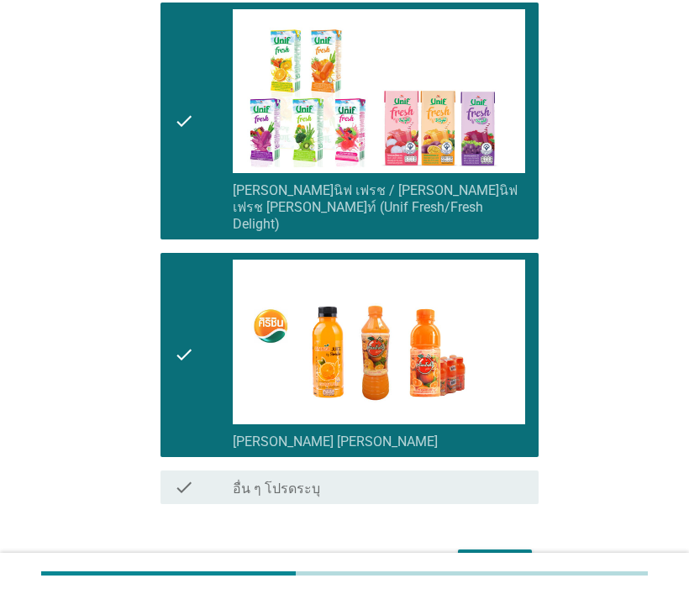
click at [472, 555] on div "ต่อไป" at bounding box center [495, 565] width 47 height 20
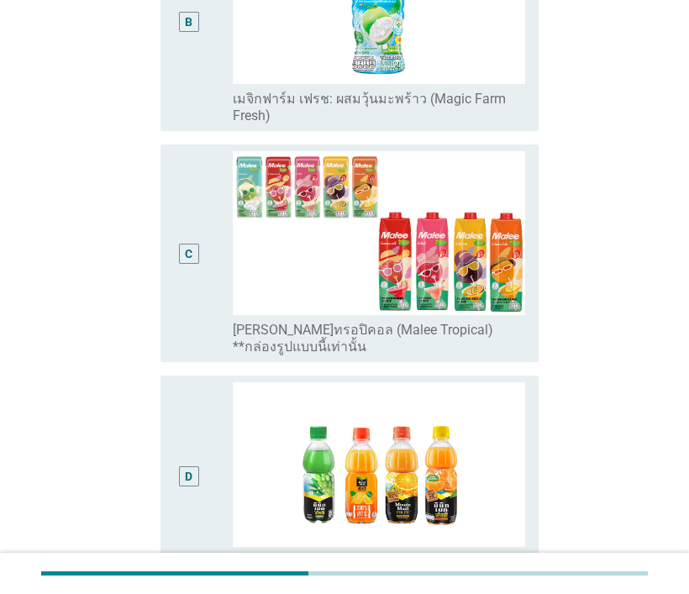
scroll to position [588, 0]
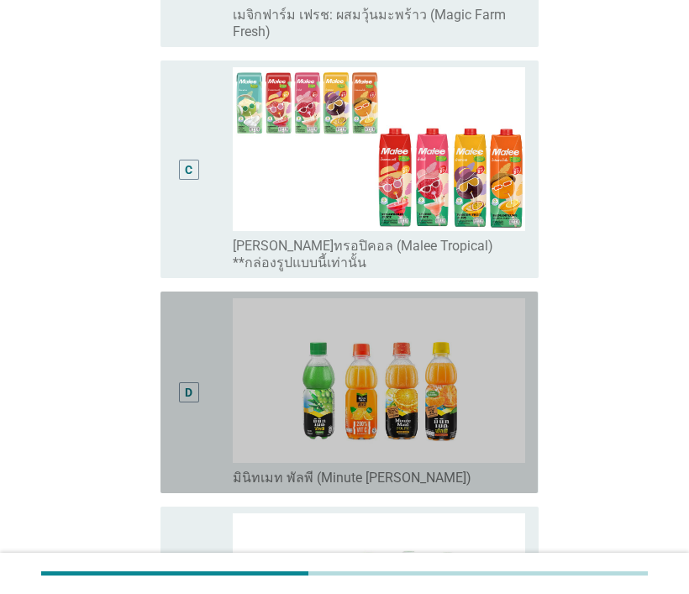
click at [185, 414] on div "D" at bounding box center [188, 392] width 29 height 188
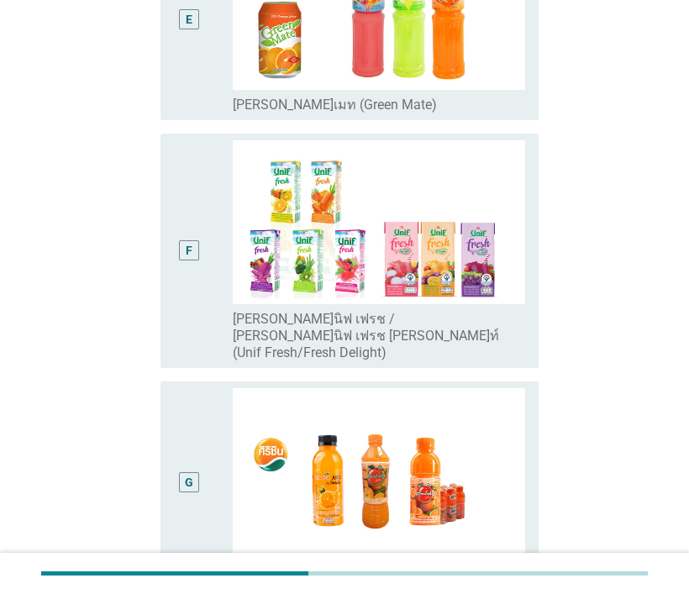
scroll to position [1405, 0]
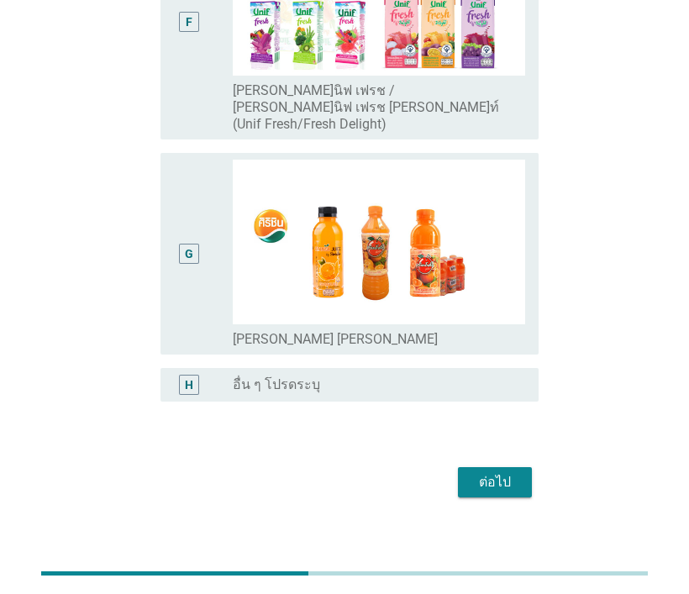
click at [484, 472] on div "ต่อไป" at bounding box center [495, 482] width 47 height 20
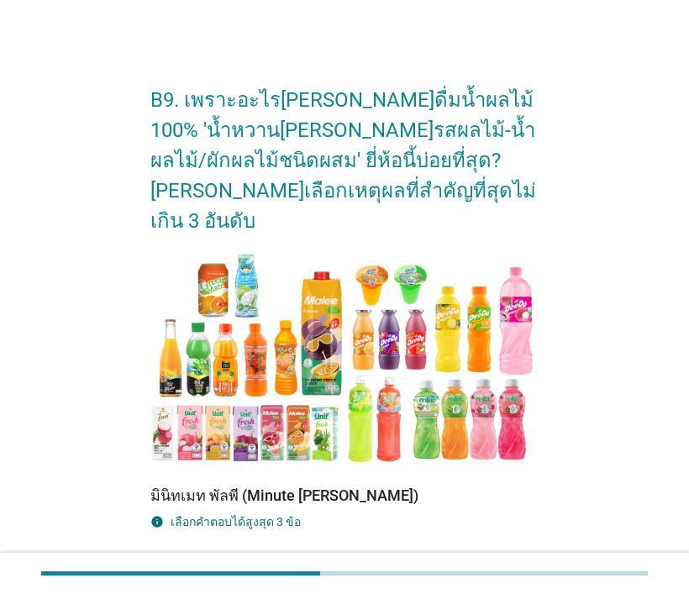
scroll to position [168, 0]
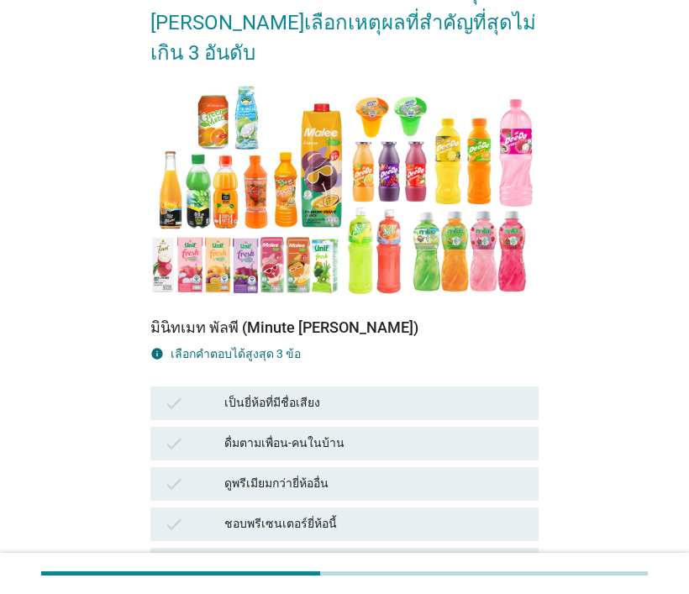
click at [172, 393] on icon "check" at bounding box center [174, 403] width 20 height 20
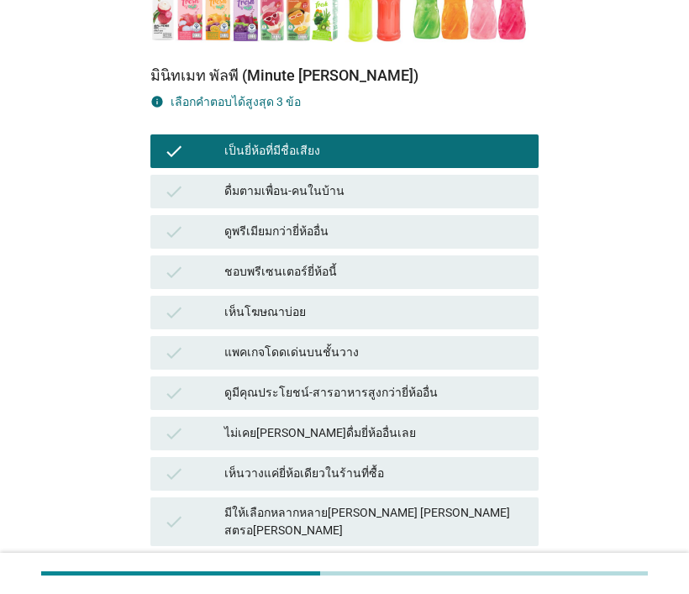
scroll to position [504, 0]
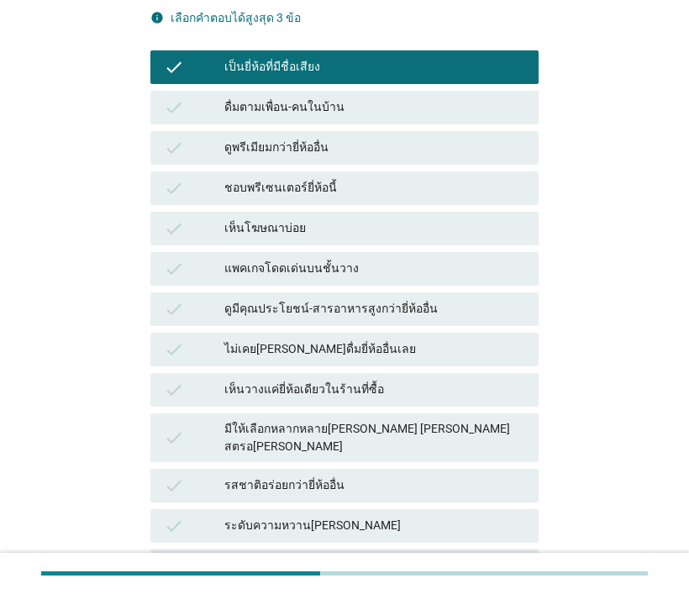
click at [171, 516] on icon "check" at bounding box center [174, 526] width 20 height 20
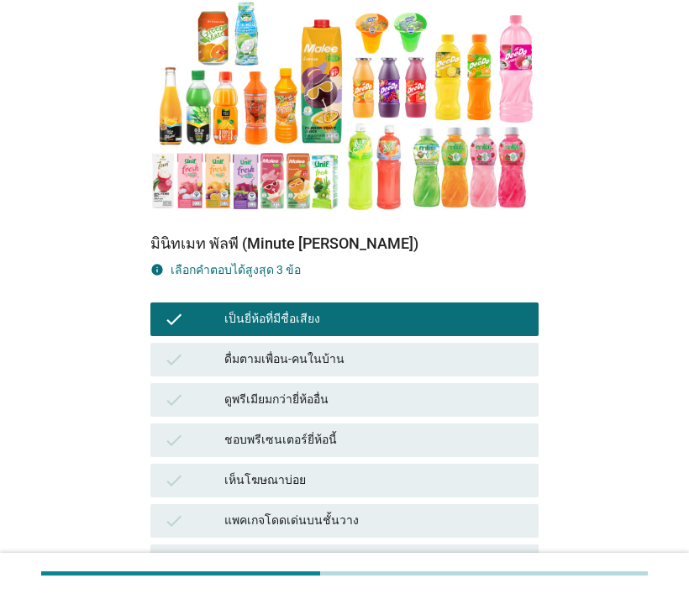
scroll to position [336, 0]
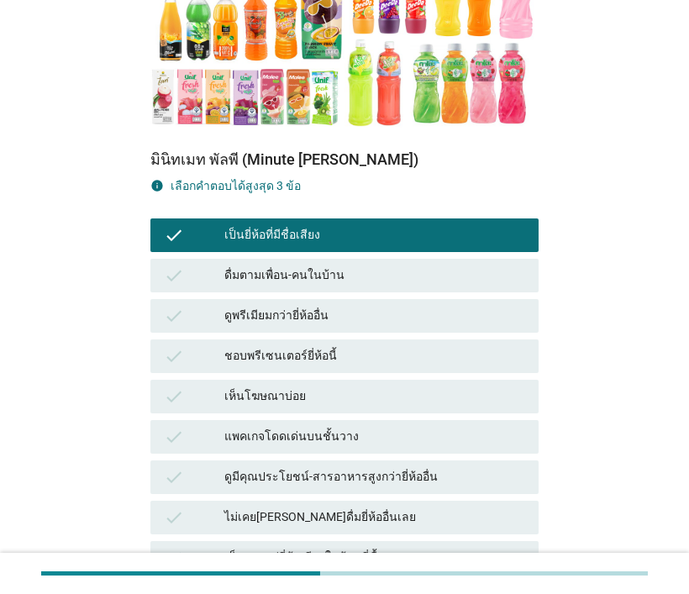
click at [167, 387] on icon "check" at bounding box center [174, 397] width 20 height 20
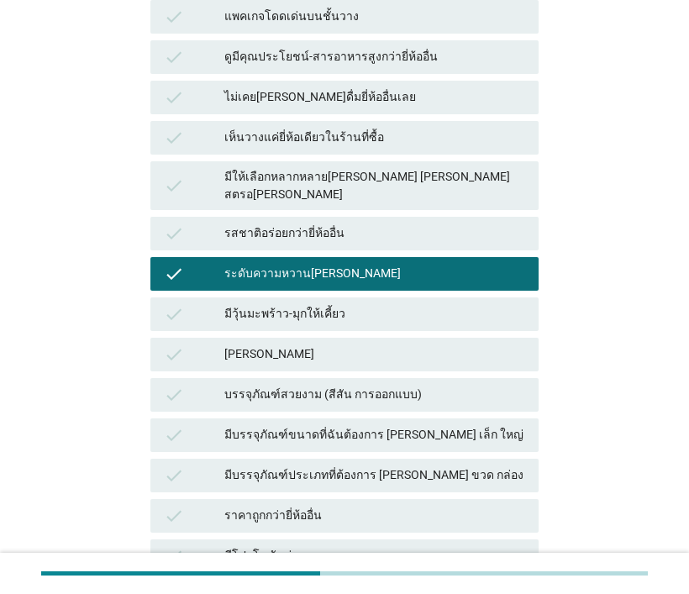
scroll to position [971, 0]
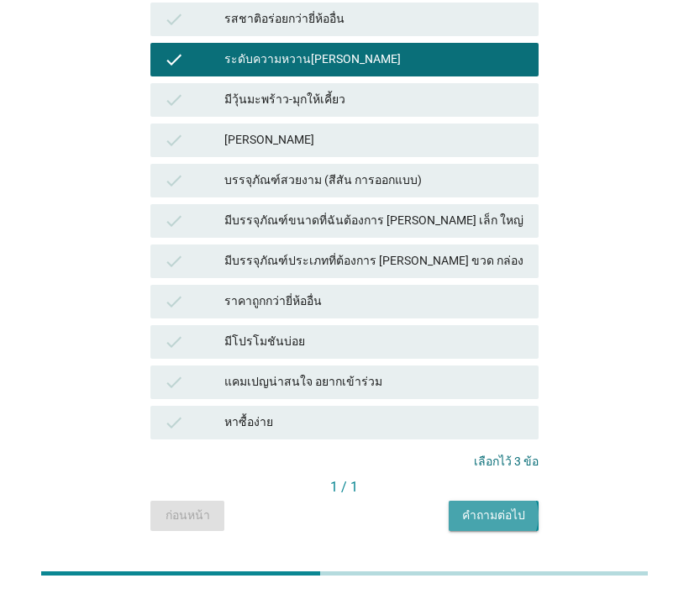
click at [491, 507] on div "คำถามต่อไป" at bounding box center [493, 516] width 63 height 18
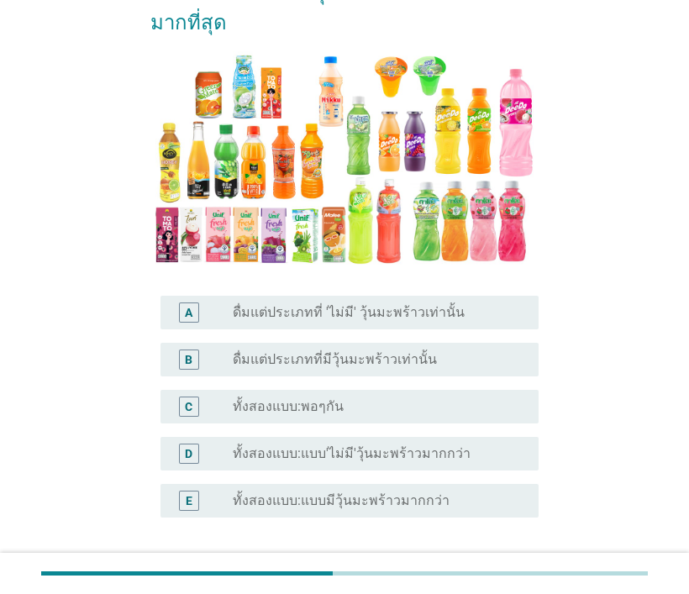
scroll to position [252, 0]
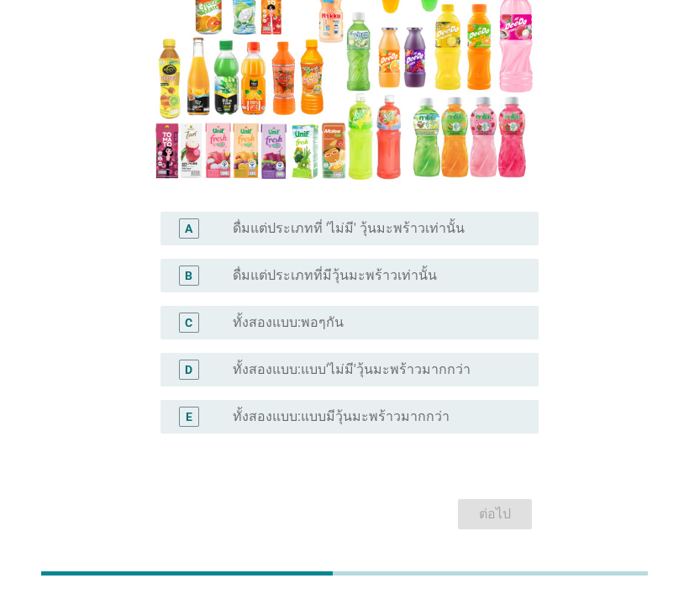
click at [184, 407] on div "E" at bounding box center [189, 417] width 20 height 20
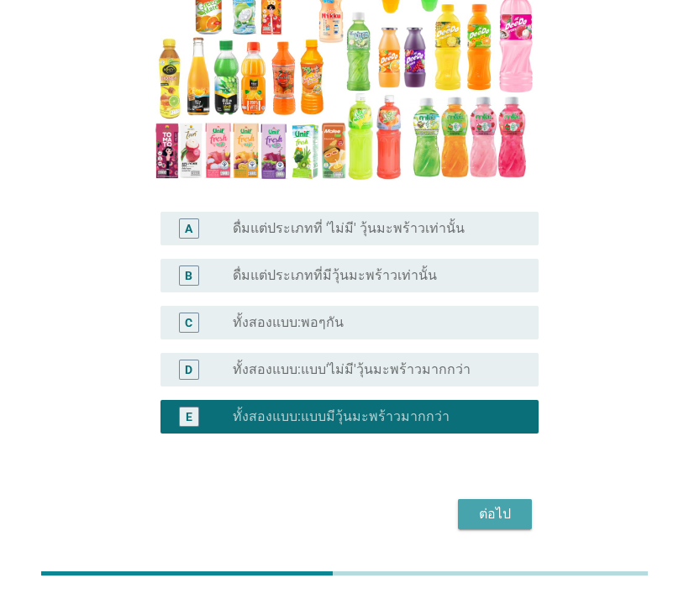
click at [495, 504] on div "ต่อไป" at bounding box center [495, 514] width 47 height 20
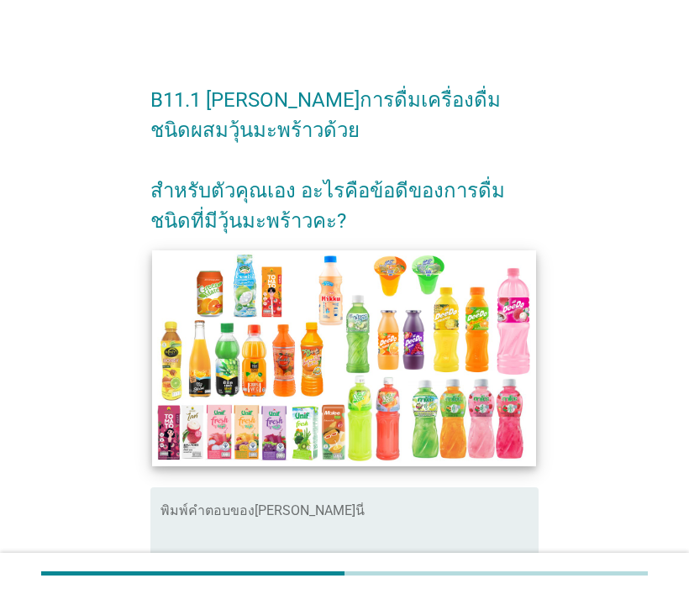
scroll to position [84, 0]
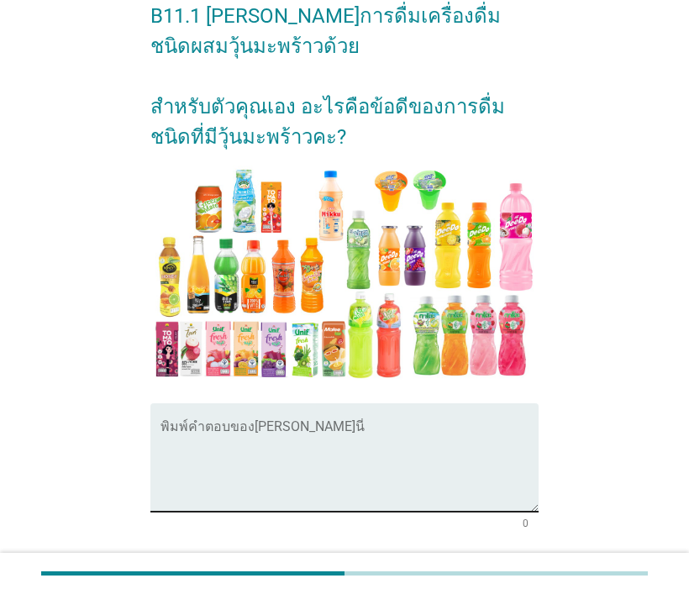
click at [198, 414] on div "พิมพ์คำตอบของ[PERSON_NAME]นี่" at bounding box center [349, 457] width 377 height 108
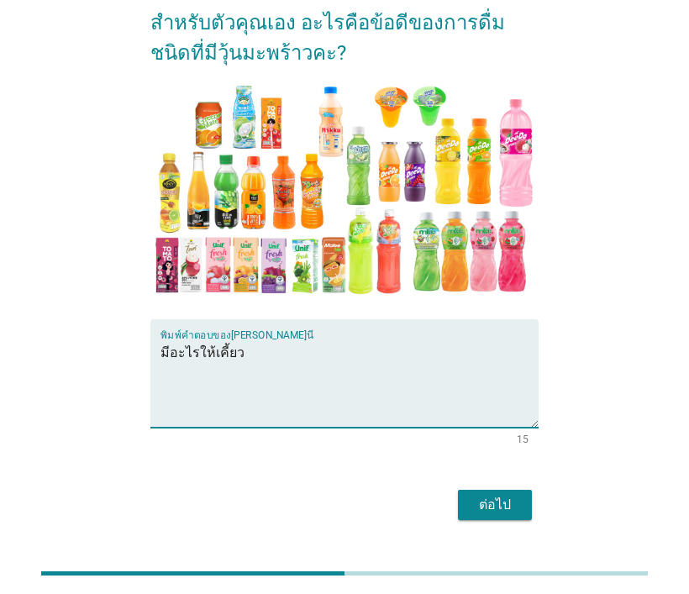
scroll to position [208, 0]
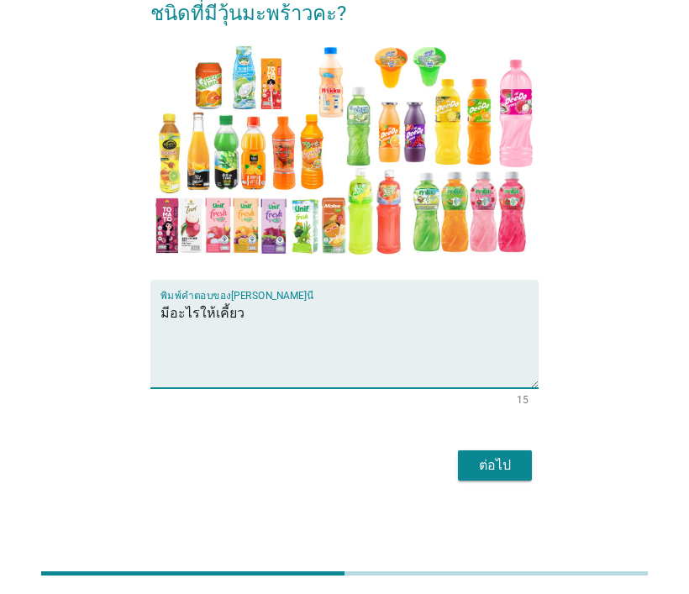
type textarea "มีอะไรให้เคี้ยว"
click at [526, 460] on button "ต่อไป" at bounding box center [495, 466] width 74 height 30
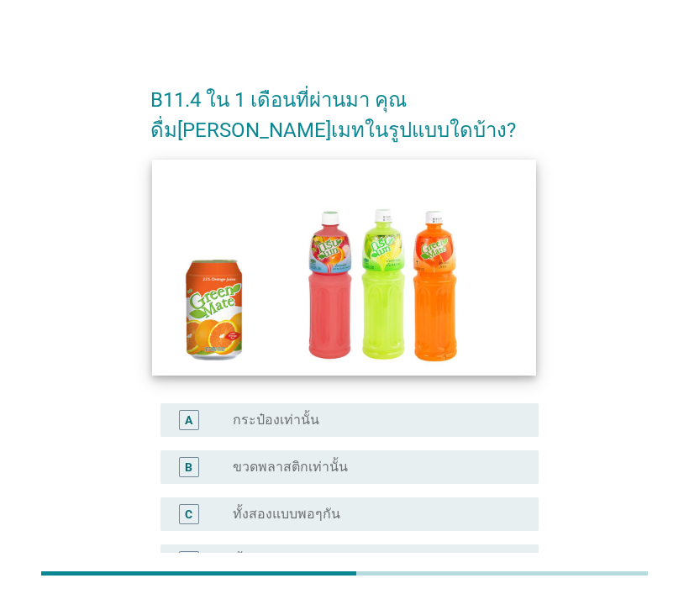
scroll to position [84, 0]
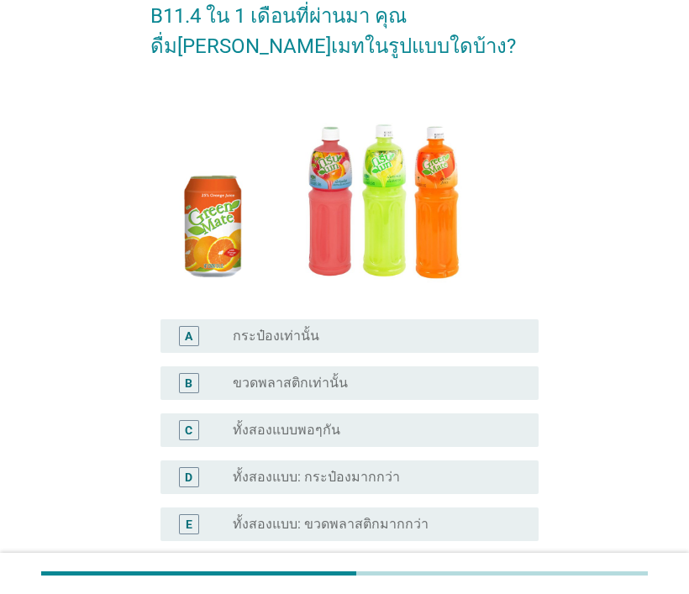
click at [257, 525] on label "ทั้งสองแบบ: ขวดพลาสติกมากกว่า" at bounding box center [331, 524] width 196 height 17
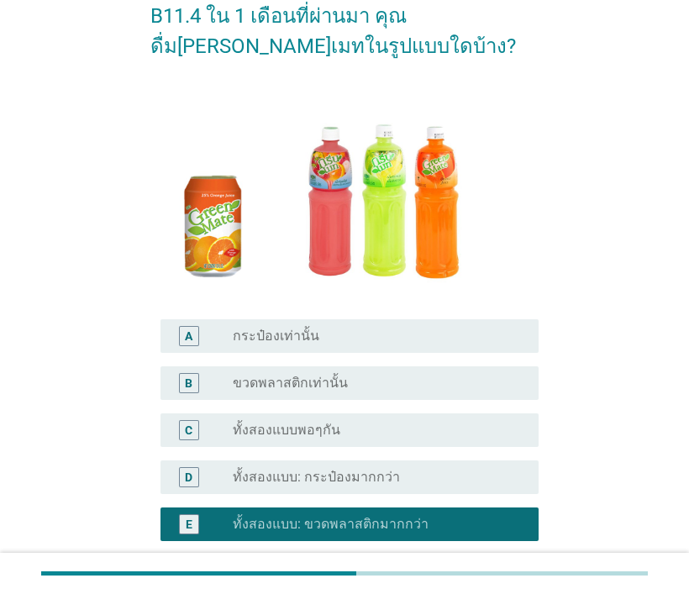
scroll to position [240, 0]
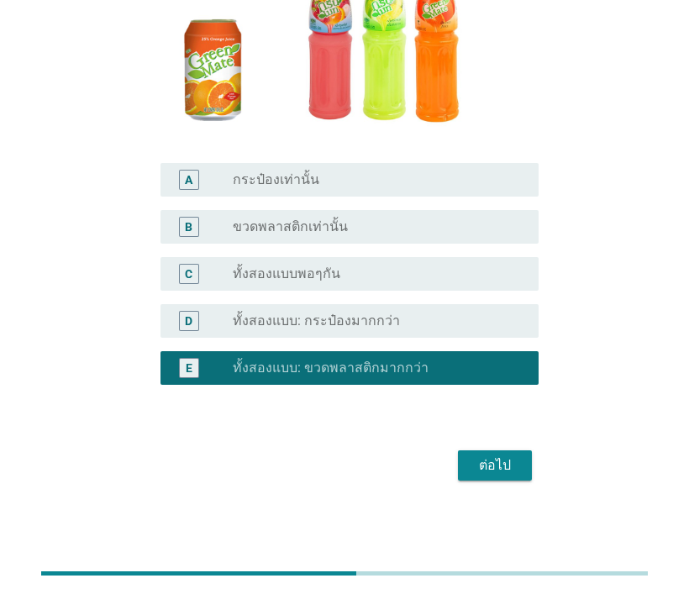
click at [488, 472] on div "ต่อไป" at bounding box center [495, 466] width 47 height 20
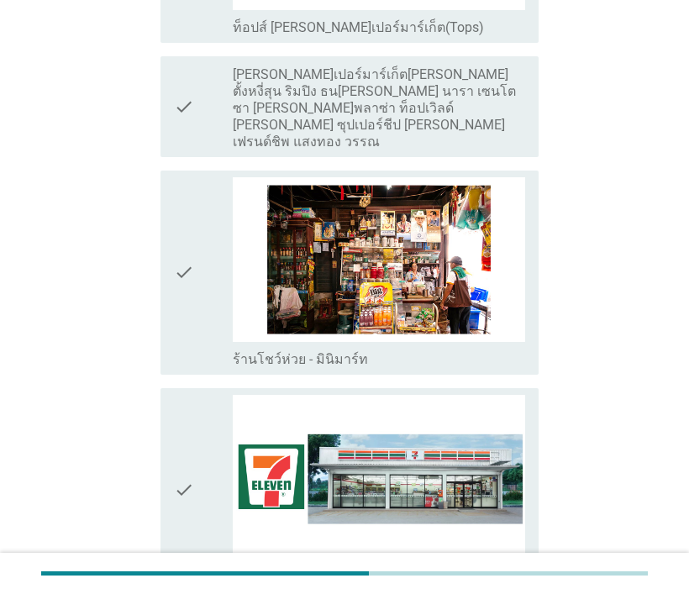
scroll to position [2690, 0]
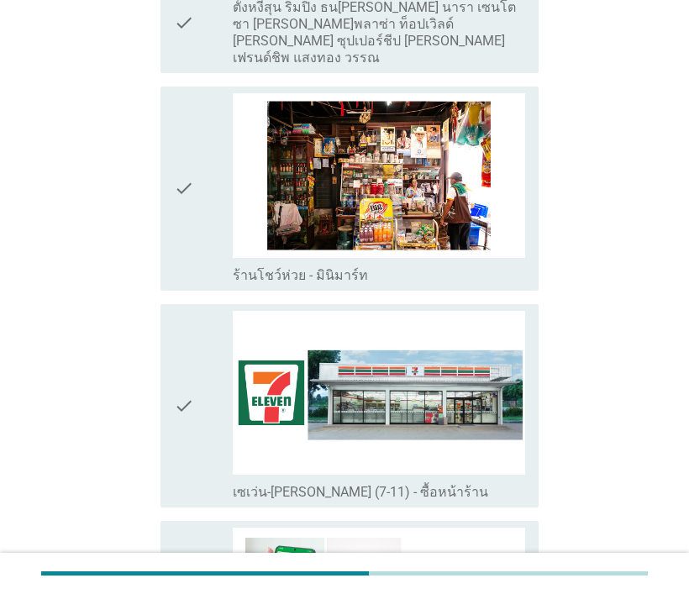
click at [175, 339] on icon "check" at bounding box center [184, 406] width 20 height 191
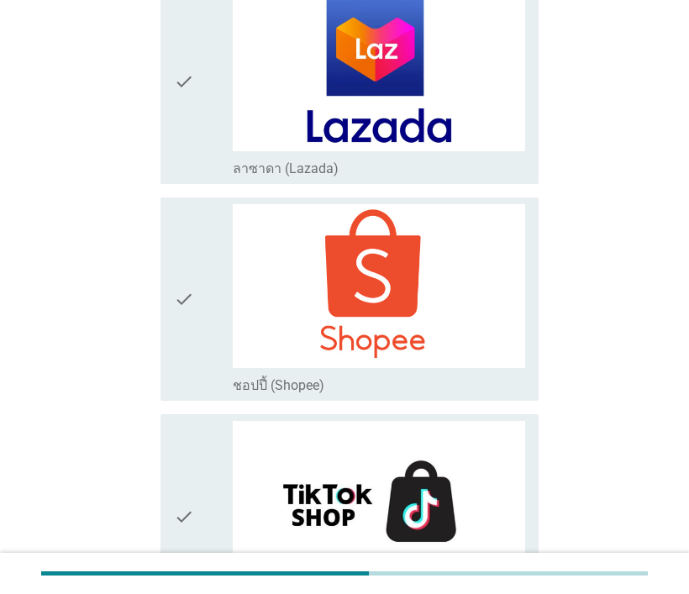
scroll to position [4082, 0]
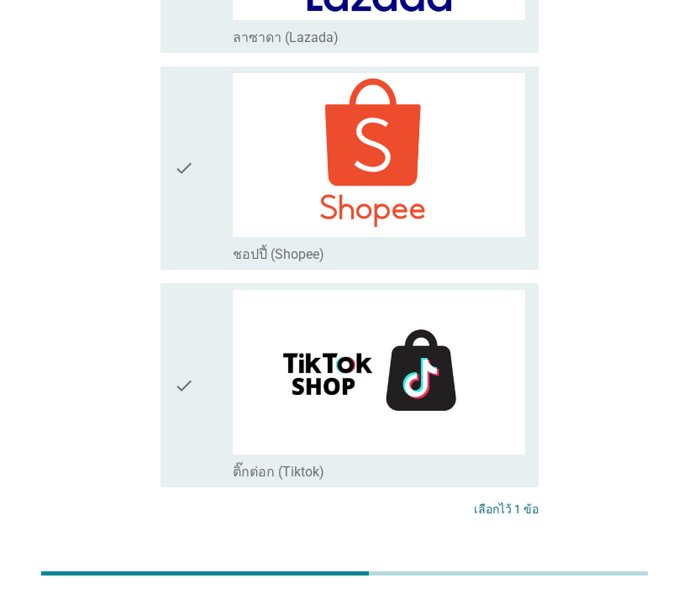
click at [491, 562] on div "ต่อไป" at bounding box center [495, 572] width 47 height 20
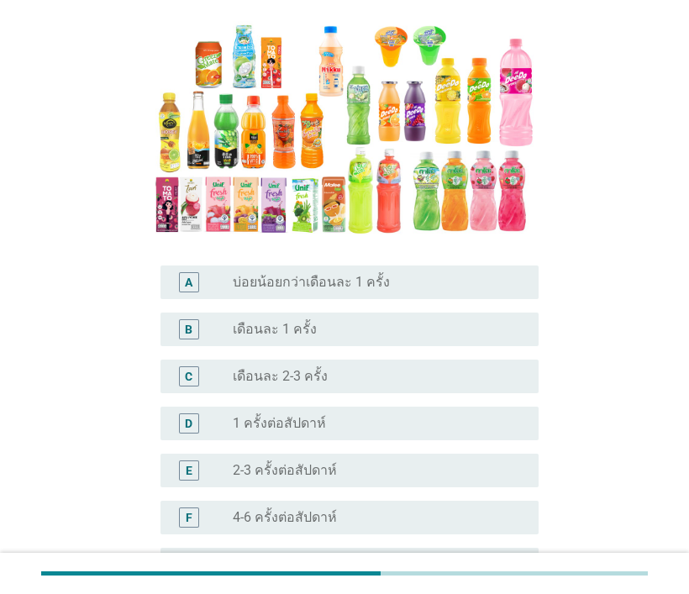
scroll to position [252, 0]
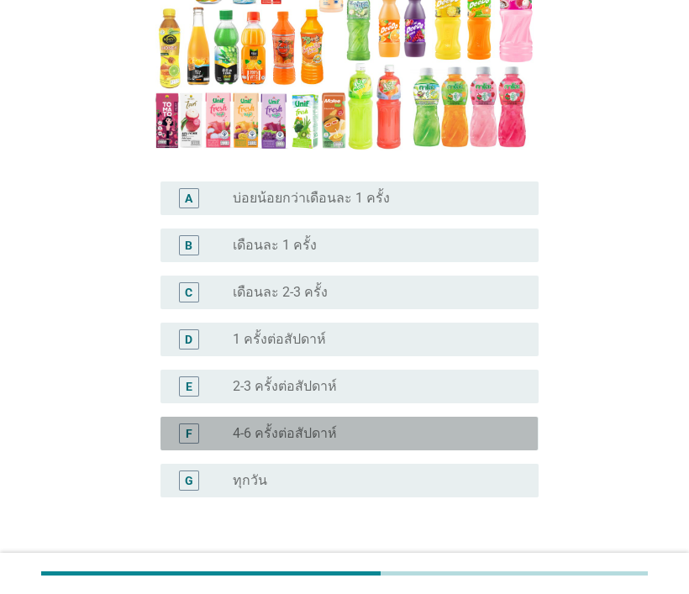
click at [259, 425] on label "4-6 ครั้งต่อสัปดาห์" at bounding box center [285, 433] width 104 height 17
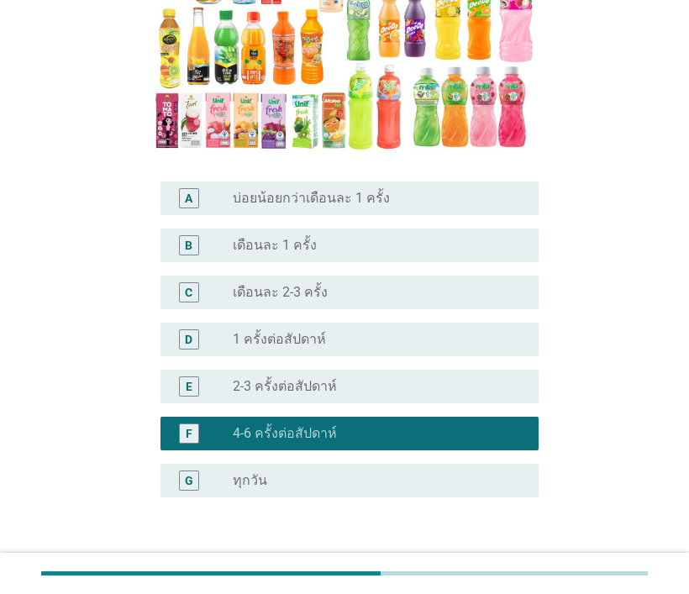
scroll to position [335, 0]
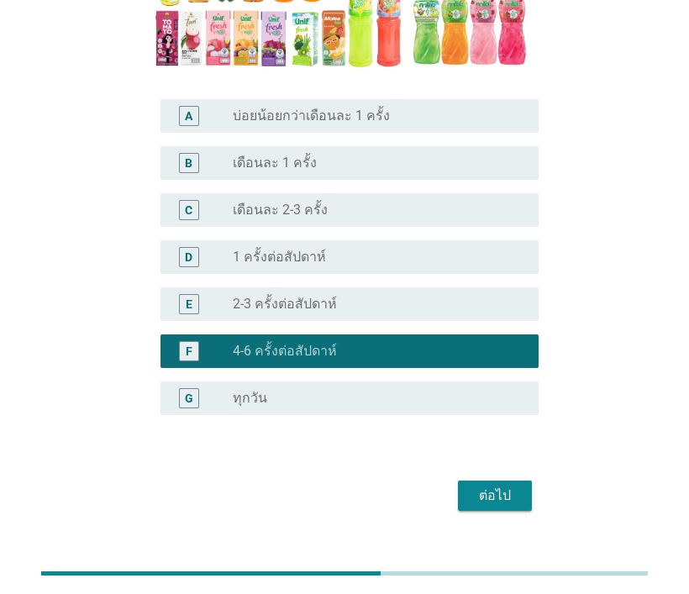
click at [491, 486] on div "ต่อไป" at bounding box center [495, 496] width 47 height 20
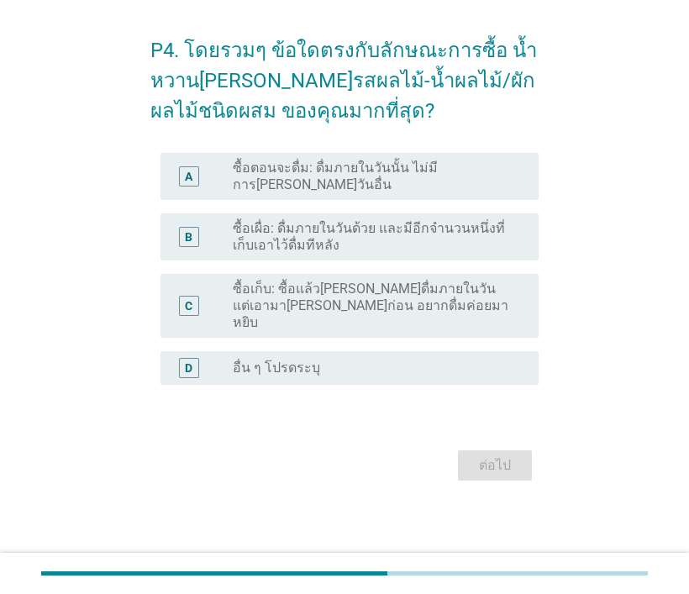
scroll to position [0, 0]
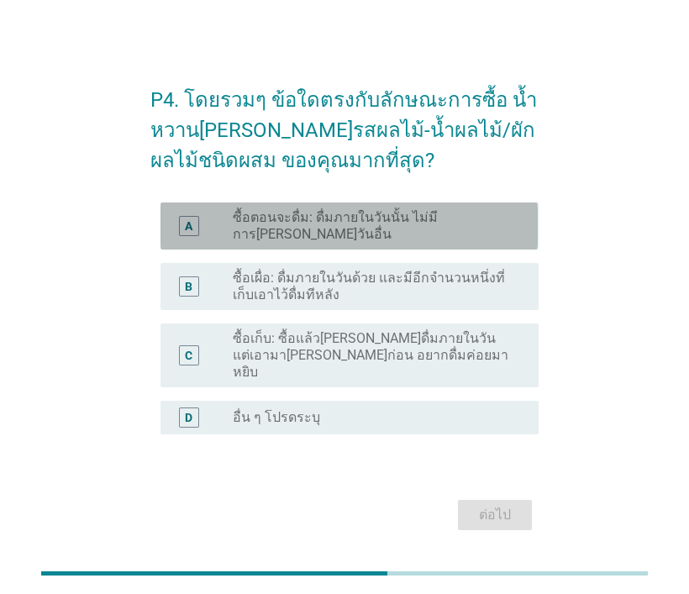
click at [220, 224] on div "A" at bounding box center [203, 226] width 59 height 34
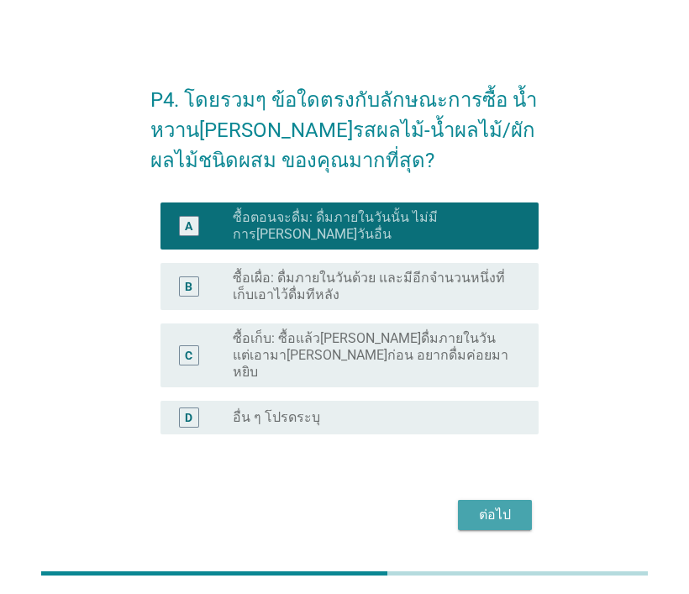
click at [503, 505] on div "ต่อไป" at bounding box center [495, 515] width 47 height 20
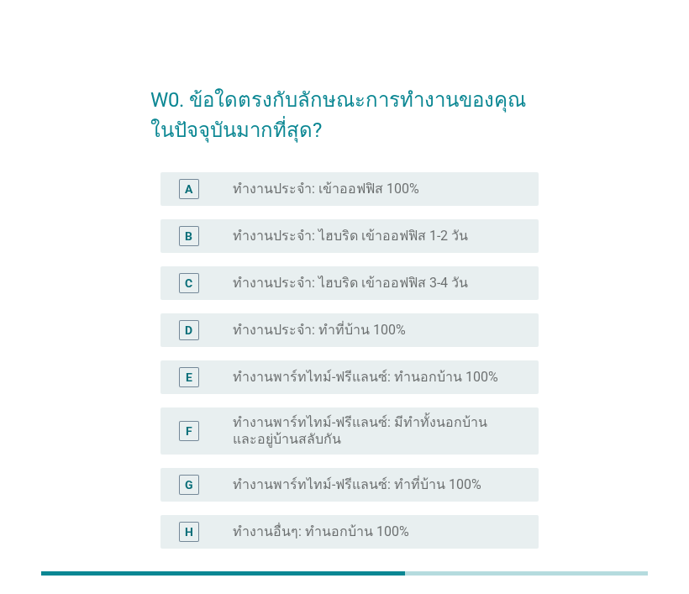
click at [218, 188] on div "A" at bounding box center [203, 189] width 59 height 20
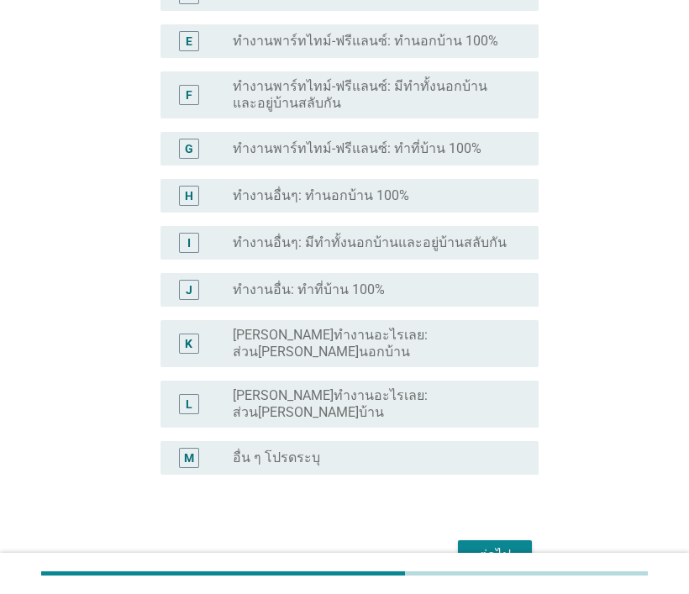
scroll to position [399, 0]
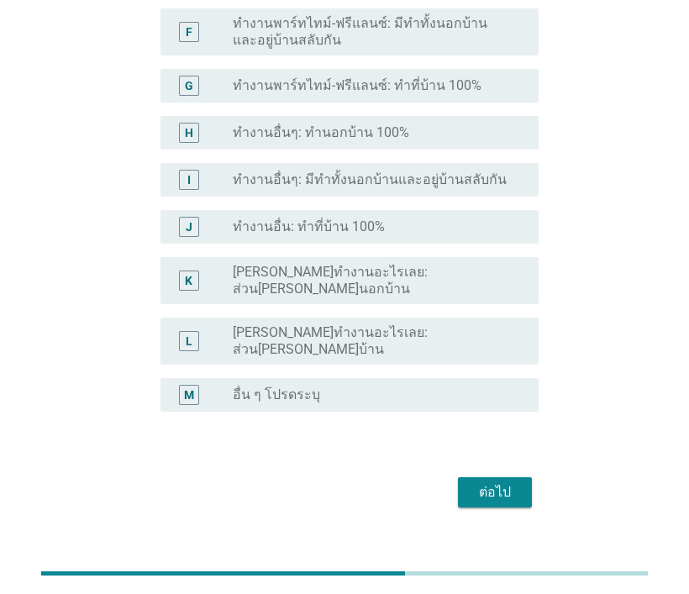
click at [487, 482] on div "ต่อไป" at bounding box center [495, 492] width 47 height 20
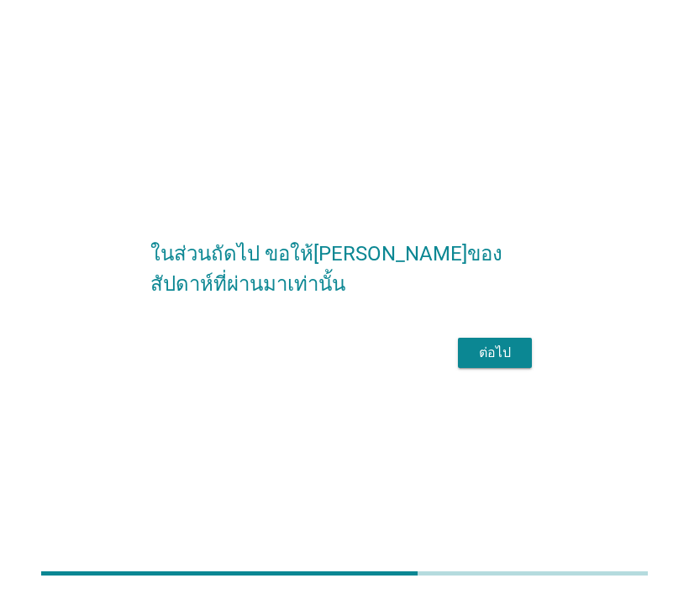
click at [511, 363] on div "ต่อไป" at bounding box center [495, 353] width 47 height 20
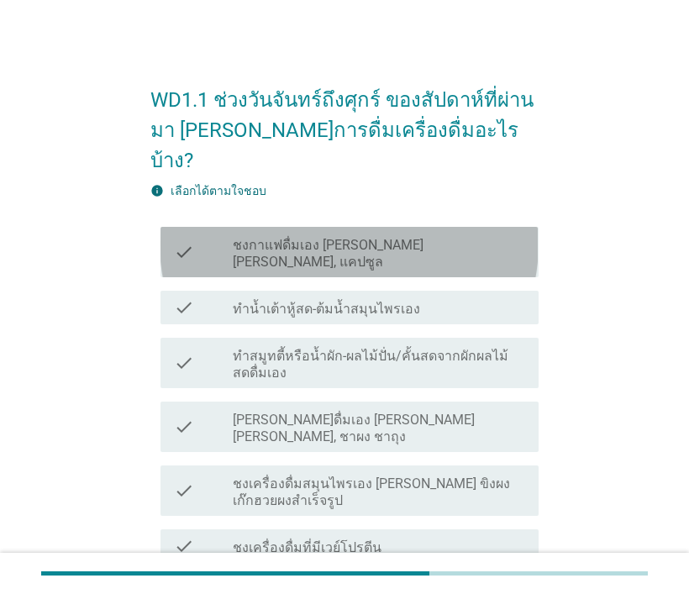
click at [176, 234] on icon "check" at bounding box center [184, 252] width 20 height 37
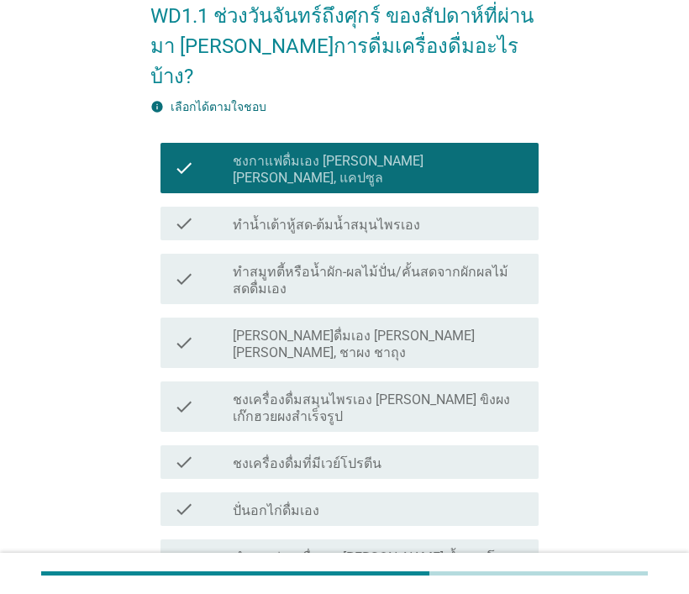
scroll to position [168, 0]
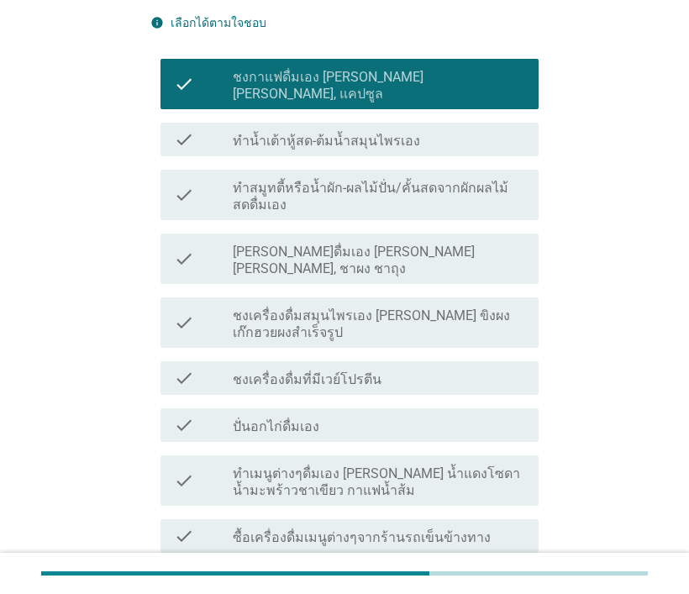
click at [184, 462] on icon "check" at bounding box center [184, 480] width 20 height 37
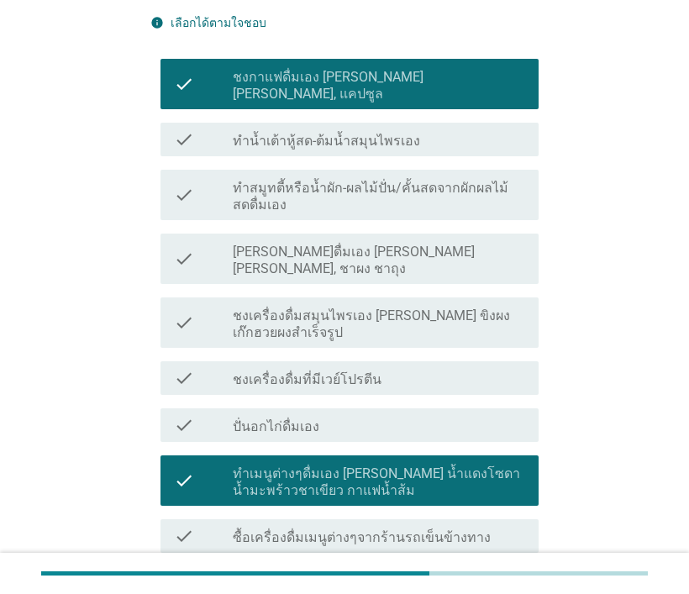
scroll to position [252, 0]
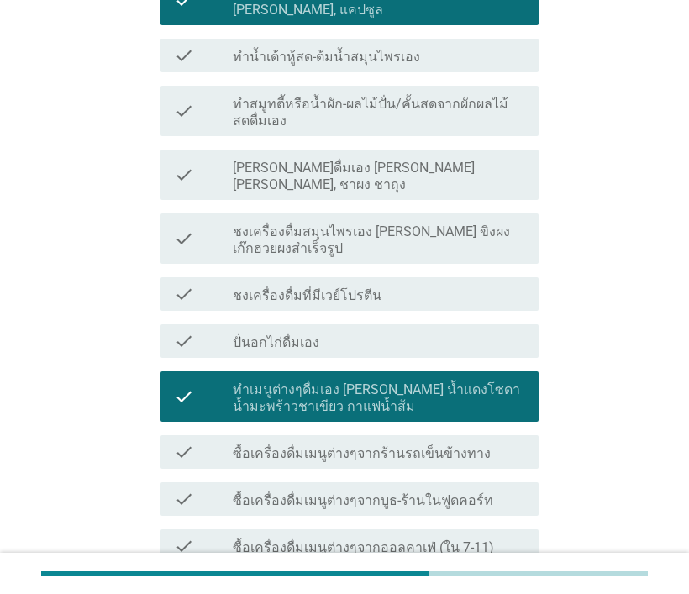
click at [175, 378] on icon "check" at bounding box center [184, 396] width 20 height 37
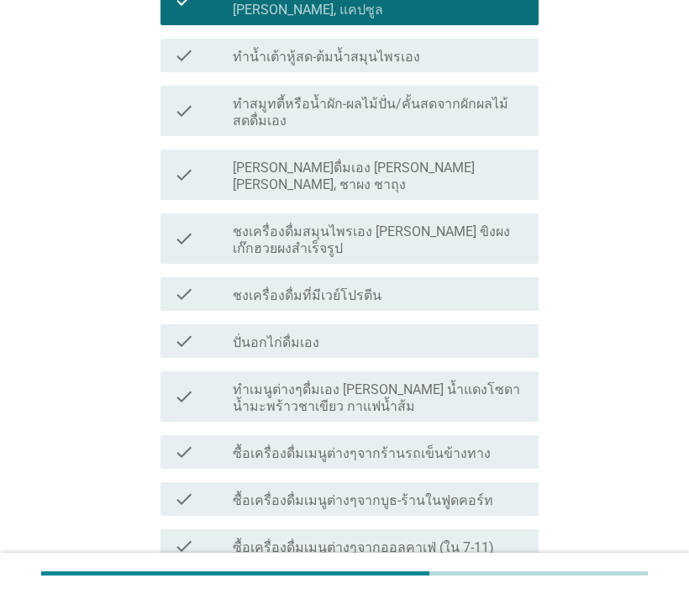
click at [192, 536] on icon "check" at bounding box center [184, 546] width 20 height 20
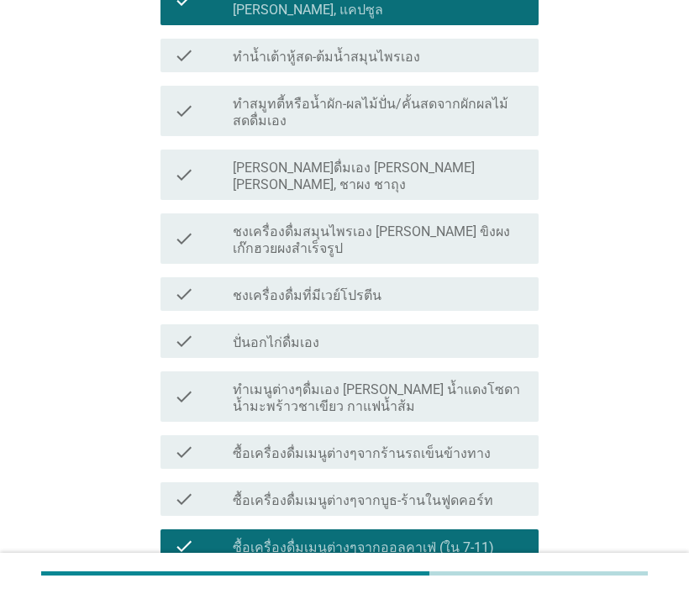
scroll to position [336, 0]
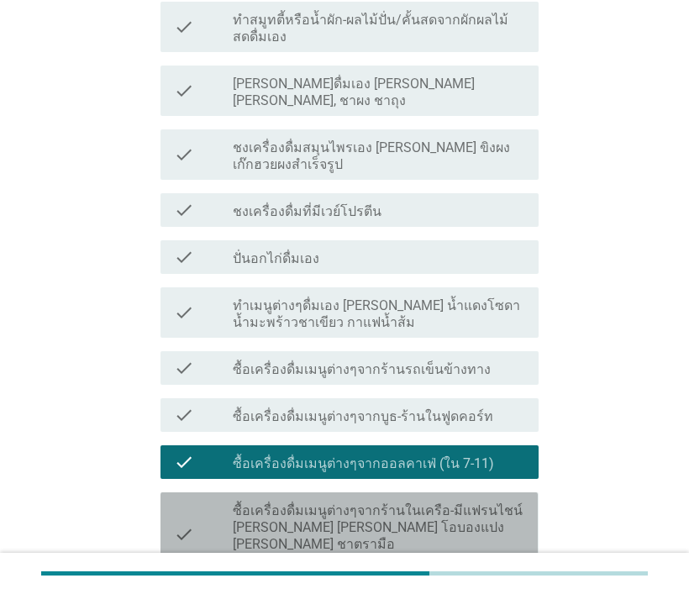
click at [188, 499] on icon "check" at bounding box center [184, 534] width 20 height 71
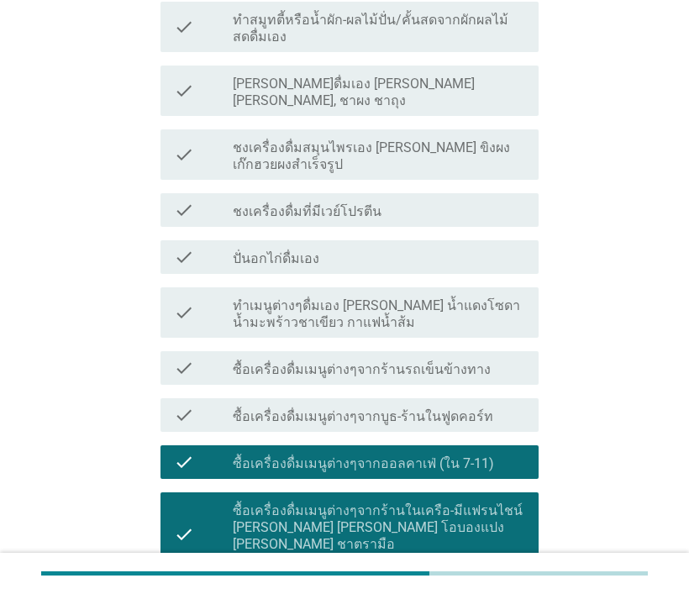
scroll to position [420, 0]
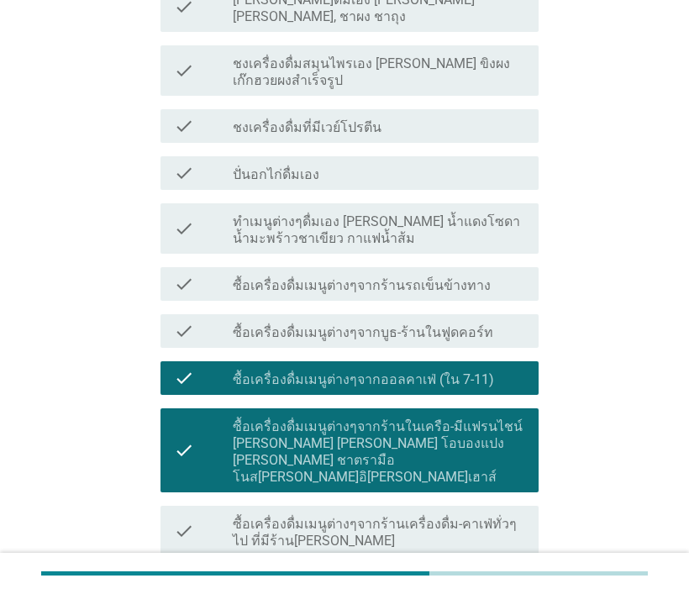
click at [182, 513] on icon "check" at bounding box center [184, 531] width 20 height 37
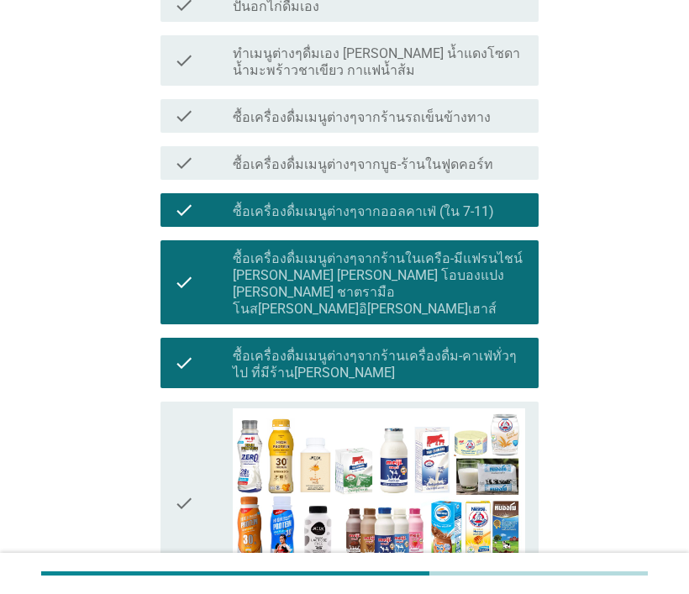
scroll to position [757, 0]
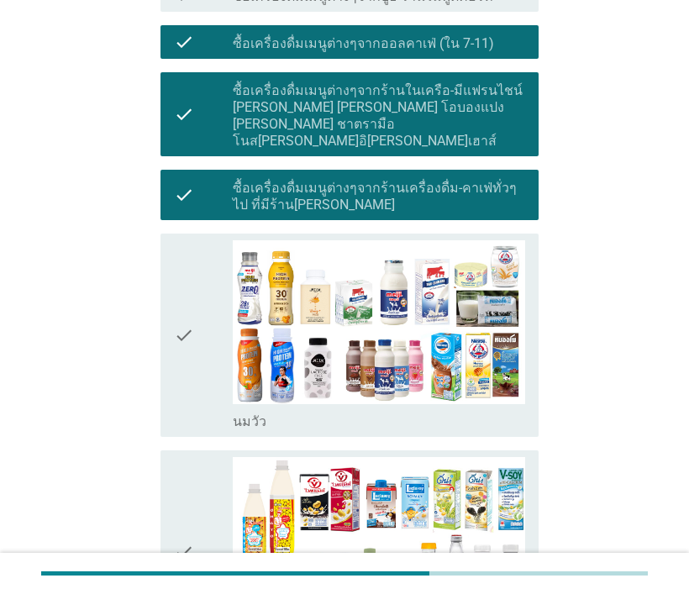
click at [178, 251] on icon "check" at bounding box center [184, 335] width 20 height 191
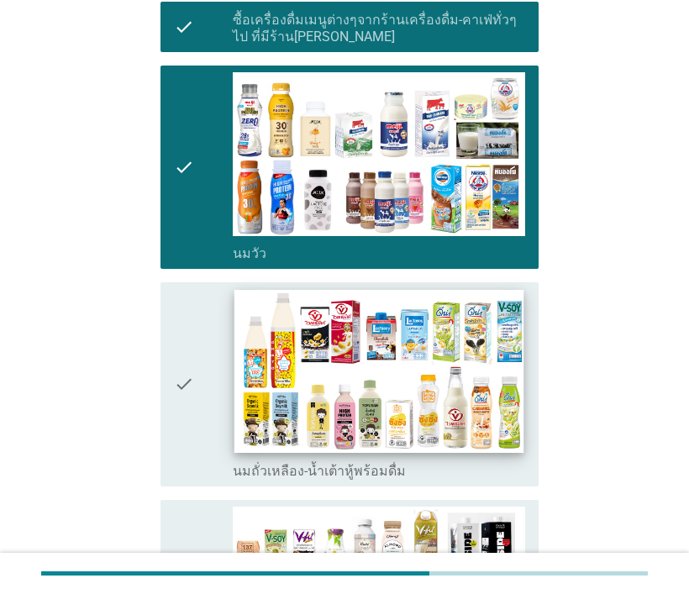
scroll to position [1093, 0]
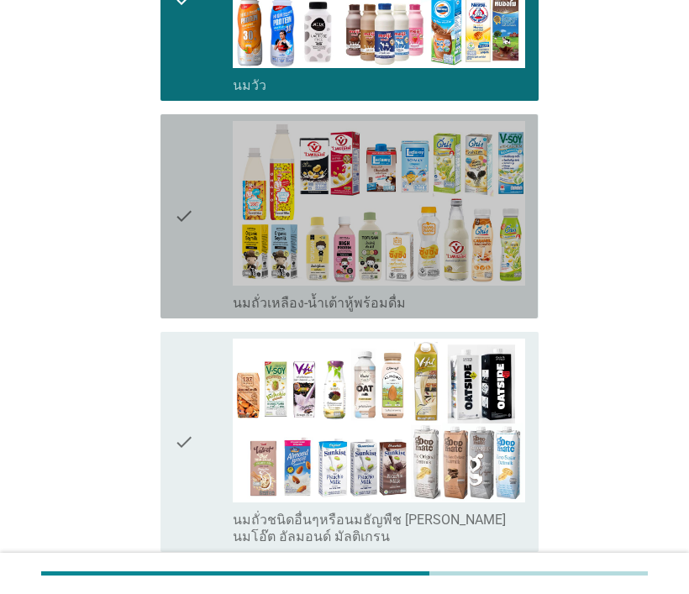
click at [185, 128] on icon "check" at bounding box center [184, 216] width 20 height 191
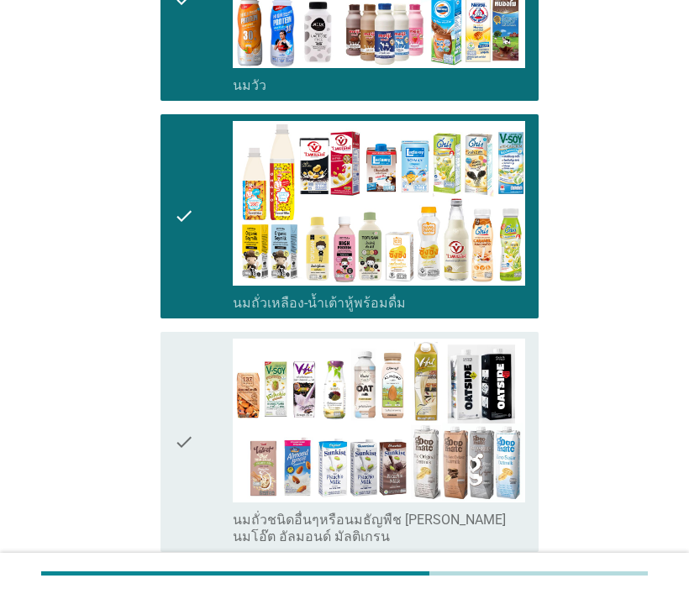
scroll to position [1261, 0]
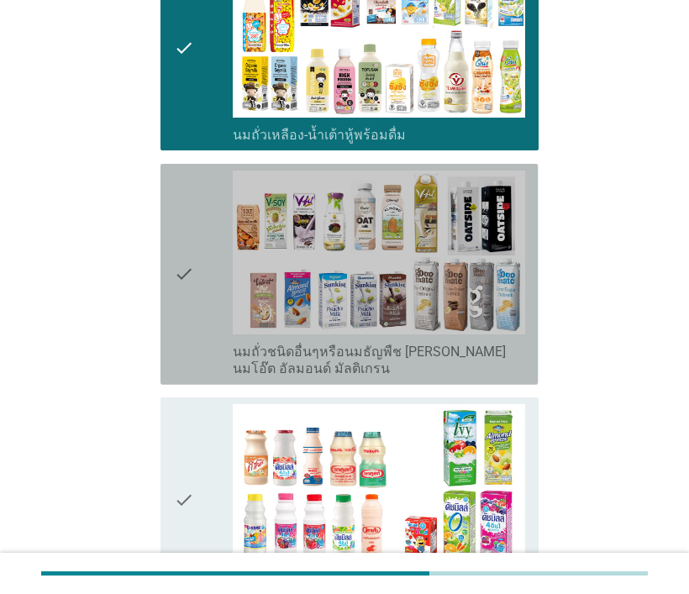
click at [183, 191] on icon "check" at bounding box center [184, 275] width 20 height 208
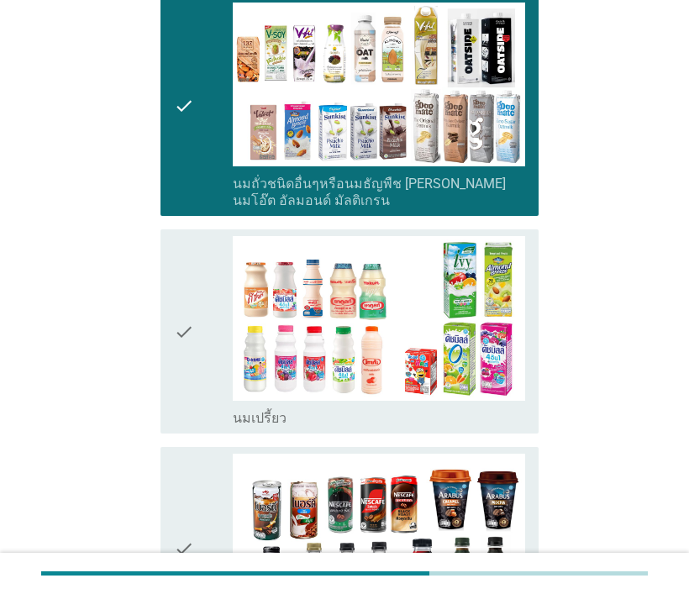
scroll to position [1513, 0]
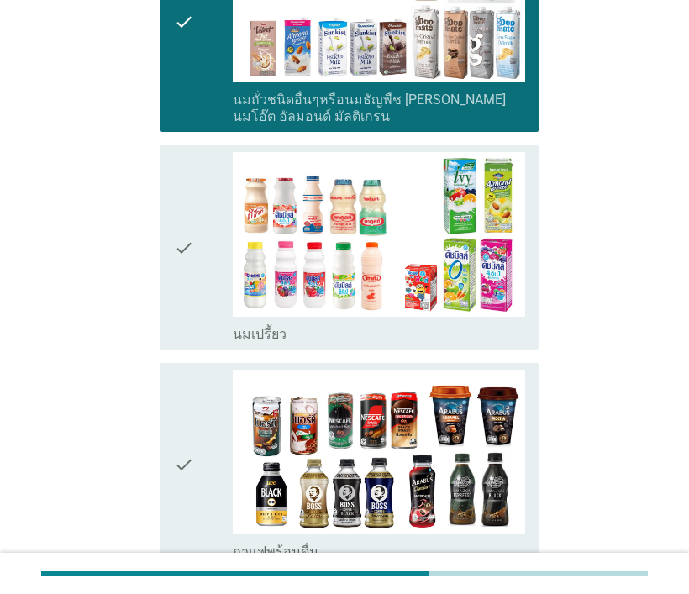
click at [180, 168] on icon "check" at bounding box center [184, 247] width 20 height 191
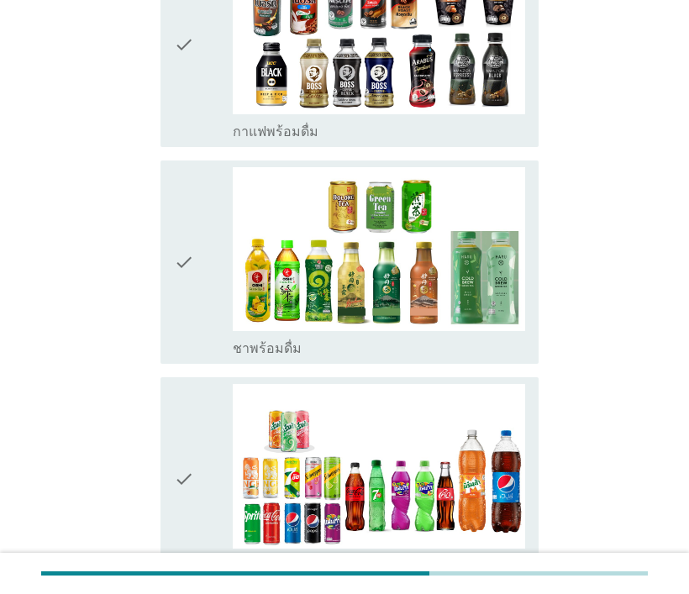
scroll to position [2017, 0]
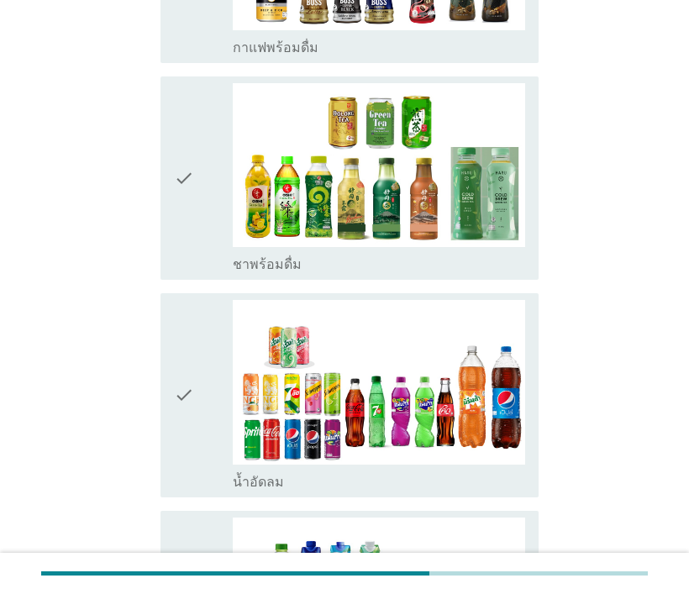
click at [177, 308] on icon "check" at bounding box center [184, 395] width 20 height 191
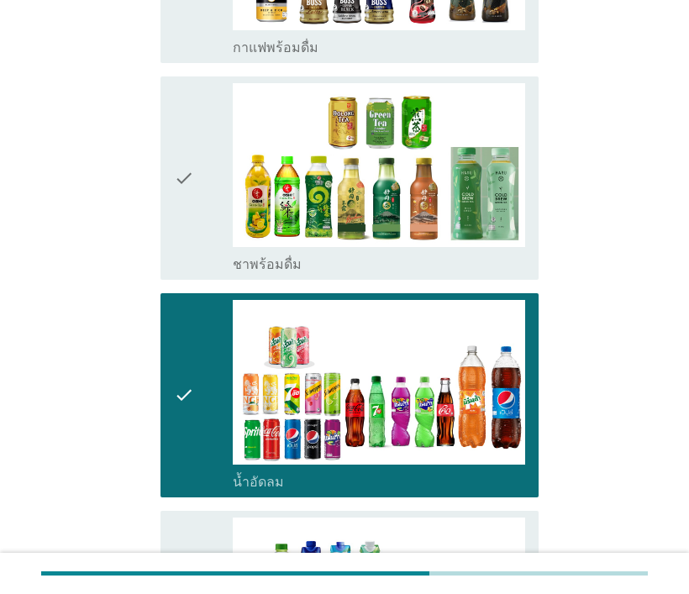
click at [177, 106] on icon "check" at bounding box center [184, 178] width 20 height 191
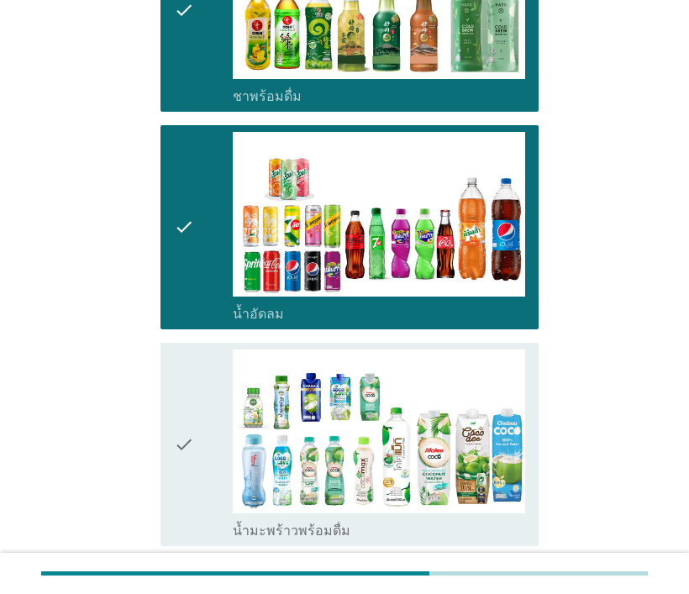
scroll to position [2270, 0]
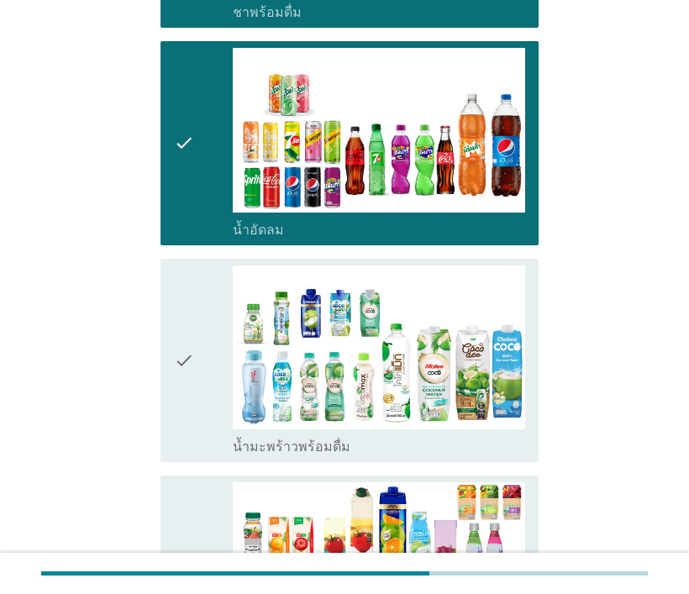
click at [188, 266] on icon "check" at bounding box center [184, 361] width 20 height 191
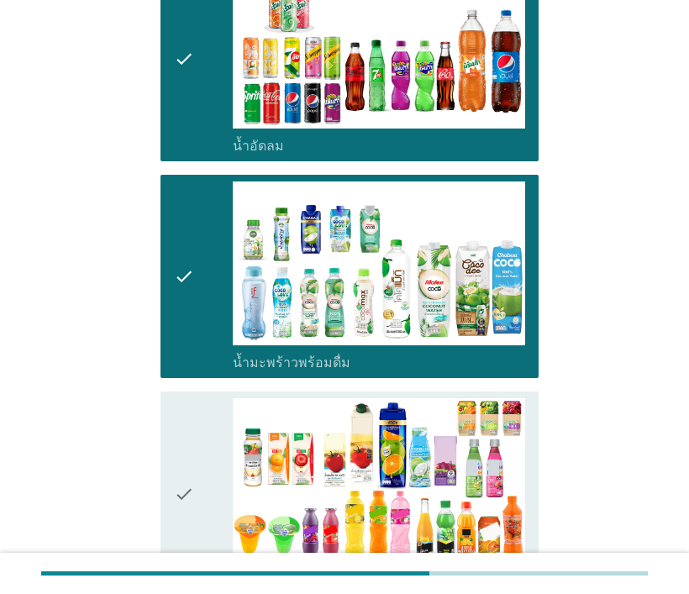
scroll to position [2438, 0]
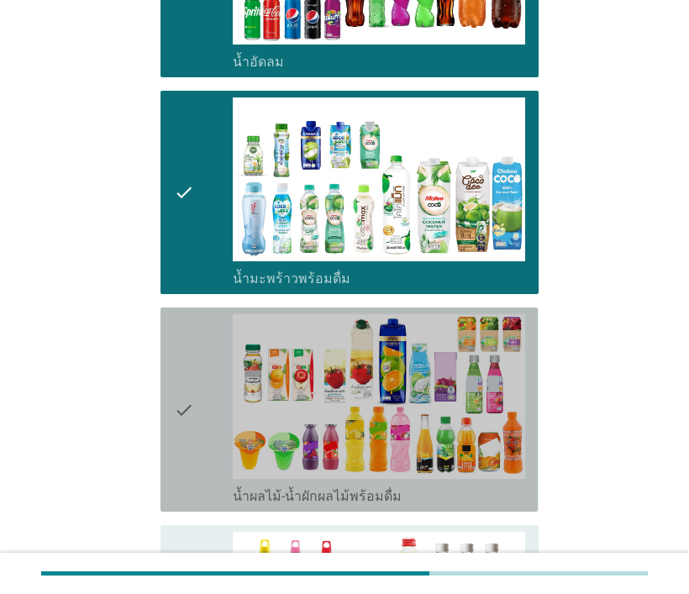
click at [186, 324] on icon "check" at bounding box center [184, 409] width 20 height 191
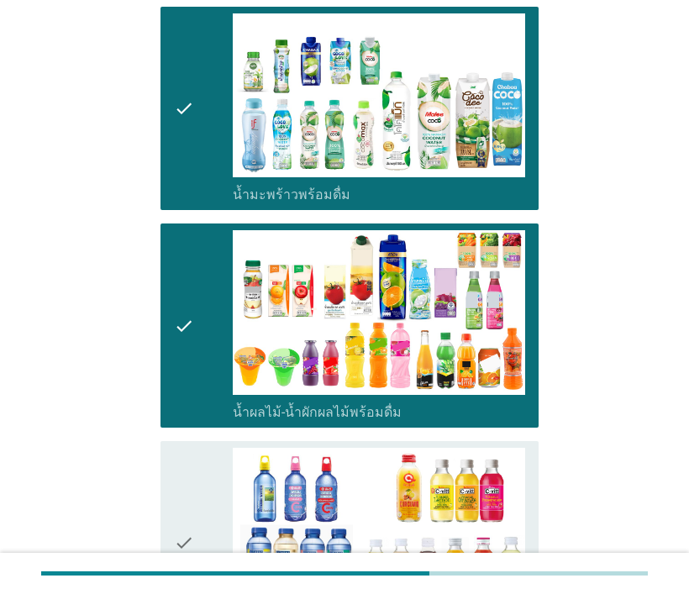
scroll to position [2606, 0]
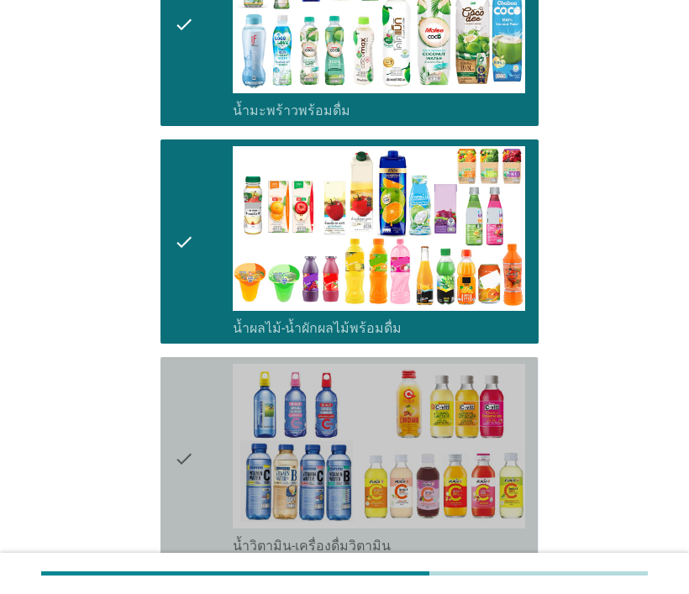
click at [194, 364] on icon "check" at bounding box center [184, 459] width 20 height 191
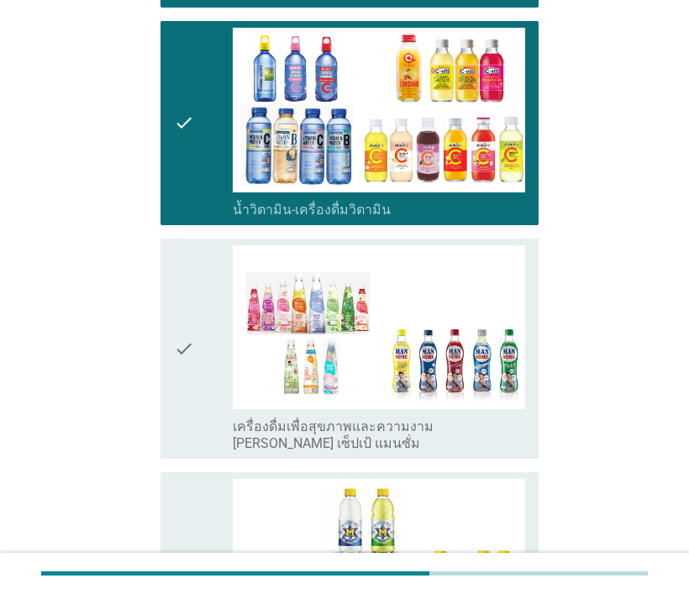
scroll to position [3026, 0]
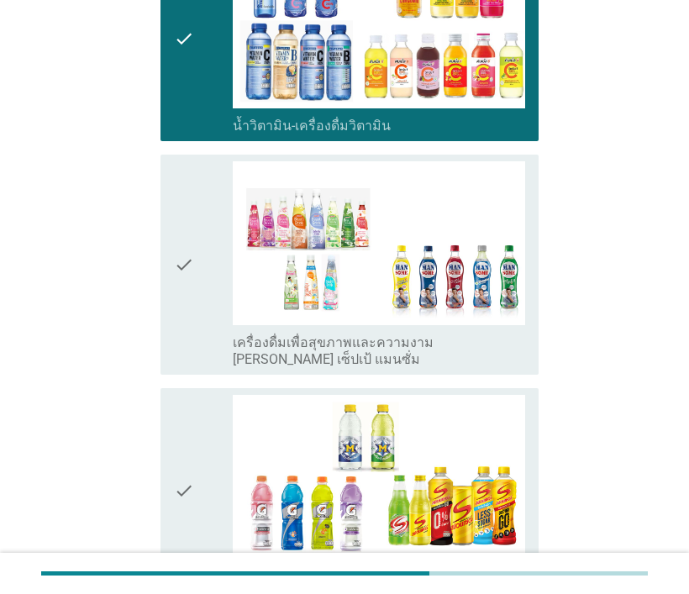
click at [193, 161] on icon "check" at bounding box center [184, 265] width 20 height 208
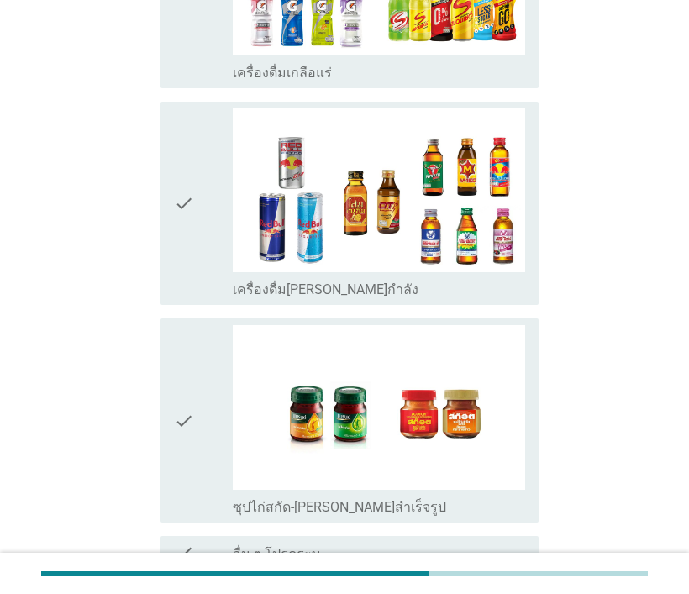
scroll to position [3608, 0]
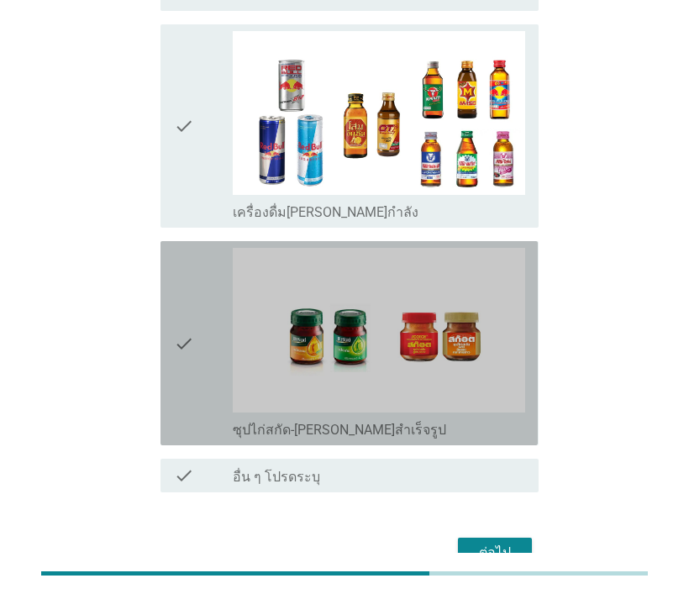
click at [192, 253] on icon "check" at bounding box center [184, 343] width 20 height 191
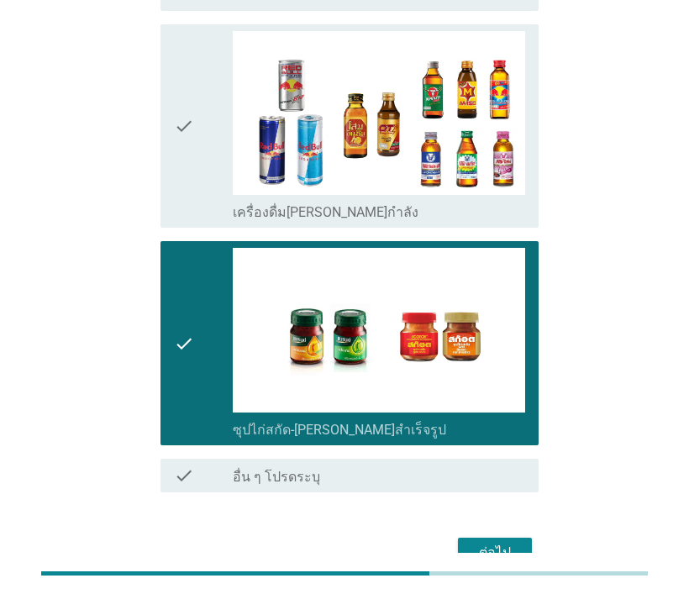
click at [501, 543] on div "ต่อไป" at bounding box center [495, 553] width 47 height 20
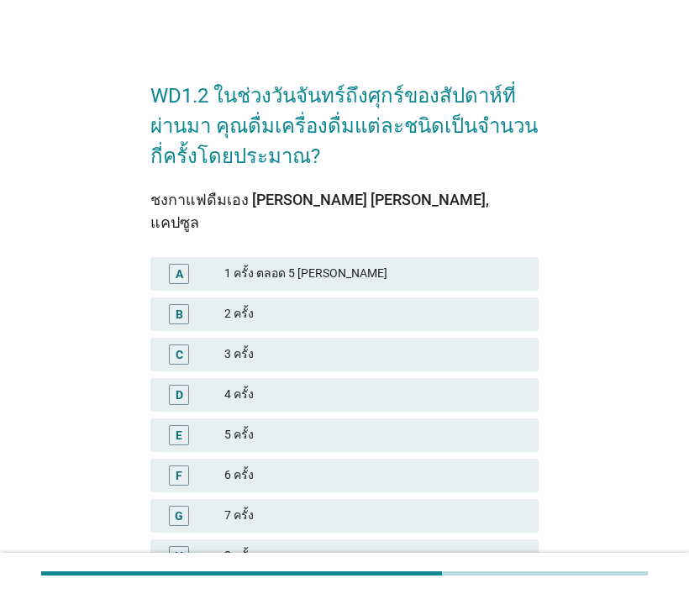
scroll to position [88, 0]
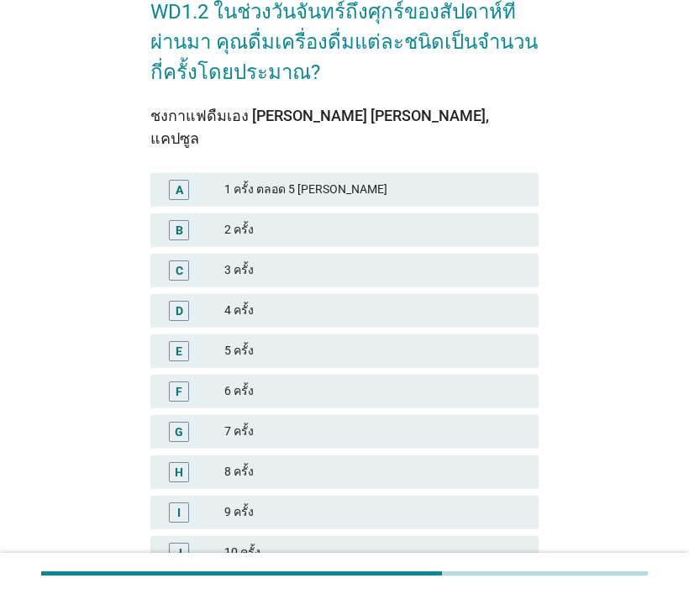
click at [276, 382] on div "6 ครั้ง" at bounding box center [374, 392] width 301 height 20
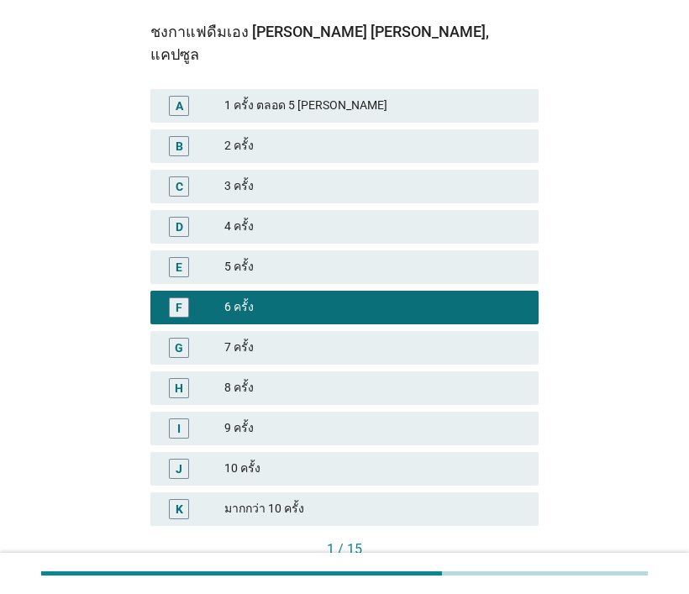
scroll to position [256, 0]
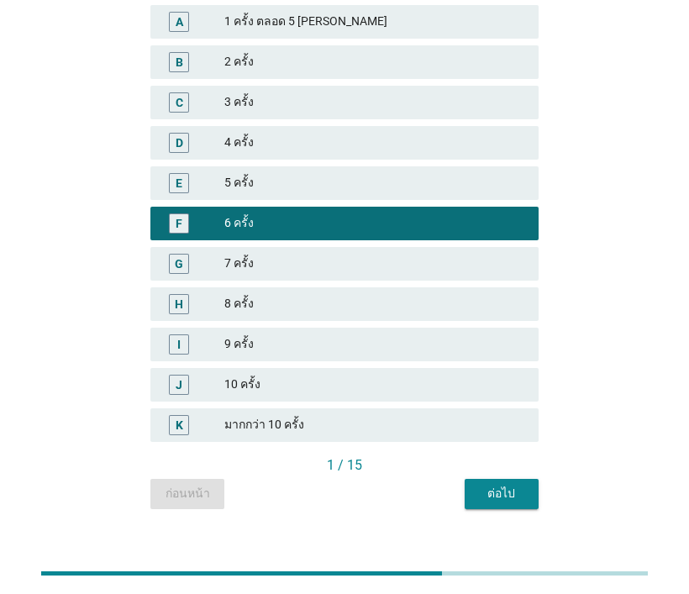
click at [504, 485] on div "ต่อไป" at bounding box center [501, 494] width 47 height 18
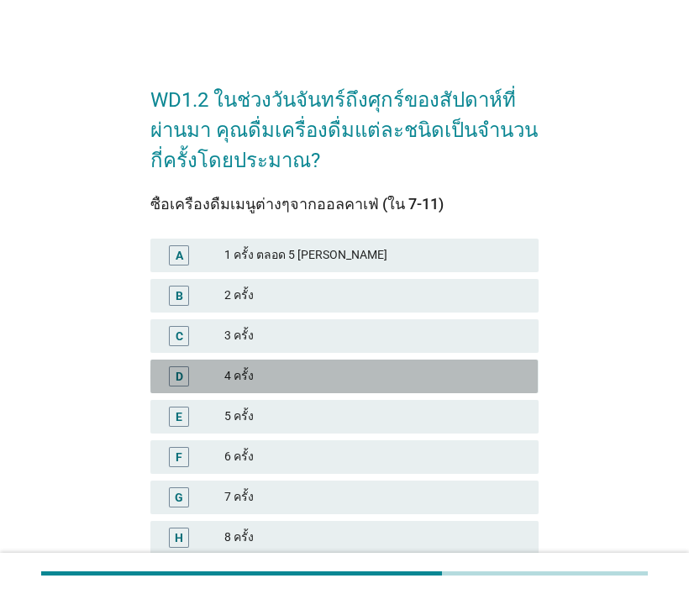
click at [286, 381] on div "4 ครั้ง" at bounding box center [374, 376] width 301 height 20
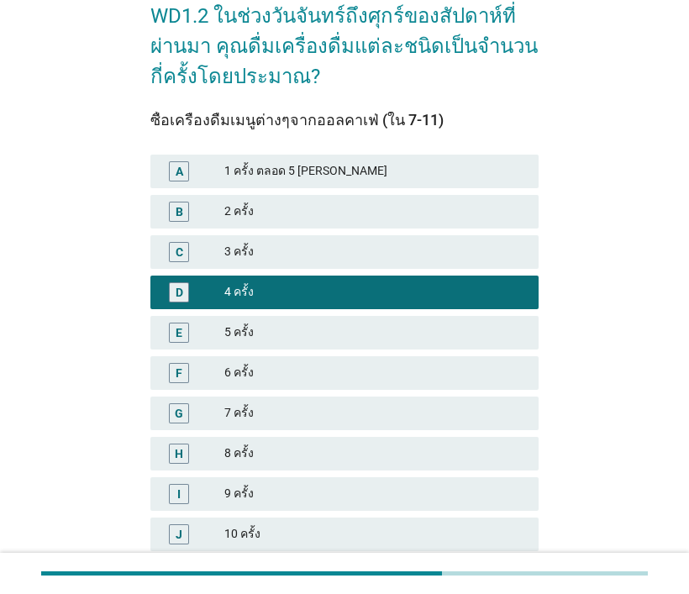
scroll to position [252, 0]
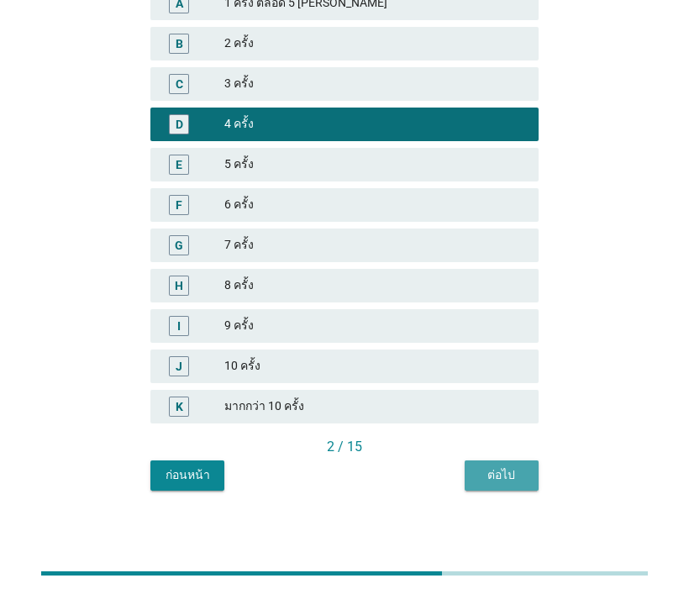
click at [511, 478] on div "ต่อไป" at bounding box center [501, 476] width 47 height 18
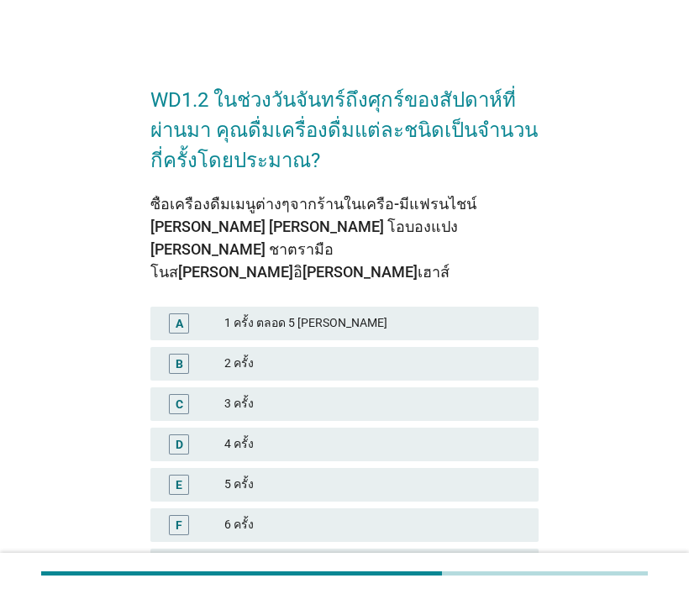
click at [260, 354] on div "2 ครั้ง" at bounding box center [374, 364] width 301 height 20
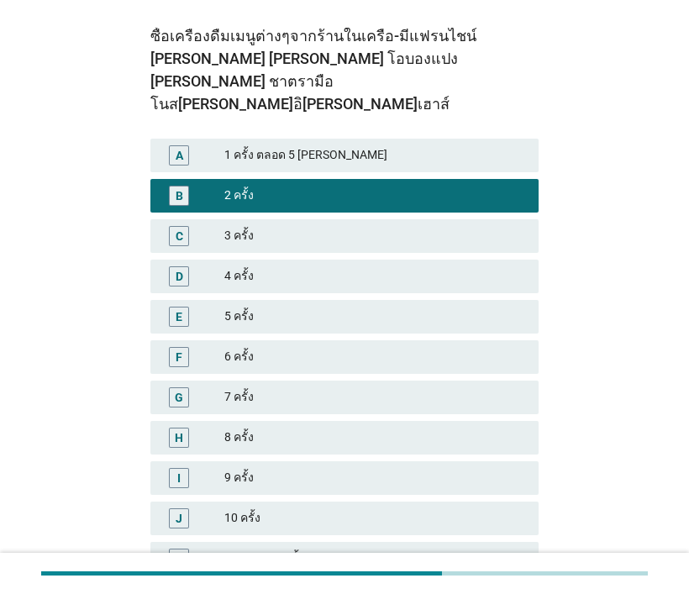
scroll to position [303, 0]
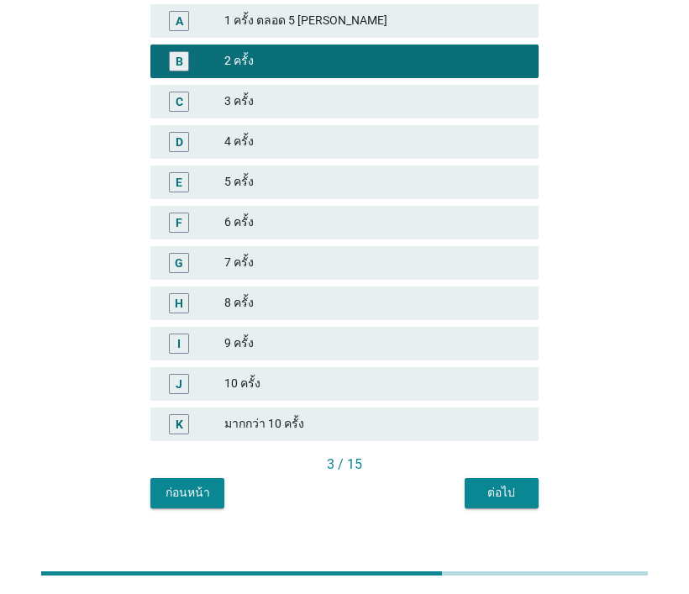
click at [491, 484] on div "ต่อไป" at bounding box center [501, 493] width 47 height 18
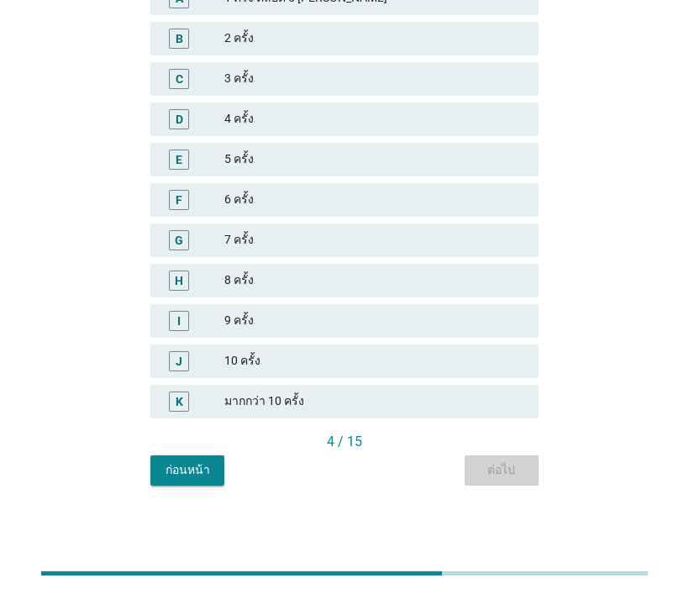
scroll to position [0, 0]
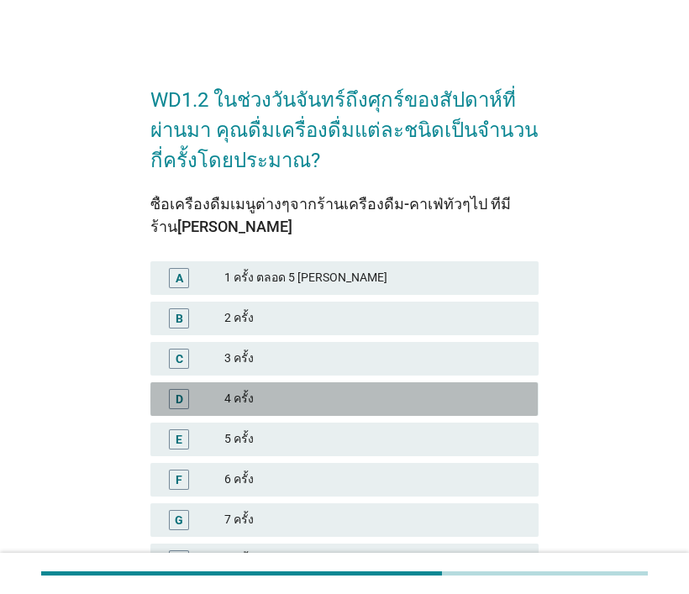
click at [249, 401] on div "4 ครั้ง" at bounding box center [374, 399] width 301 height 20
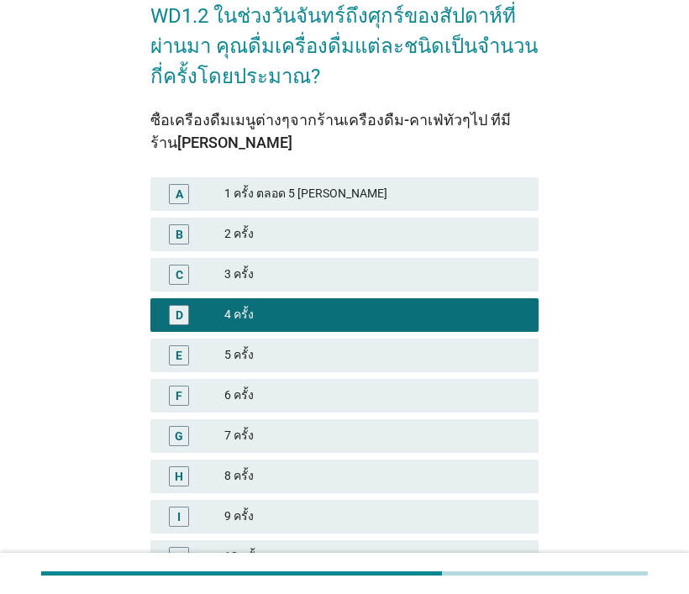
scroll to position [252, 0]
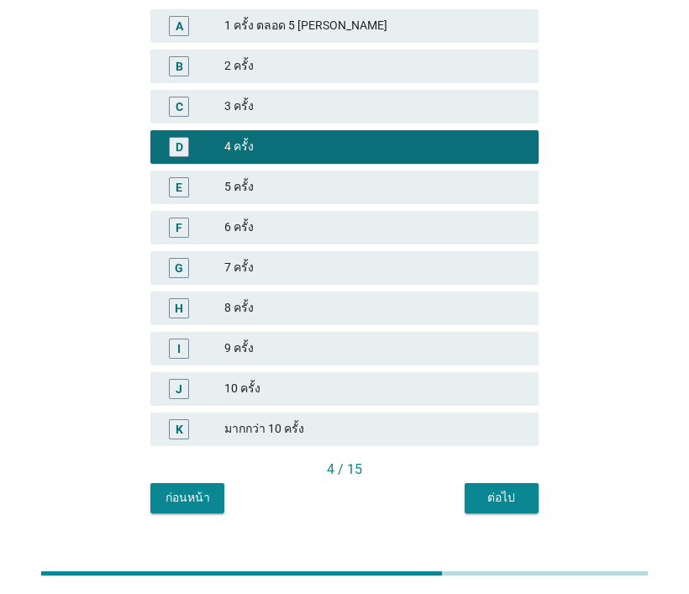
click at [501, 500] on div "ต่อไป" at bounding box center [501, 498] width 47 height 18
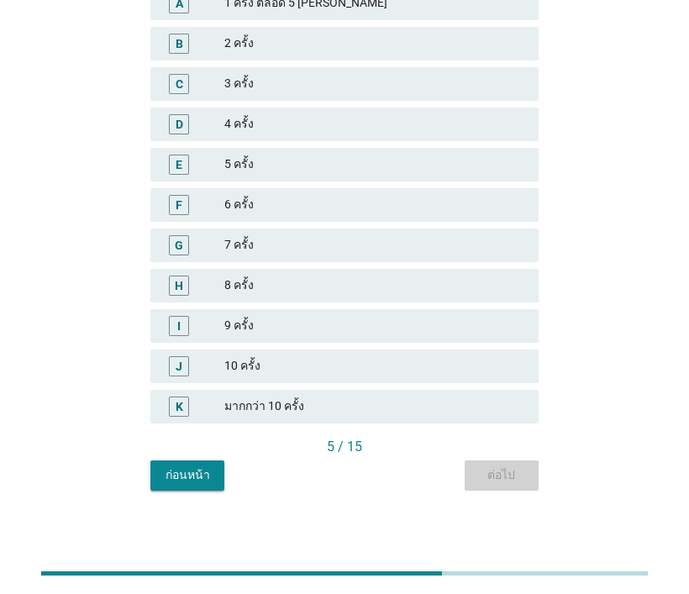
scroll to position [0, 0]
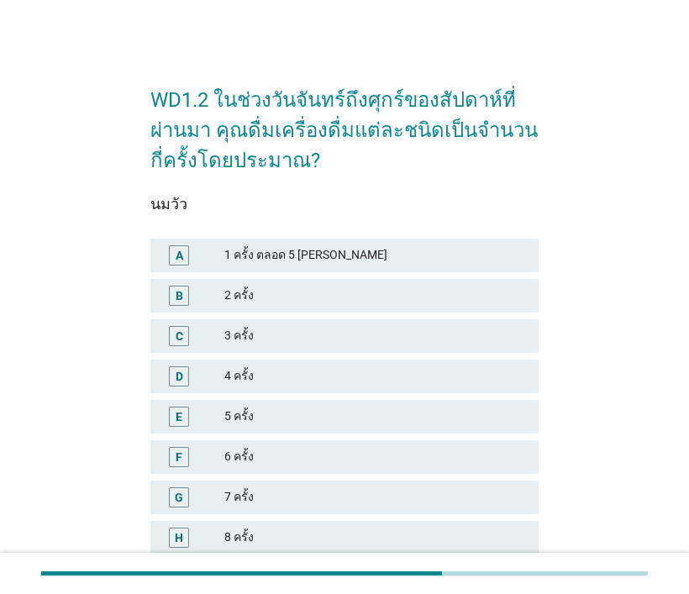
click at [266, 297] on div "2 ครั้ง" at bounding box center [374, 296] width 301 height 20
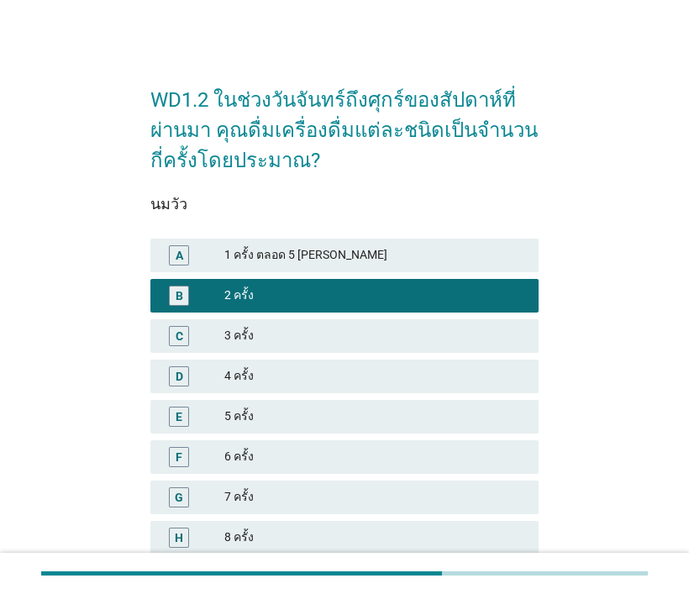
click at [285, 340] on div "3 ครั้ง" at bounding box center [374, 336] width 301 height 20
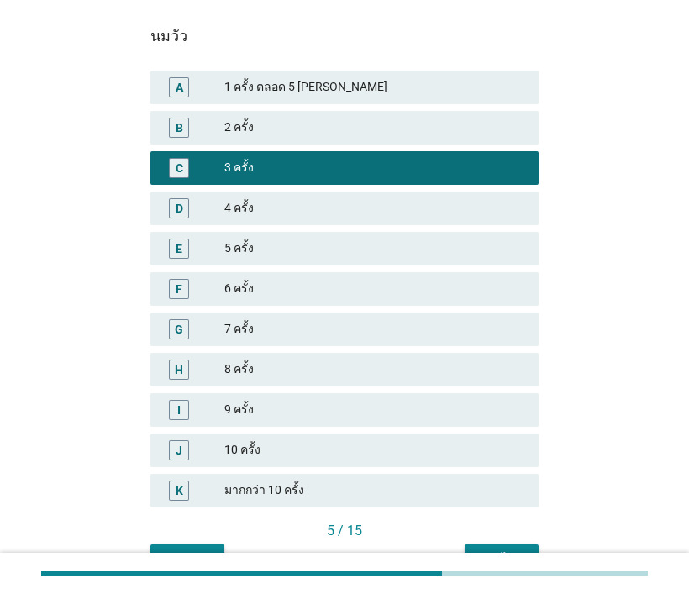
scroll to position [252, 0]
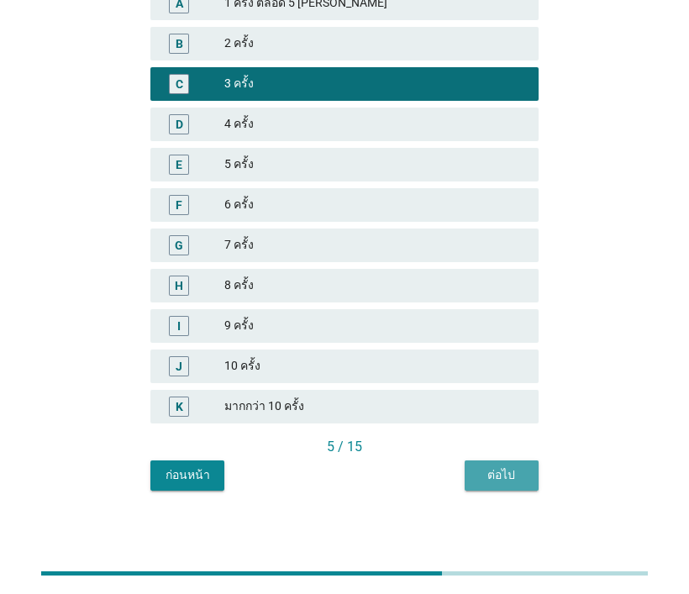
click at [488, 474] on div "ต่อไป" at bounding box center [501, 476] width 47 height 18
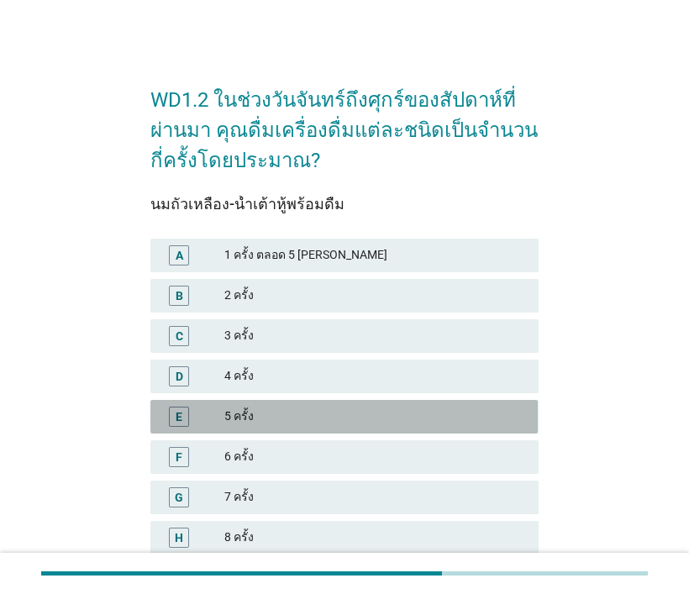
click at [269, 416] on div "5 ครั้ง" at bounding box center [374, 417] width 301 height 20
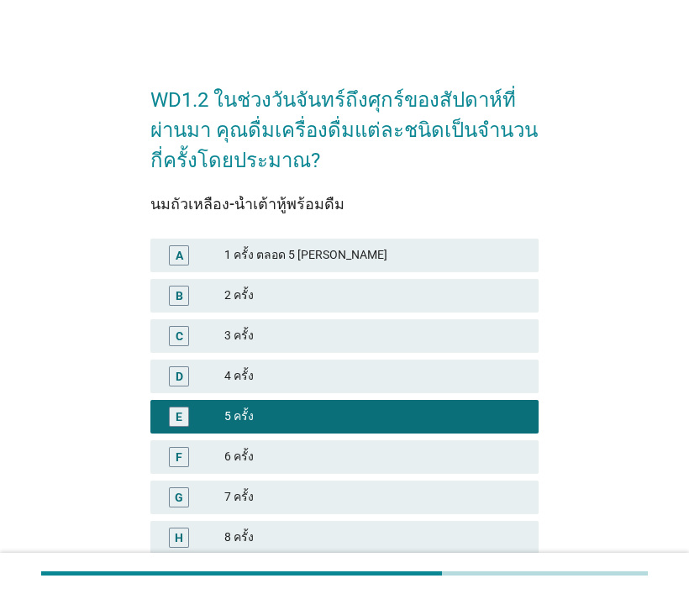
click at [282, 261] on div "1 ครั้ง ตลอด 5 [PERSON_NAME]" at bounding box center [374, 255] width 301 height 20
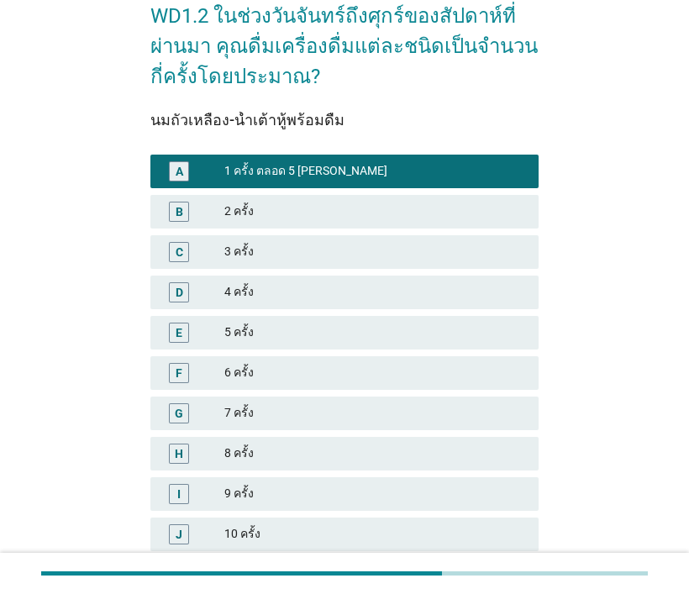
scroll to position [168, 0]
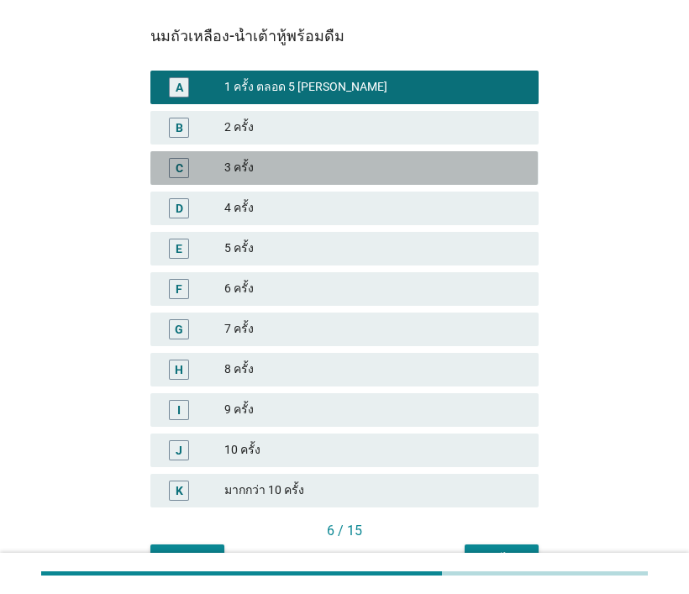
click at [335, 161] on div "3 ครั้ง" at bounding box center [374, 168] width 301 height 20
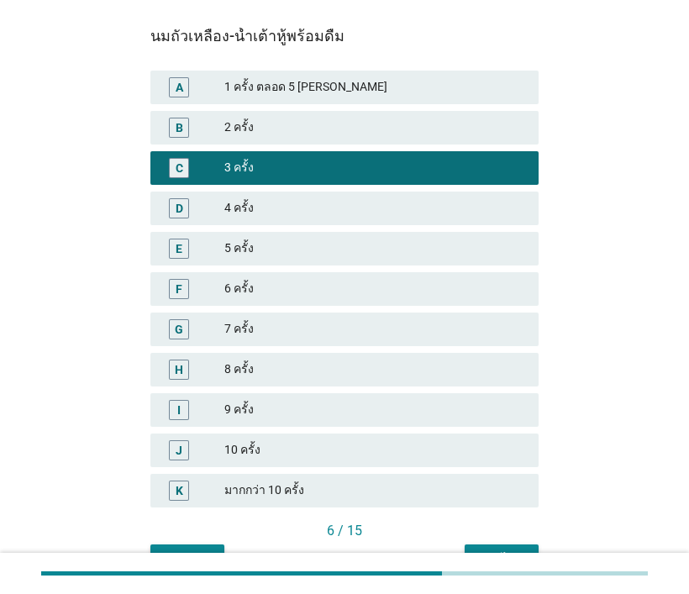
scroll to position [252, 0]
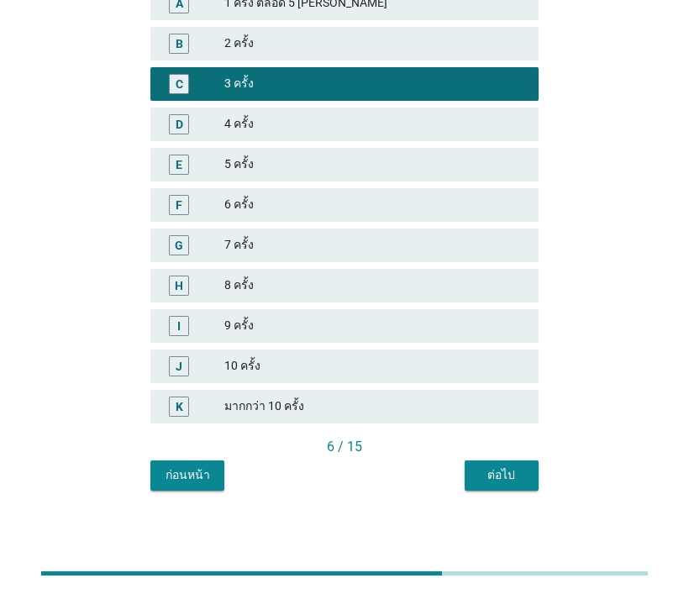
click at [493, 475] on div "ต่อไป" at bounding box center [501, 476] width 47 height 18
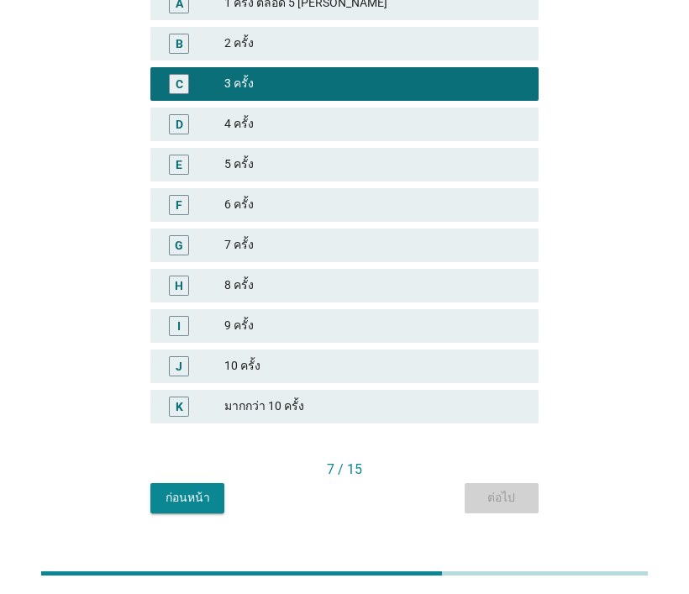
scroll to position [0, 0]
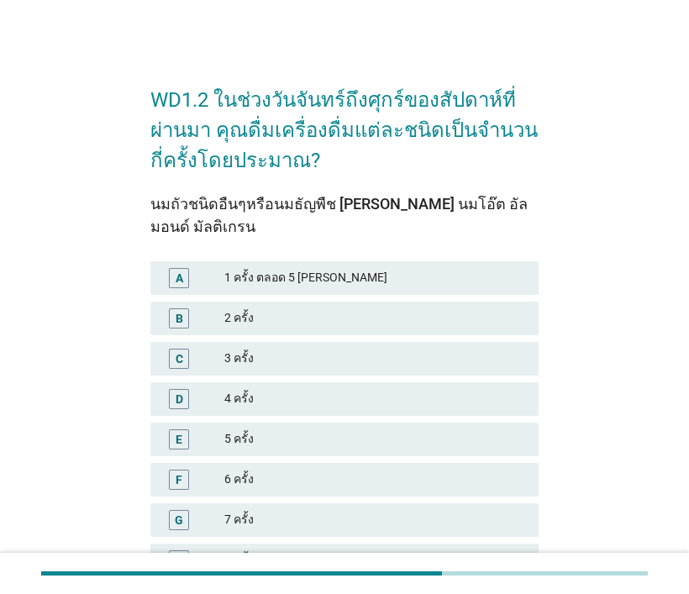
click at [272, 302] on div "B 2 ครั้ง" at bounding box center [344, 319] width 388 height 34
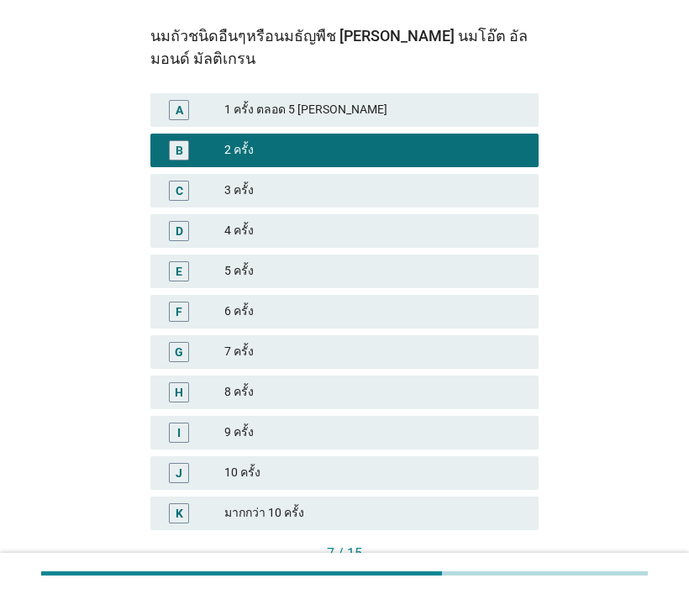
scroll to position [252, 0]
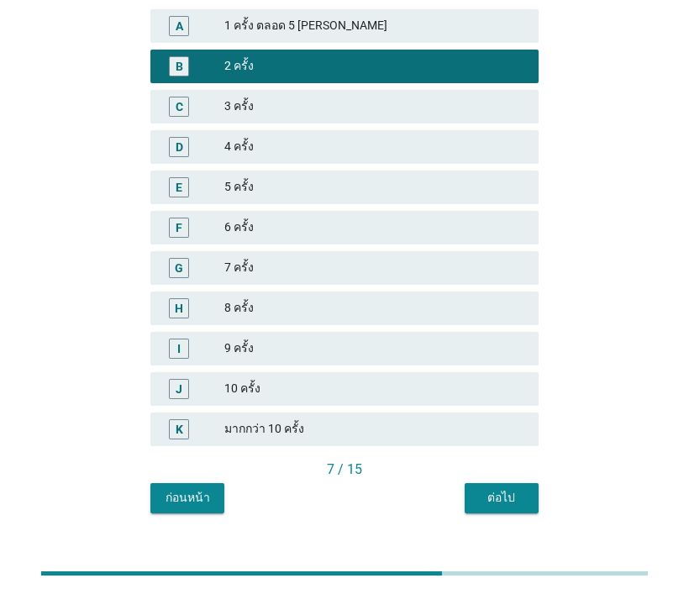
click at [490, 489] on div "ต่อไป" at bounding box center [501, 498] width 47 height 18
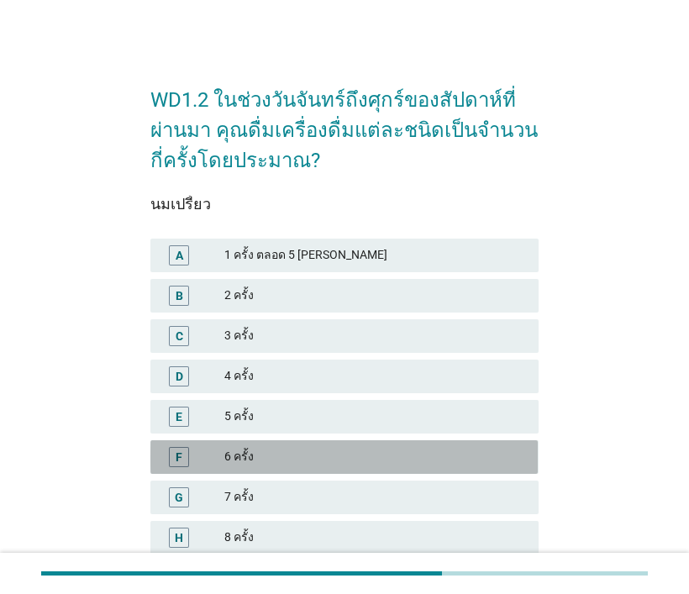
click at [304, 459] on div "6 ครั้ง" at bounding box center [374, 457] width 301 height 20
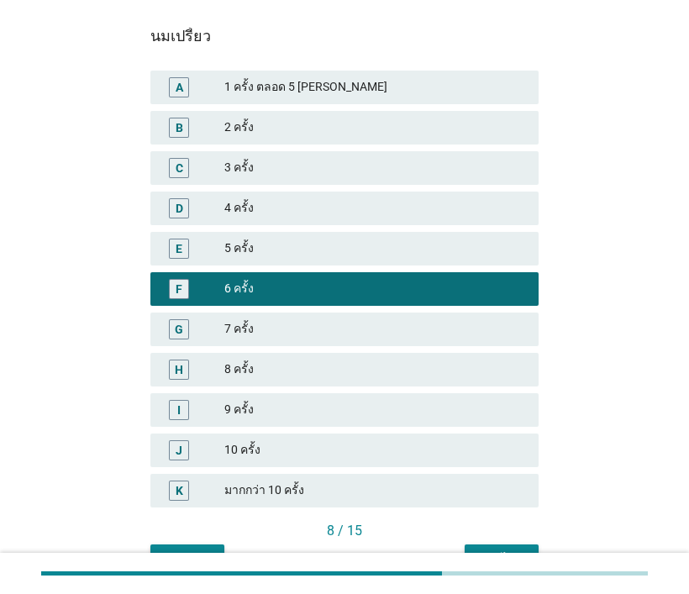
scroll to position [252, 0]
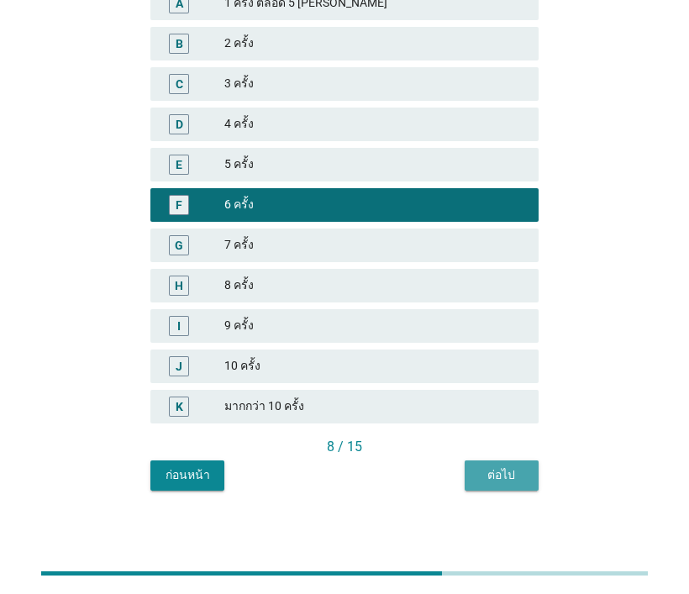
click at [488, 482] on div "ต่อไป" at bounding box center [501, 476] width 47 height 18
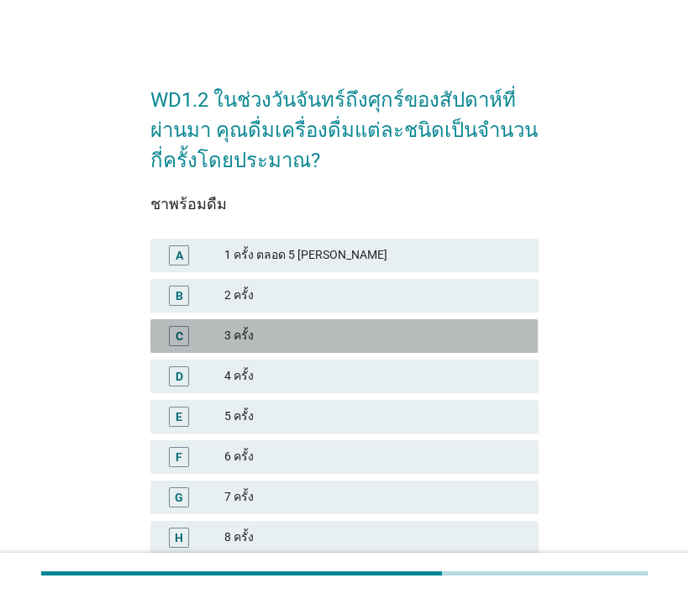
click at [252, 331] on div "3 ครั้ง" at bounding box center [374, 336] width 301 height 20
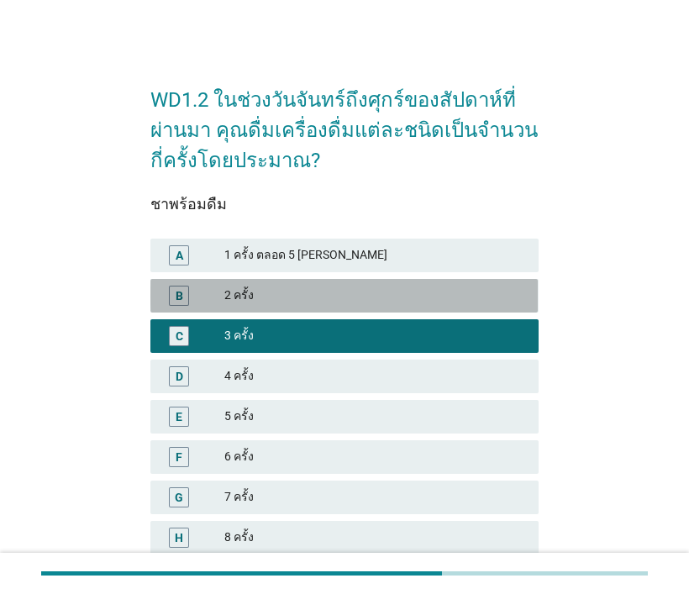
click at [288, 302] on div "2 ครั้ง" at bounding box center [374, 296] width 301 height 20
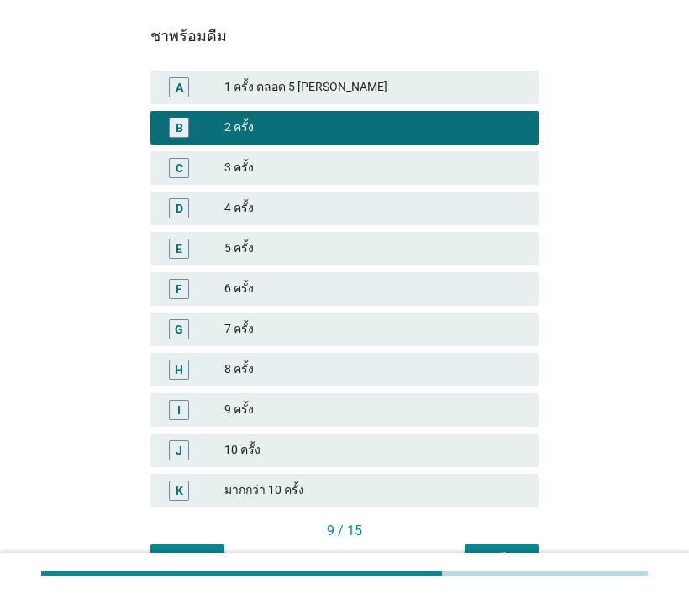
scroll to position [252, 0]
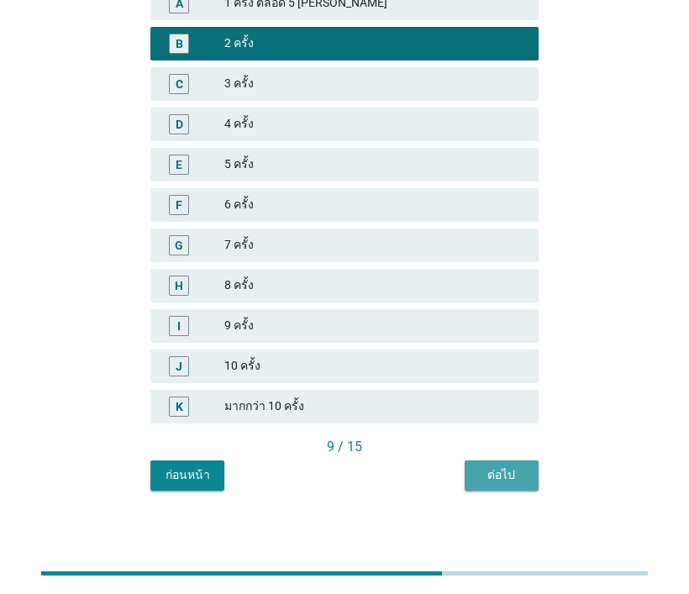
click at [498, 470] on div "ต่อไป" at bounding box center [501, 476] width 47 height 18
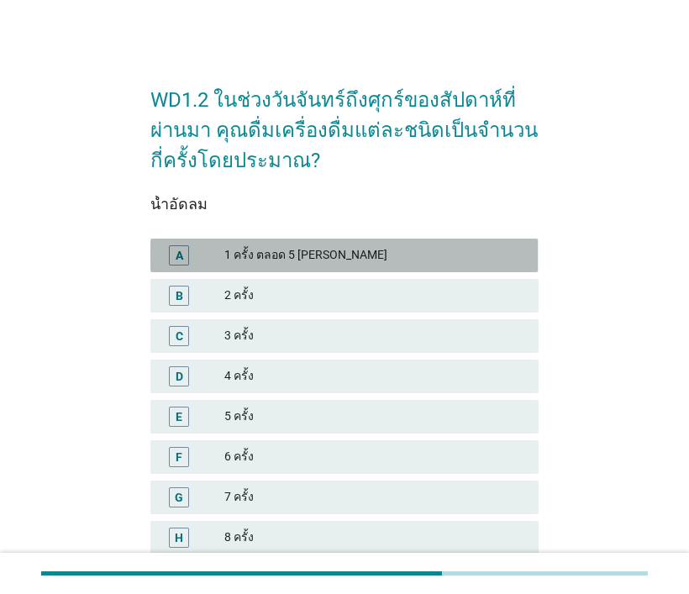
click at [353, 260] on div "1 ครั้ง ตลอด 5 [PERSON_NAME]" at bounding box center [374, 255] width 301 height 20
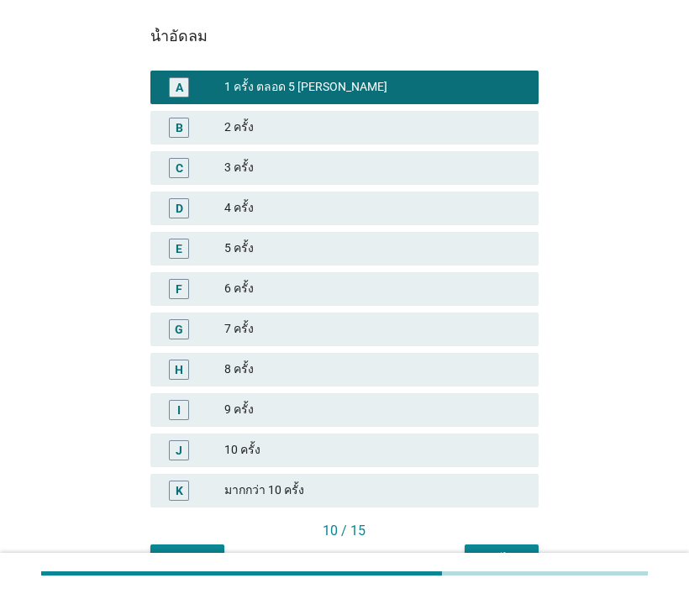
scroll to position [252, 0]
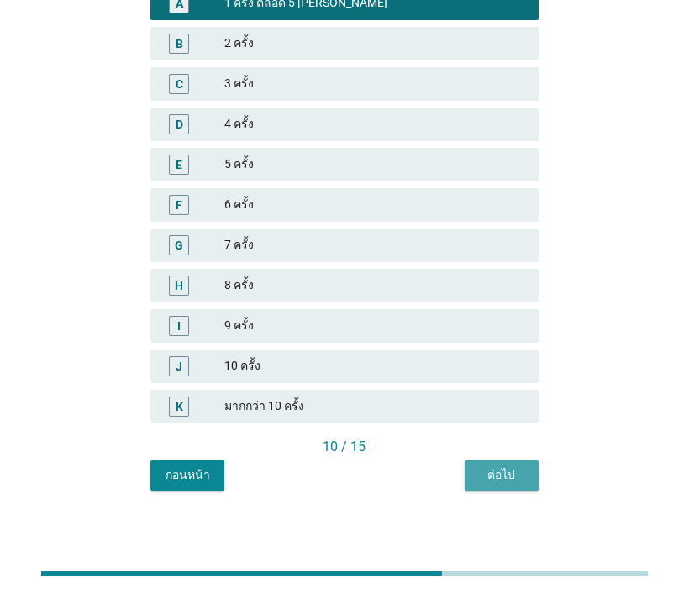
click at [509, 479] on div "ต่อไป" at bounding box center [501, 476] width 47 height 18
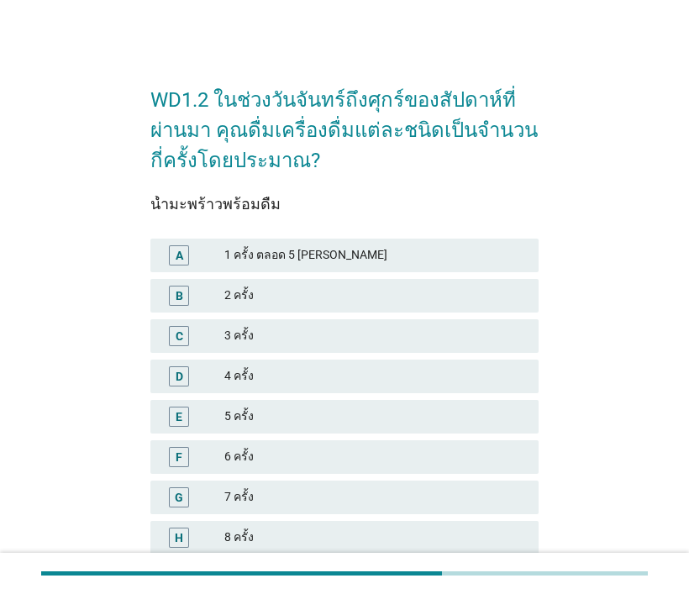
click at [287, 374] on div "4 ครั้ง" at bounding box center [374, 376] width 301 height 20
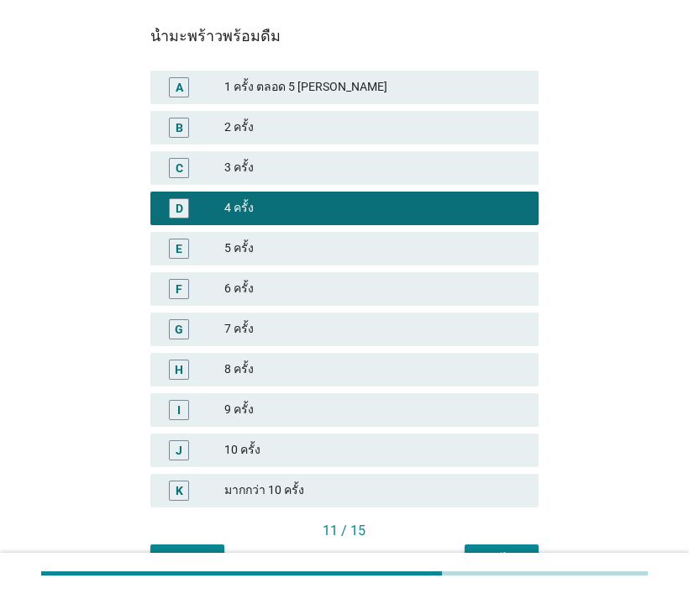
scroll to position [252, 0]
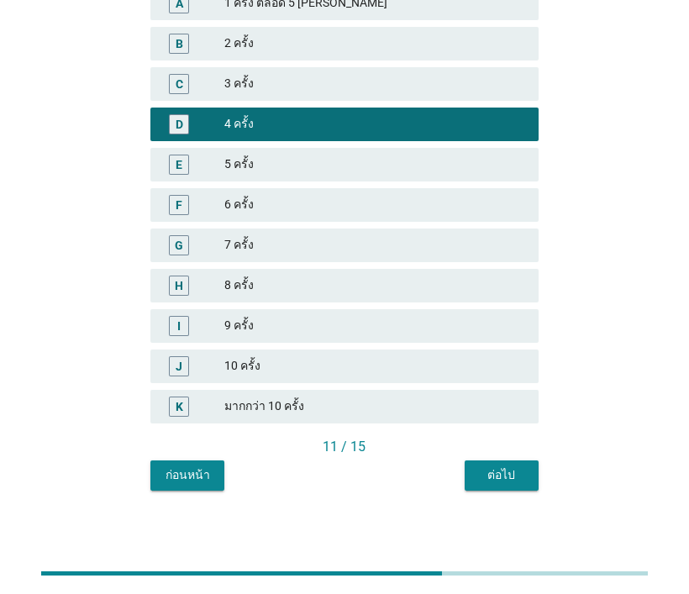
click at [478, 467] on div "ต่อไป" at bounding box center [501, 476] width 47 height 18
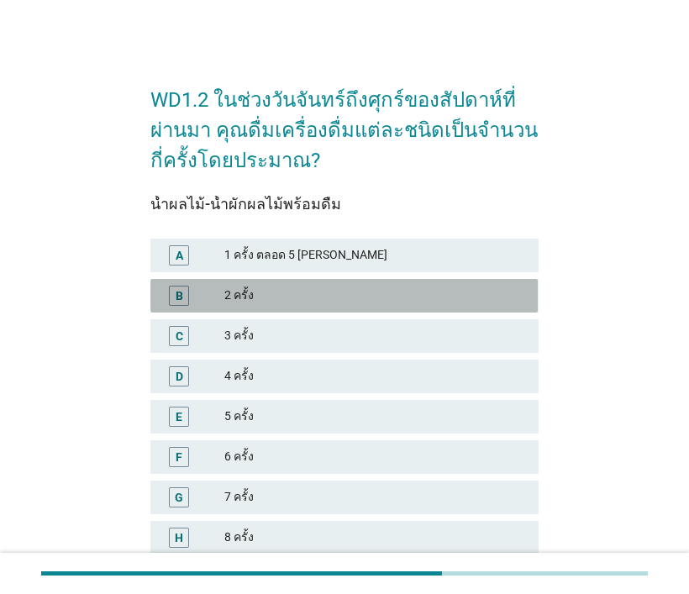
click at [295, 300] on div "2 ครั้ง" at bounding box center [374, 296] width 301 height 20
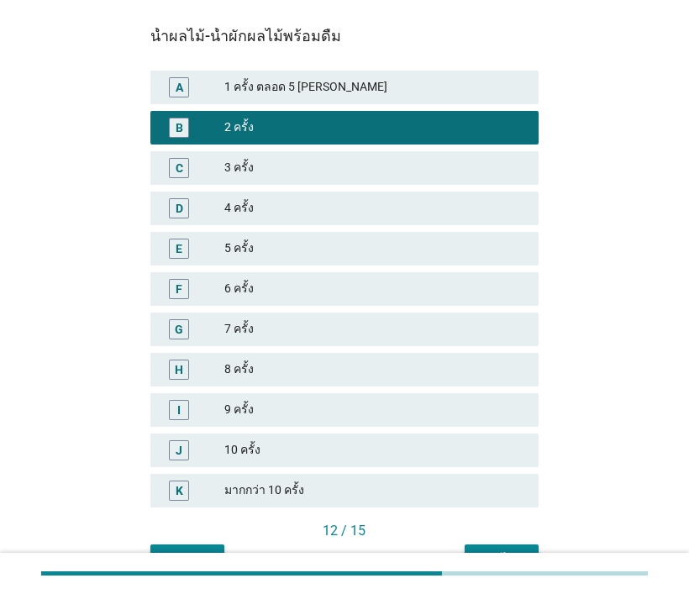
scroll to position [252, 0]
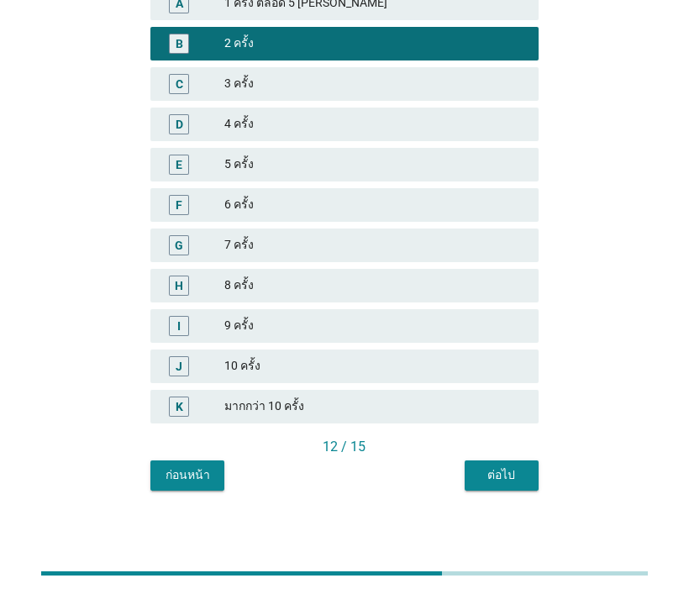
click at [509, 478] on div "ต่อไป" at bounding box center [501, 476] width 47 height 18
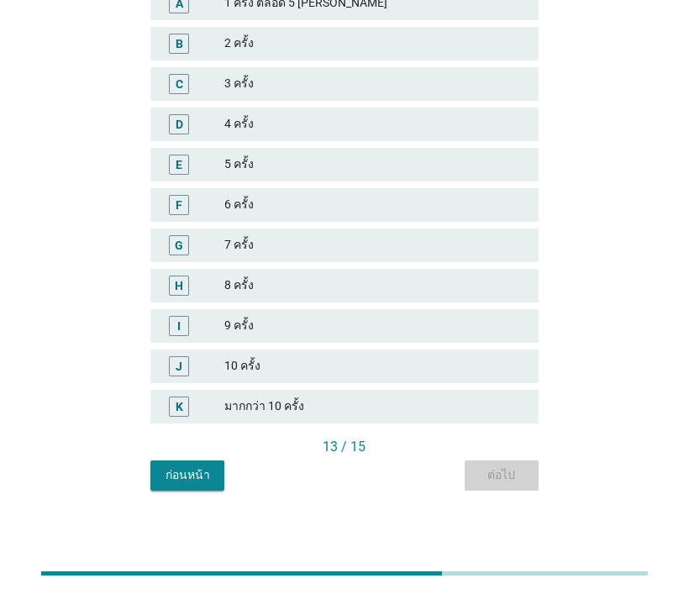
scroll to position [0, 0]
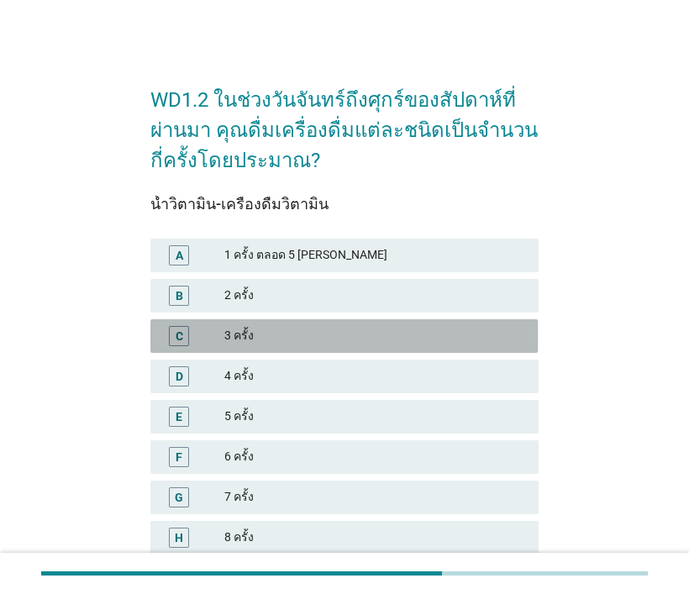
click at [280, 343] on div "3 ครั้ง" at bounding box center [374, 336] width 301 height 20
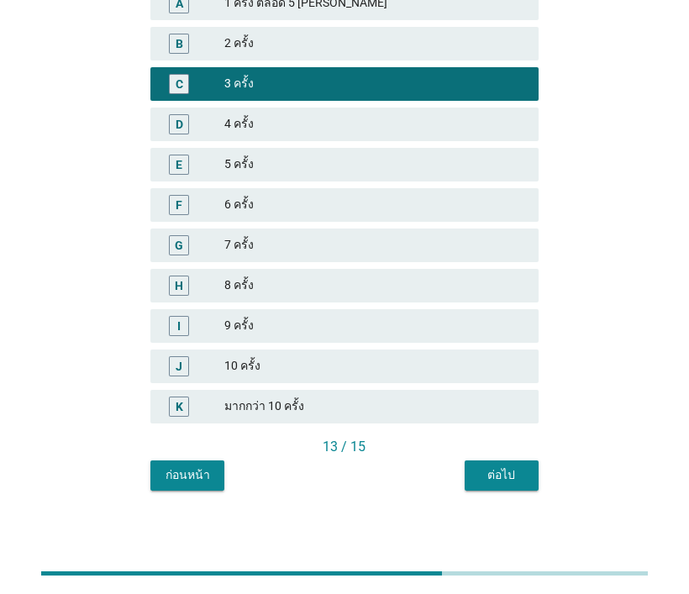
scroll to position [84, 0]
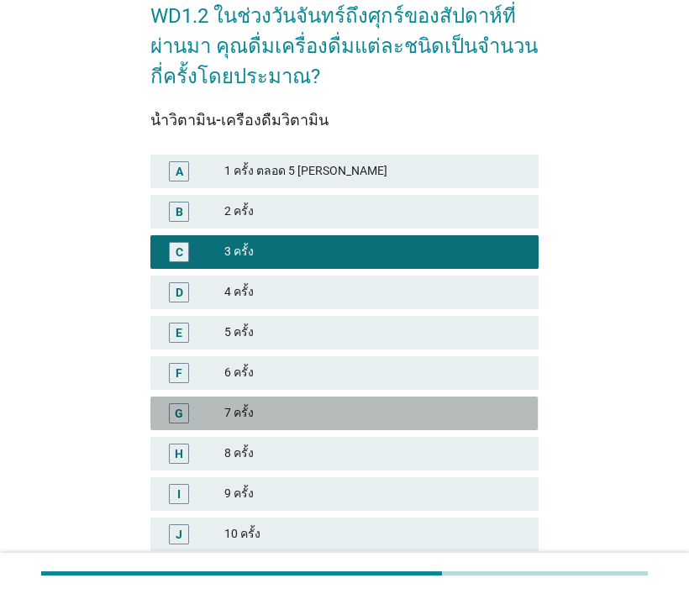
click at [268, 403] on div "7 ครั้ง" at bounding box center [374, 413] width 301 height 20
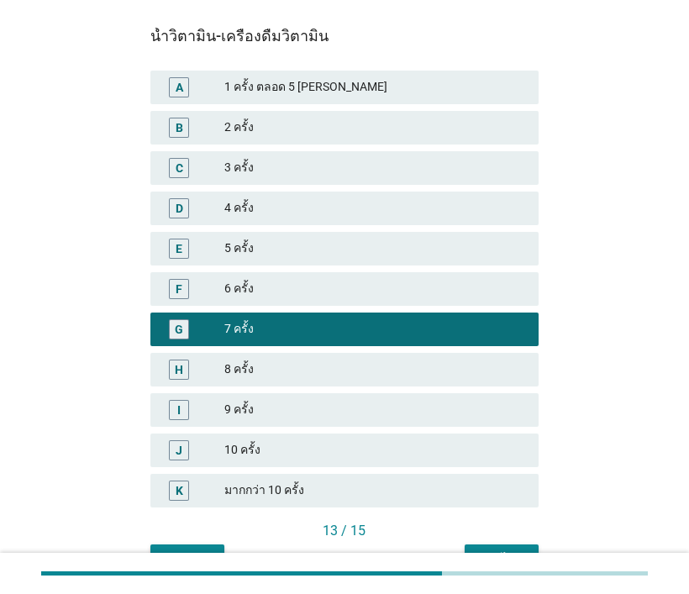
scroll to position [256, 0]
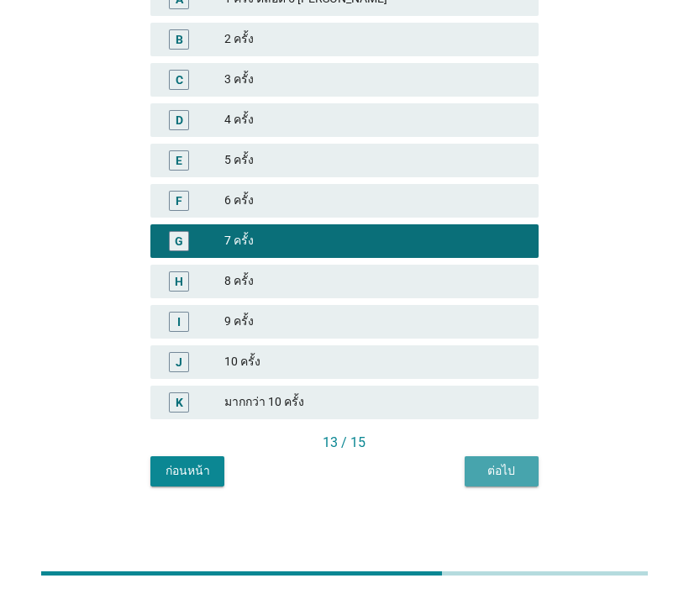
click at [488, 473] on div "ต่อไป" at bounding box center [501, 471] width 47 height 18
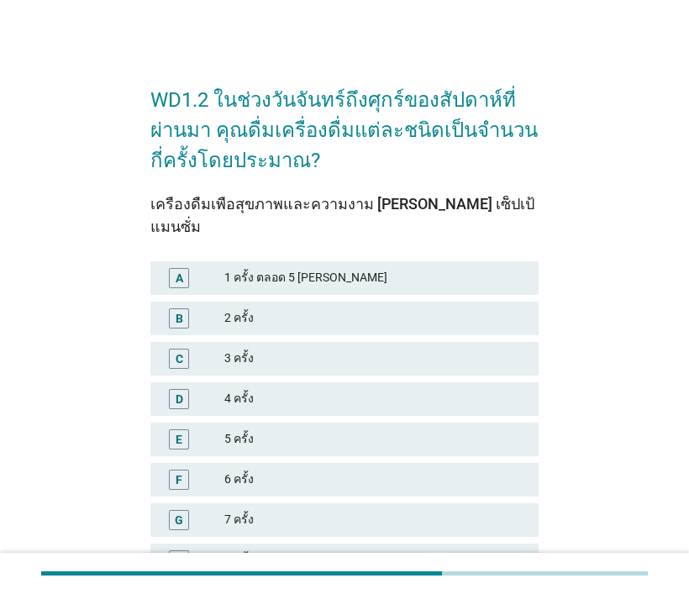
click at [287, 268] on div "1 ครั้ง ตลอด 5 [PERSON_NAME]" at bounding box center [374, 278] width 301 height 20
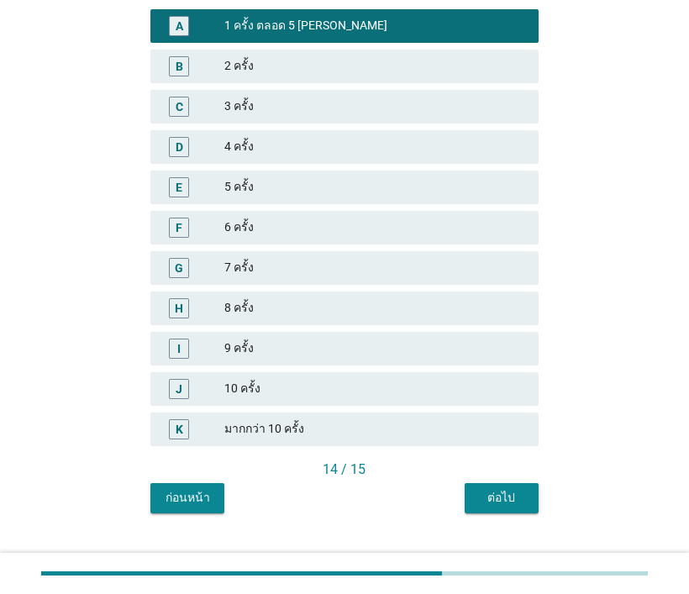
scroll to position [256, 0]
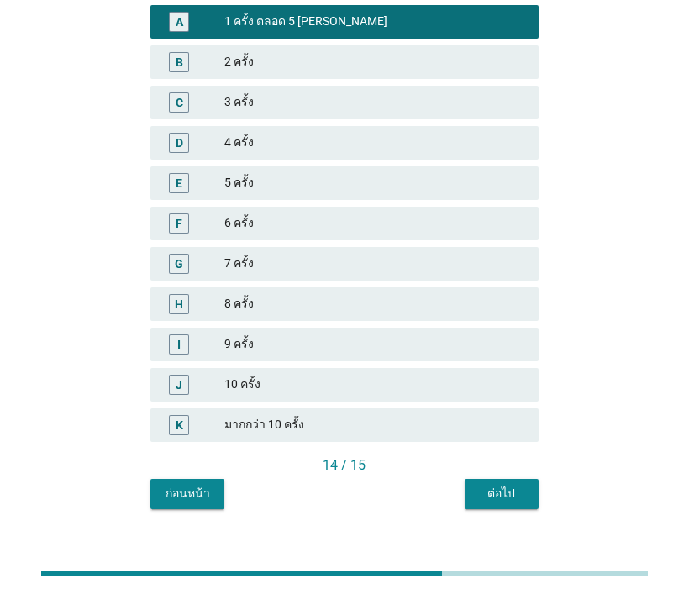
click at [488, 485] on div "ต่อไป" at bounding box center [501, 494] width 47 height 18
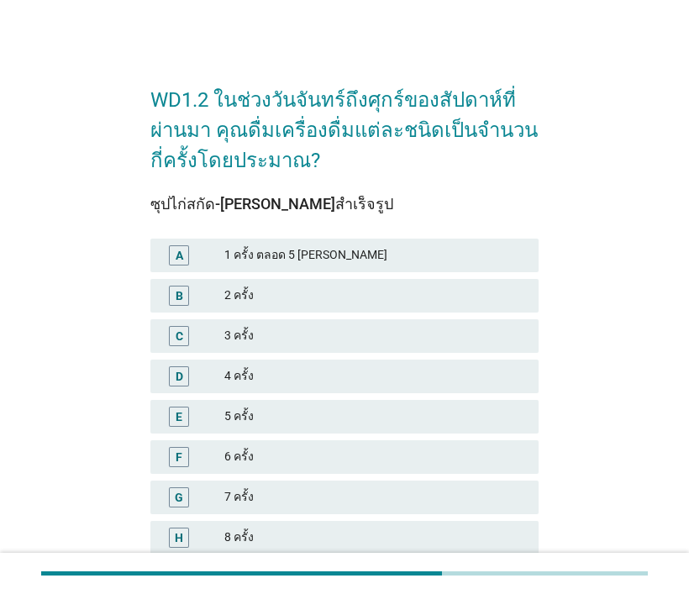
click at [301, 252] on div "1 ครั้ง ตลอด 5 [PERSON_NAME]" at bounding box center [374, 255] width 301 height 20
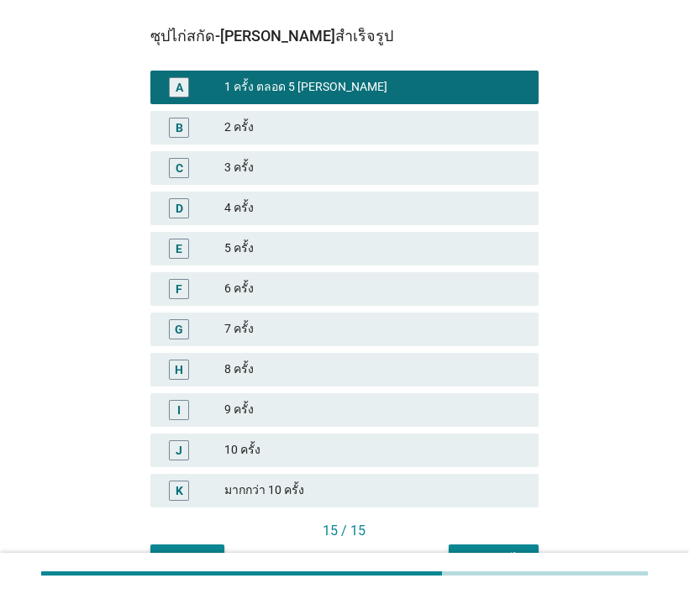
scroll to position [252, 0]
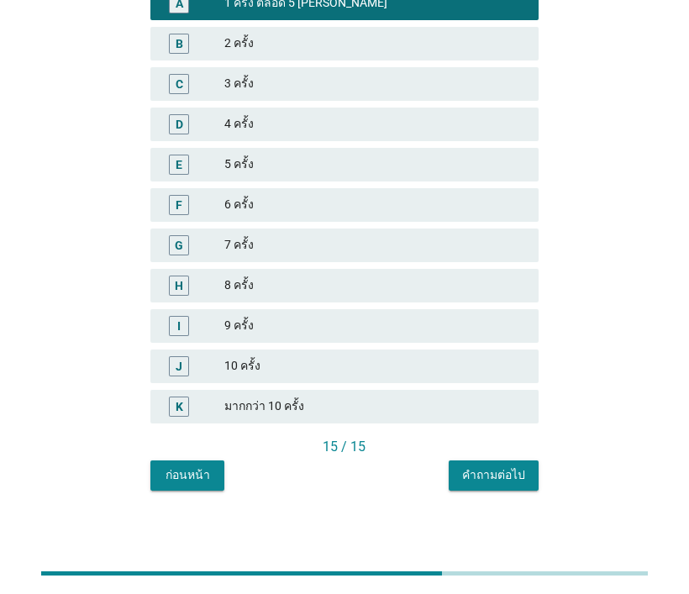
click at [474, 474] on div "คำถามต่อไป" at bounding box center [493, 476] width 63 height 18
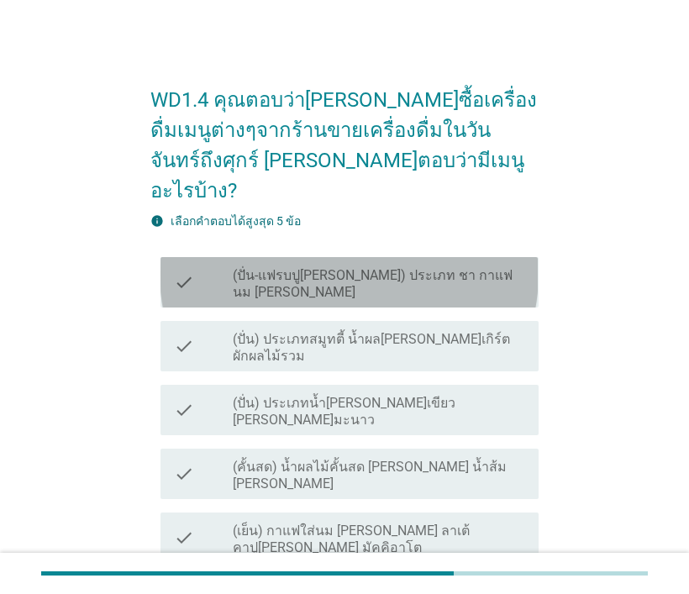
click at [190, 264] on icon "check" at bounding box center [184, 282] width 20 height 37
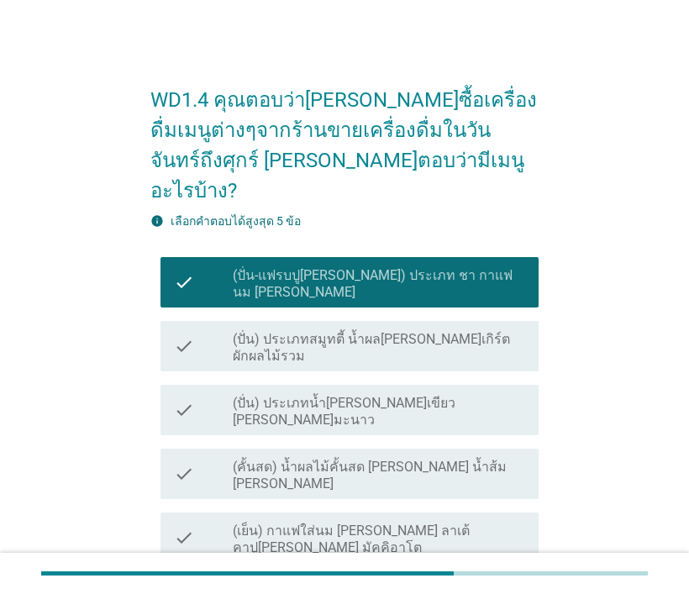
click at [187, 519] on icon "check" at bounding box center [184, 537] width 20 height 37
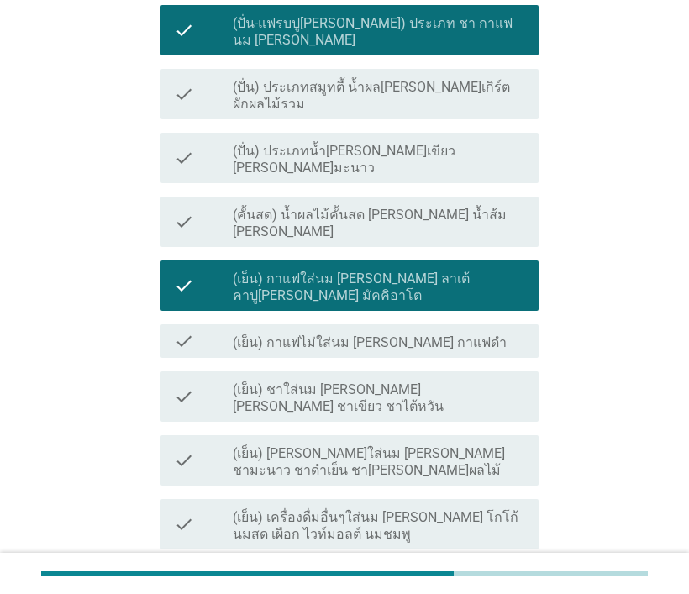
scroll to position [168, 0]
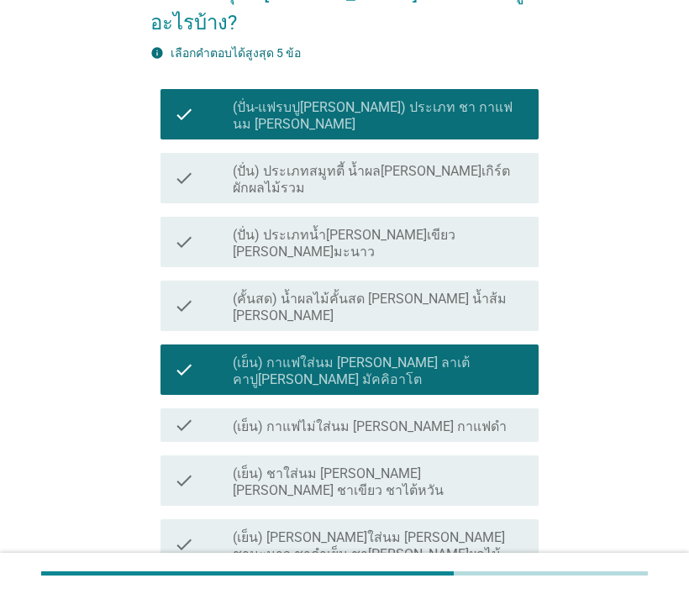
click at [183, 160] on icon "check" at bounding box center [184, 178] width 20 height 37
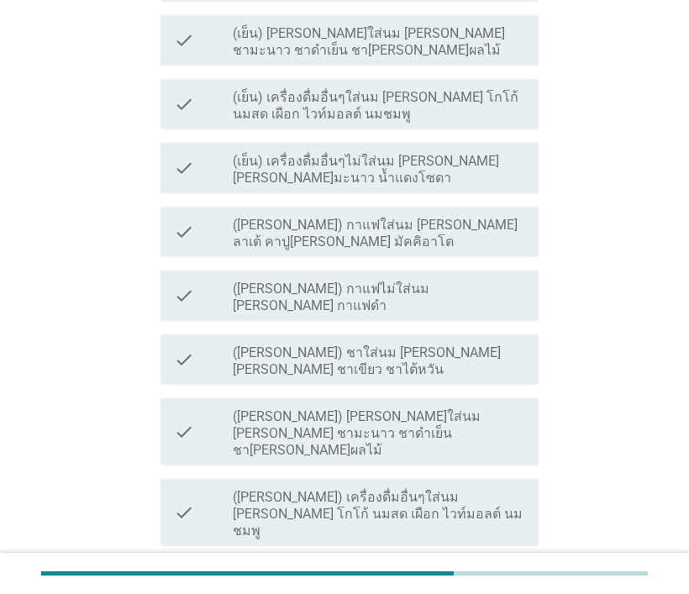
scroll to position [716, 0]
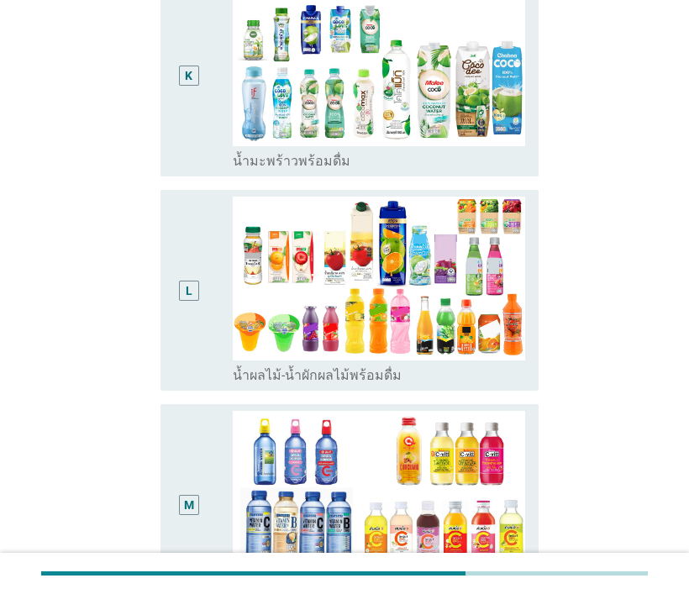
scroll to position [1849, 0]
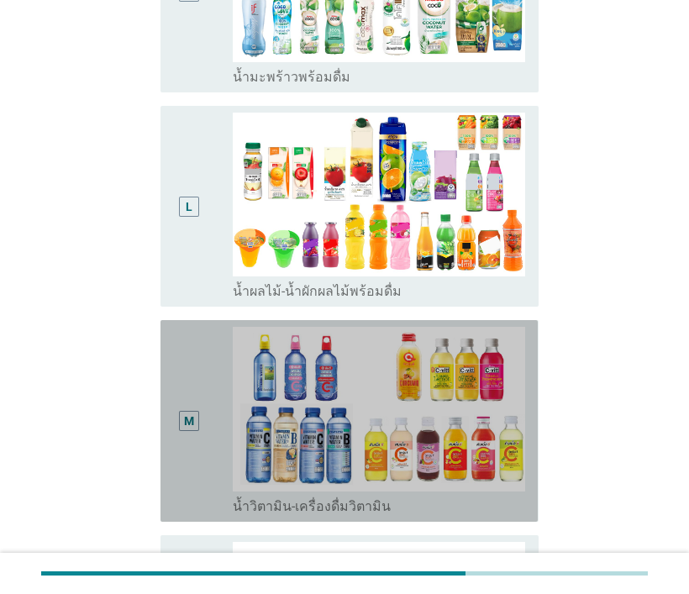
click at [185, 413] on div "M" at bounding box center [189, 422] width 10 height 18
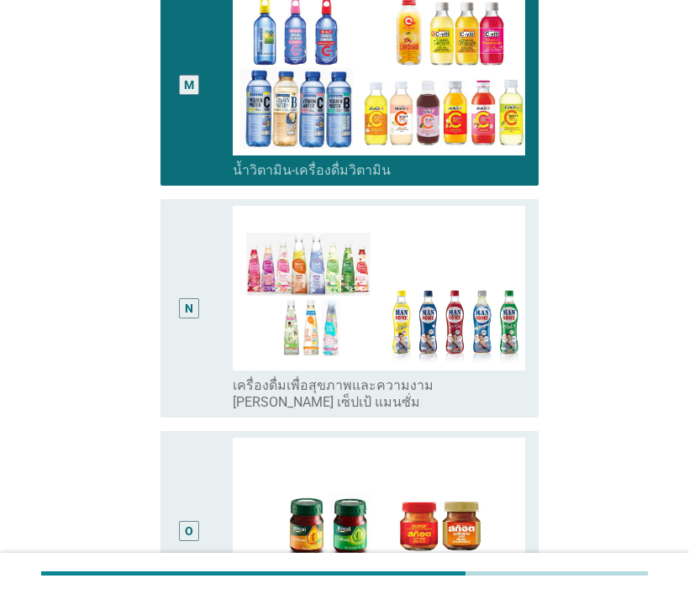
scroll to position [1933, 0]
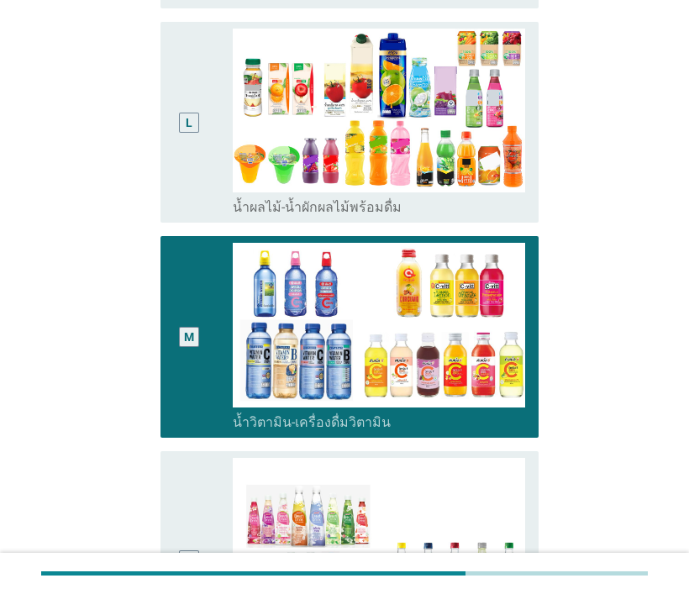
click at [205, 476] on div "N" at bounding box center [203, 560] width 59 height 205
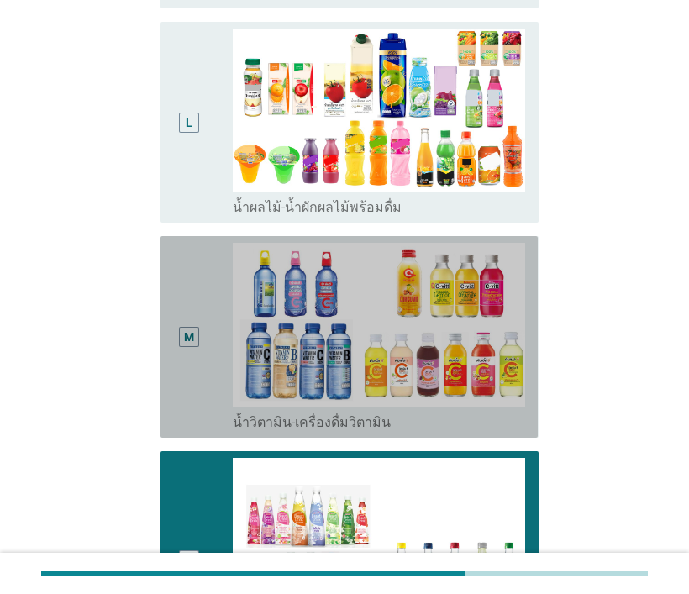
click at [192, 329] on div "M" at bounding box center [189, 338] width 10 height 18
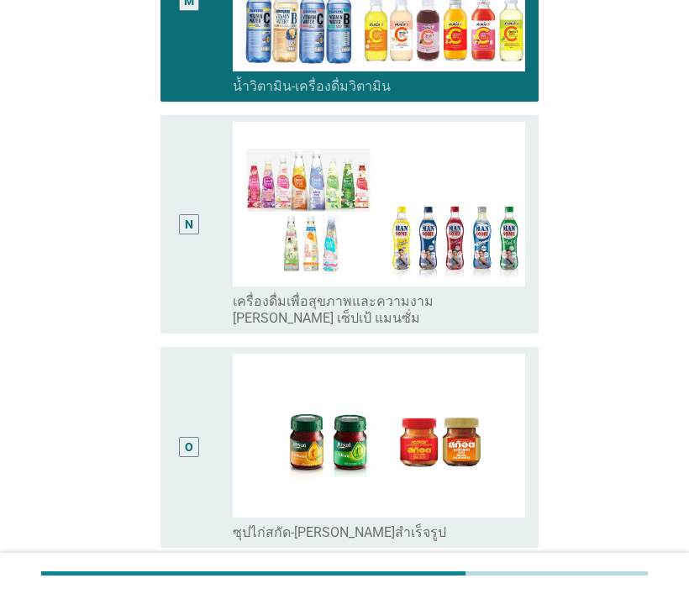
scroll to position [2449, 0]
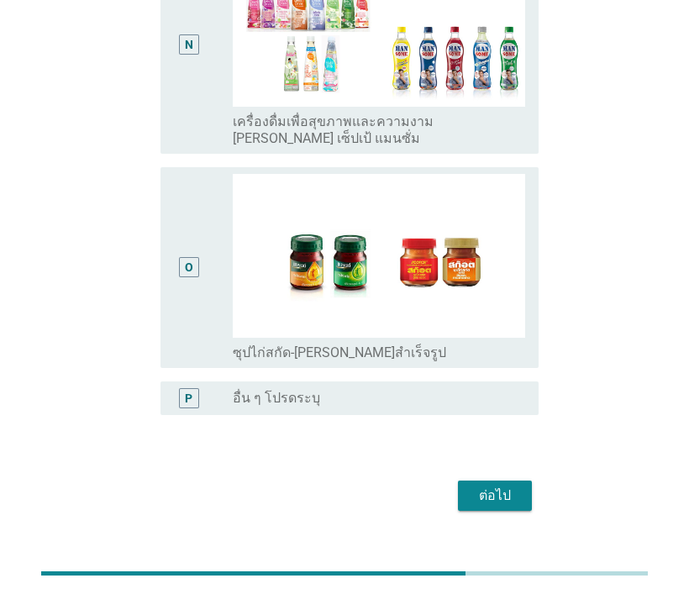
click at [481, 486] on div "ต่อไป" at bounding box center [495, 496] width 47 height 20
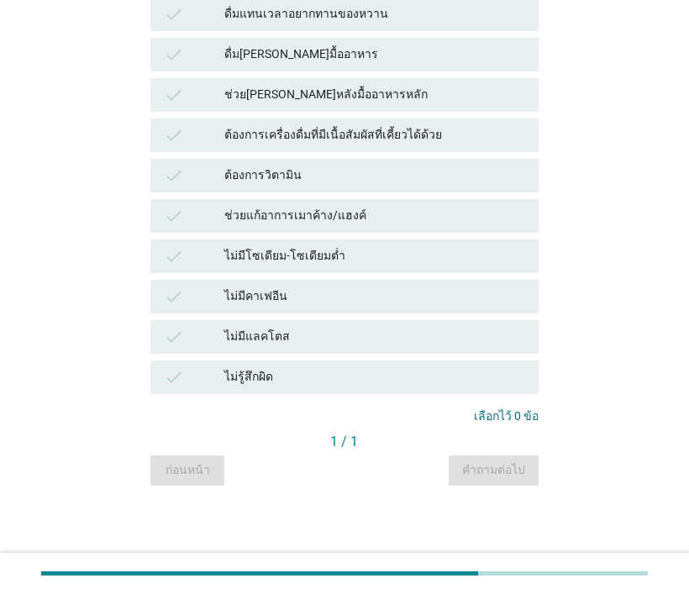
scroll to position [0, 0]
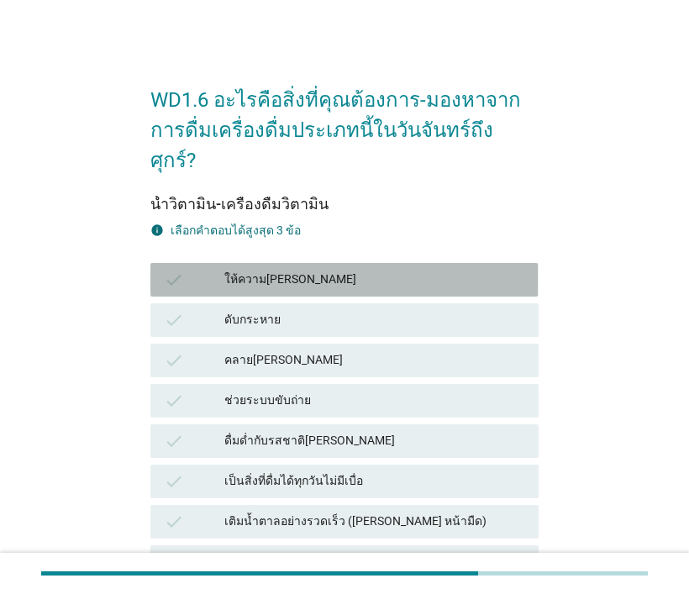
click at [169, 270] on icon "check" at bounding box center [174, 280] width 20 height 20
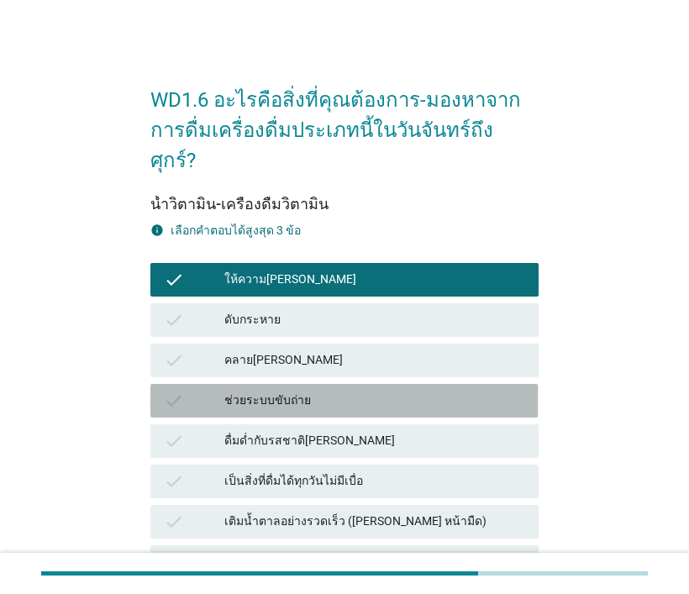
click at [176, 391] on icon "check" at bounding box center [174, 401] width 20 height 20
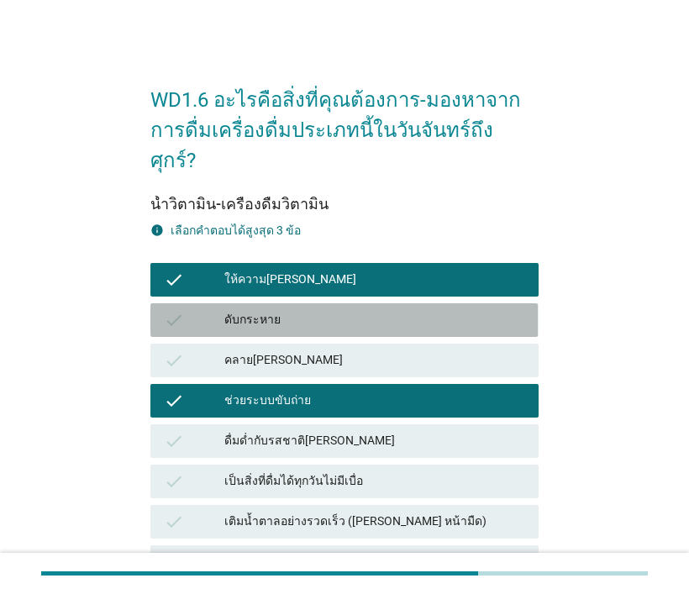
click at [171, 310] on icon "check" at bounding box center [174, 320] width 20 height 20
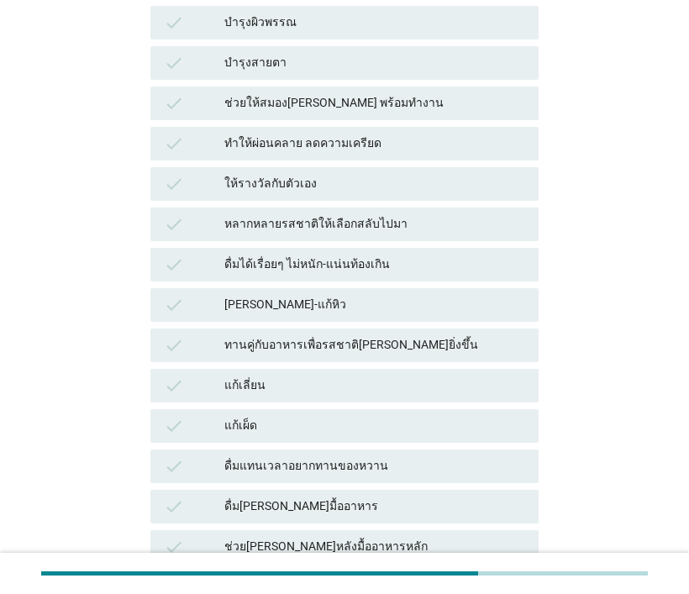
scroll to position [1163, 0]
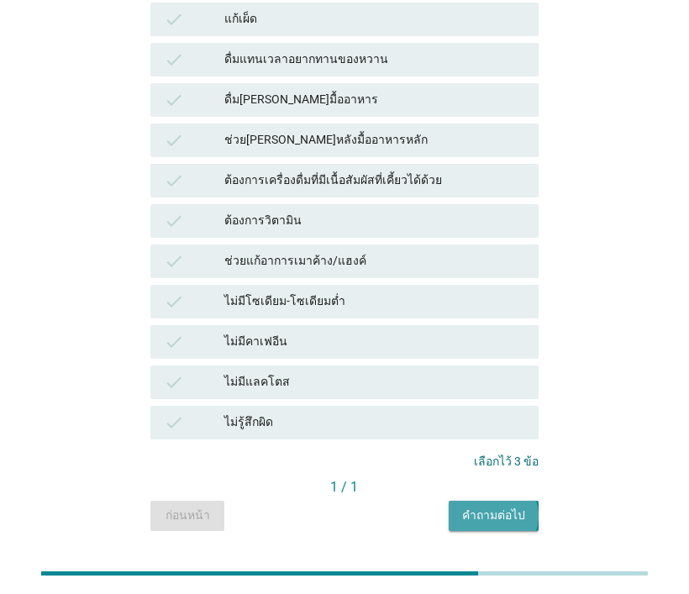
click at [487, 507] on div "คำถามต่อไป" at bounding box center [493, 516] width 63 height 18
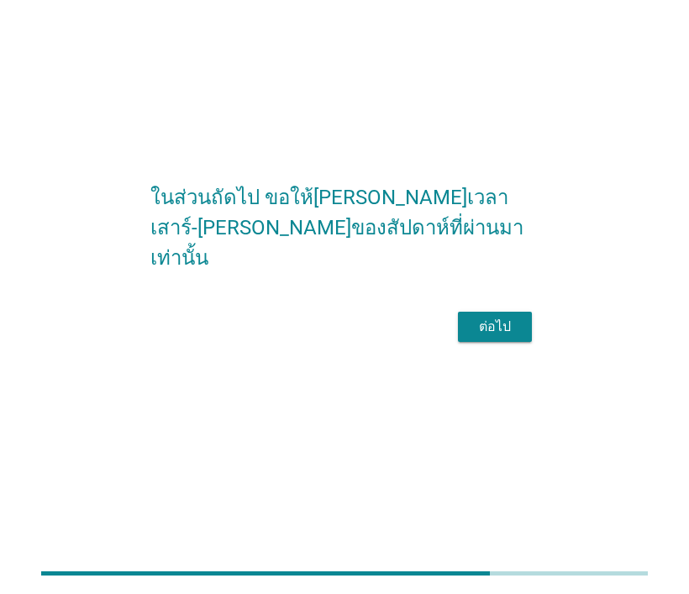
scroll to position [0, 0]
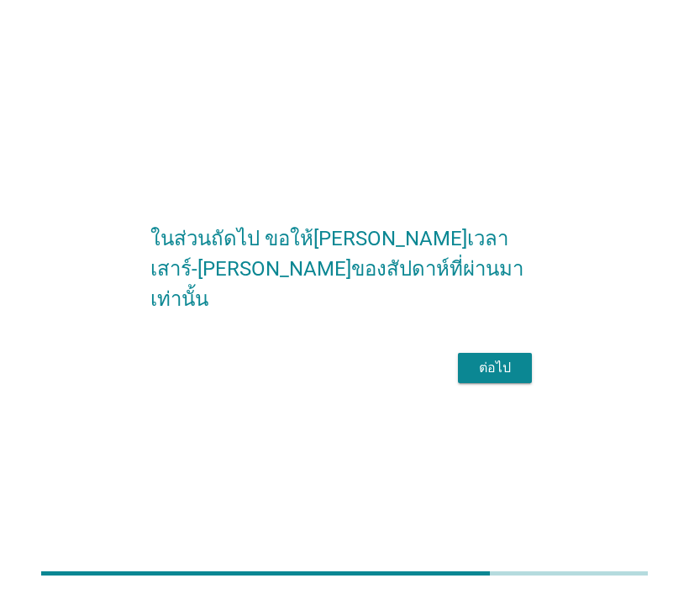
click at [479, 378] on div "ต่อไป" at bounding box center [495, 368] width 47 height 20
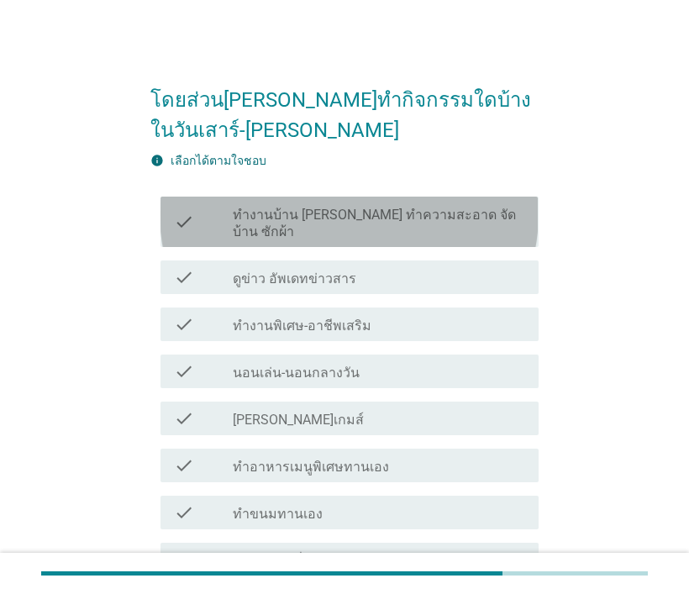
click at [273, 214] on label "ทำงานบ้าน [PERSON_NAME] ทำความสะอาด จัดบ้าน ซักผ้า" at bounding box center [379, 224] width 293 height 34
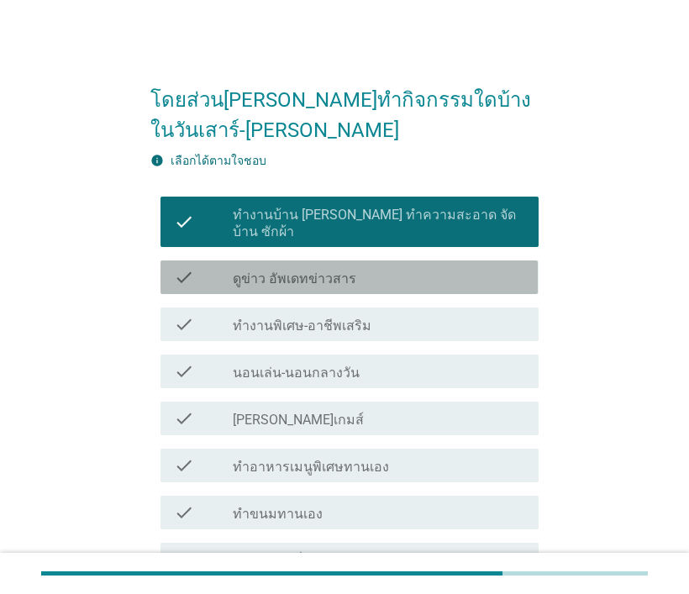
click at [313, 271] on label "ดูข่าว อัพเดทข่าวสาร" at bounding box center [295, 279] width 124 height 17
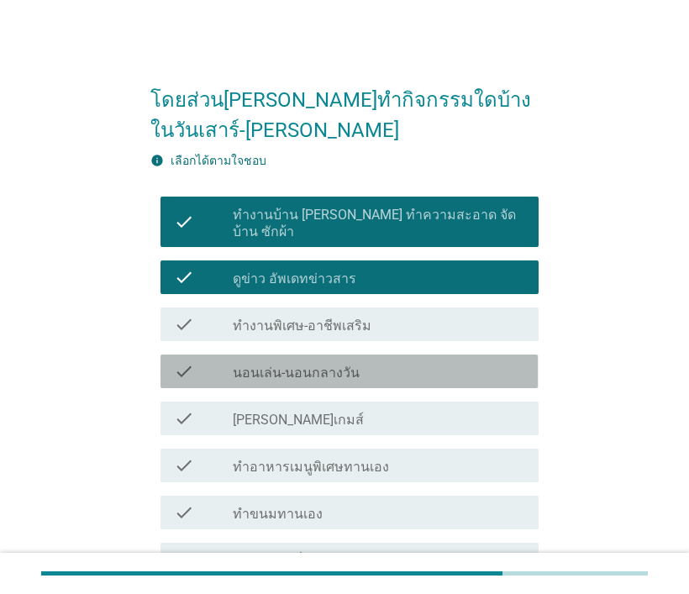
click at [300, 365] on label "นอนเล่น-นอนกลางวัน" at bounding box center [296, 373] width 127 height 17
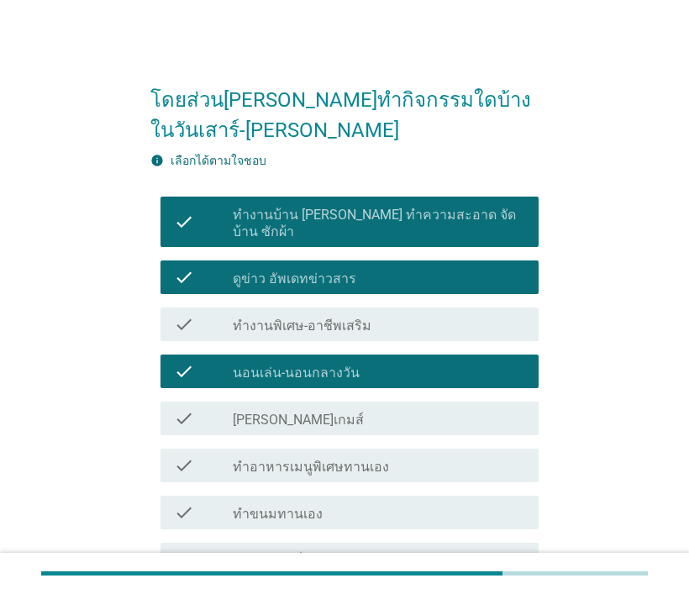
click at [295, 409] on div "check_box_outline_blank [PERSON_NAME]เกมส์" at bounding box center [379, 419] width 293 height 20
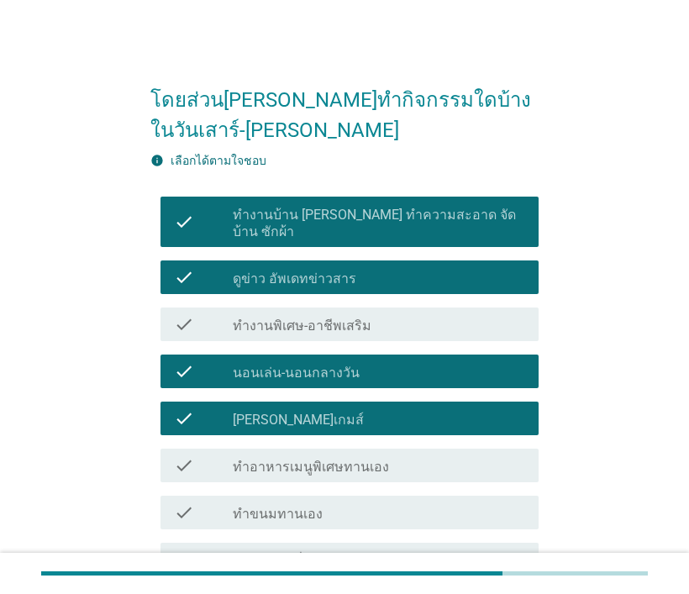
scroll to position [168, 0]
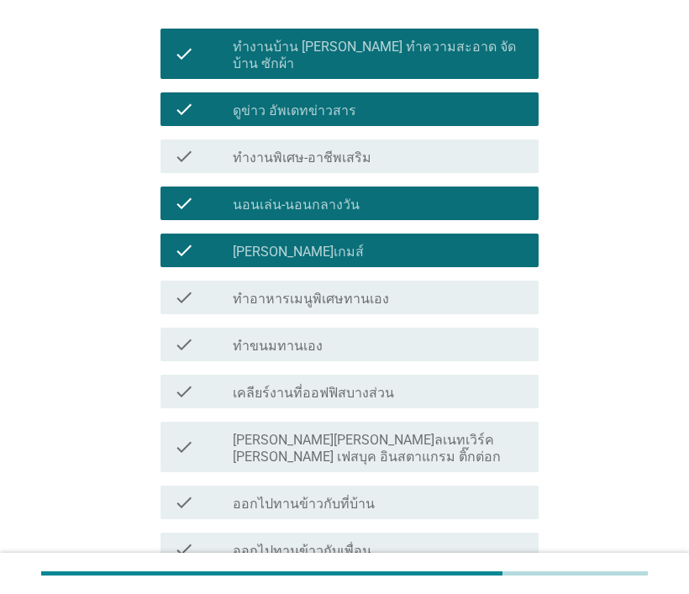
click at [320, 335] on div "check_box_outline_blank ทำขนมทานเอง" at bounding box center [379, 345] width 293 height 20
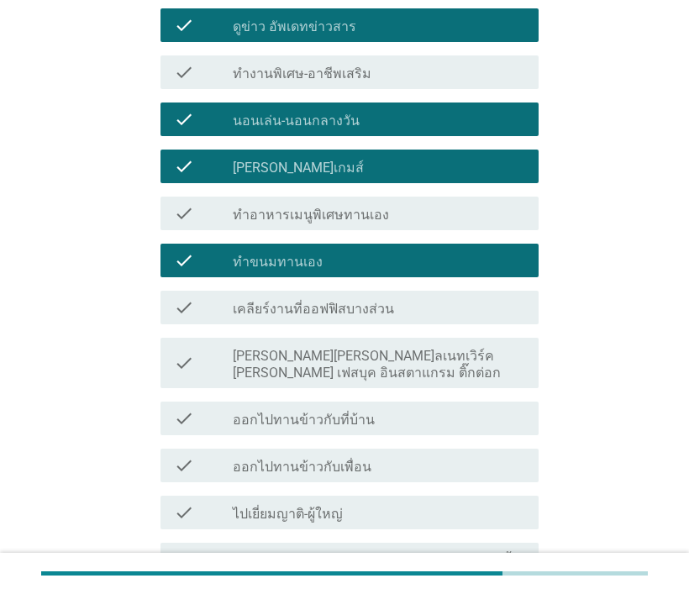
scroll to position [336, 0]
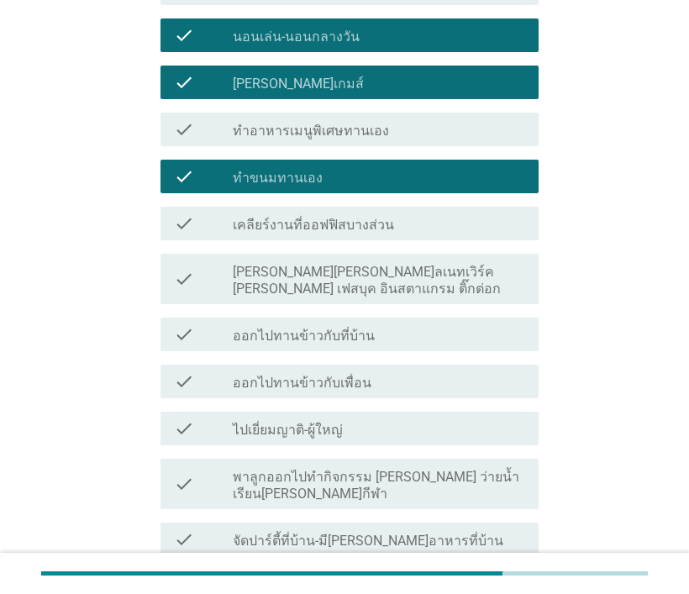
click at [316, 264] on label "[PERSON_NAME][PERSON_NAME]ลเนทเวิร์ค [PERSON_NAME] เฟสบุค อินสตาแกรม ติ๊กต่อก" at bounding box center [379, 281] width 293 height 34
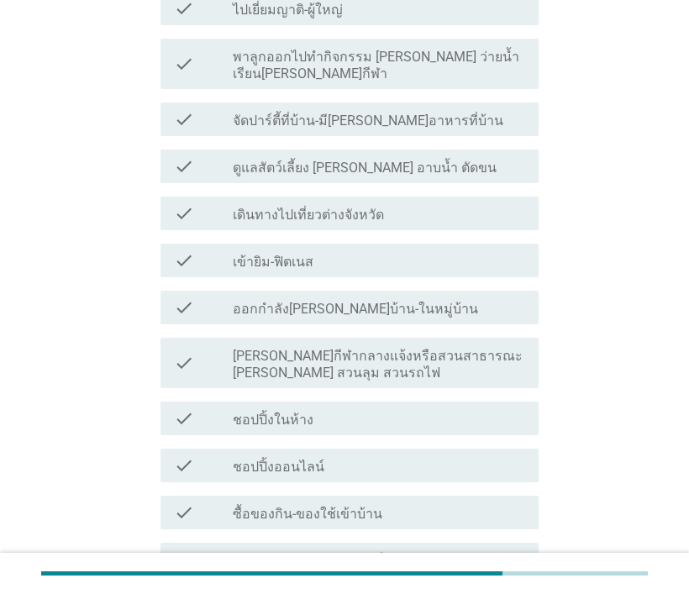
scroll to position [925, 0]
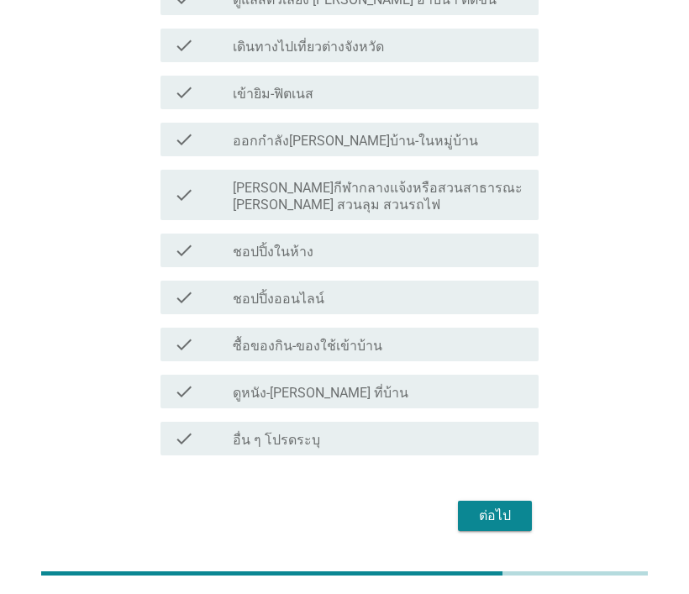
drag, startPoint x: 303, startPoint y: 285, endPoint x: 313, endPoint y: 284, distance: 10.1
click at [303, 291] on label "ชอปปิ้งออนไลน์" at bounding box center [279, 299] width 92 height 17
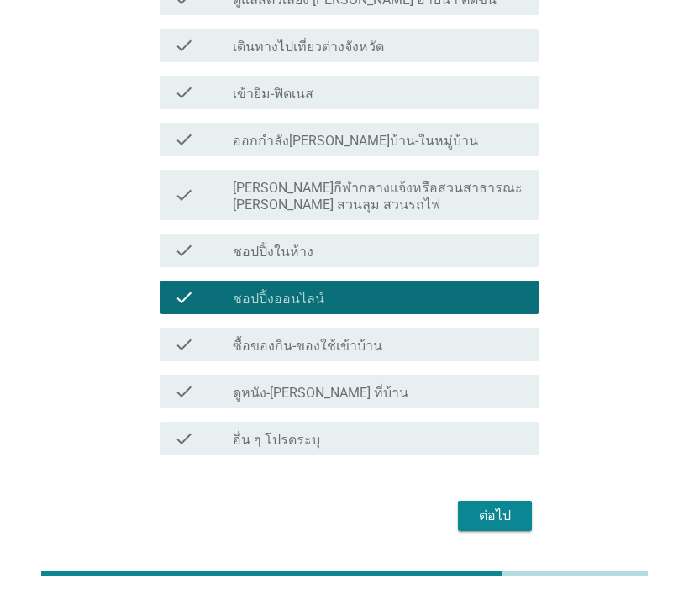
click at [284, 385] on label "ดูหนัง-[PERSON_NAME] ที่บ้าน" at bounding box center [321, 393] width 176 height 17
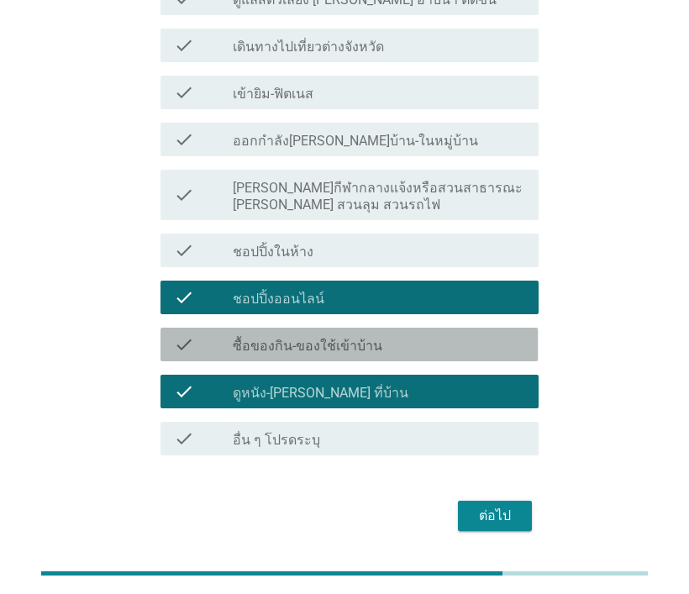
click at [347, 338] on label "ซื้อของกิน-ของใช้เข้าบ้าน" at bounding box center [308, 346] width 150 height 17
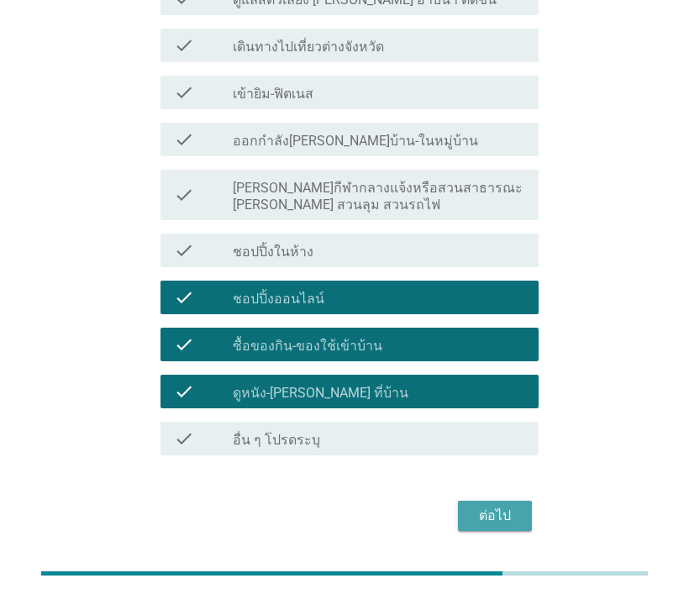
click at [498, 506] on div "ต่อไป" at bounding box center [495, 516] width 47 height 20
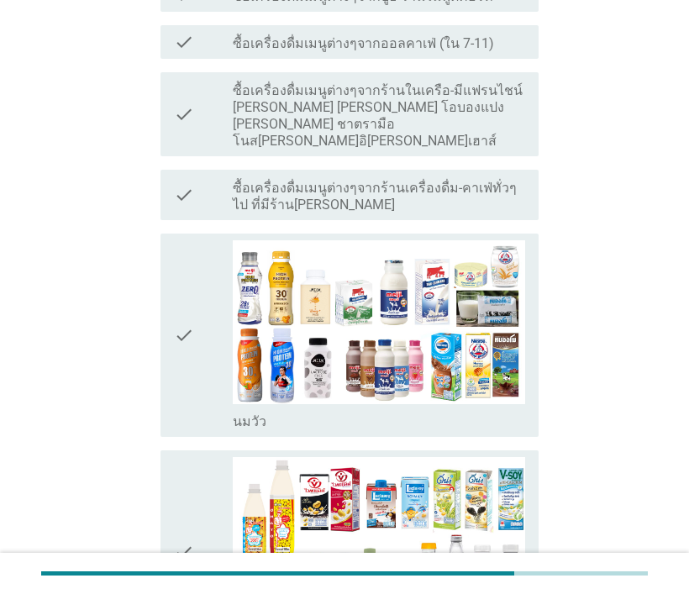
scroll to position [841, 0]
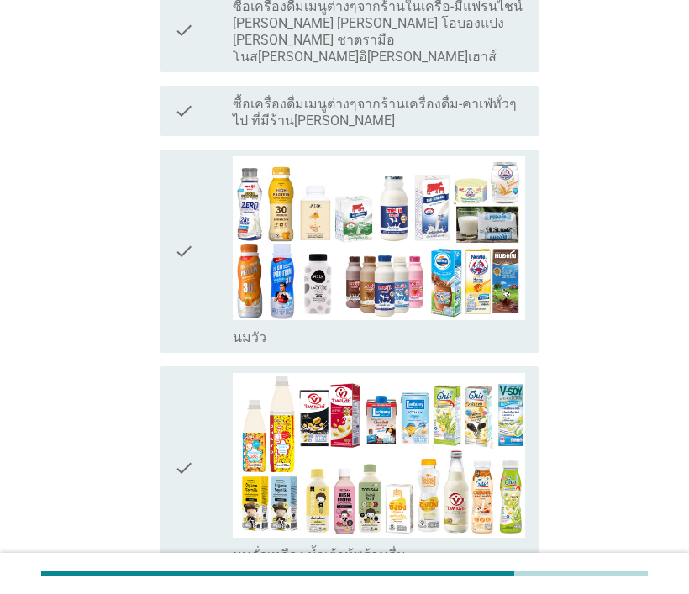
click at [188, 390] on icon "check" at bounding box center [184, 468] width 20 height 191
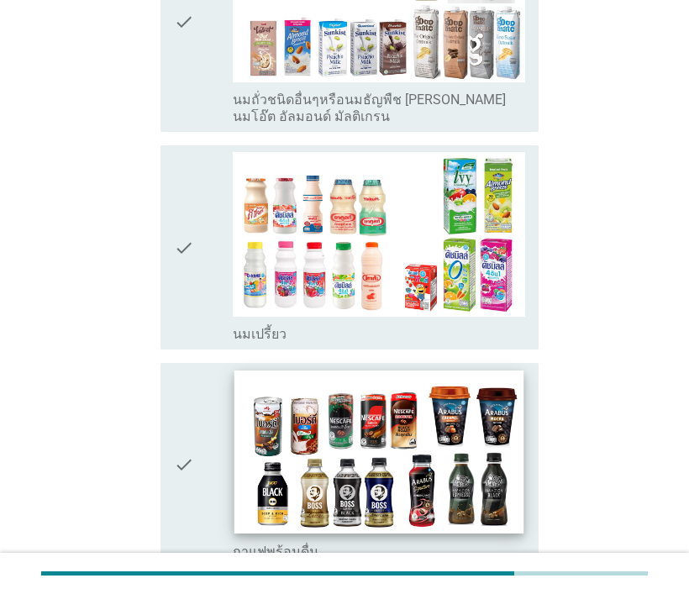
scroll to position [1597, 0]
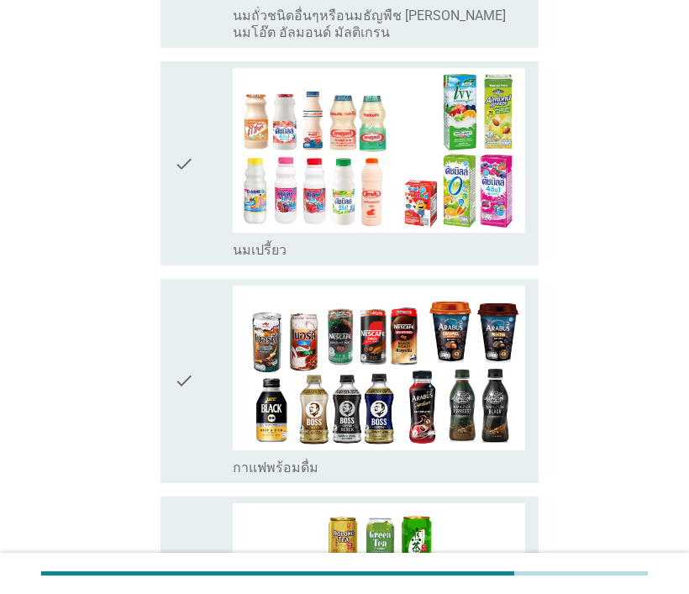
click at [188, 75] on icon "check" at bounding box center [184, 163] width 20 height 191
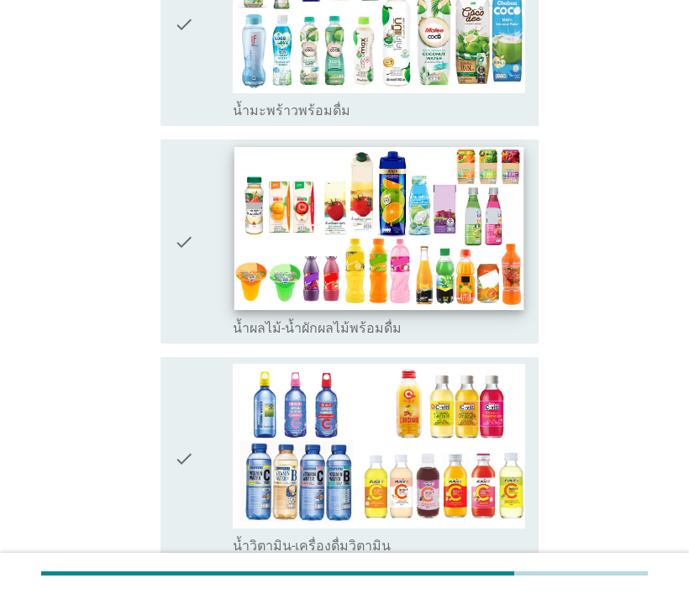
scroll to position [2690, 0]
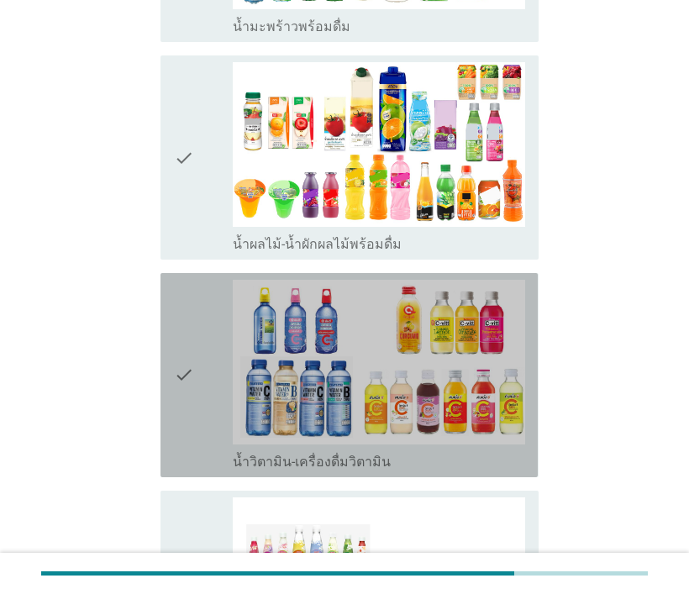
click at [187, 280] on icon "check" at bounding box center [184, 375] width 20 height 191
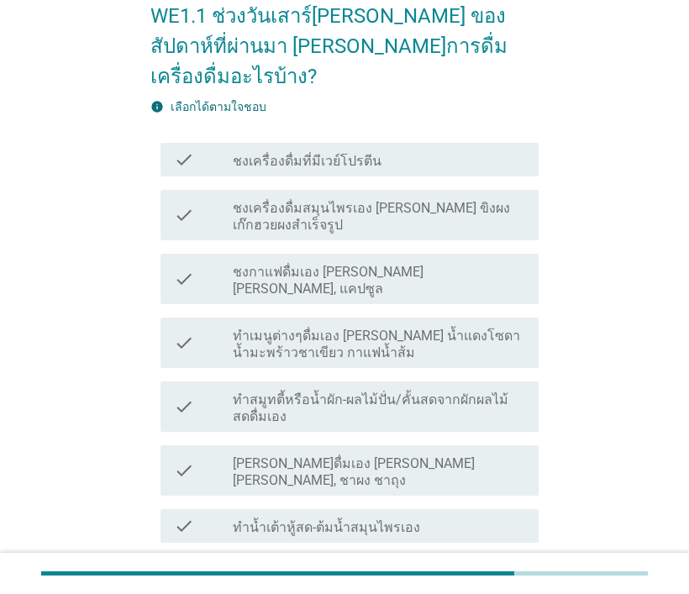
scroll to position [0, 0]
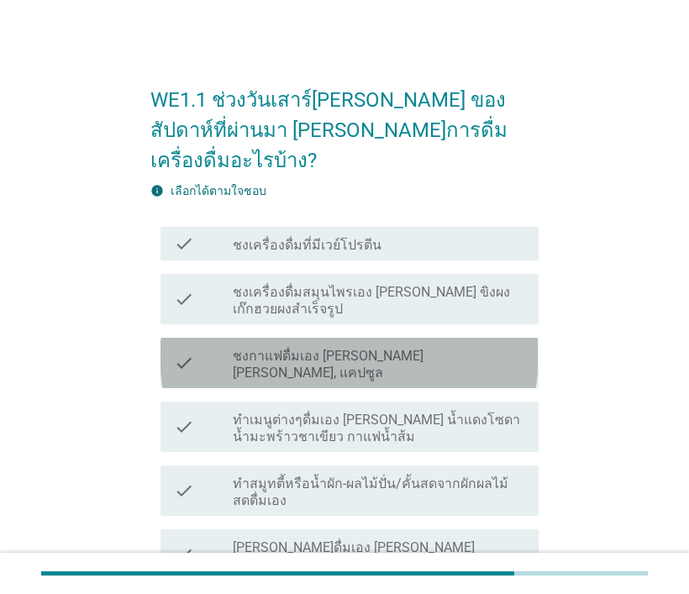
click at [188, 345] on icon "check" at bounding box center [184, 363] width 20 height 37
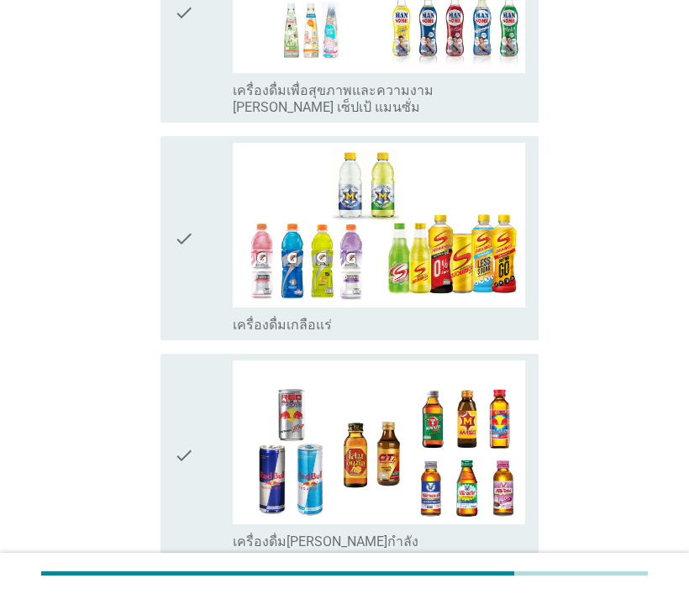
scroll to position [3608, 0]
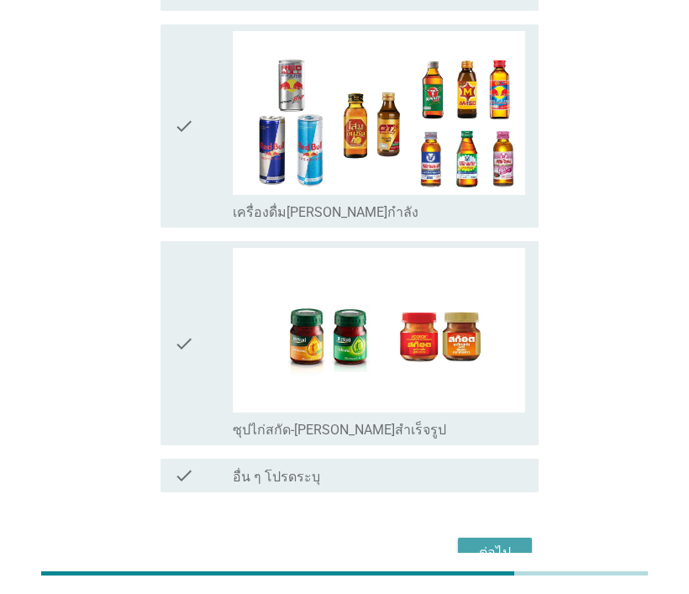
click at [510, 543] on div "ต่อไป" at bounding box center [495, 553] width 47 height 20
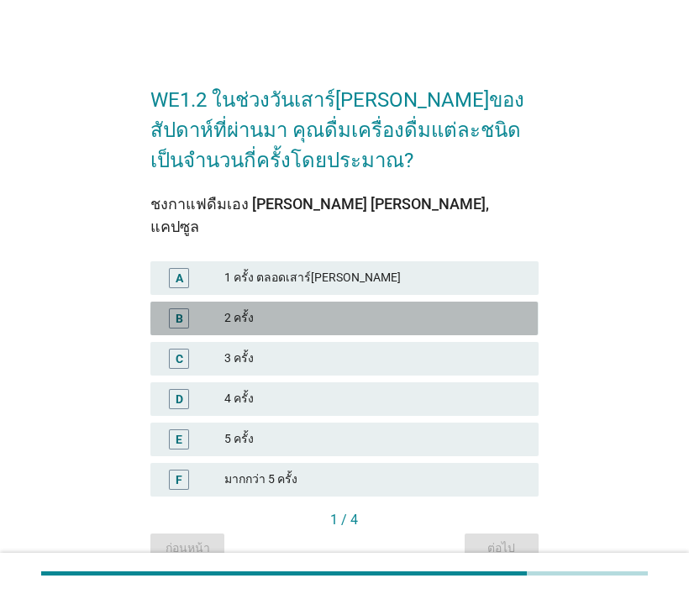
click at [233, 308] on div "2 ครั้ง" at bounding box center [374, 318] width 301 height 20
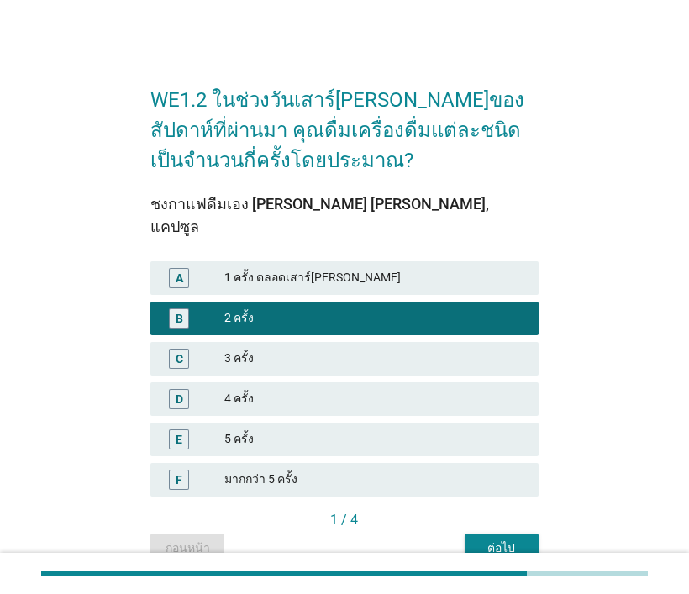
click at [494, 540] on div "ต่อไป" at bounding box center [501, 549] width 47 height 18
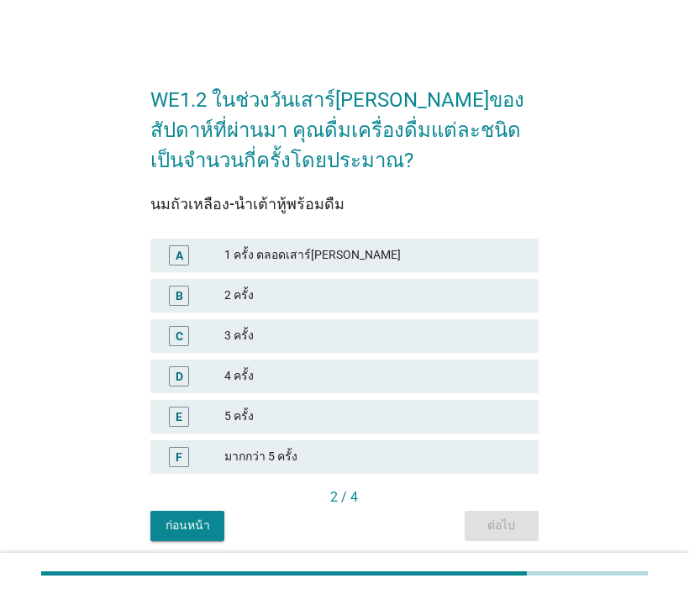
click at [274, 254] on div "1 ครั้ง ตลอดเสาร์[PERSON_NAME]" at bounding box center [374, 255] width 301 height 20
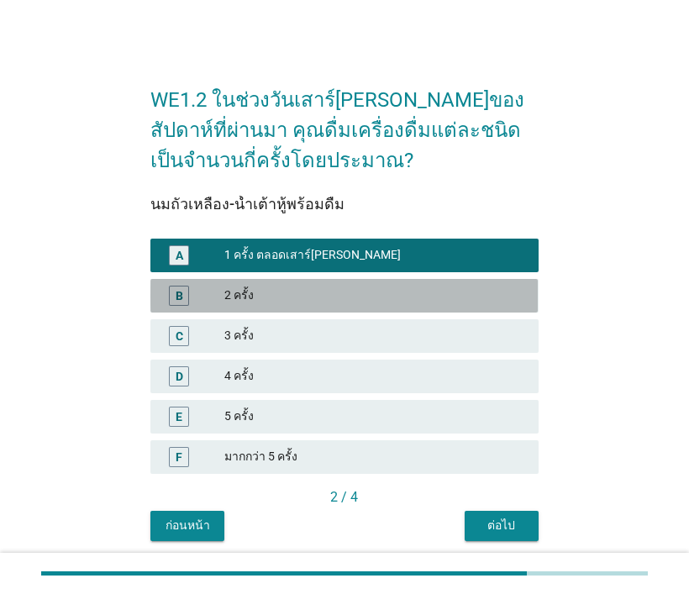
click at [253, 298] on div "2 ครั้ง" at bounding box center [374, 296] width 301 height 20
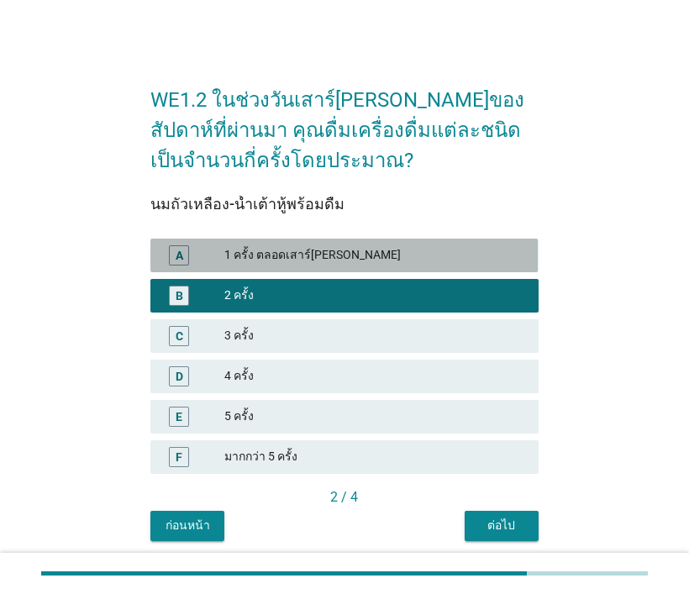
click at [286, 239] on div "A 1 ครั้ง ตลอดเสาร์[PERSON_NAME]" at bounding box center [344, 256] width 388 height 34
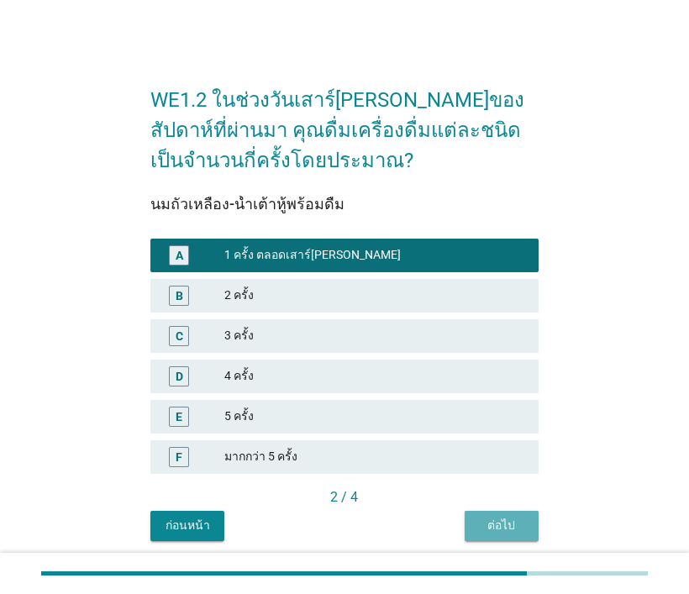
drag, startPoint x: 496, startPoint y: 533, endPoint x: 488, endPoint y: 520, distance: 14.7
click at [495, 532] on div "ต่อไป" at bounding box center [501, 526] width 47 height 18
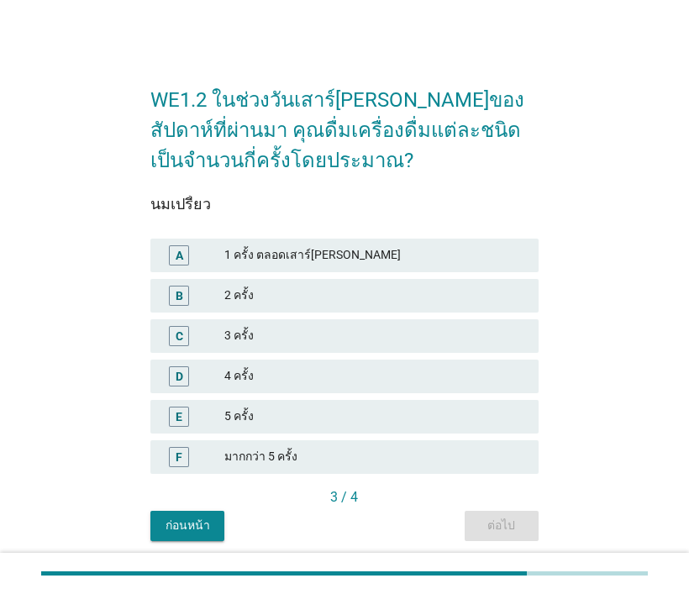
click at [296, 295] on div "2 ครั้ง" at bounding box center [374, 296] width 301 height 20
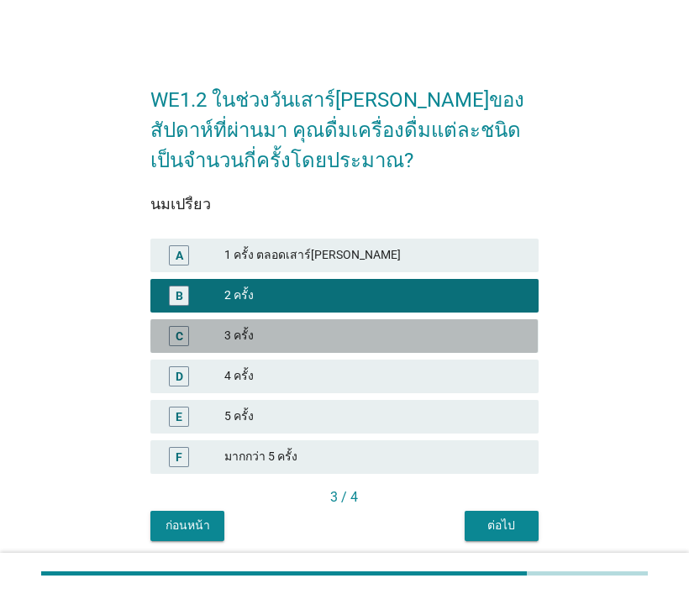
click at [271, 339] on div "3 ครั้ง" at bounding box center [374, 336] width 301 height 20
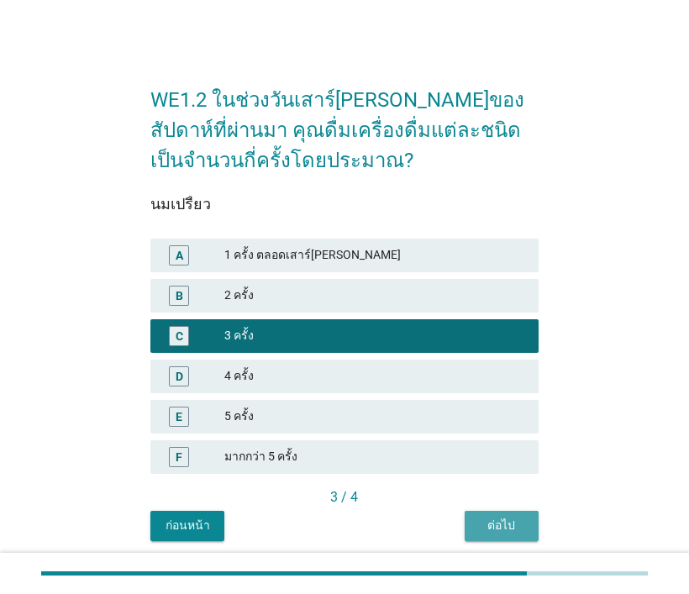
click at [491, 516] on button "ต่อไป" at bounding box center [502, 526] width 74 height 30
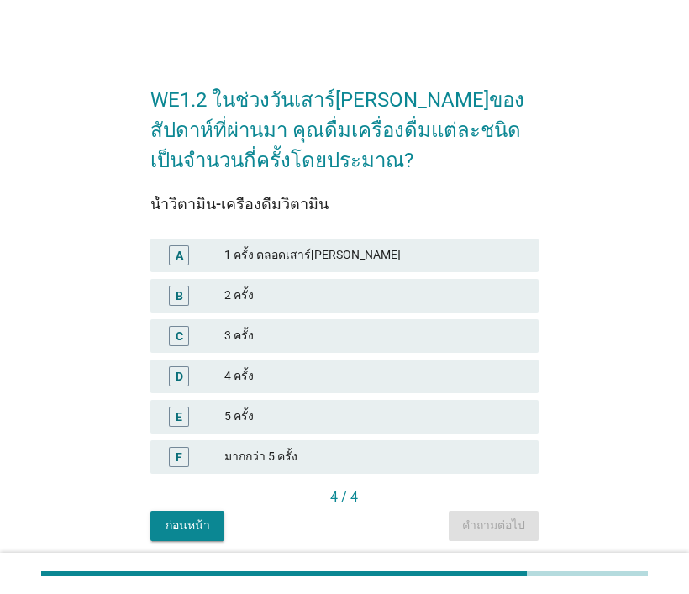
click at [294, 303] on div "2 ครั้ง" at bounding box center [374, 296] width 301 height 20
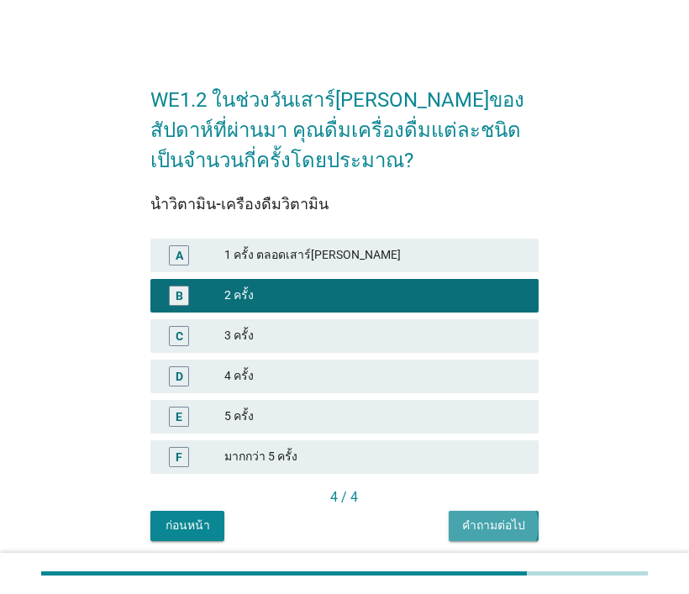
click at [484, 525] on div "คำถามต่อไป" at bounding box center [493, 526] width 63 height 18
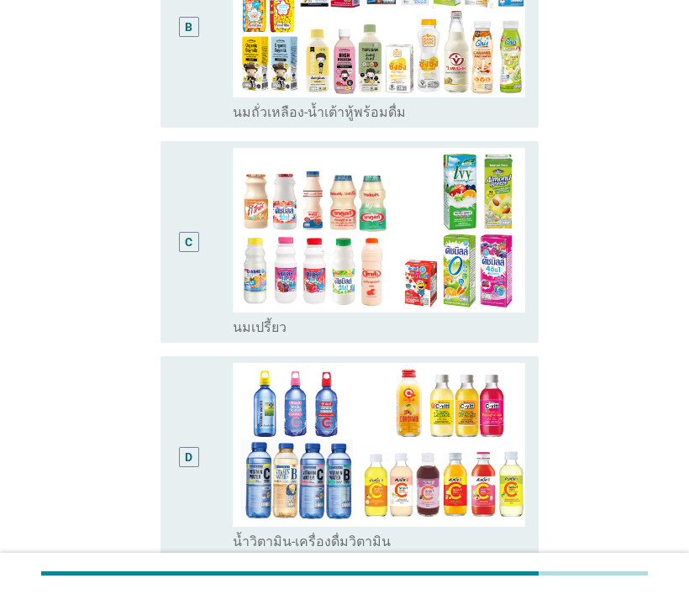
scroll to position [504, 0]
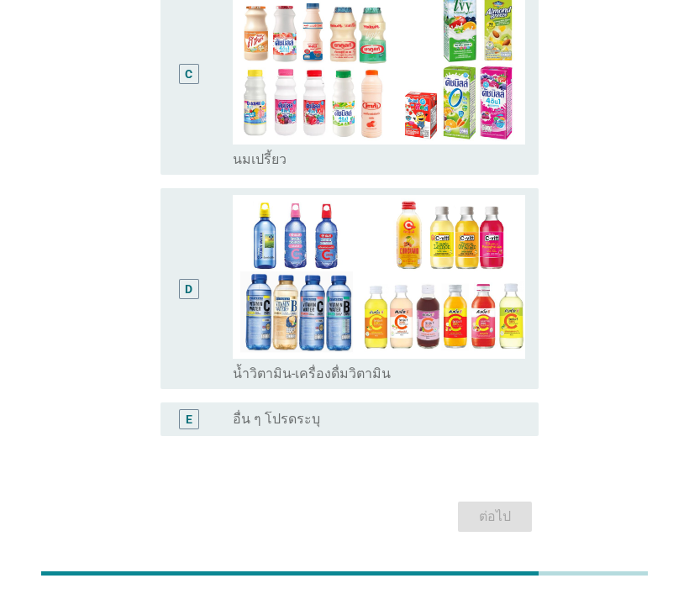
click at [179, 279] on div "D" at bounding box center [189, 289] width 20 height 20
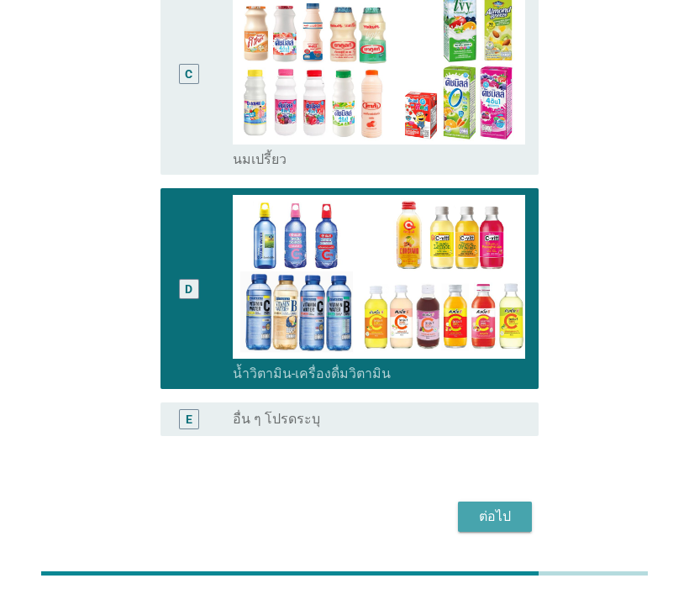
click at [517, 507] on div "ต่อไป" at bounding box center [495, 517] width 47 height 20
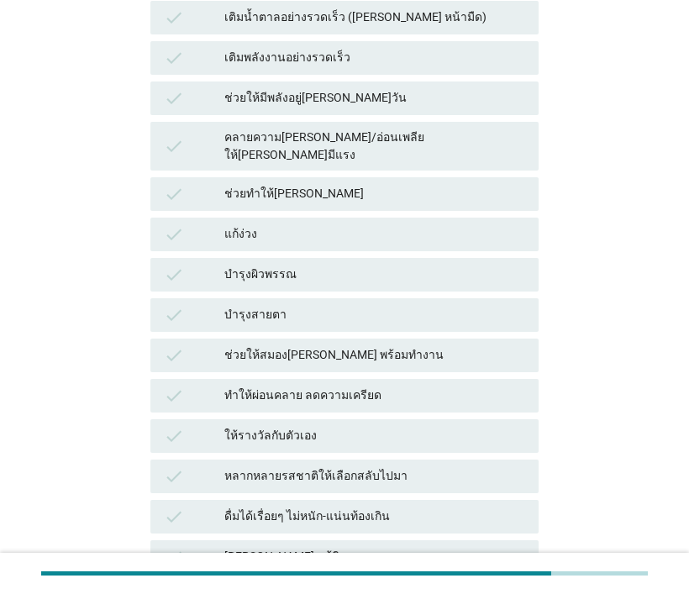
scroll to position [0, 0]
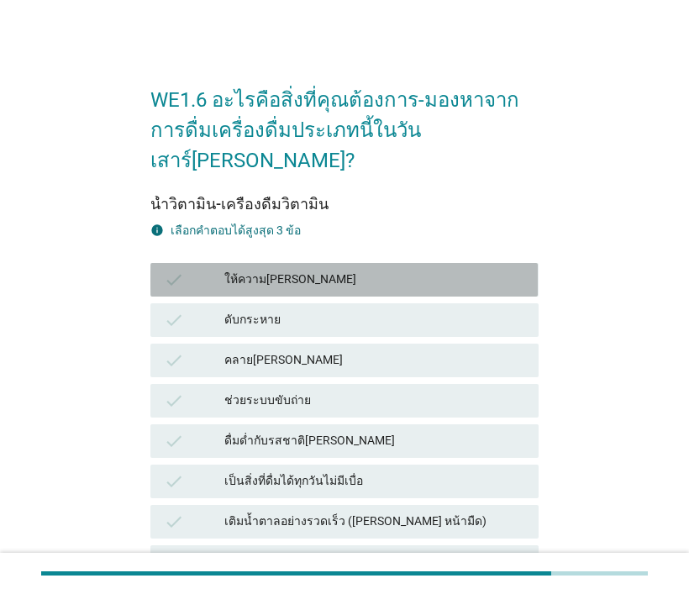
click at [284, 270] on div "ให้ความ[PERSON_NAME]" at bounding box center [374, 280] width 301 height 20
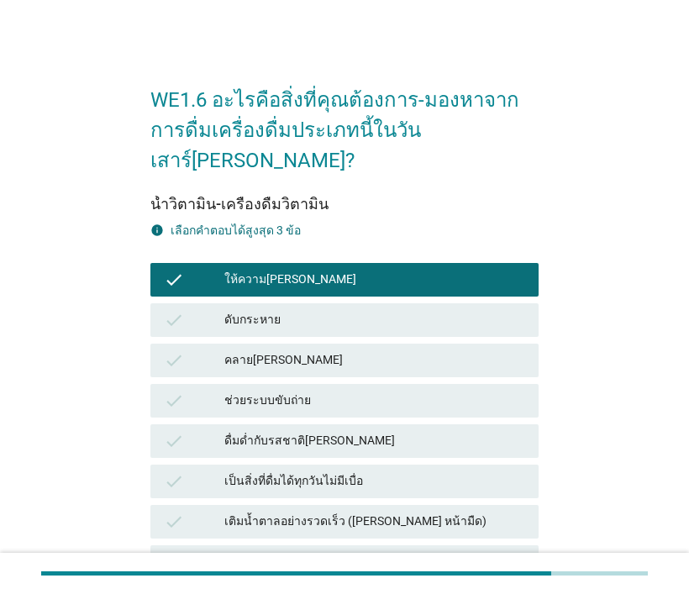
click at [303, 472] on div "เป็นสิ่งที่ดื่มได้ทุกวันไม่มีเบื่อ" at bounding box center [374, 482] width 301 height 20
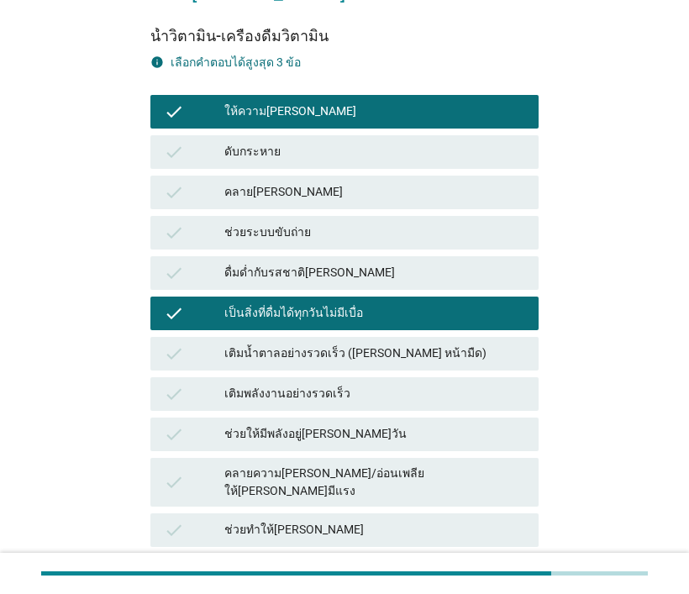
scroll to position [252, 0]
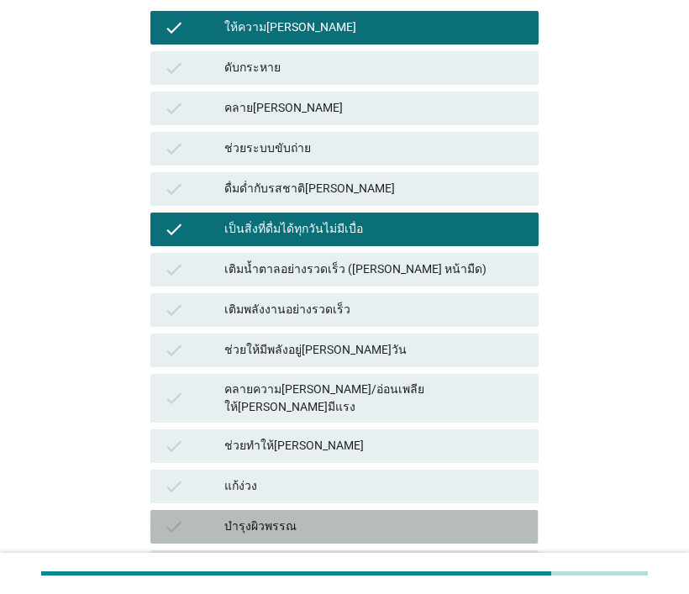
click at [293, 517] on div "บำรุงผิวพรรณ" at bounding box center [374, 527] width 301 height 20
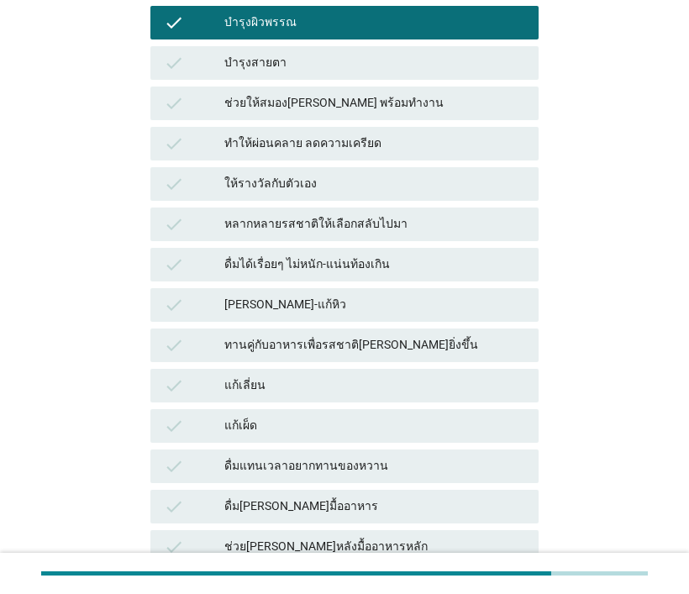
scroll to position [336, 0]
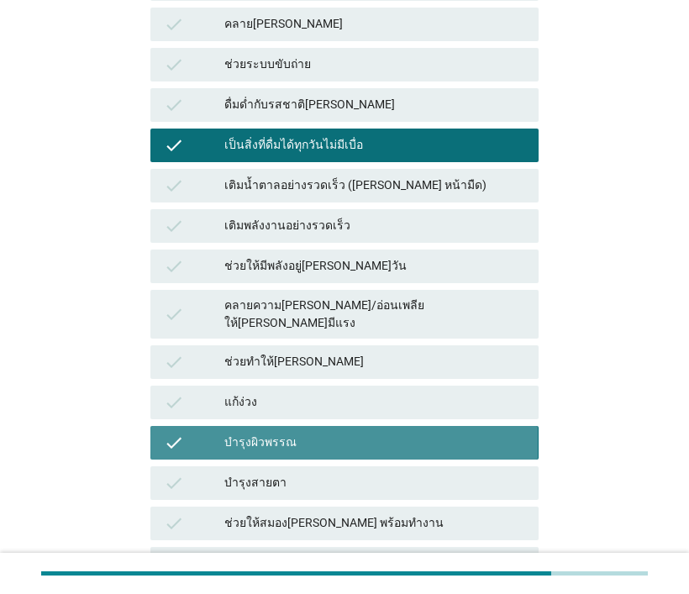
click at [287, 433] on div "บำรุงผิวพรรณ" at bounding box center [374, 443] width 301 height 20
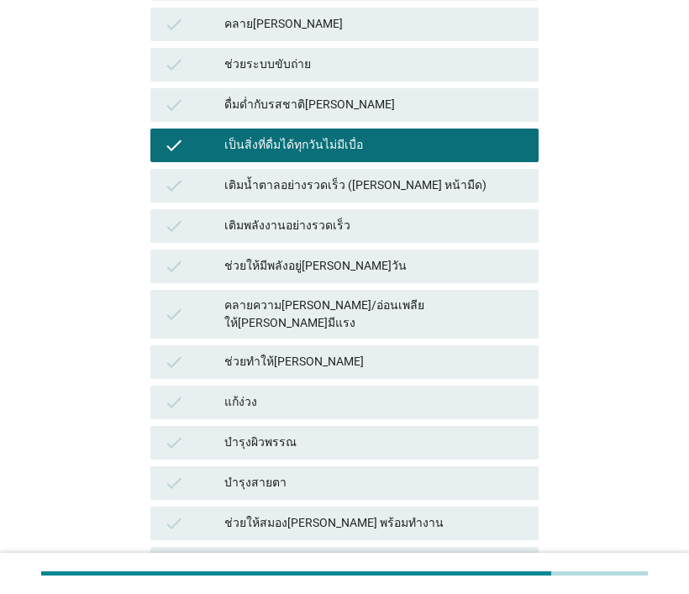
scroll to position [0, 0]
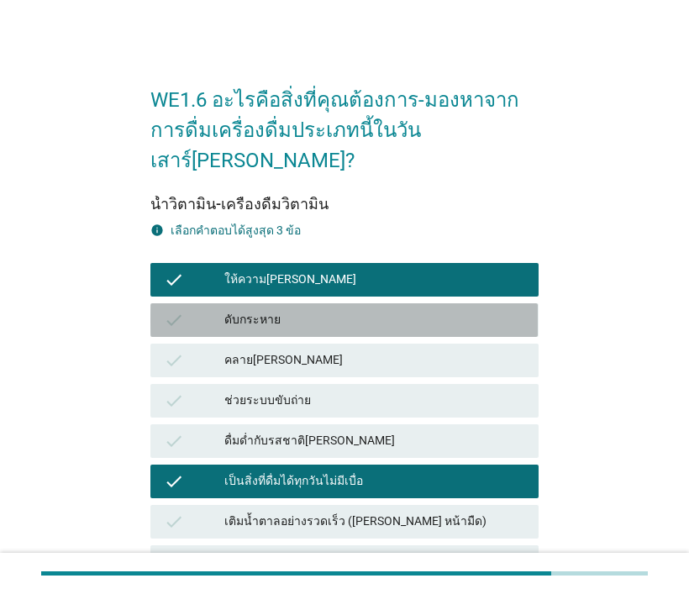
click at [265, 303] on div "check ดับกระหาย" at bounding box center [344, 320] width 388 height 34
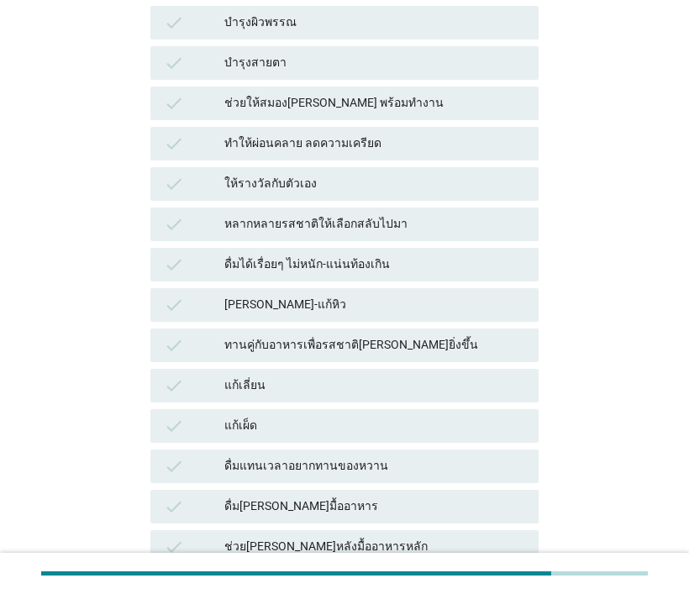
scroll to position [1093, 0]
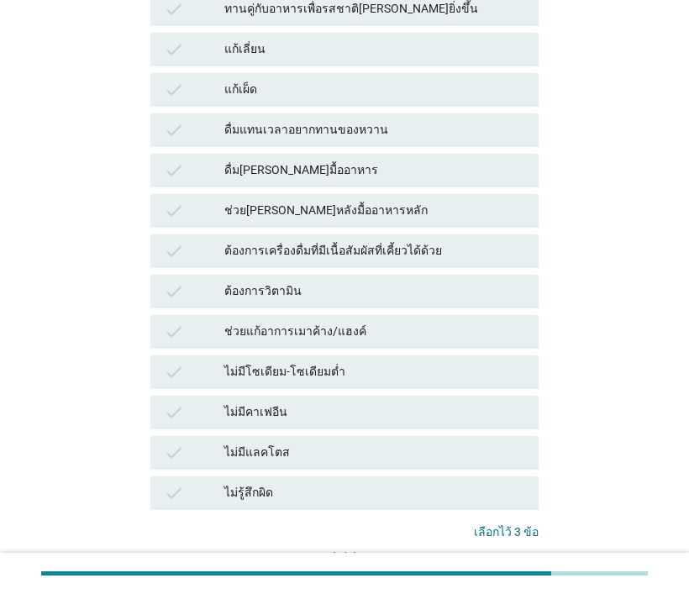
click at [492, 577] on div "คำถามต่อไป" at bounding box center [493, 586] width 63 height 18
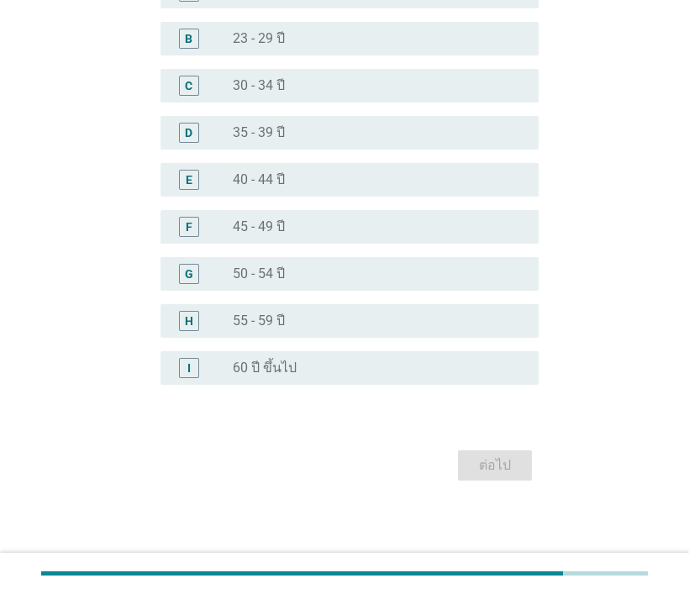
scroll to position [0, 0]
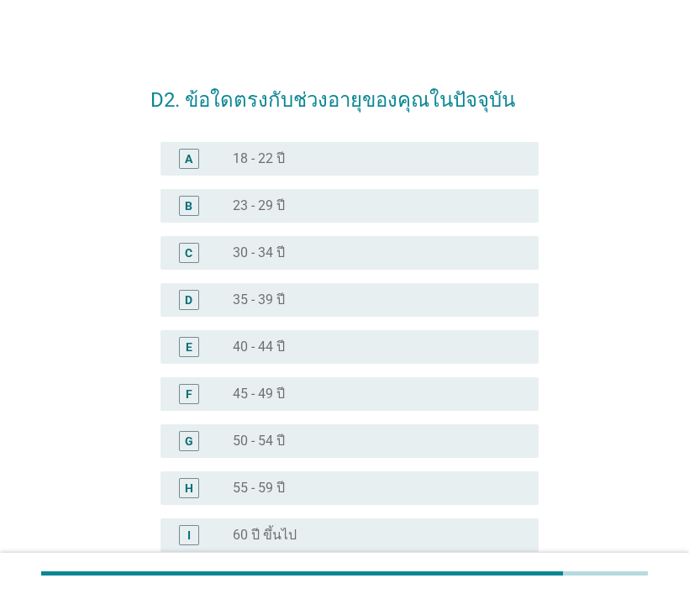
click at [248, 343] on label "40 - 44 ปี" at bounding box center [259, 347] width 52 height 17
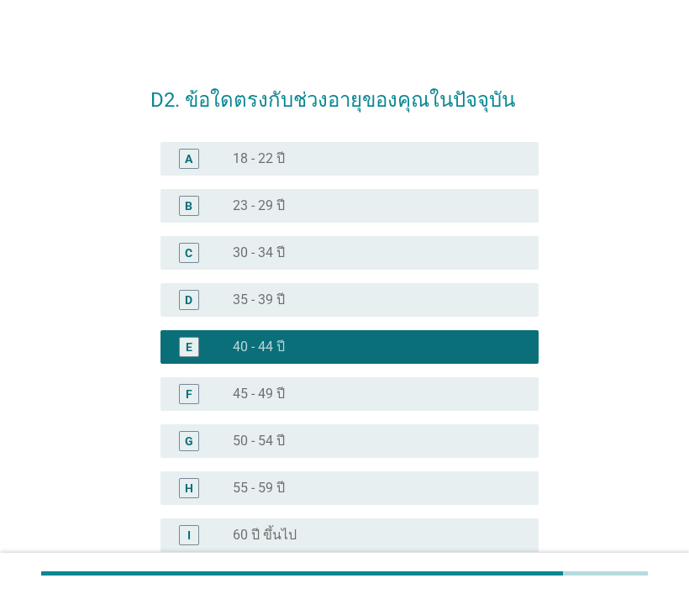
scroll to position [167, 0]
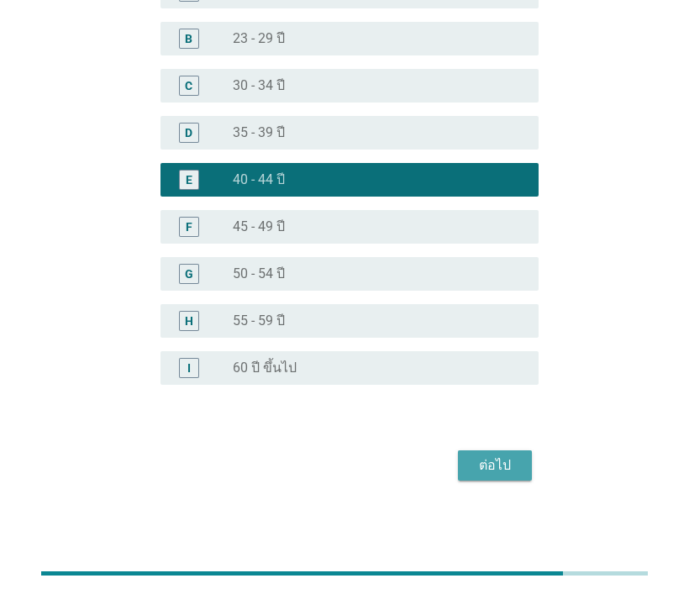
click at [514, 461] on div "ต่อไป" at bounding box center [495, 466] width 47 height 20
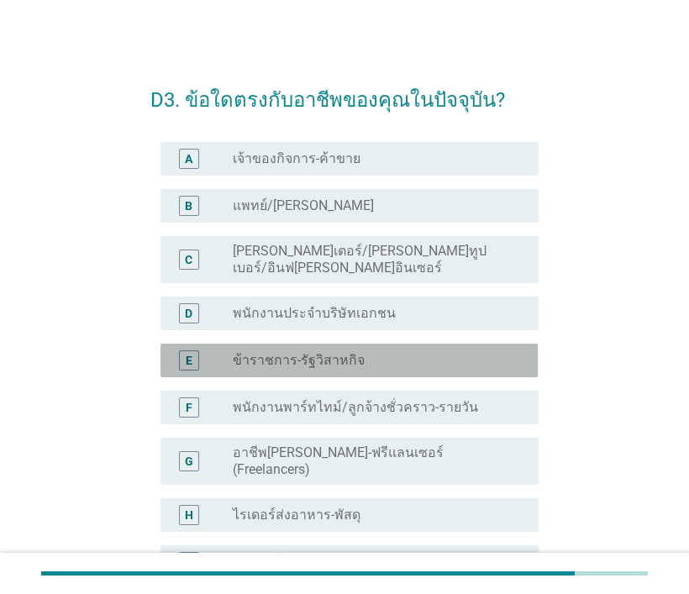
click at [237, 352] on label "ข้าราชการ-รัฐวิสาหกิจ" at bounding box center [299, 360] width 132 height 17
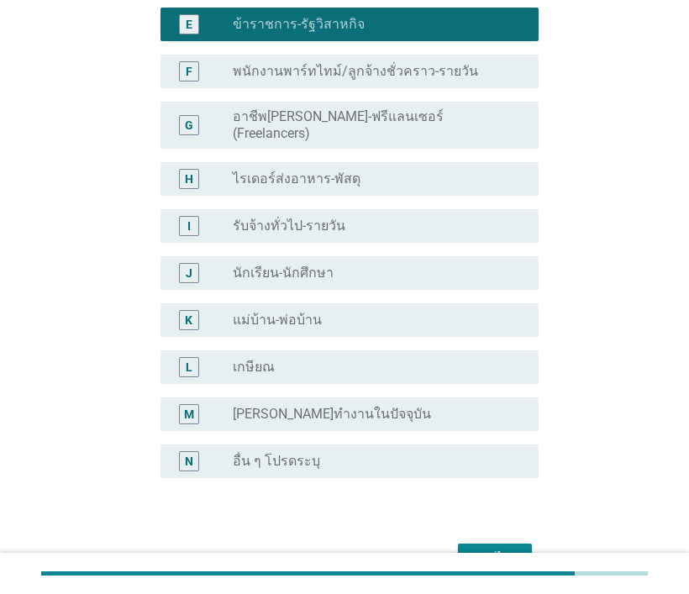
scroll to position [403, 0]
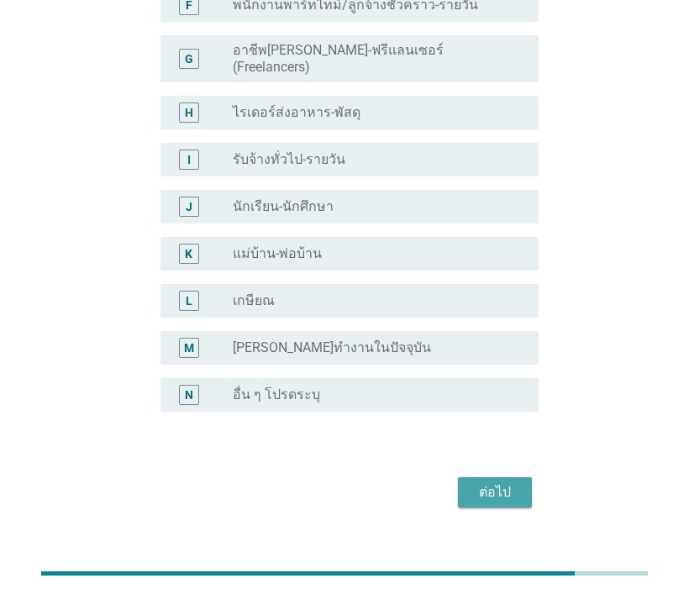
click at [478, 482] on div "ต่อไป" at bounding box center [495, 492] width 47 height 20
